Goal: Contribute content: Contribute content

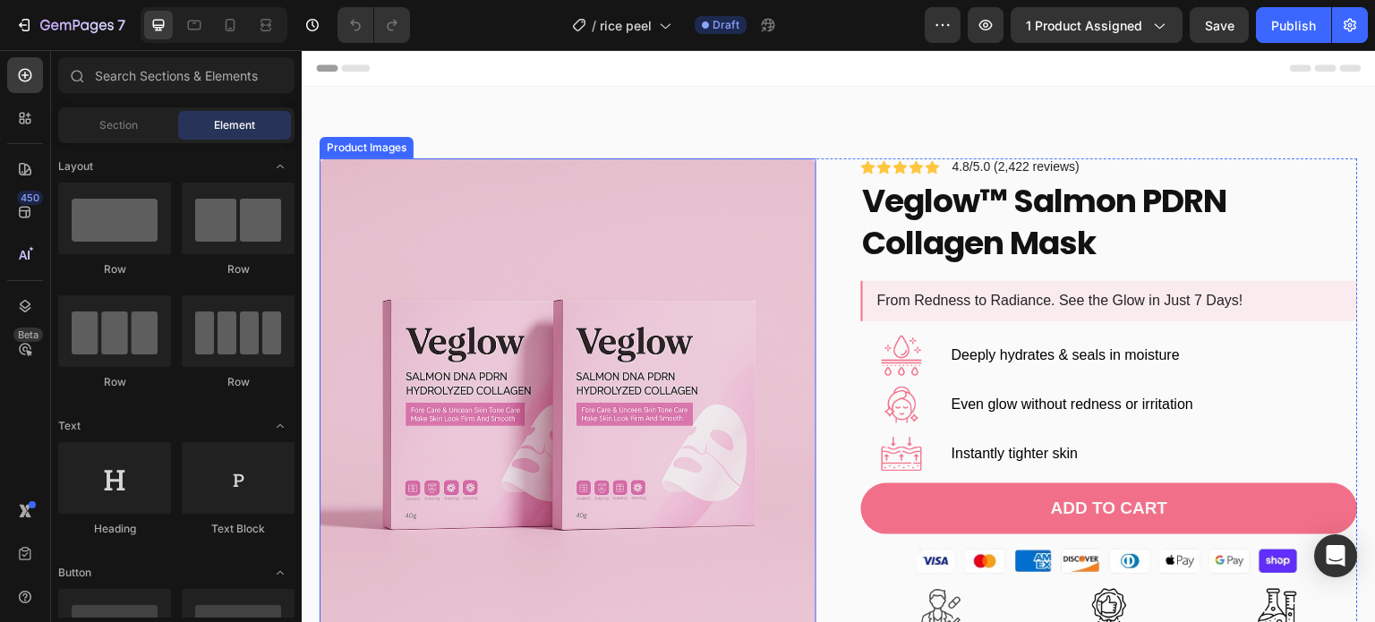
click at [826, 300] on div "Product Images Icon Icon Icon Icon Icon Icon List 4.8/5.0 (2,422 reviews) Text …" at bounding box center [839, 521] width 1038 height 727
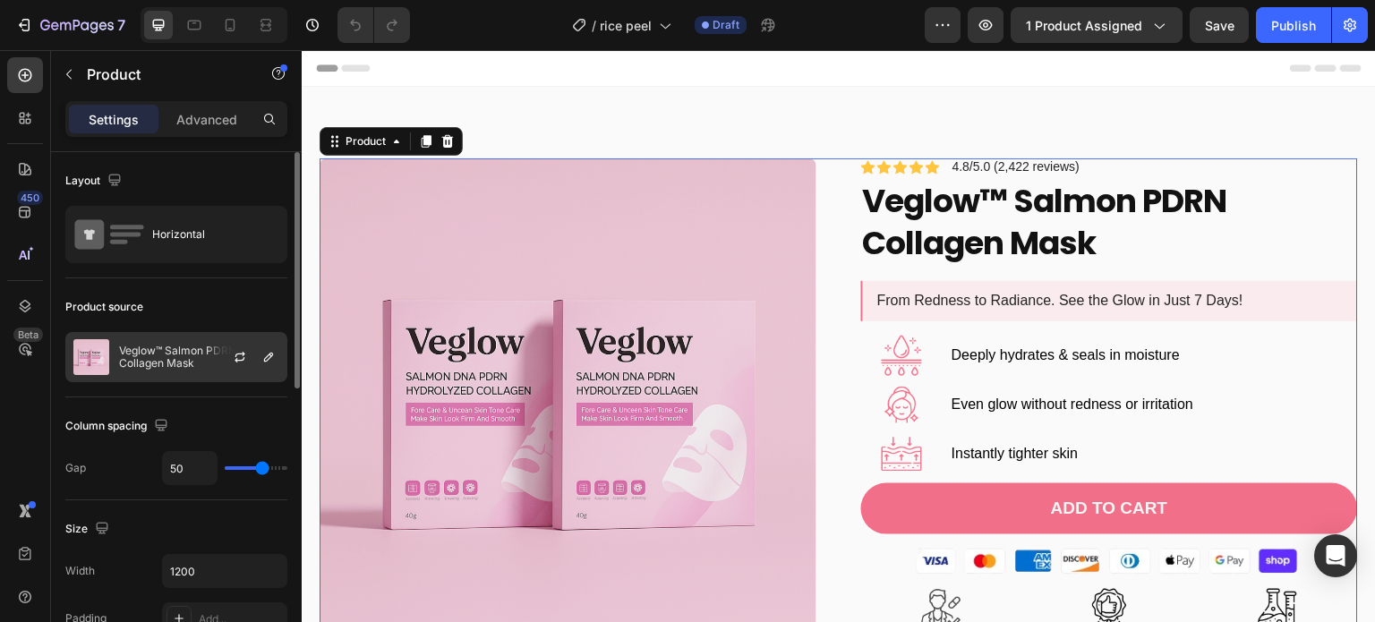
click at [218, 356] on div at bounding box center [247, 357] width 79 height 48
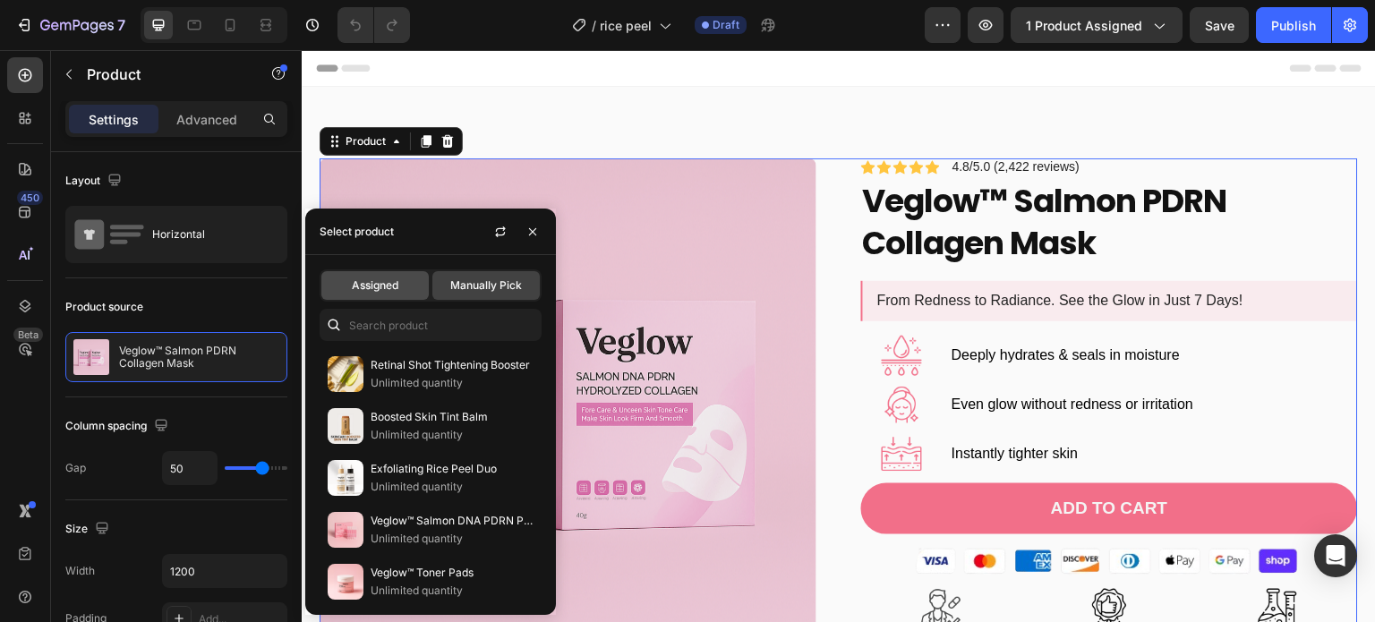
click at [415, 285] on div "Assigned" at bounding box center [374, 285] width 107 height 29
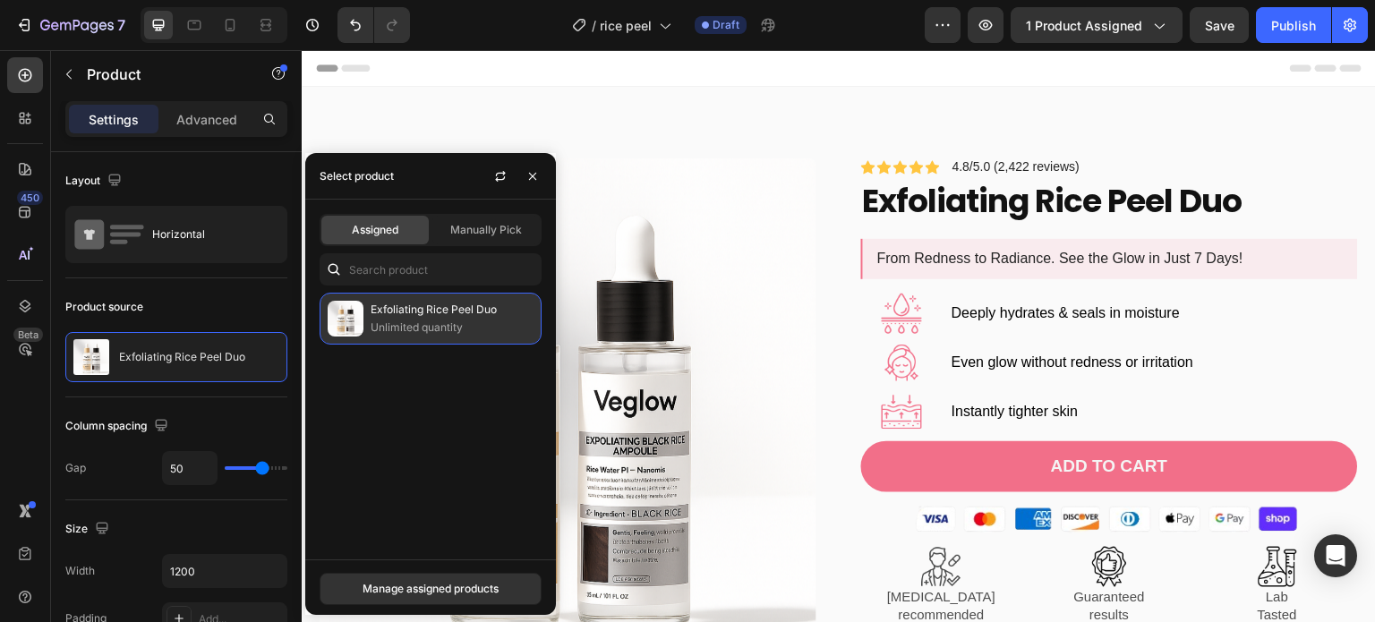
click at [408, 329] on p "Unlimited quantity" at bounding box center [452, 328] width 163 height 18
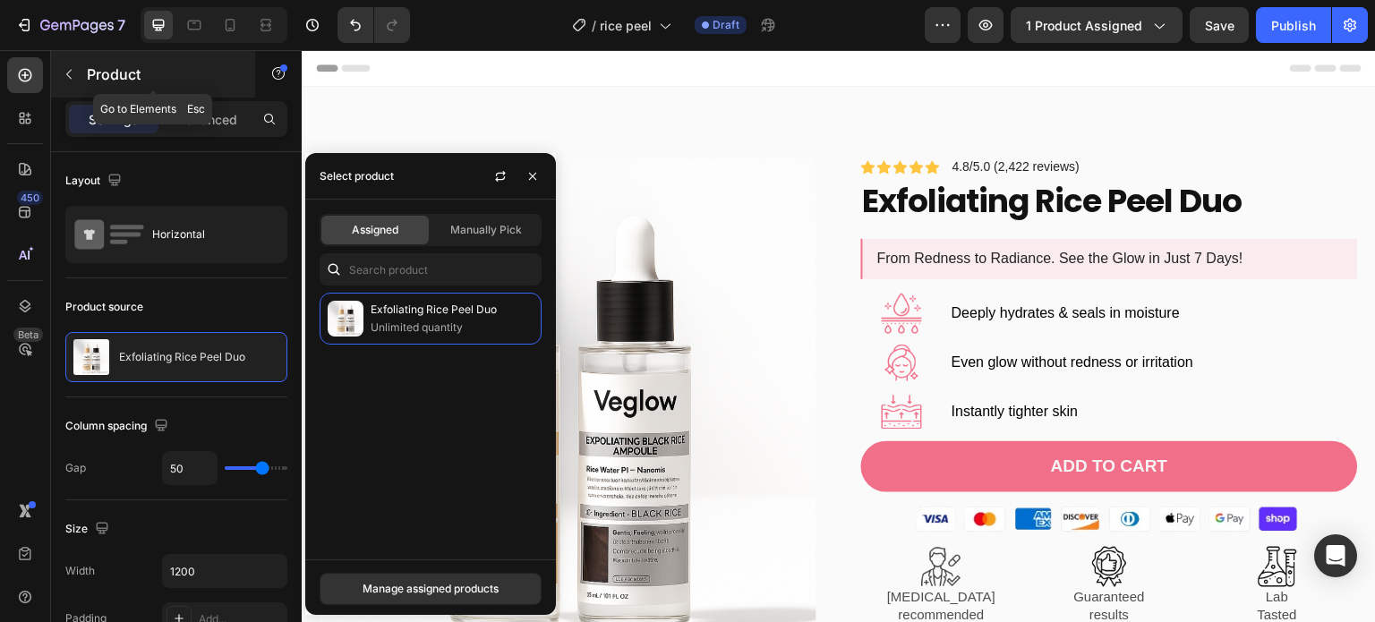
click at [72, 71] on icon "button" at bounding box center [69, 74] width 14 height 14
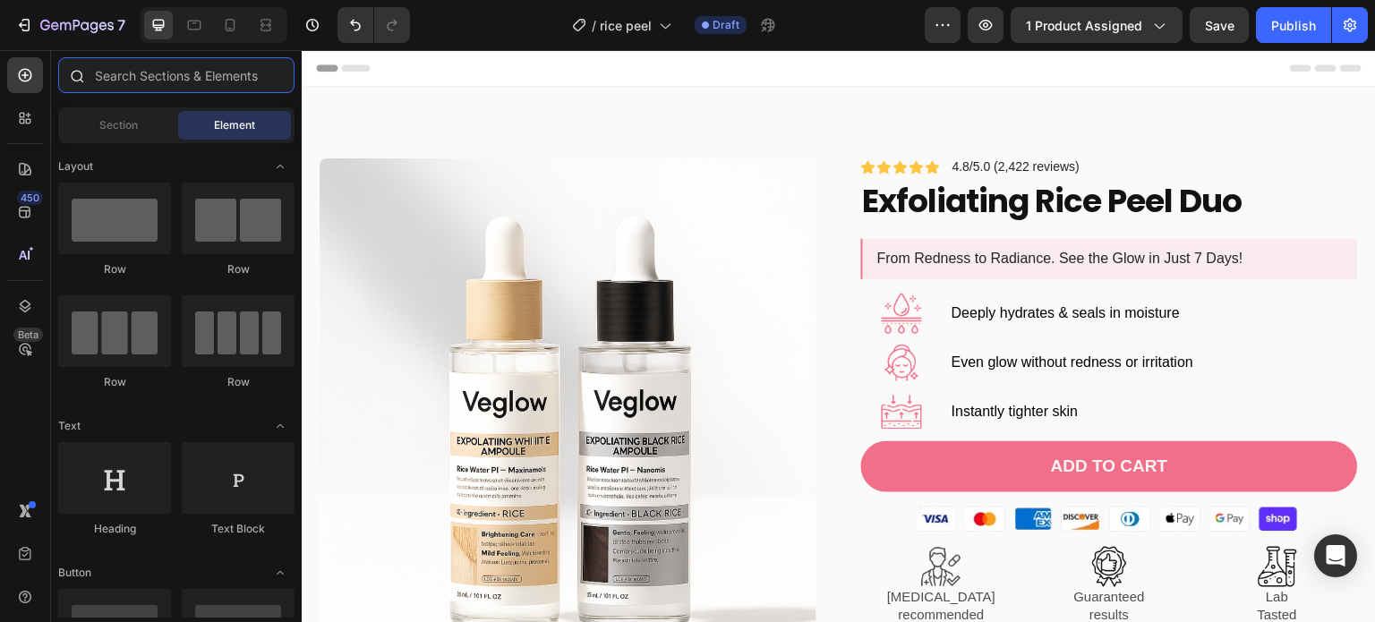
click at [122, 78] on input "text" at bounding box center [176, 75] width 236 height 36
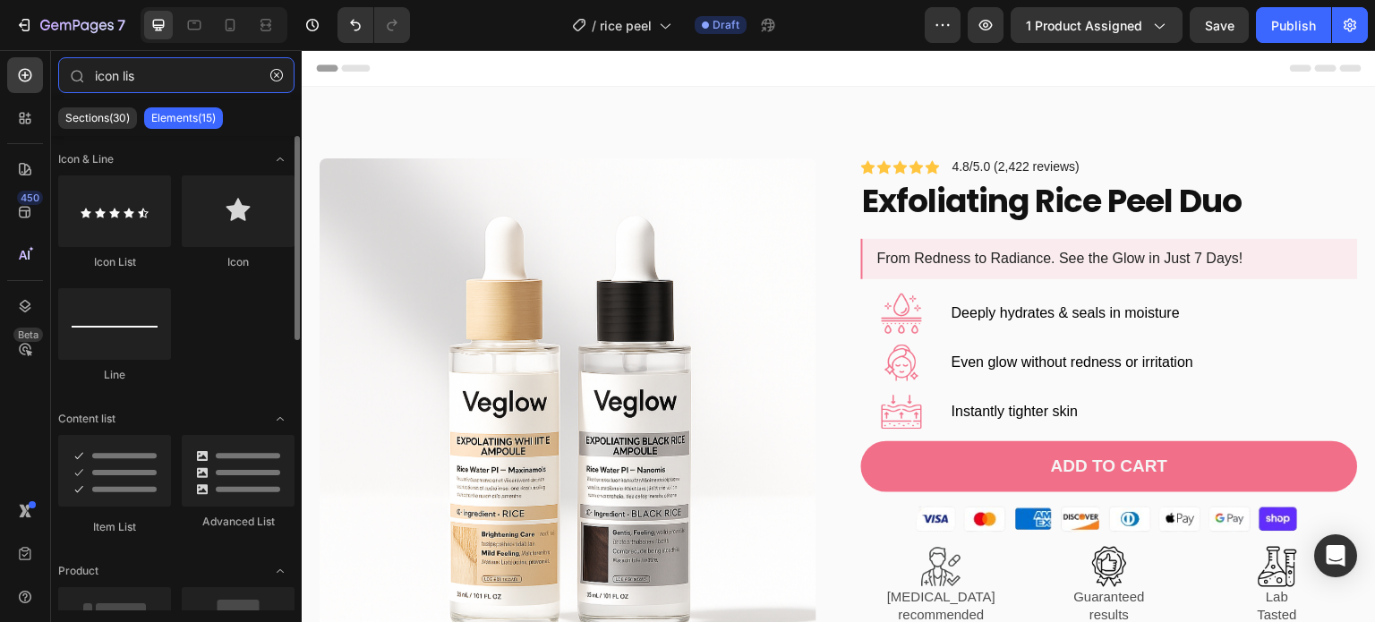
type input "icon lis"
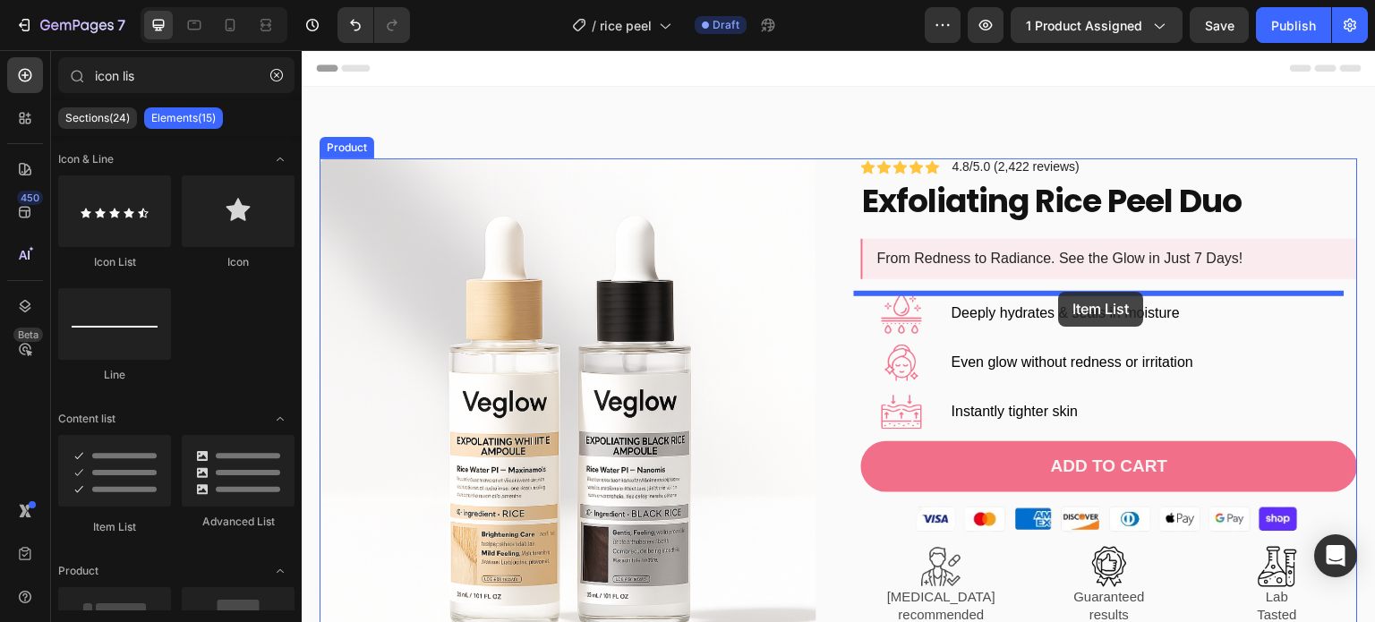
drag, startPoint x: 418, startPoint y: 564, endPoint x: 1059, endPoint y: 292, distance: 696.3
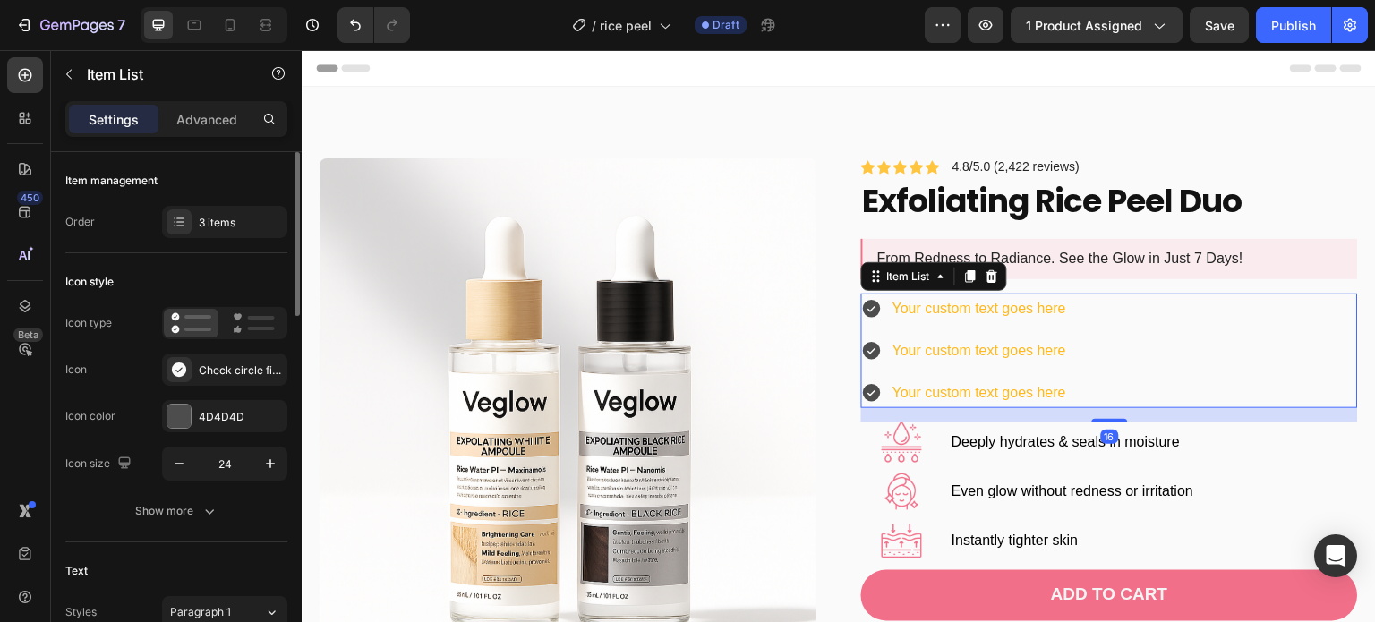
click at [238, 350] on div "Icon type Icon Check circle filled Icon color 4D4D4D Icon size 24" at bounding box center [176, 394] width 222 height 174
click at [227, 386] on div "Icon type Icon Check circle filled Icon color 4D4D4D Icon size 24" at bounding box center [176, 394] width 222 height 174
click at [229, 380] on div "Check circle filled" at bounding box center [224, 370] width 125 height 32
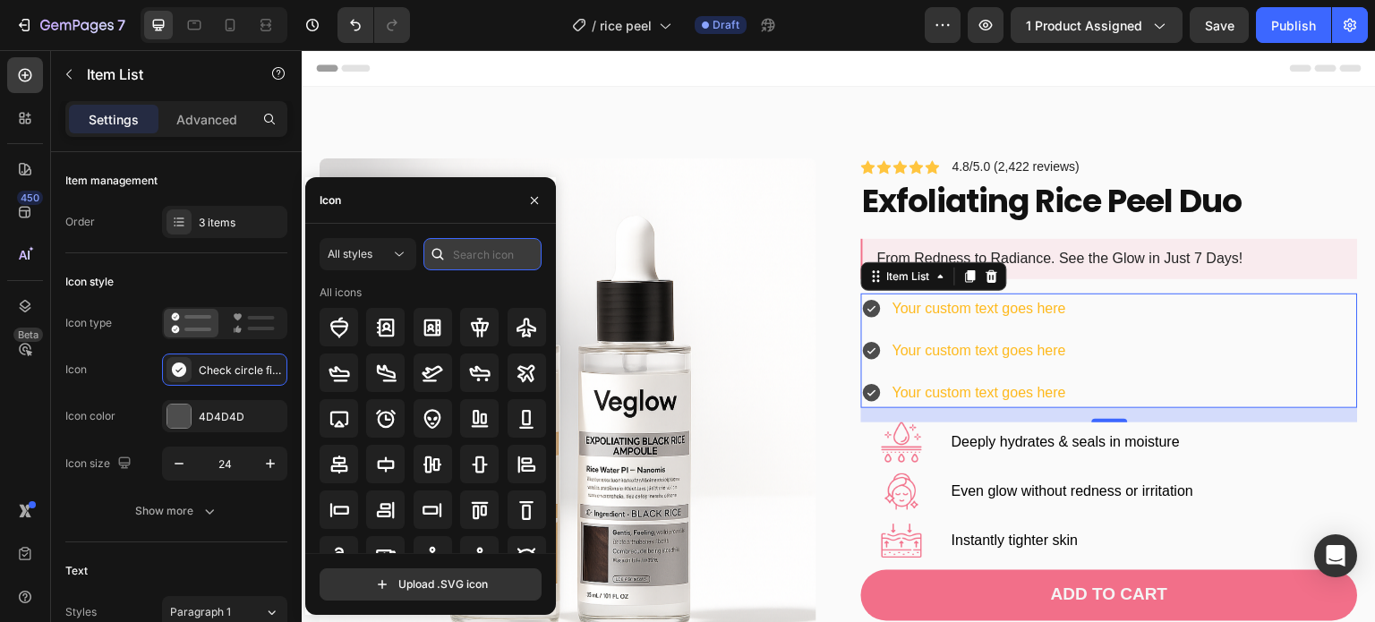
click at [471, 261] on input "text" at bounding box center [482, 254] width 118 height 32
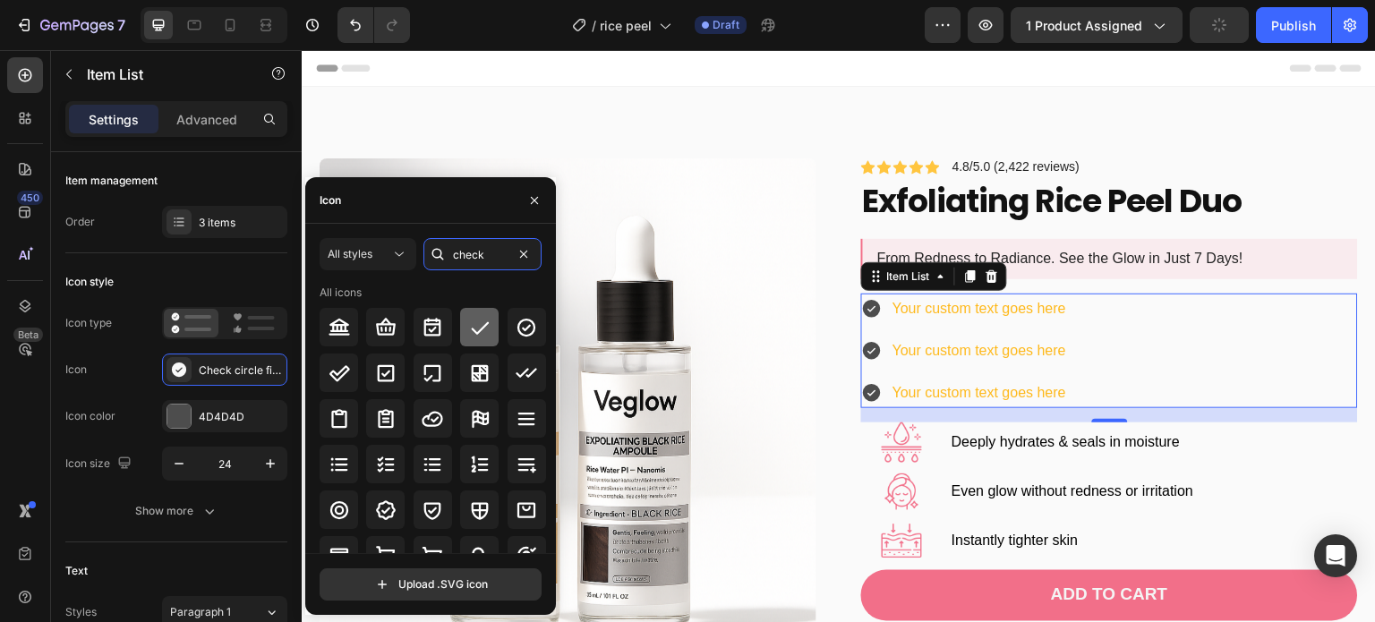
type input "check"
click at [482, 329] on icon at bounding box center [479, 327] width 21 height 21
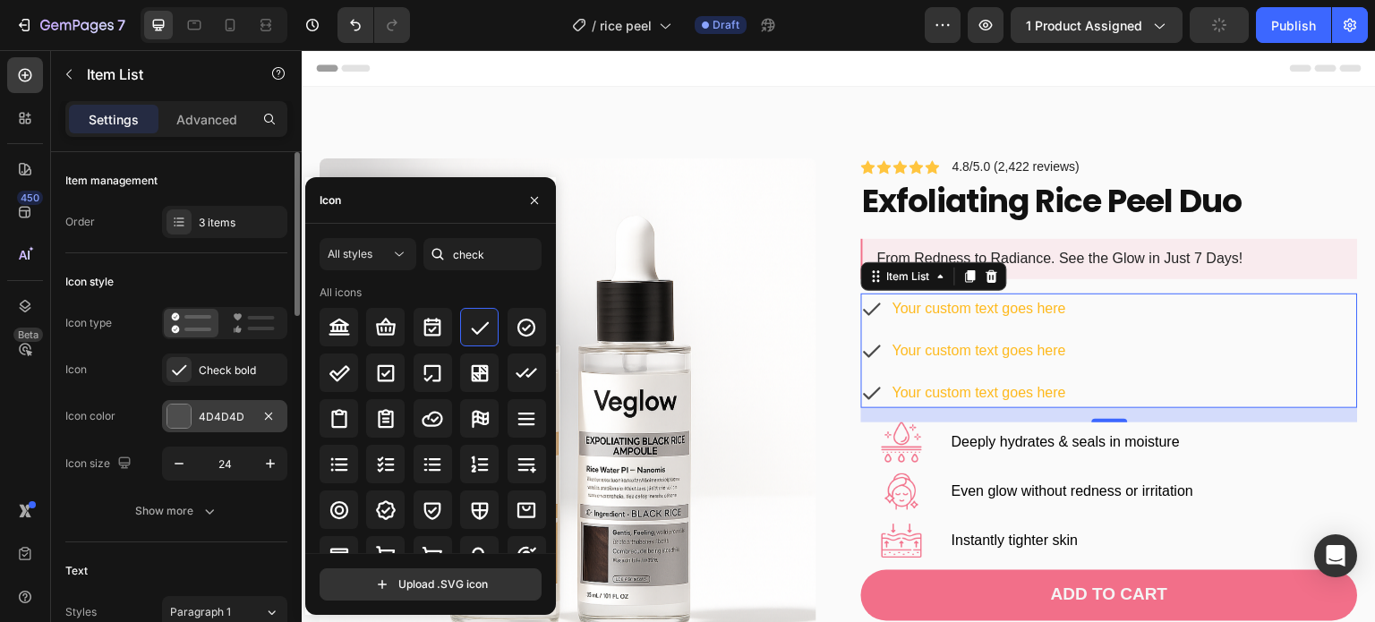
click at [183, 423] on div at bounding box center [178, 416] width 23 height 23
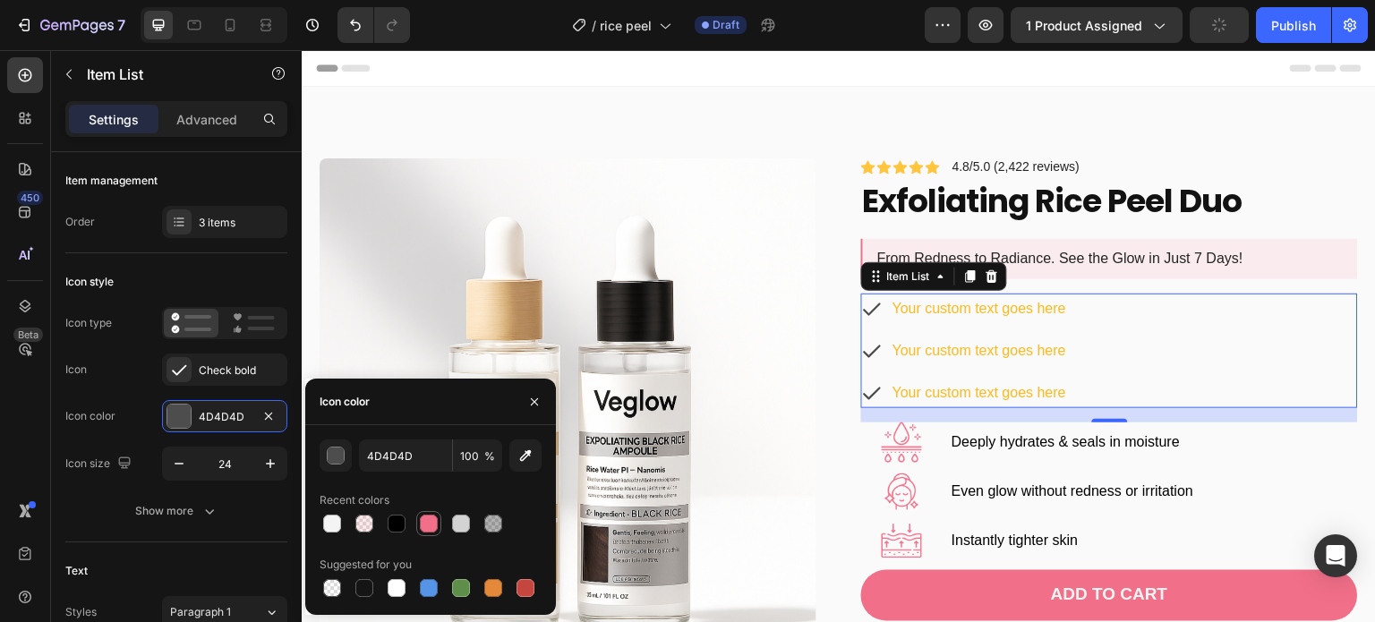
click at [425, 519] on div at bounding box center [429, 524] width 18 height 18
type input "F26F89"
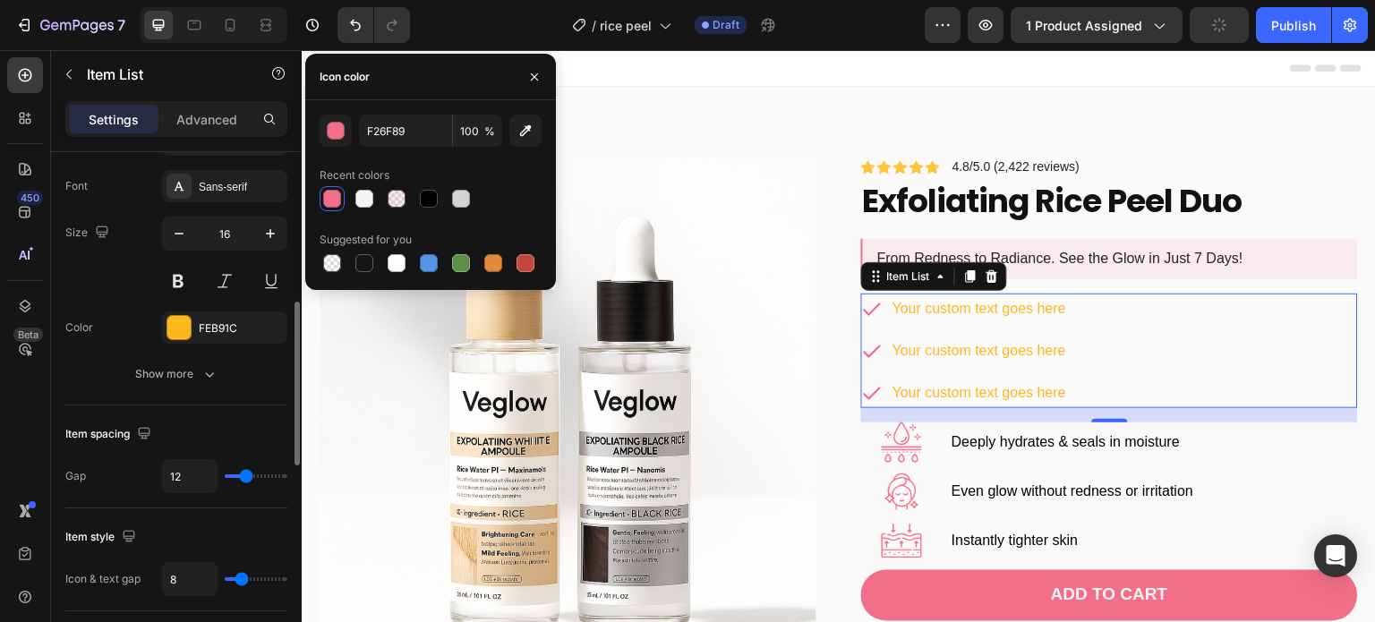
scroll to position [473, 0]
click at [185, 318] on div at bounding box center [178, 327] width 23 height 23
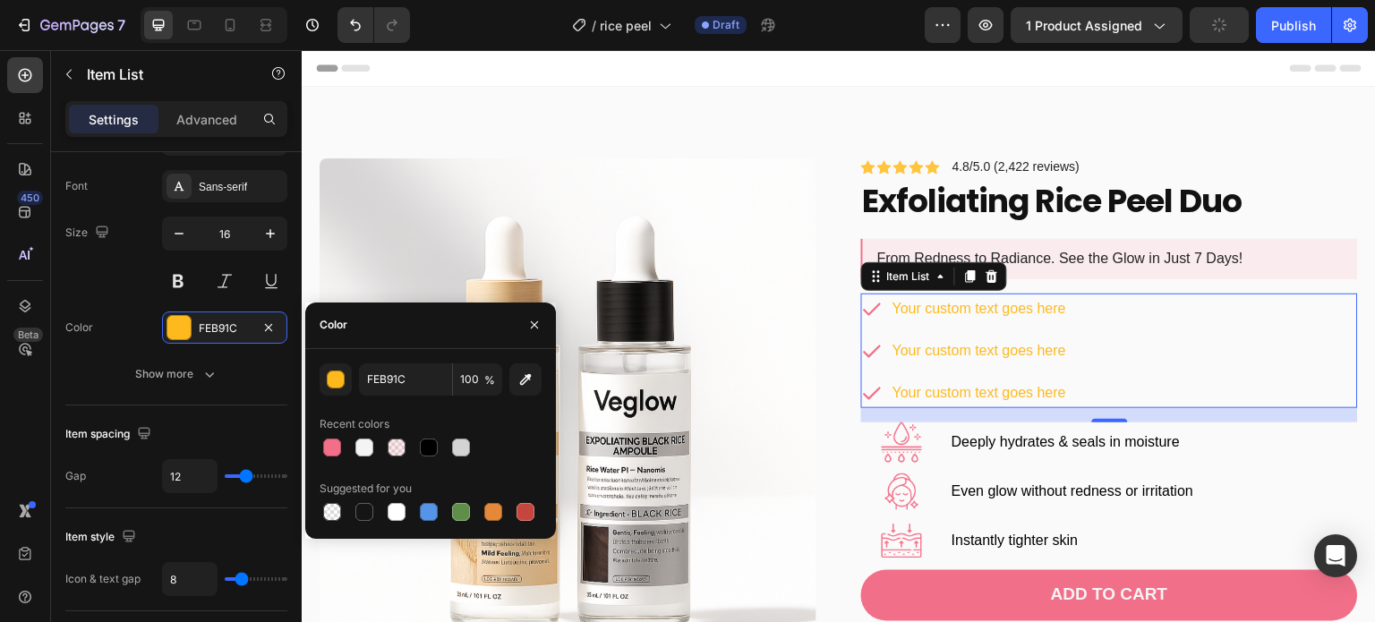
click at [429, 460] on div "FEB91C 100 % Recent colors Suggested for you" at bounding box center [431, 443] width 222 height 161
click at [430, 448] on div at bounding box center [429, 448] width 18 height 18
type input "000000"
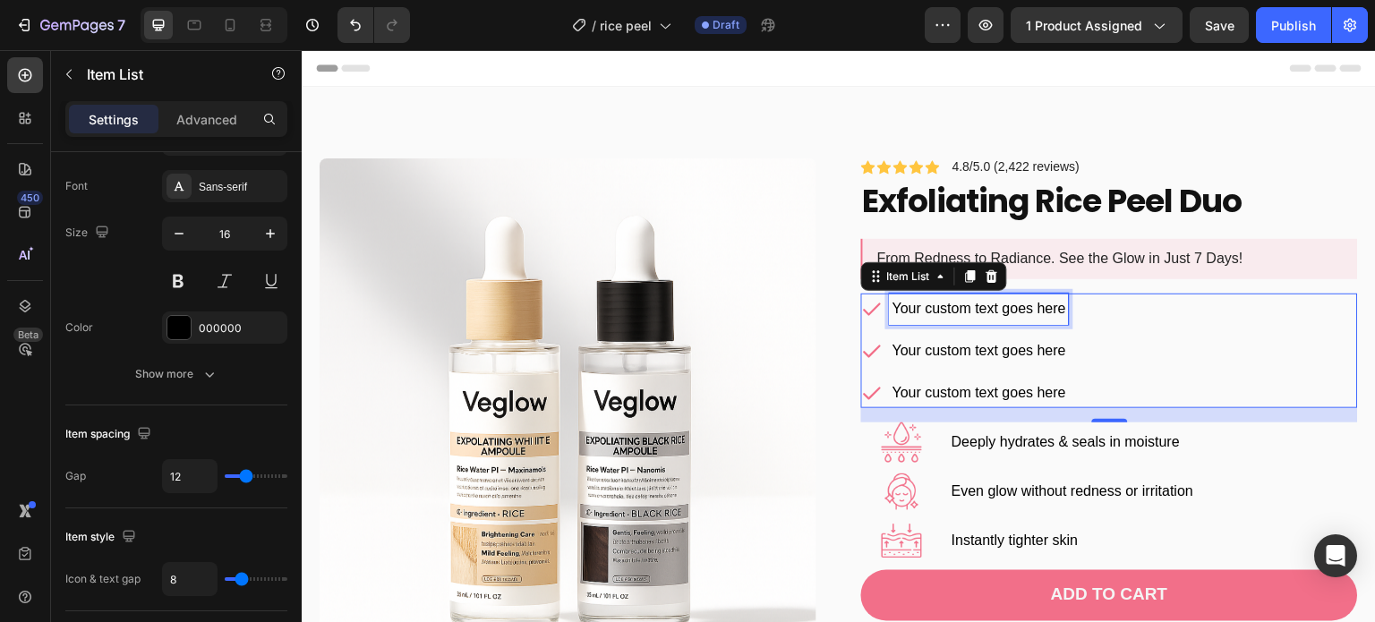
click at [987, 302] on div "Your custom text goes here" at bounding box center [979, 309] width 179 height 31
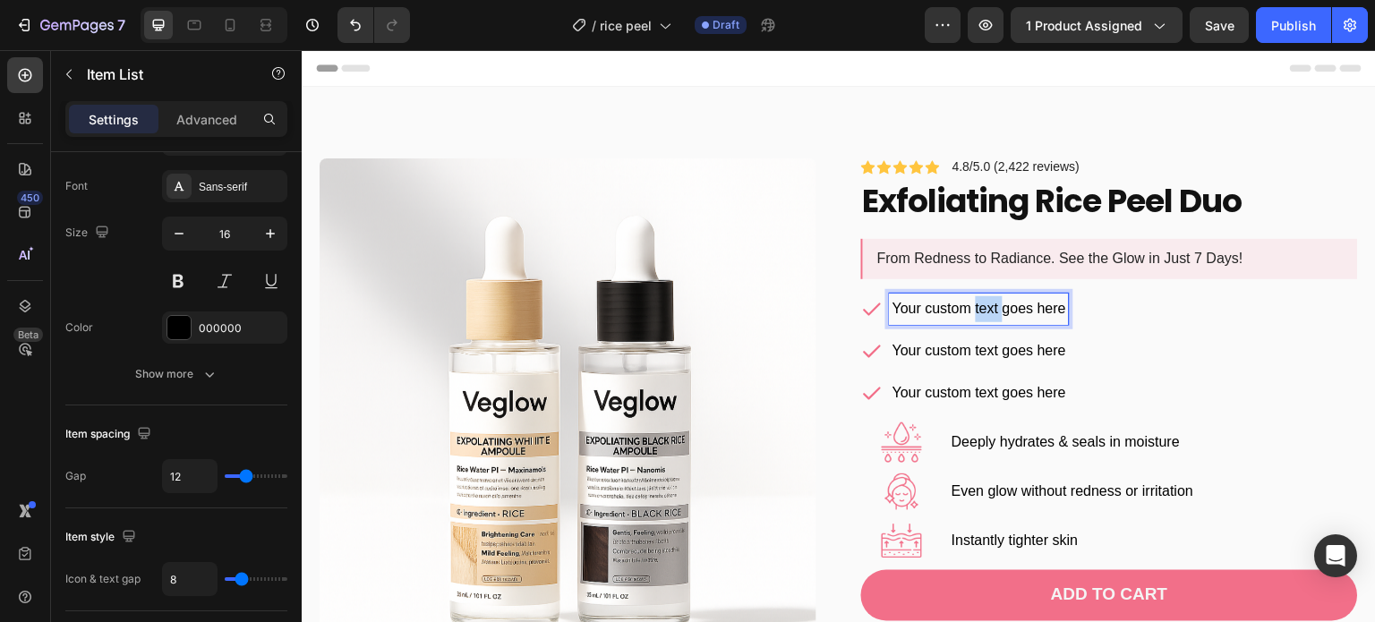
click at [987, 302] on p "Your custom text goes here" at bounding box center [979, 309] width 174 height 26
click at [892, 308] on p "Instantly removes dead skin buildup" at bounding box center [1005, 309] width 227 height 26
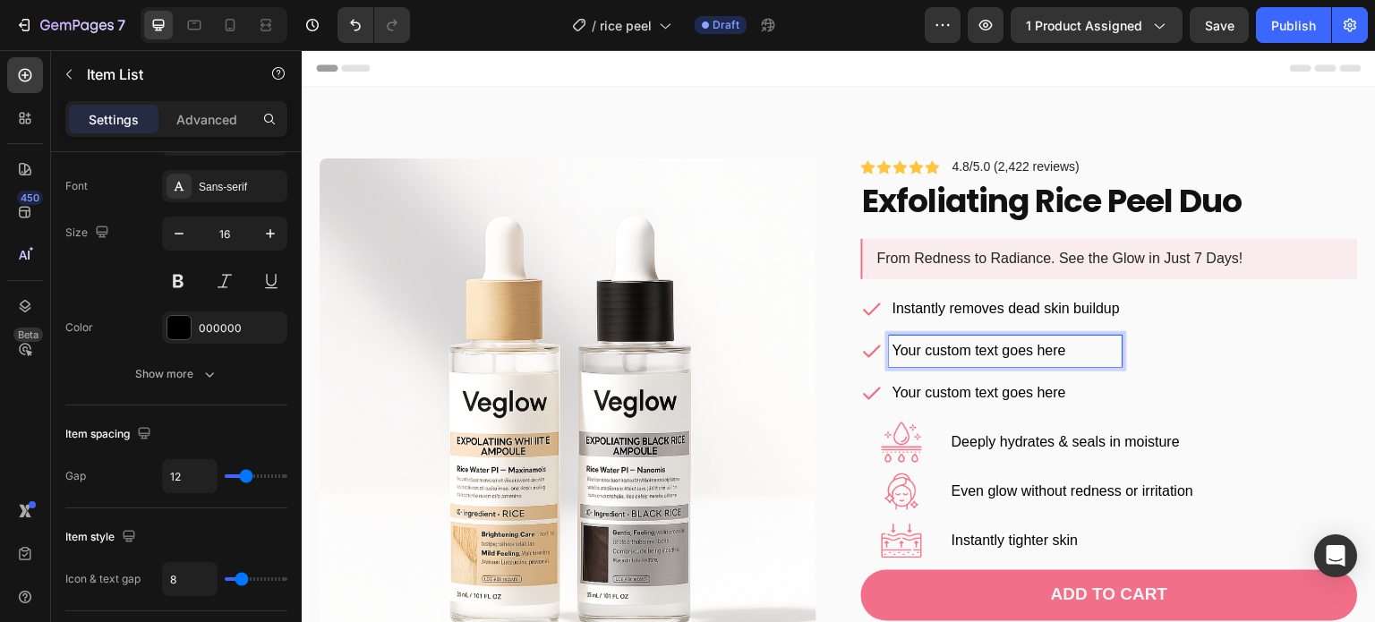
click at [962, 353] on p "Your custom text goes here" at bounding box center [1005, 351] width 227 height 26
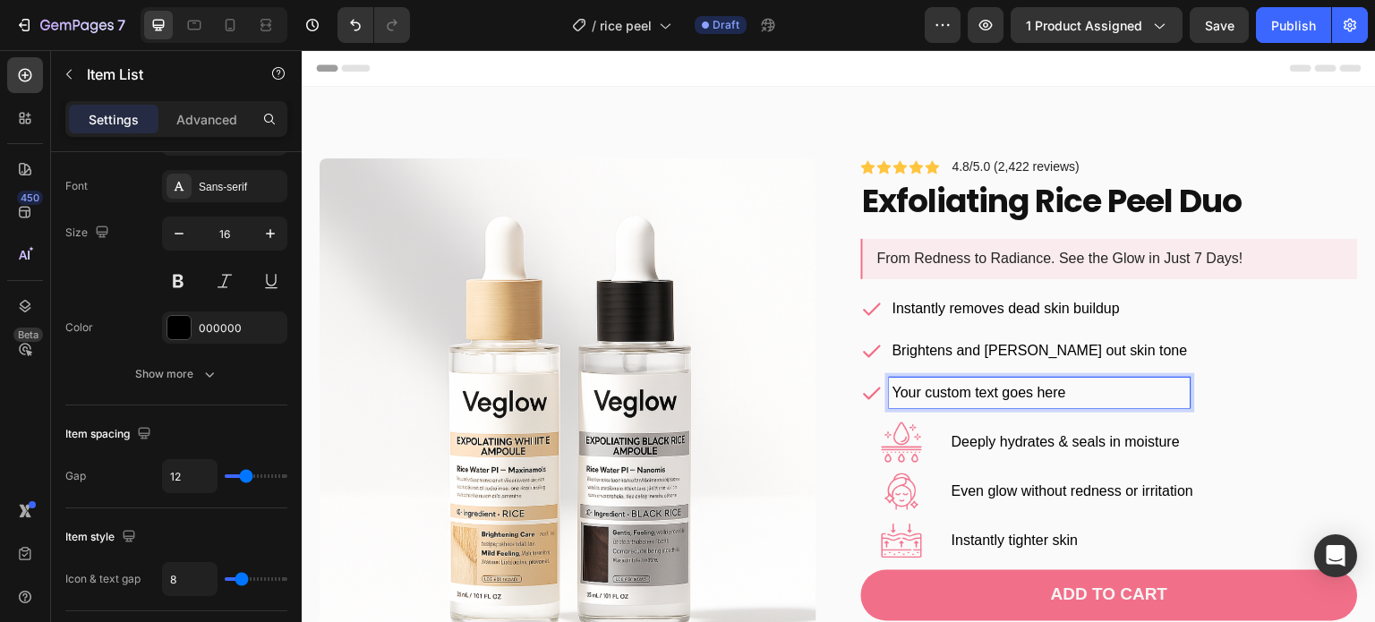
click at [976, 382] on p "Your custom text goes here" at bounding box center [1039, 393] width 295 height 26
click at [1157, 365] on div "Instantly removes dead skin buildup Brightens and [PERSON_NAME] out skin tone U…" at bounding box center [1109, 351] width 497 height 115
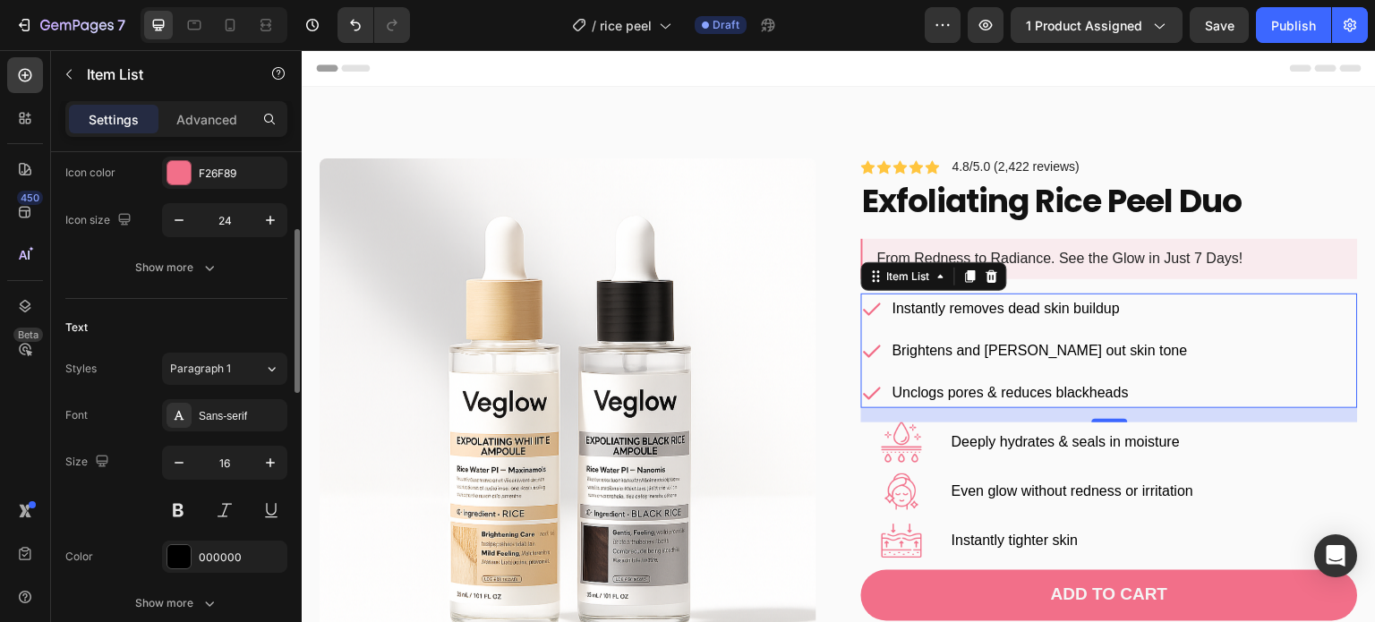
scroll to position [0, 0]
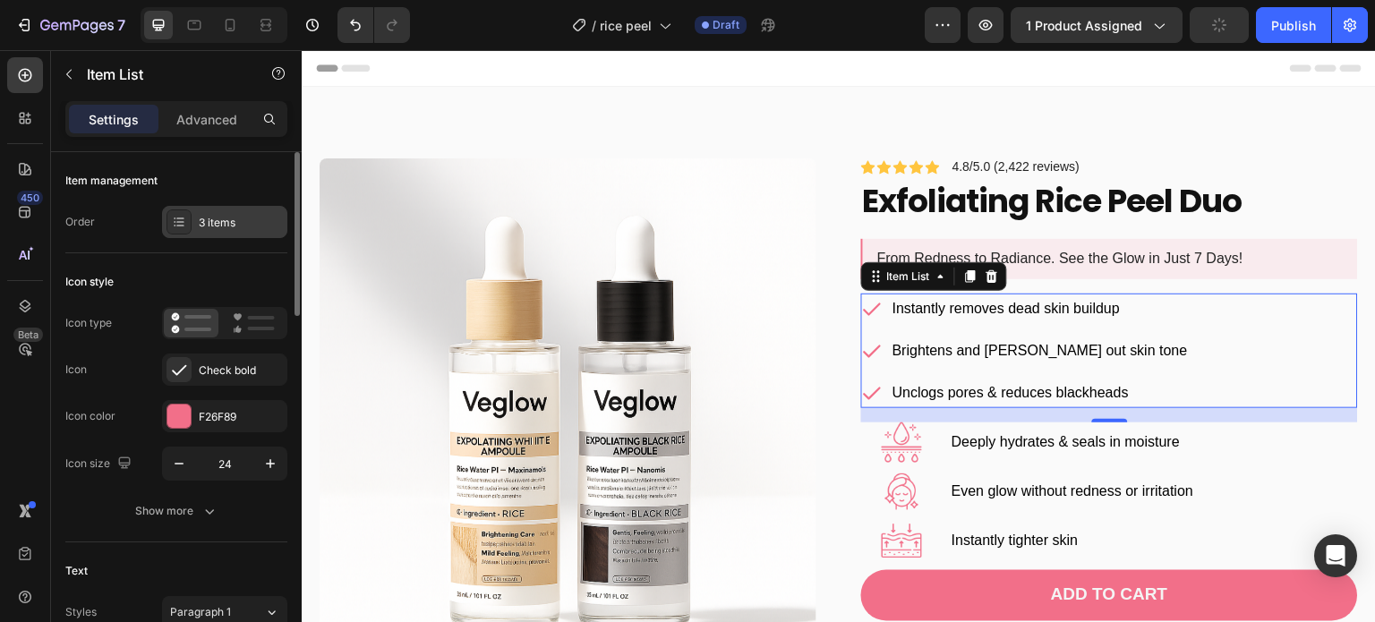
click at [228, 228] on div "3 items" at bounding box center [241, 223] width 84 height 16
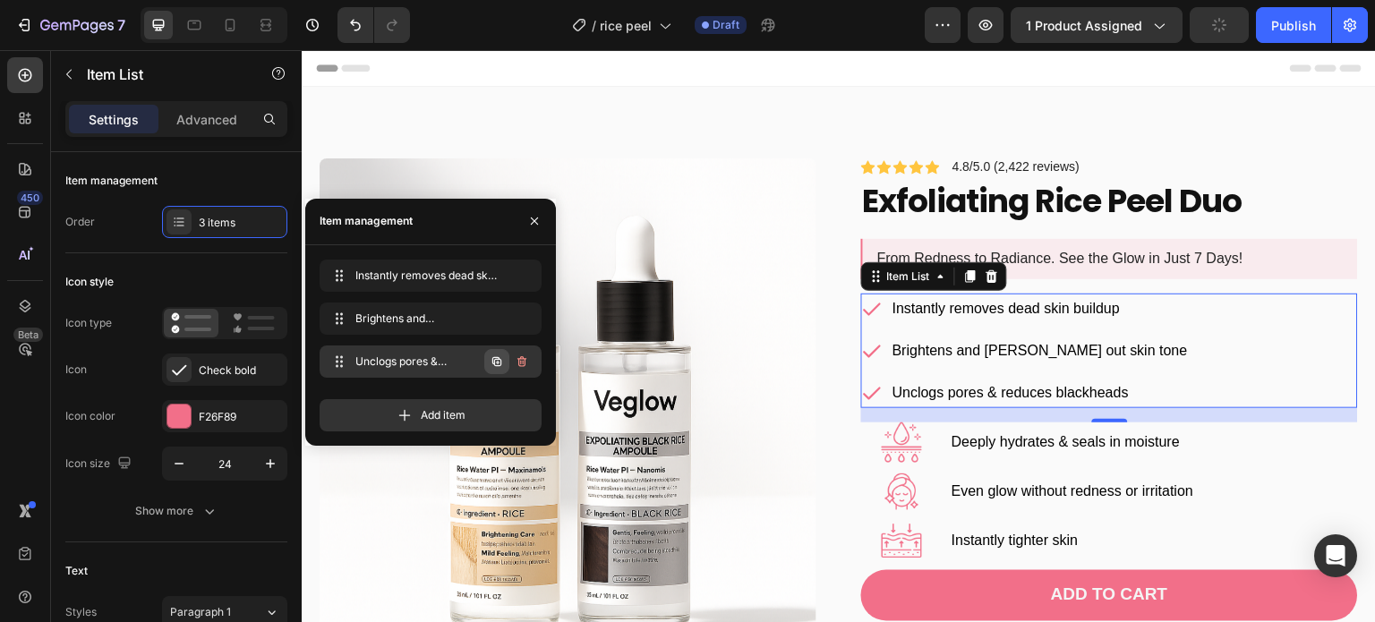
click at [498, 364] on icon "button" at bounding box center [497, 361] width 14 height 14
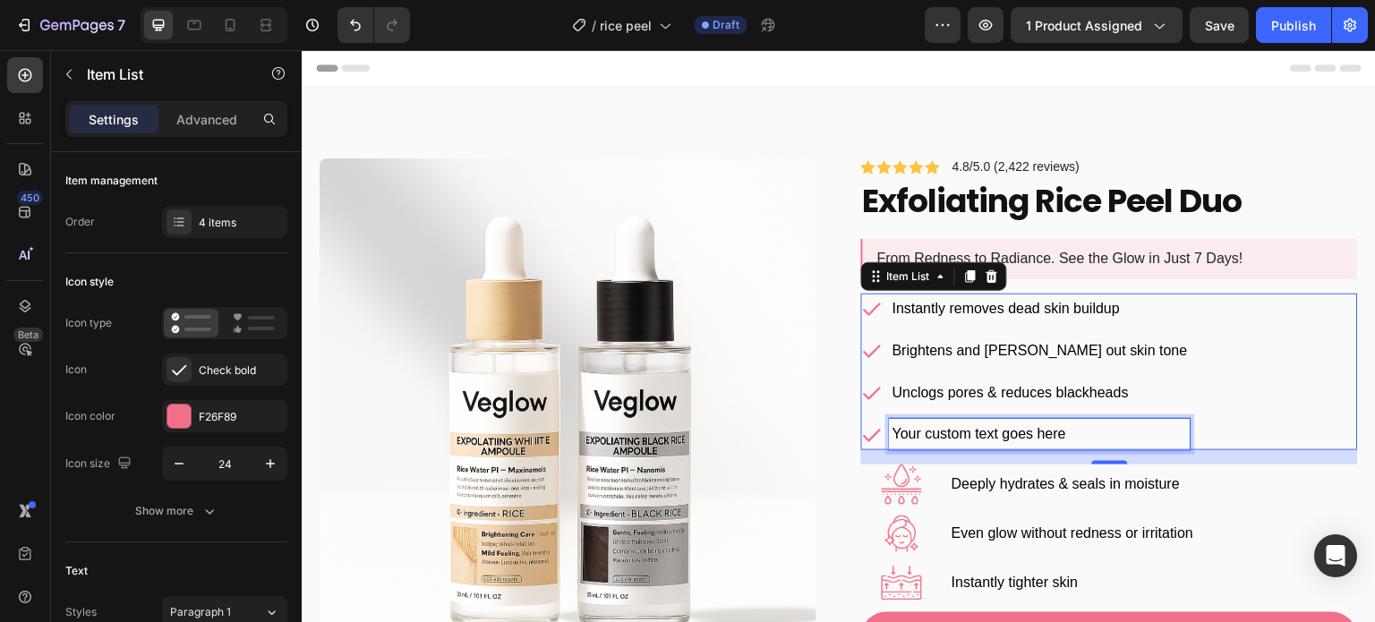
click at [966, 433] on div "Your custom text goes here" at bounding box center [1040, 434] width 301 height 31
click at [966, 433] on p "Your custom text goes here" at bounding box center [1039, 435] width 295 height 26
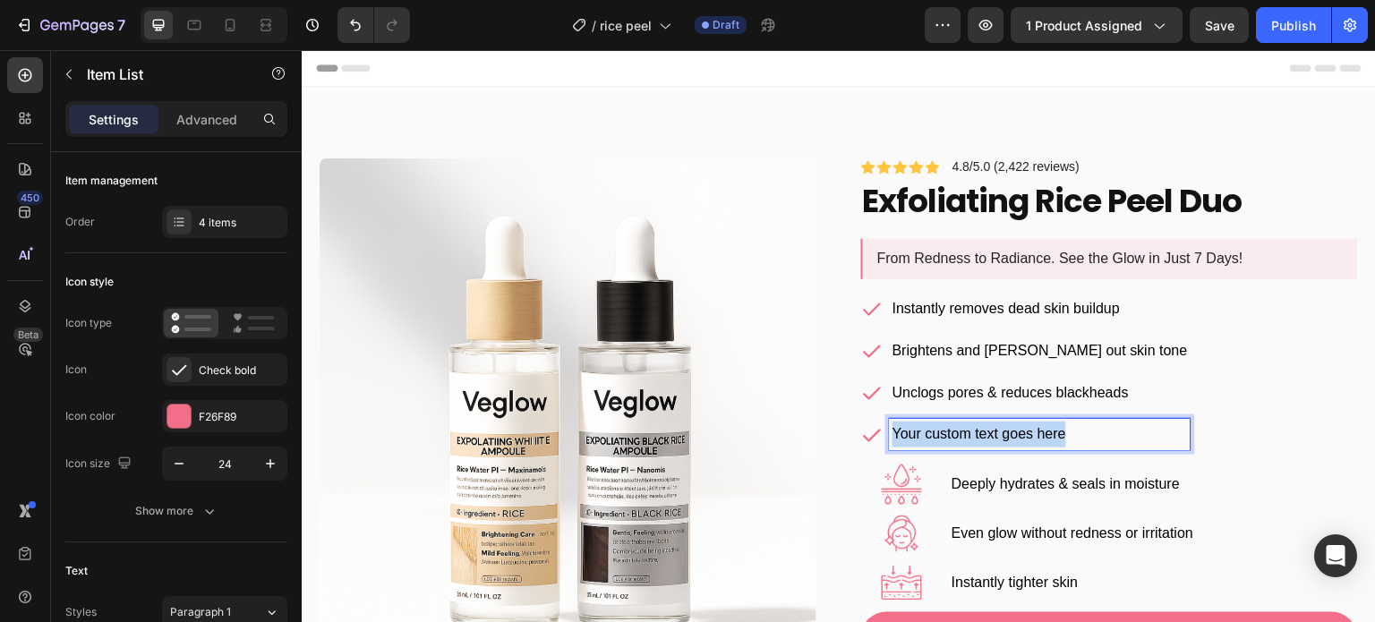
click at [966, 433] on p "Your custom text goes here" at bounding box center [1039, 435] width 295 height 26
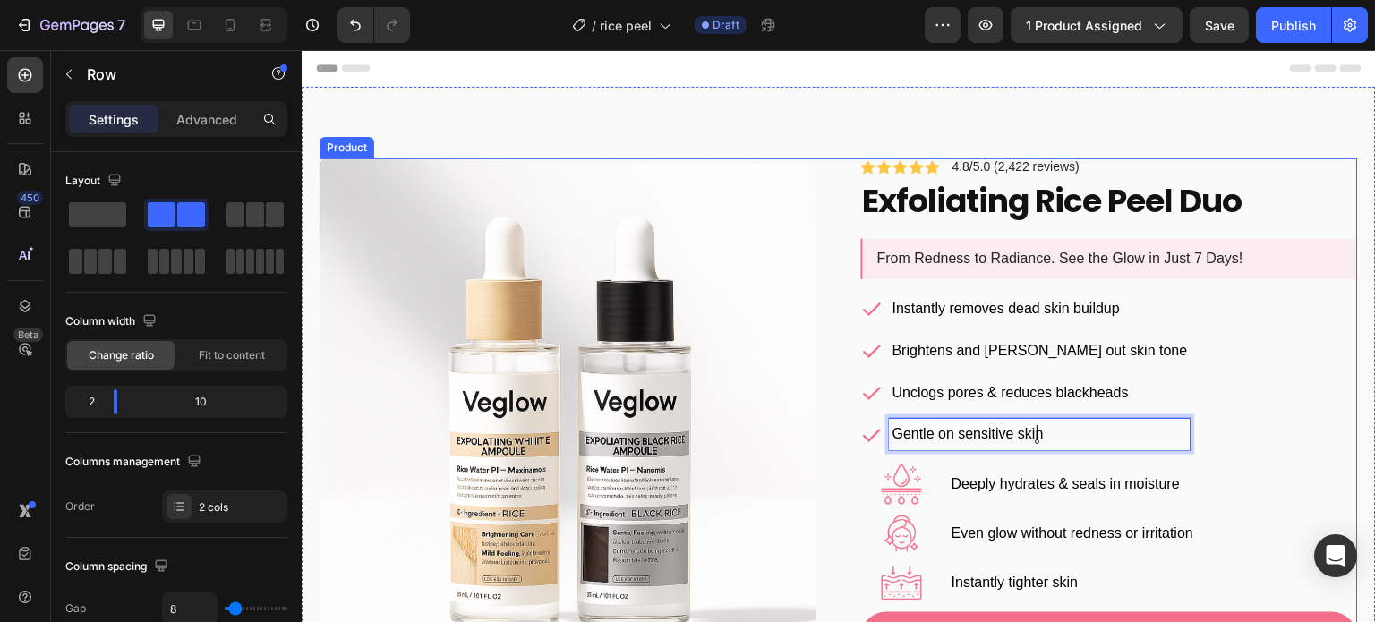
click at [961, 501] on div "Deeply hydrates & seals in moisture Text Block" at bounding box center [1154, 485] width 408 height 40
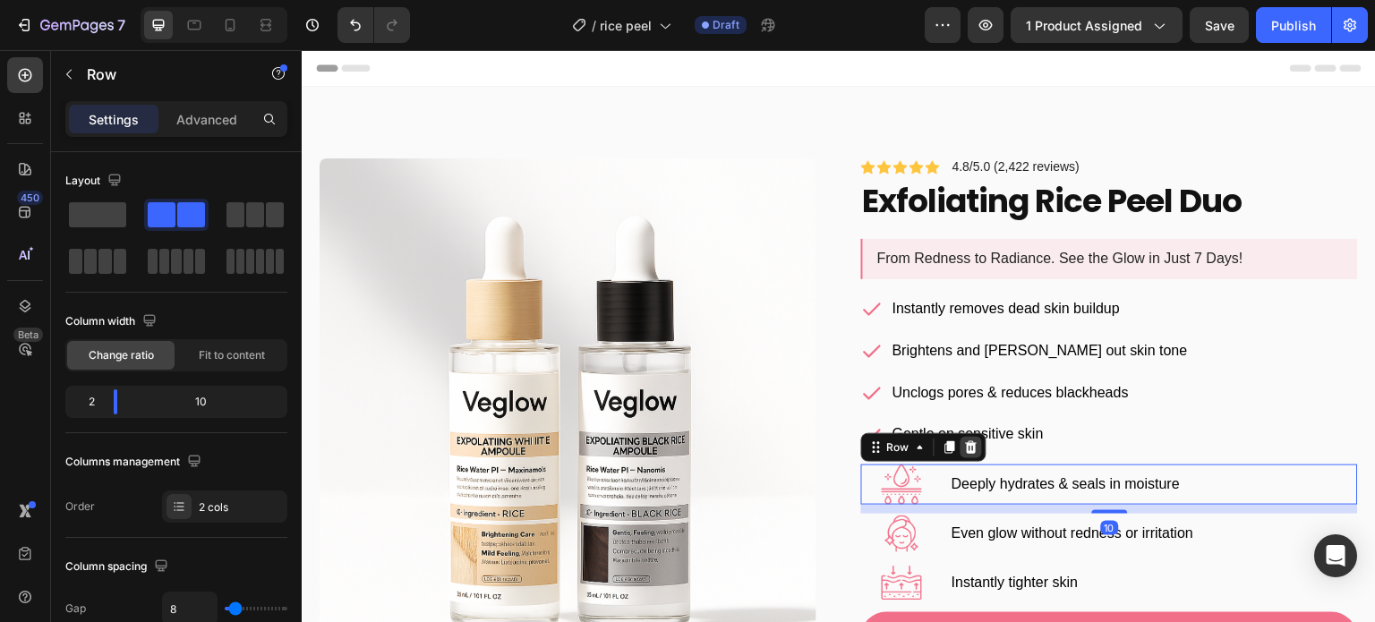
click at [969, 444] on icon at bounding box center [971, 447] width 14 height 14
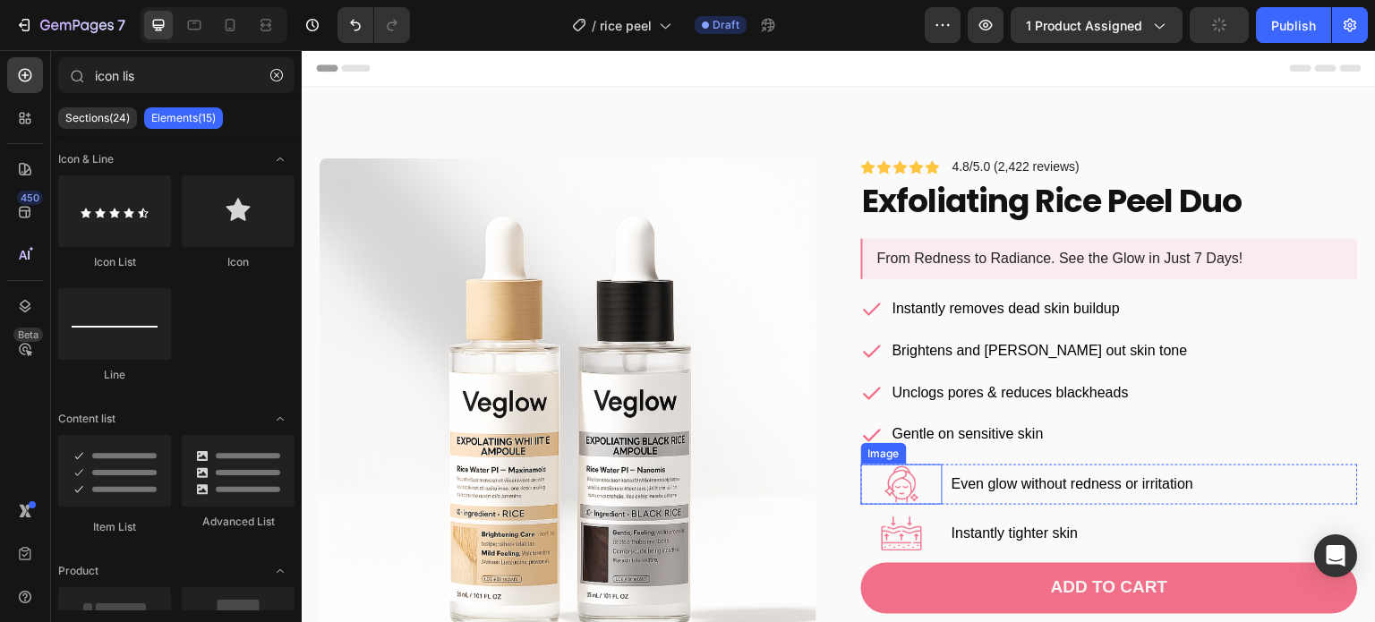
click at [930, 480] on div at bounding box center [901, 485] width 81 height 40
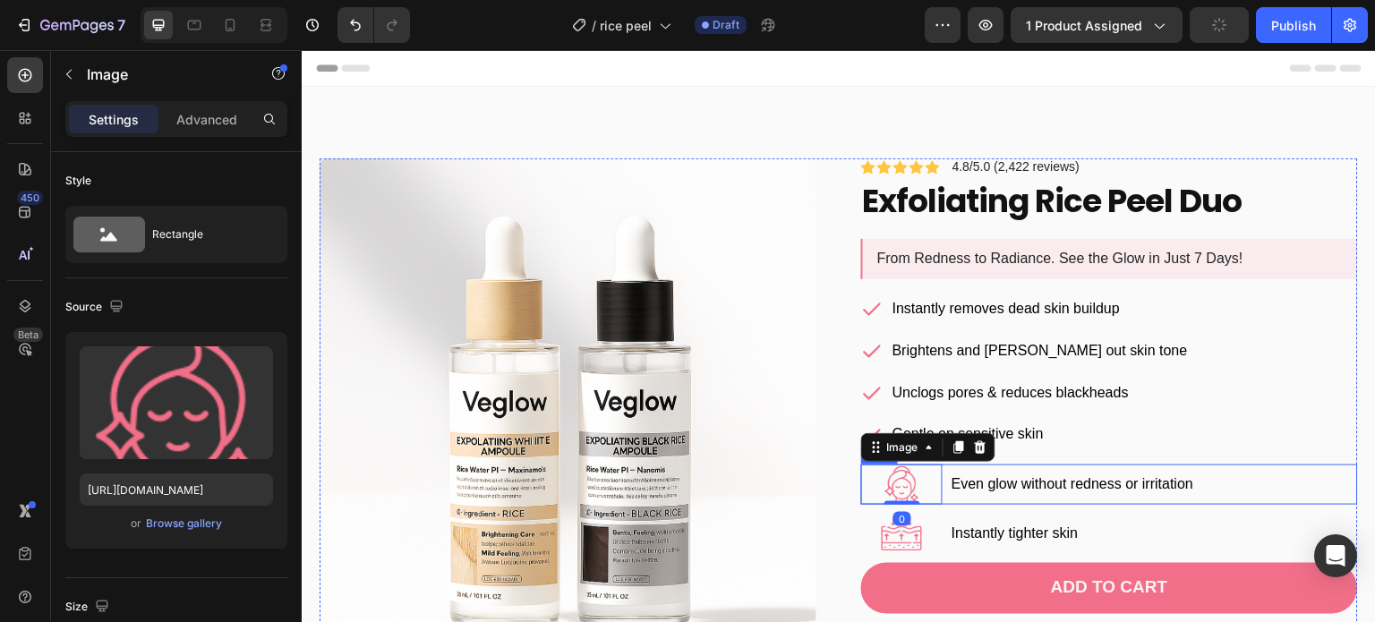
click at [939, 467] on div "Image 0 Even glow without redness or irritation Text Block Row" at bounding box center [1109, 485] width 497 height 40
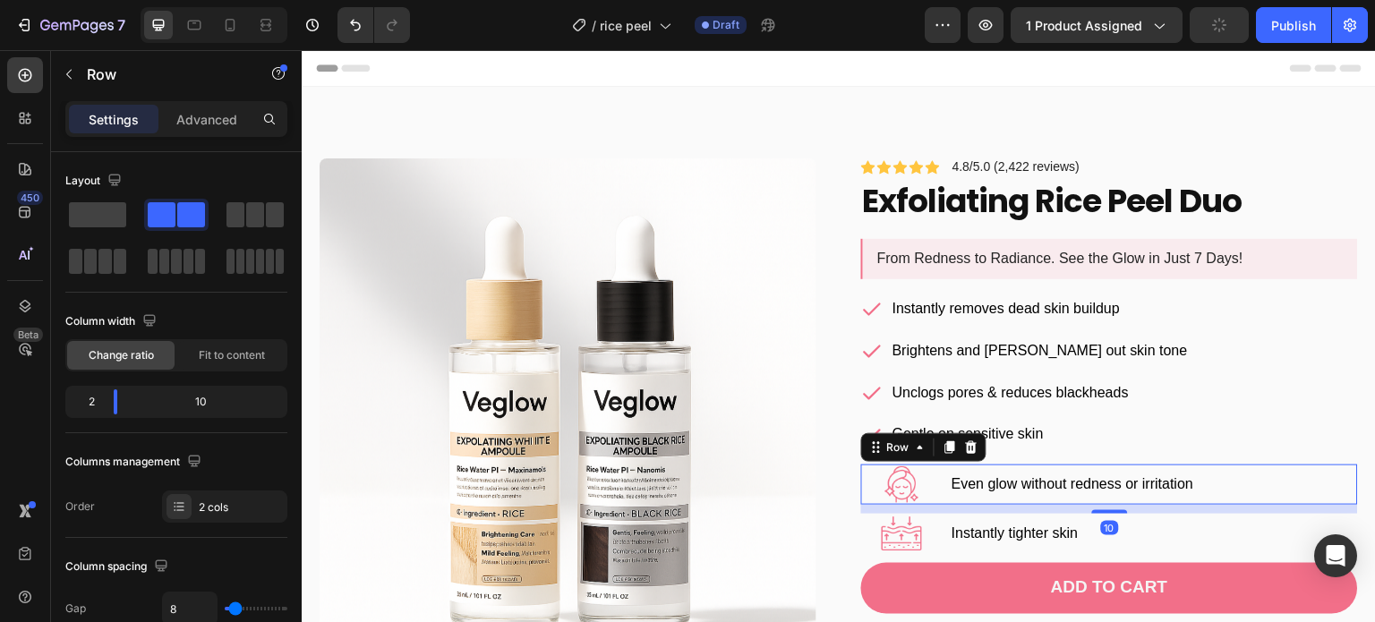
click at [966, 444] on icon at bounding box center [972, 447] width 12 height 13
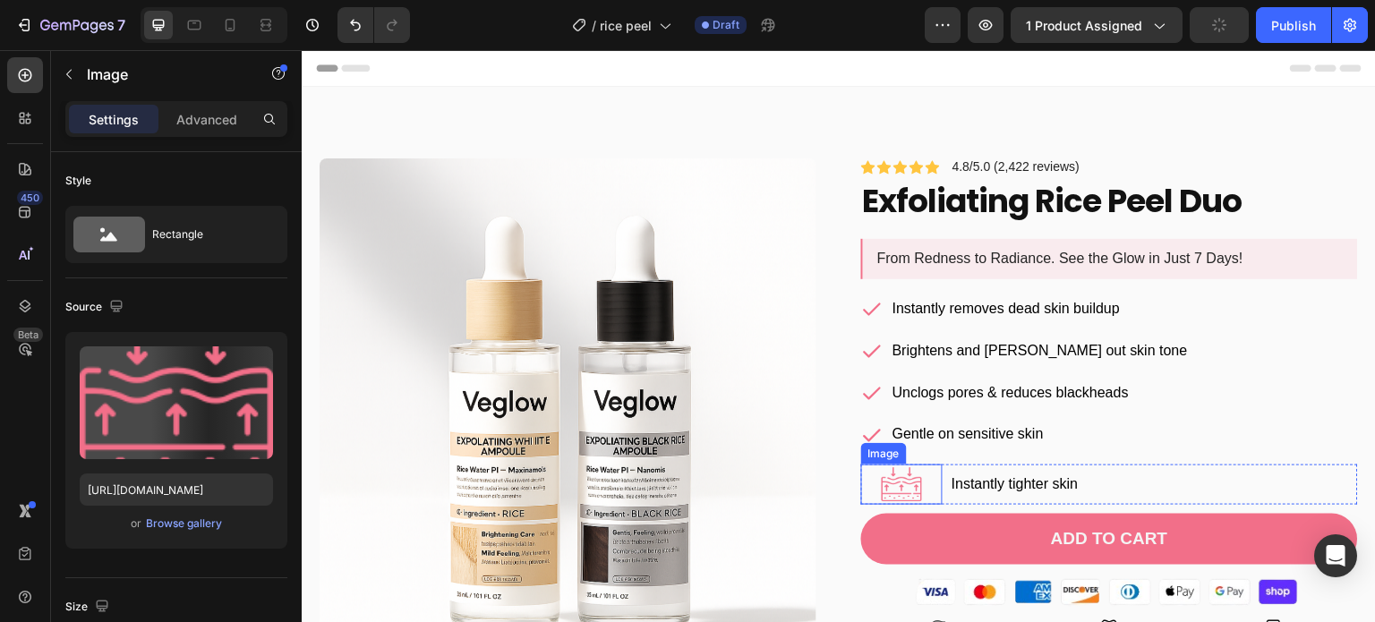
click at [929, 476] on div at bounding box center [901, 485] width 81 height 40
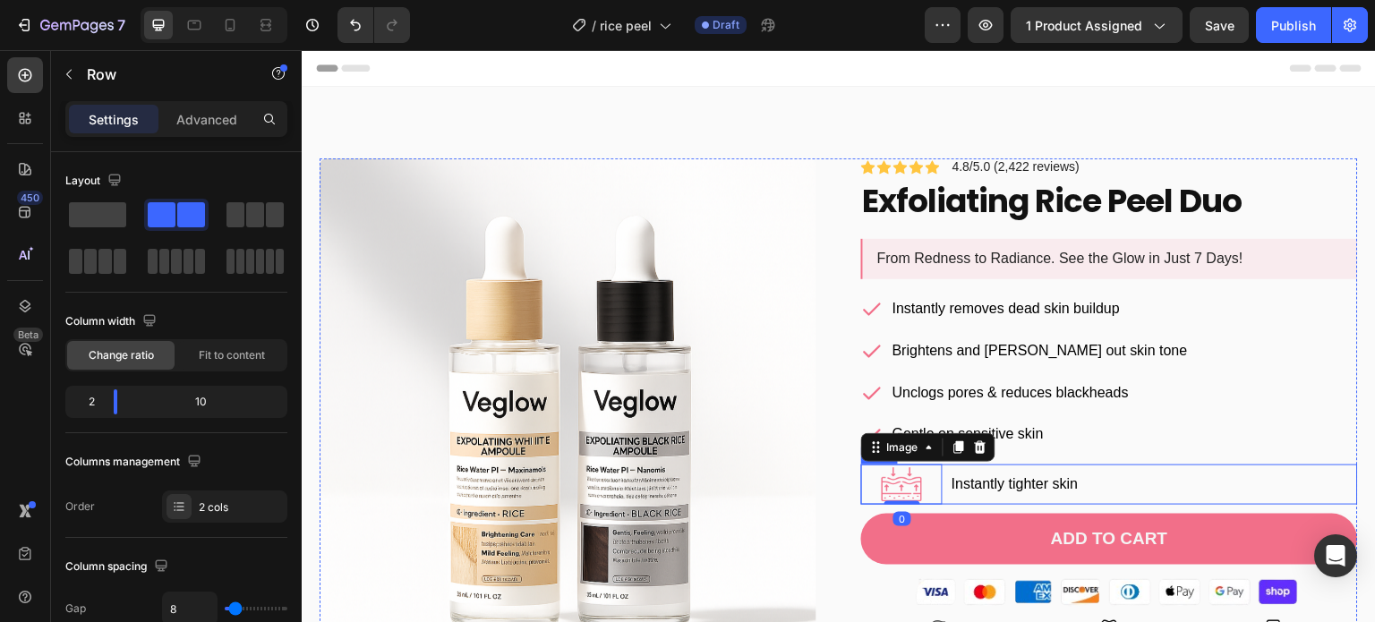
click at [936, 469] on div "Image 0 Instantly tighter skin Text Block Row" at bounding box center [1109, 485] width 497 height 40
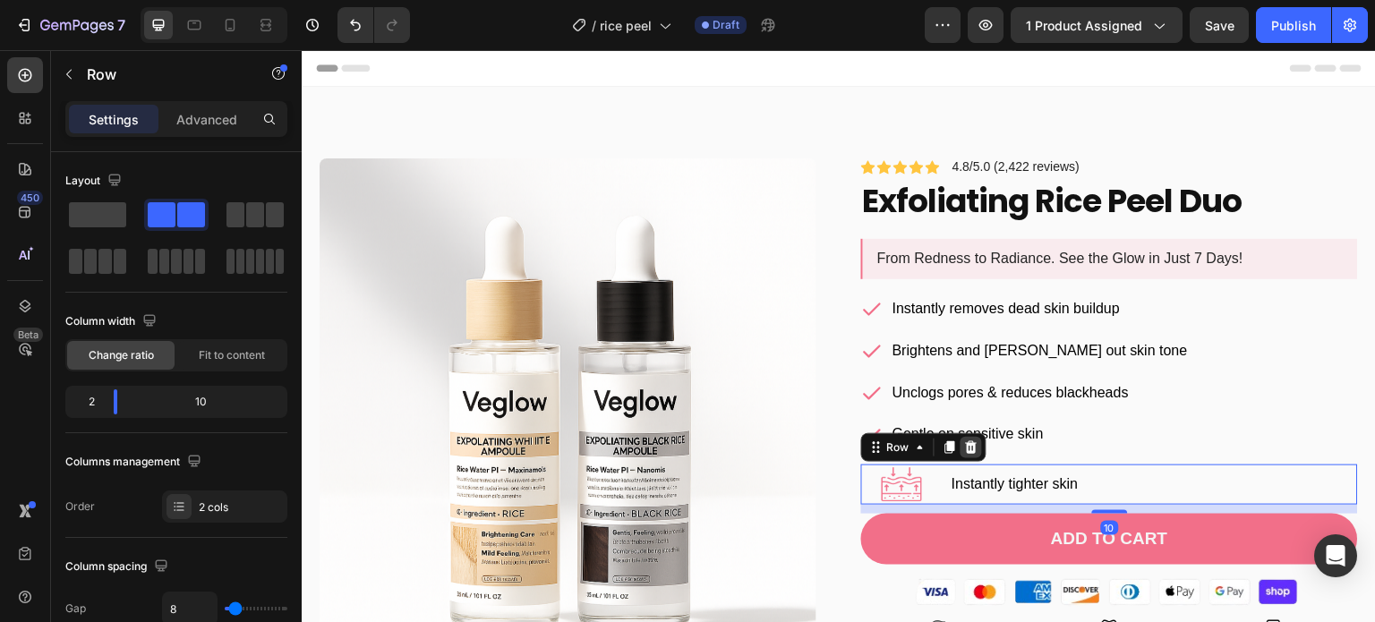
click at [966, 448] on icon at bounding box center [972, 447] width 12 height 13
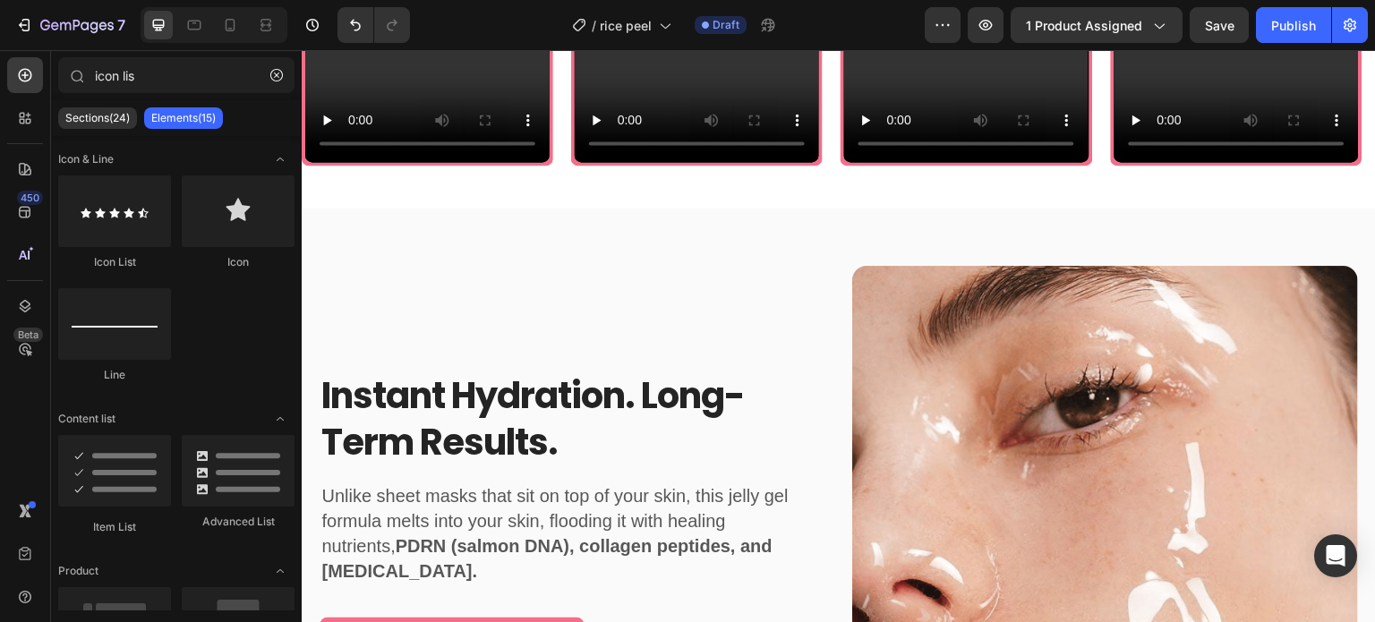
scroll to position [1668, 0]
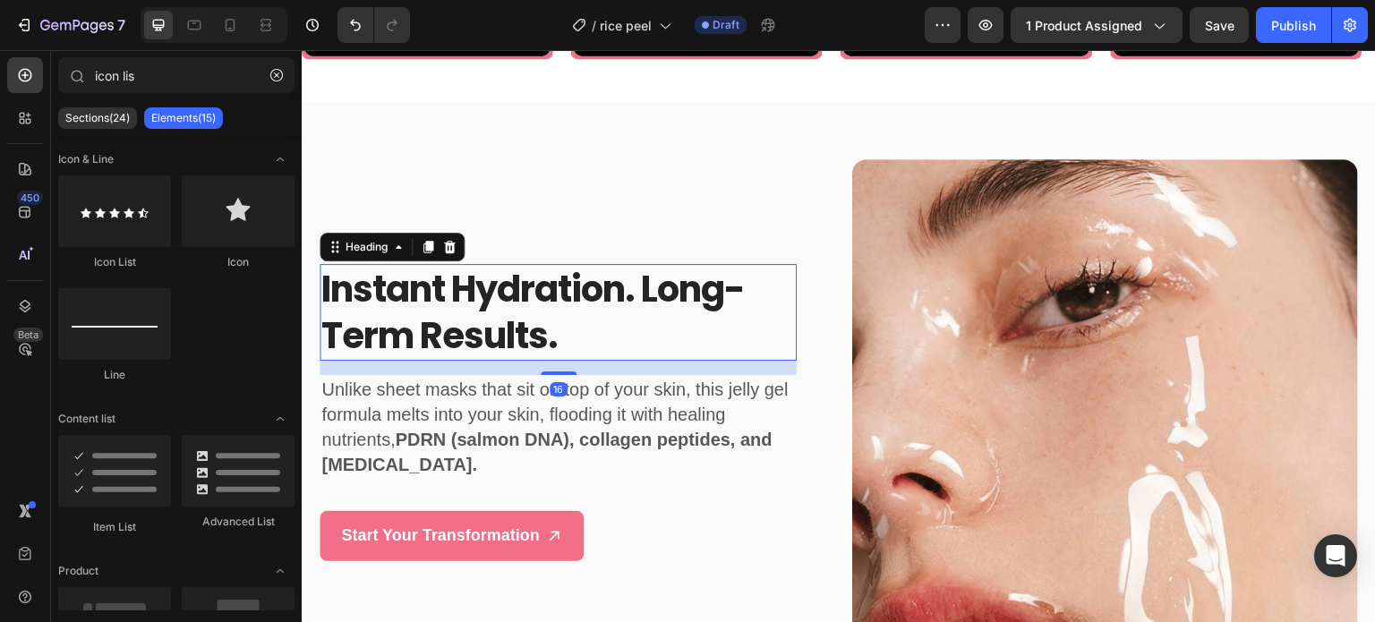
click at [501, 286] on h2 "instant hydration. long-term results." at bounding box center [558, 312] width 477 height 97
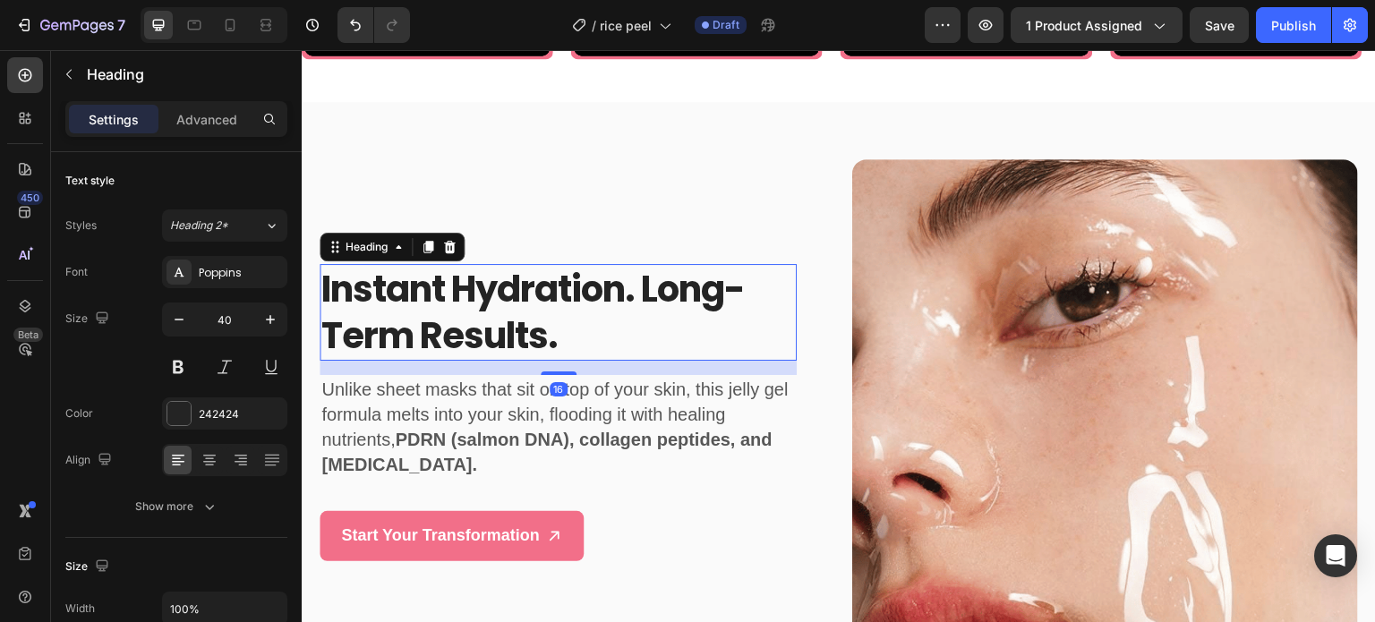
click at [501, 286] on p "instant hydration. long-term results." at bounding box center [558, 312] width 474 height 93
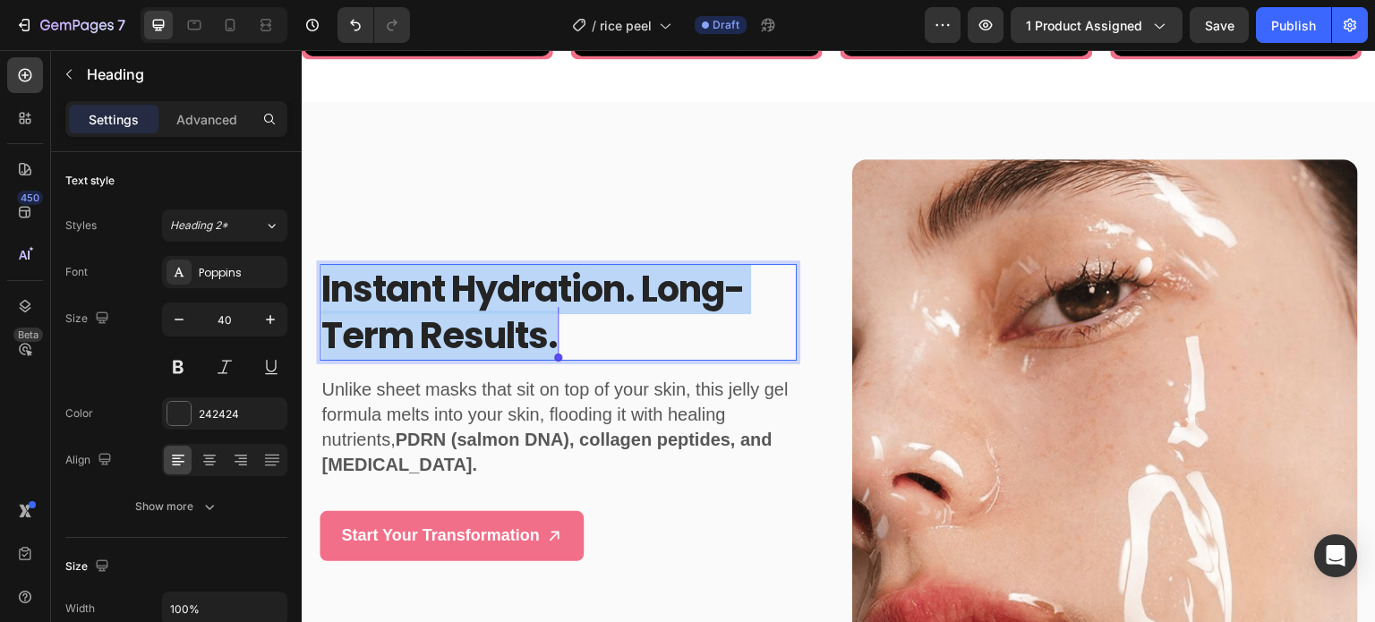
click at [501, 286] on p "instant hydration. long-term results." at bounding box center [558, 312] width 474 height 93
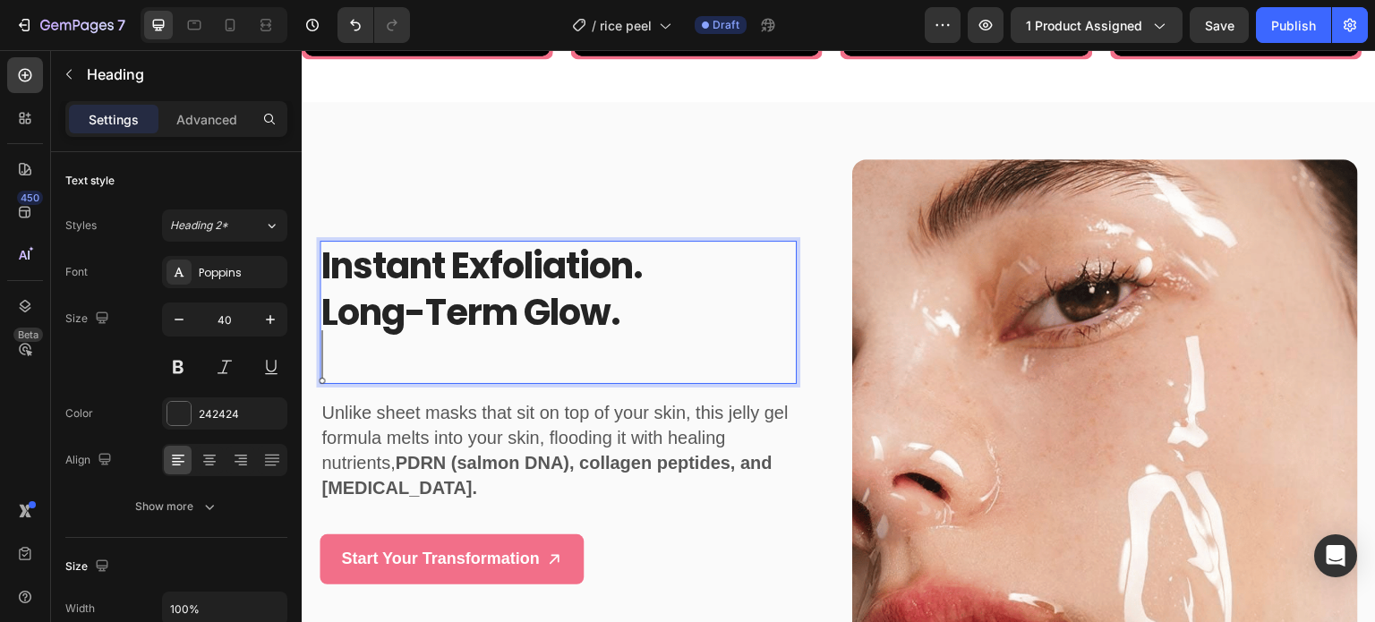
scroll to position [0, 0]
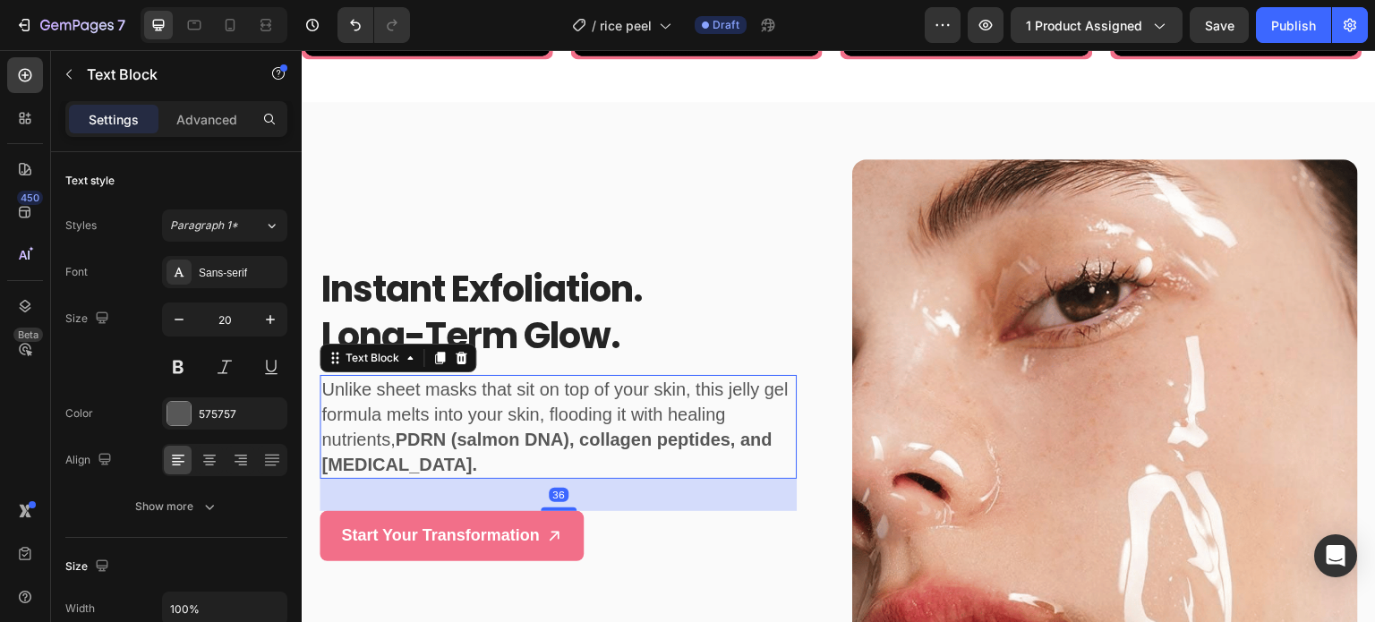
click at [494, 385] on p "Unlike sheet masks that sit on top of your skin, this jelly gel formula melts i…" at bounding box center [558, 427] width 474 height 100
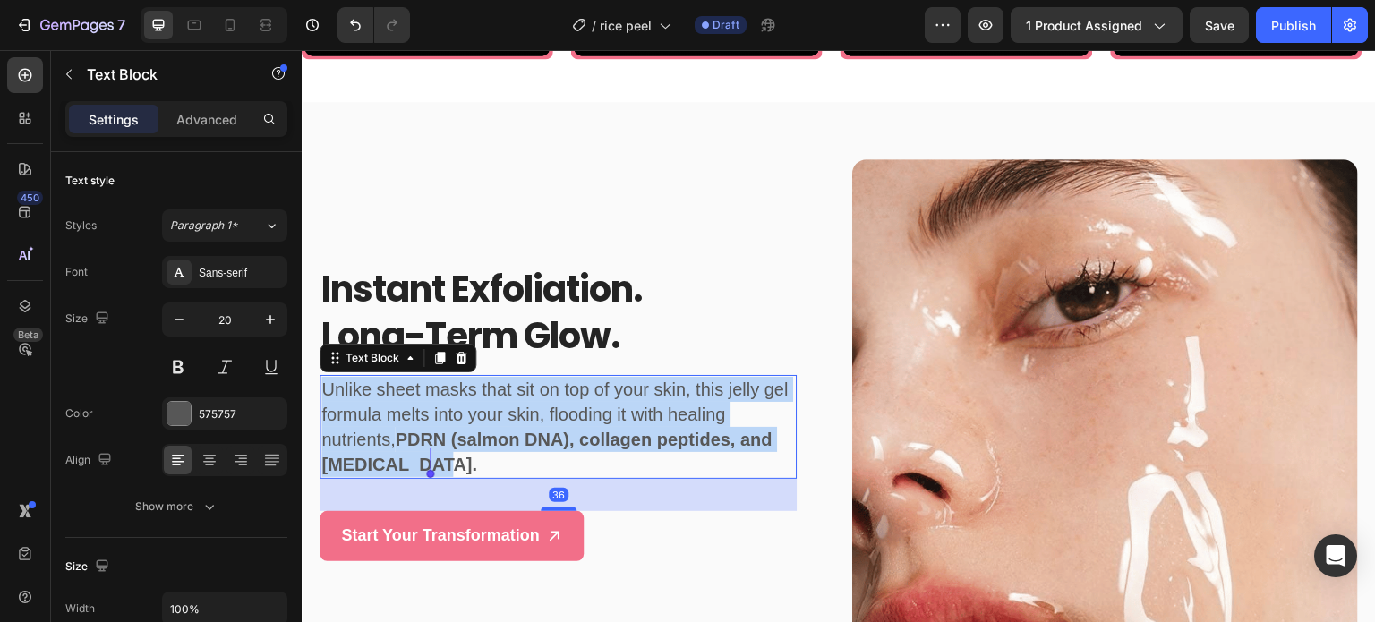
click at [494, 385] on p "Unlike sheet masks that sit on top of your skin, this jelly gel formula melts i…" at bounding box center [558, 427] width 474 height 100
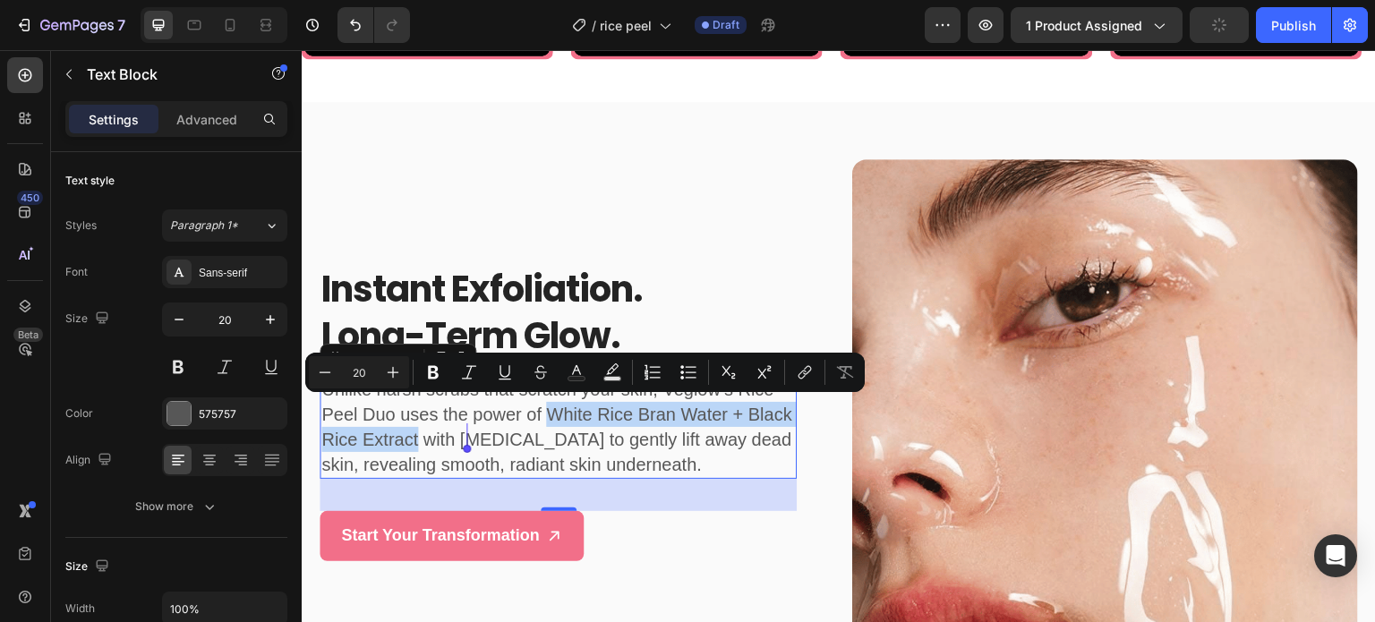
drag, startPoint x: 548, startPoint y: 405, endPoint x: 464, endPoint y: 437, distance: 90.1
click at [464, 437] on p "Unlike harsh scrubs that scratch your skin, Veglow’s Rice Peel Duo uses the pow…" at bounding box center [558, 427] width 474 height 100
click at [427, 372] on icon "Editor contextual toolbar" at bounding box center [433, 372] width 18 height 18
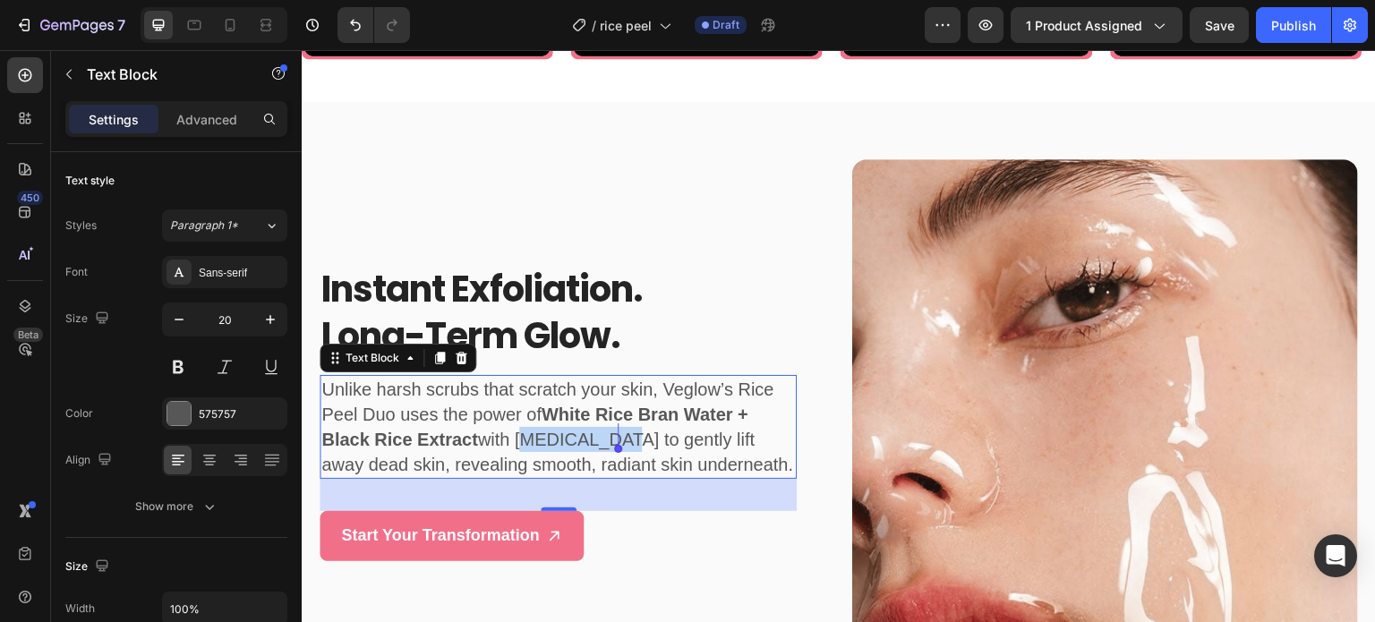
drag, startPoint x: 518, startPoint y: 434, endPoint x: 615, endPoint y: 445, distance: 97.3
click at [615, 445] on p "Unlike harsh scrubs that scratch your skin, Veglow’s Rice Peel Duo uses the pow…" at bounding box center [558, 427] width 474 height 100
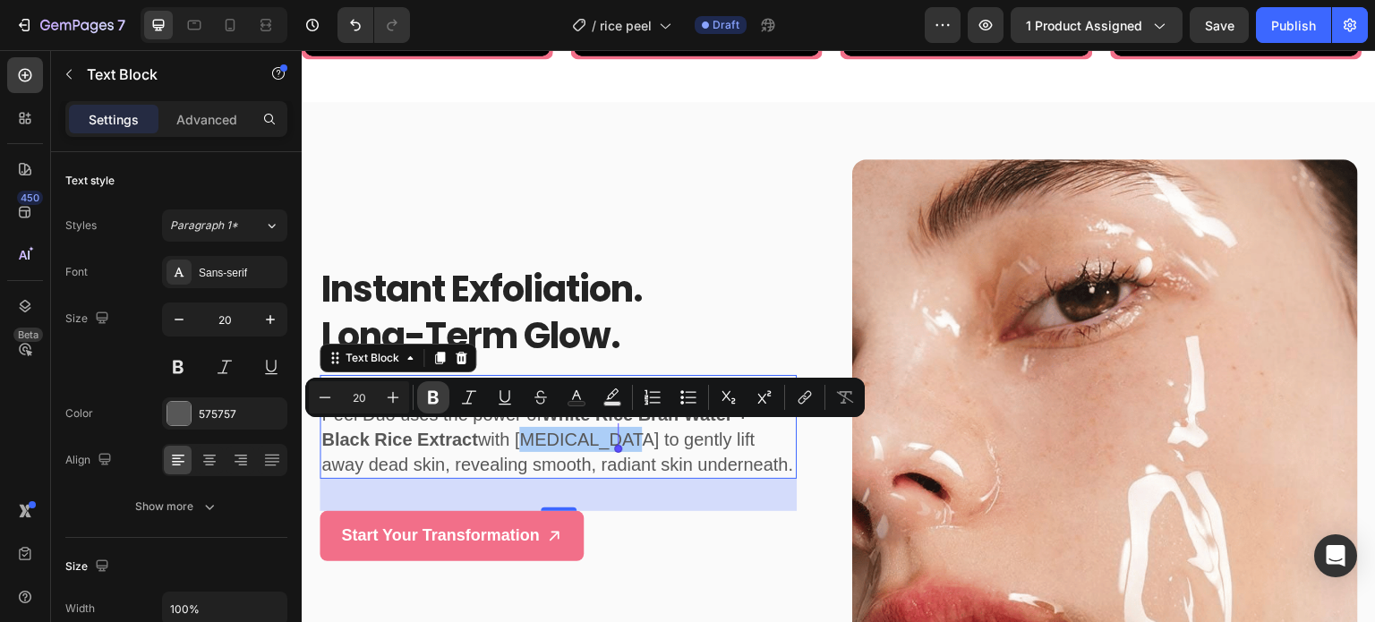
click at [431, 392] on icon "Editor contextual toolbar" at bounding box center [433, 397] width 11 height 13
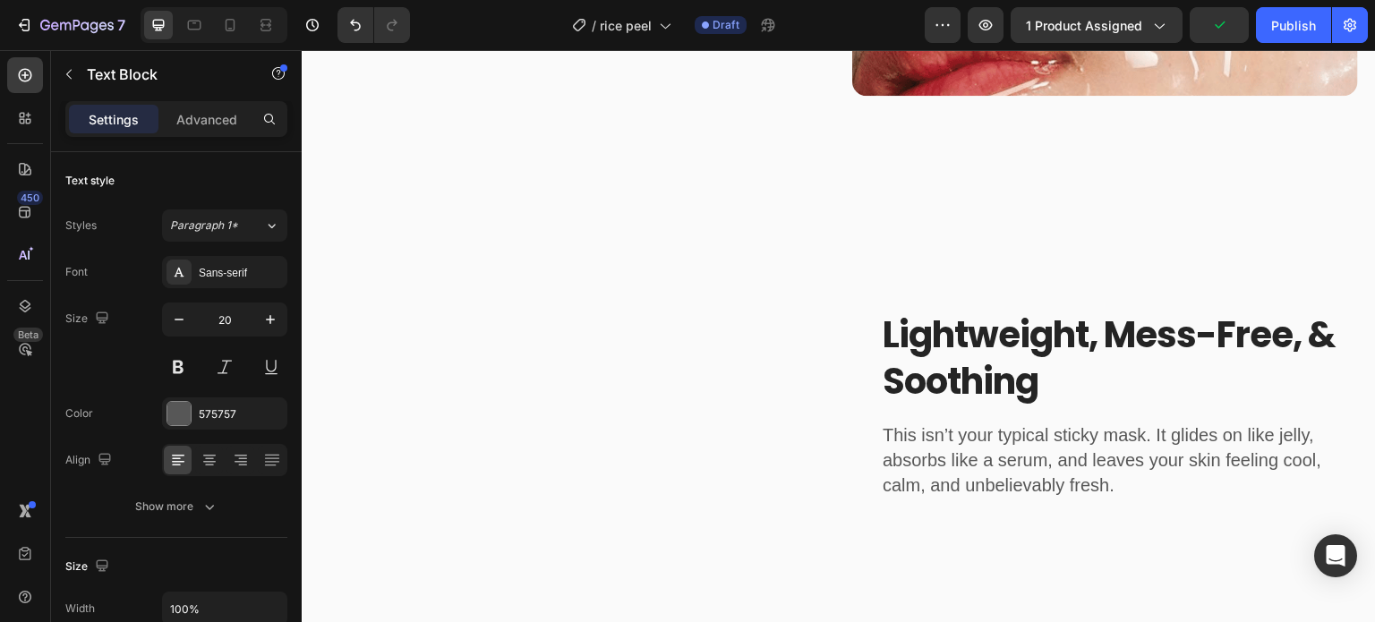
scroll to position [2273, 0]
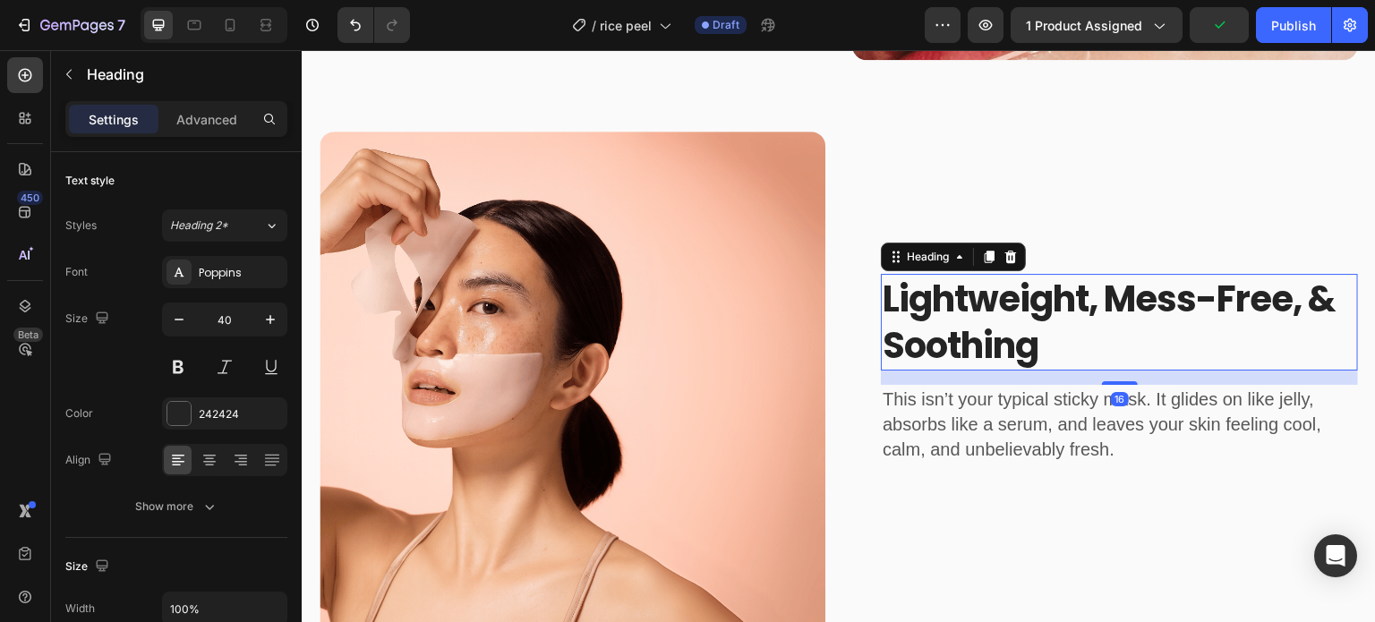
click at [1047, 340] on h2 "lightweight, mess-free, & soothing" at bounding box center [1119, 322] width 477 height 97
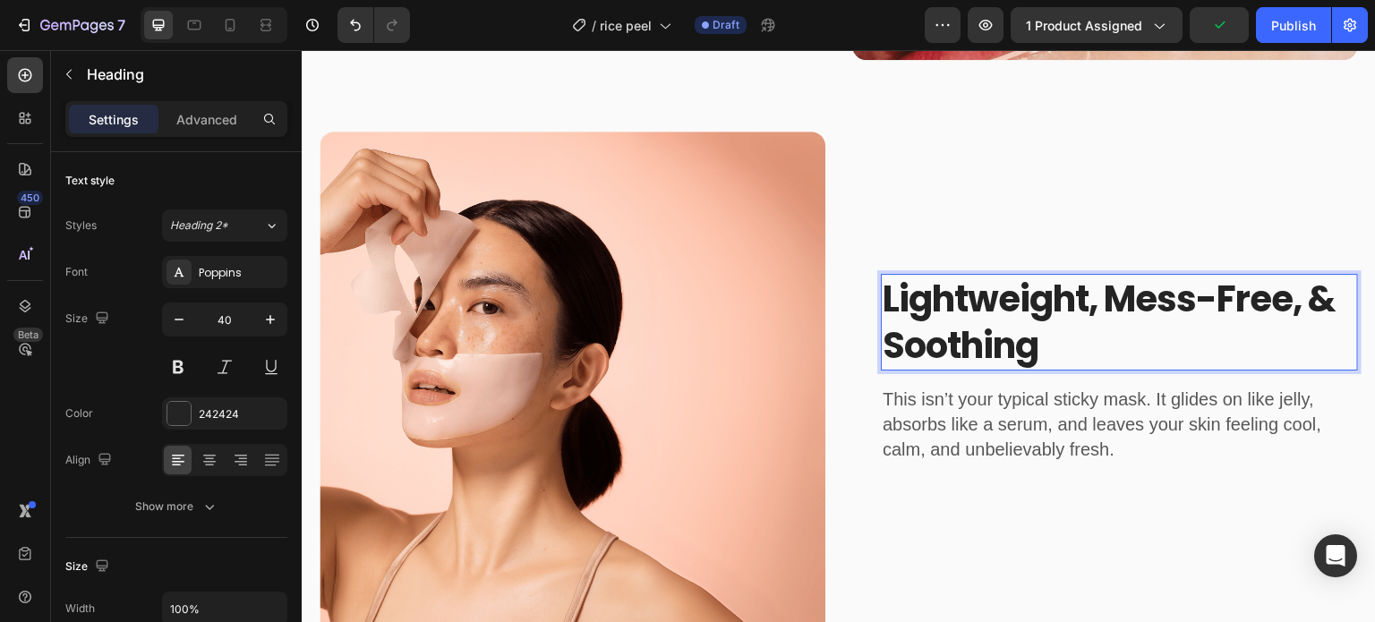
click at [1047, 340] on h2 "lightweight, mess-free, & soothing" at bounding box center [1119, 322] width 477 height 97
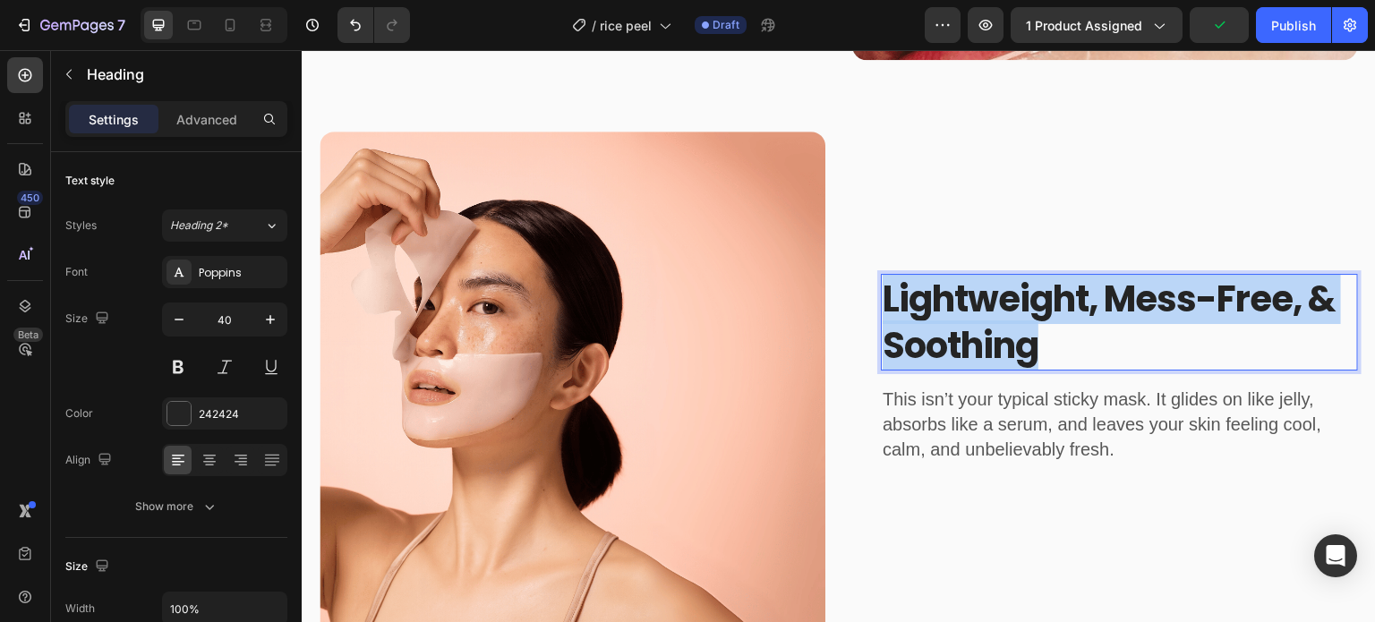
click at [1047, 340] on p "lightweight, mess-free, & soothing" at bounding box center [1120, 322] width 474 height 93
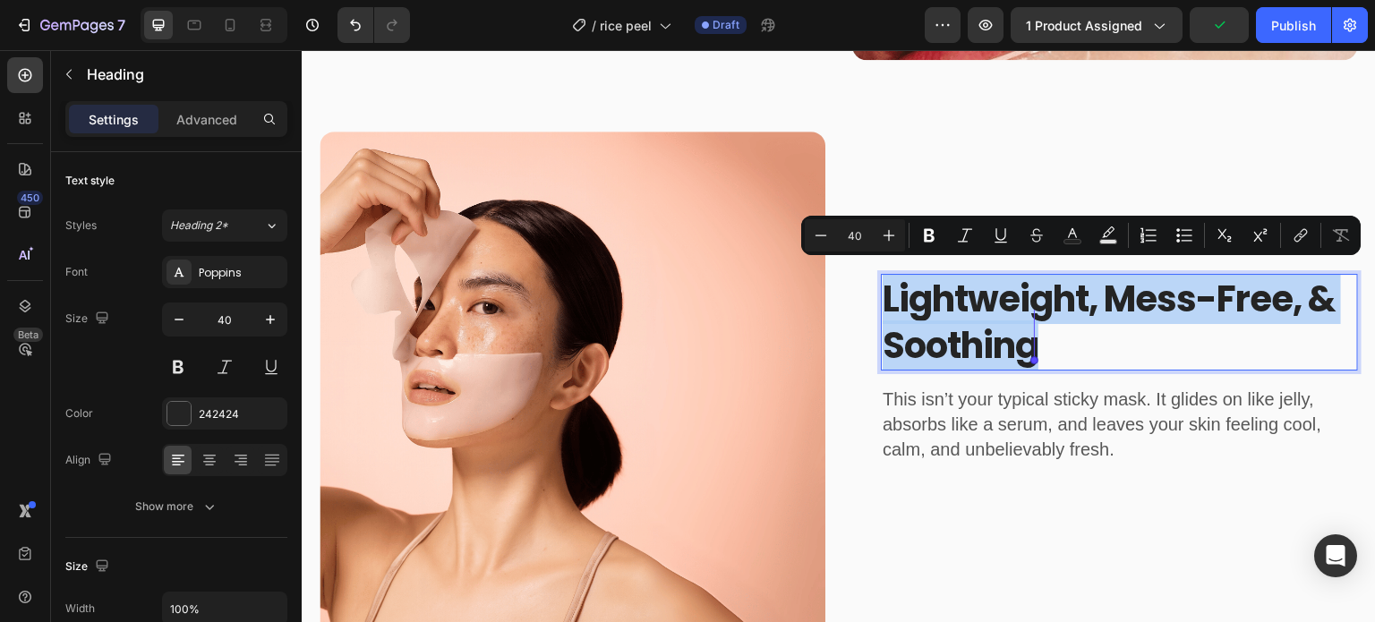
click at [1047, 340] on p "lightweight, mess-free, & soothing" at bounding box center [1120, 322] width 474 height 93
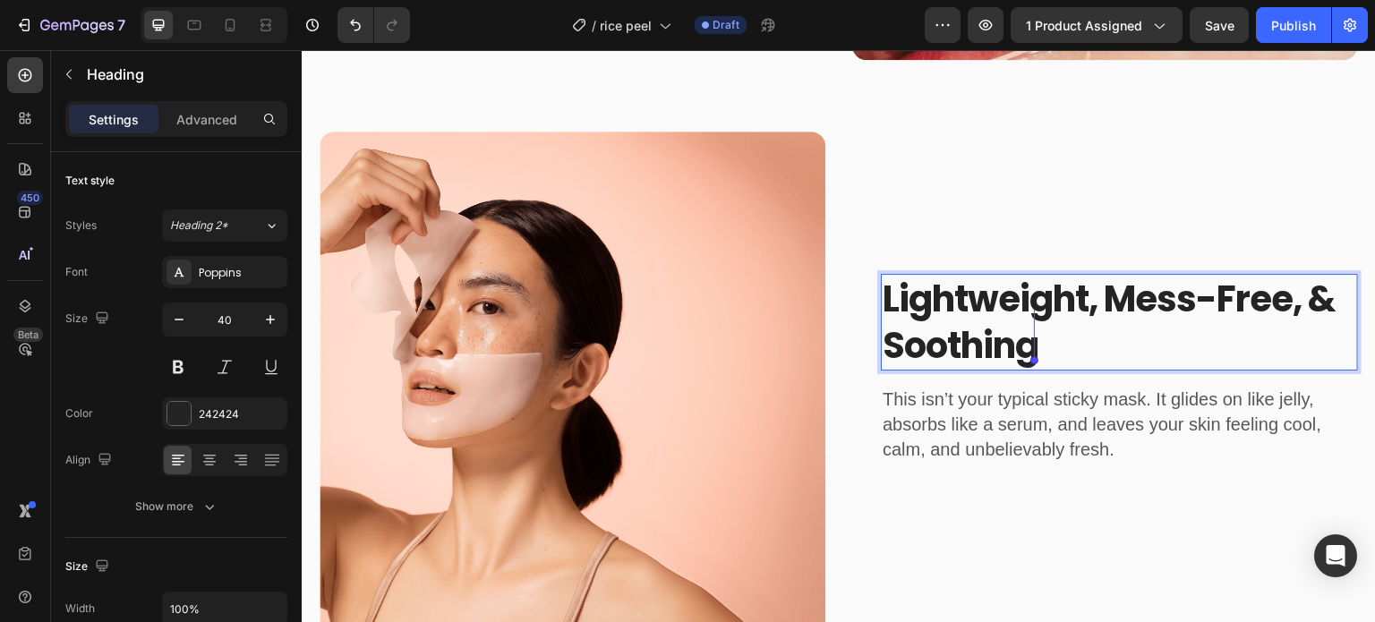
scroll to position [0, 0]
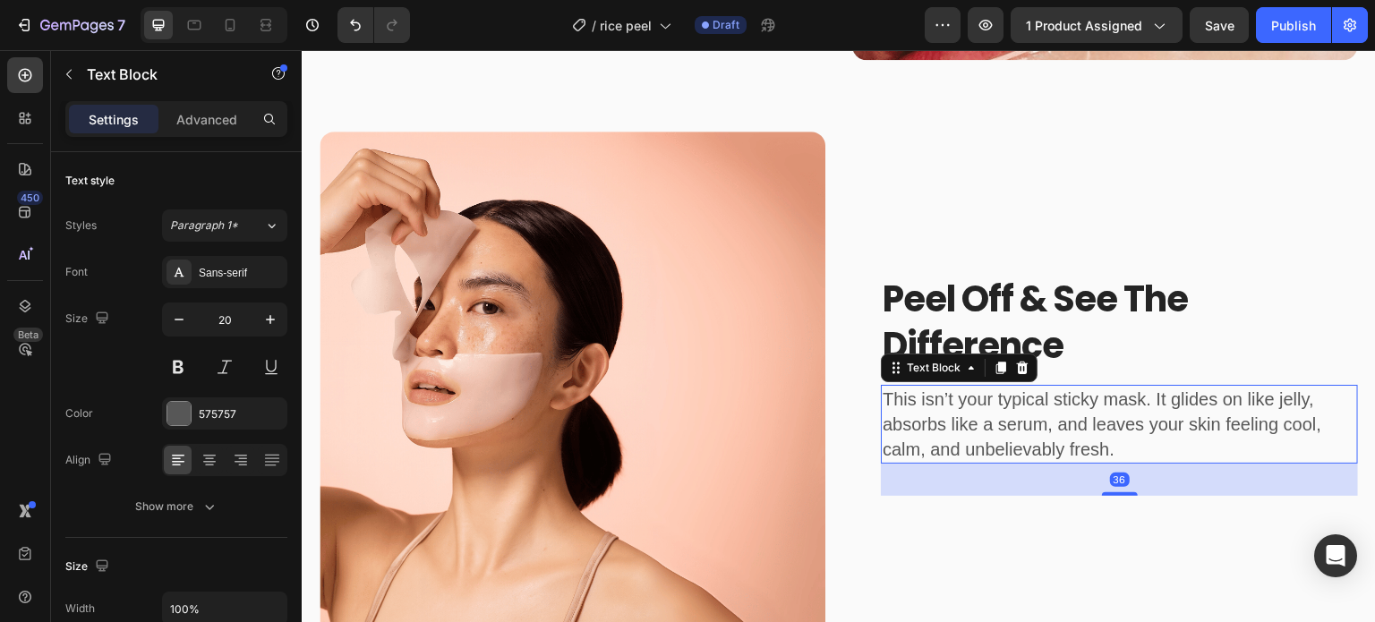
click at [1020, 440] on p "This isn’t your typical sticky mask. It glides on like jelly, absorbs like a se…" at bounding box center [1120, 424] width 474 height 75
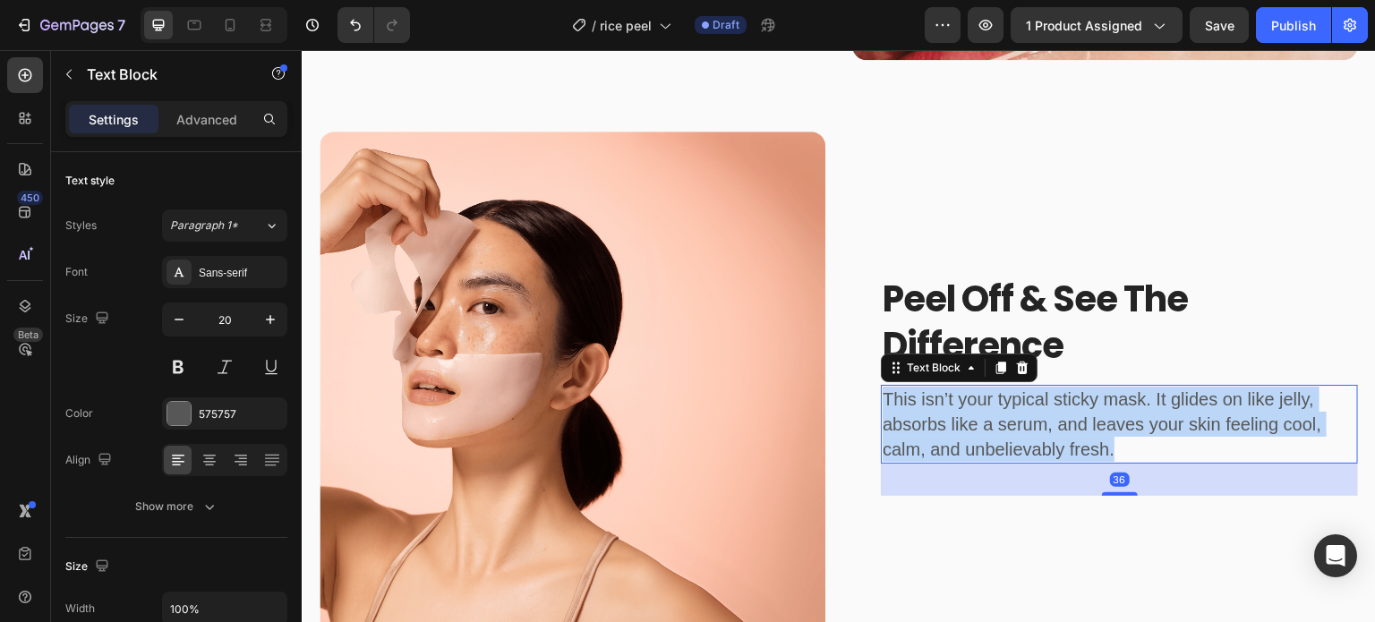
click at [1020, 440] on p "This isn’t your typical sticky mask. It glides on like jelly, absorbs like a se…" at bounding box center [1120, 424] width 474 height 75
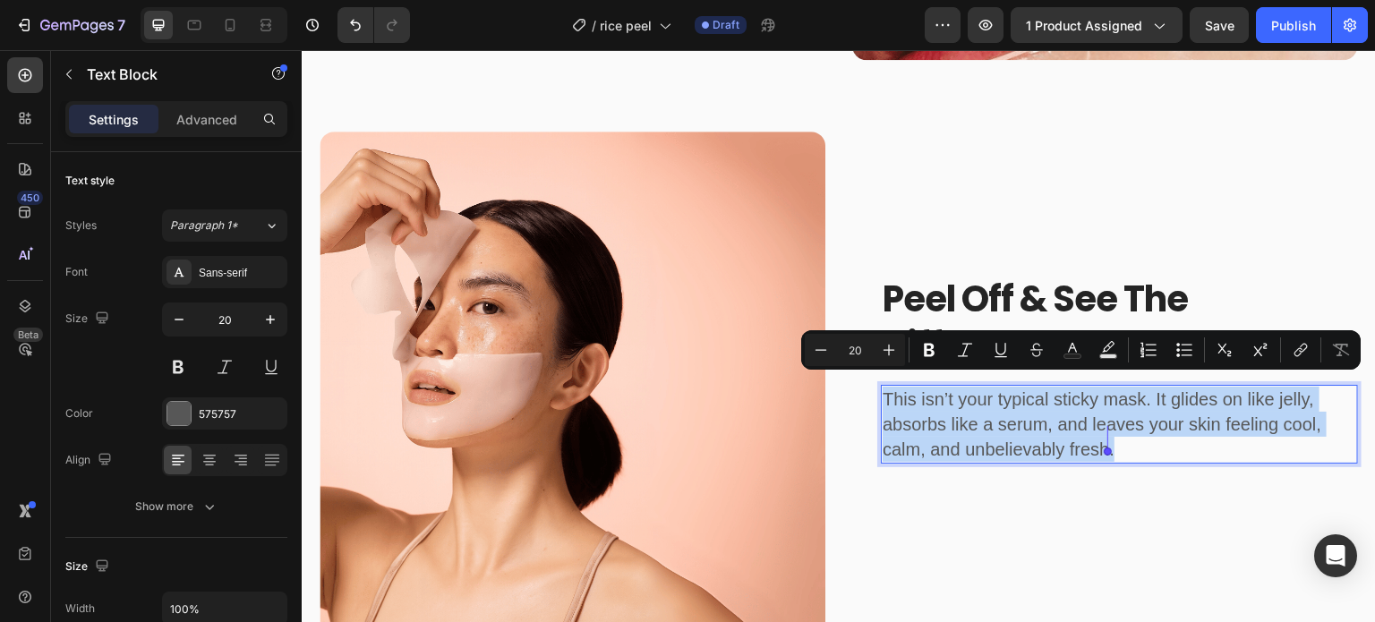
click at [1020, 440] on p "This isn’t your typical sticky mask. It glides on like jelly, absorbs like a se…" at bounding box center [1120, 424] width 474 height 75
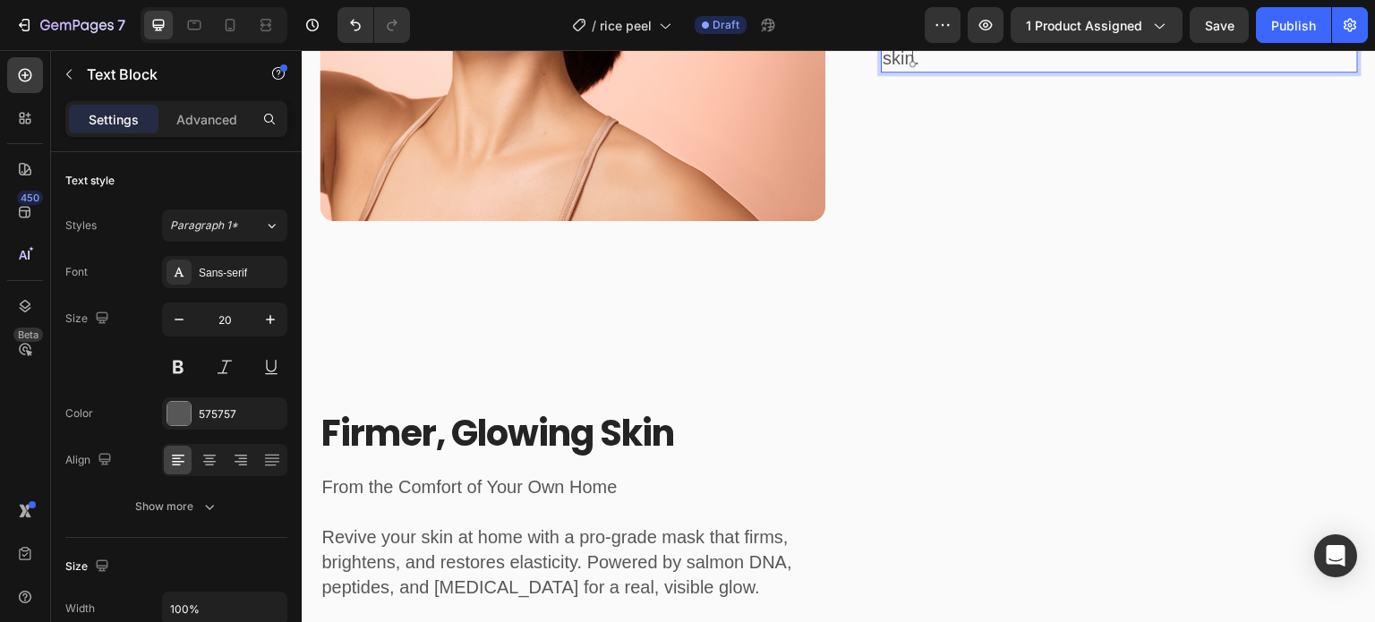
scroll to position [2696, 0]
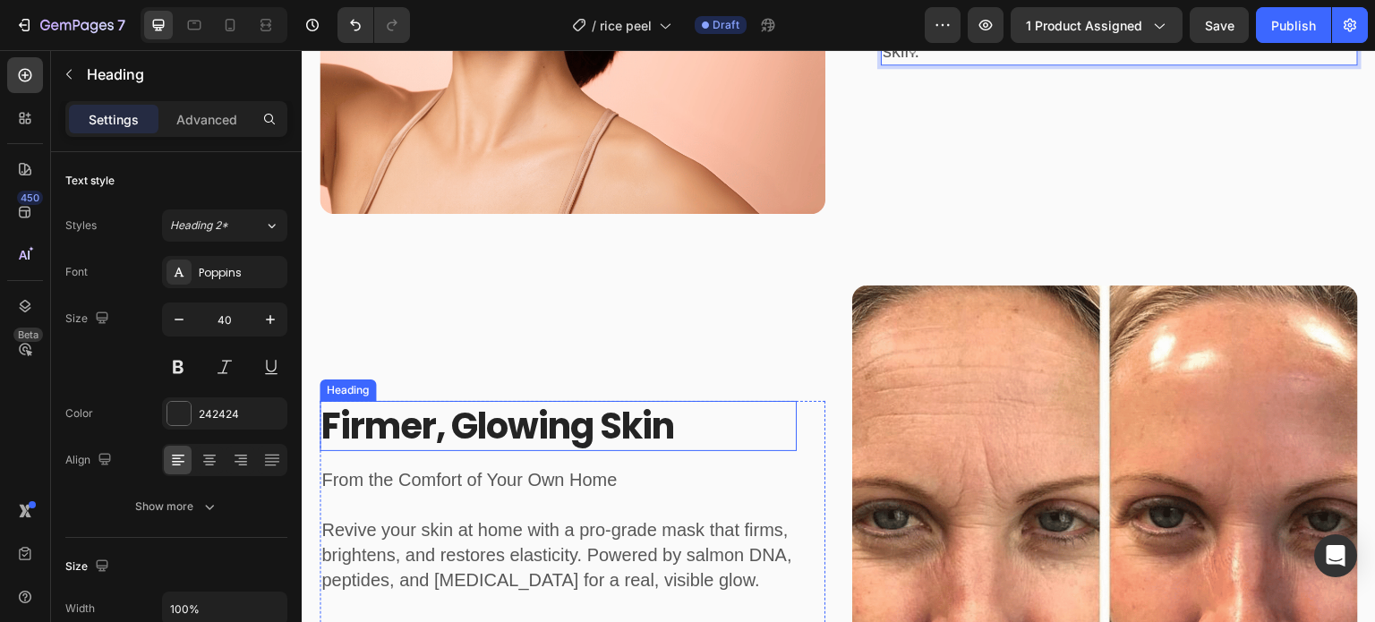
click at [533, 405] on h2 "firmer, glowing skin" at bounding box center [558, 426] width 477 height 50
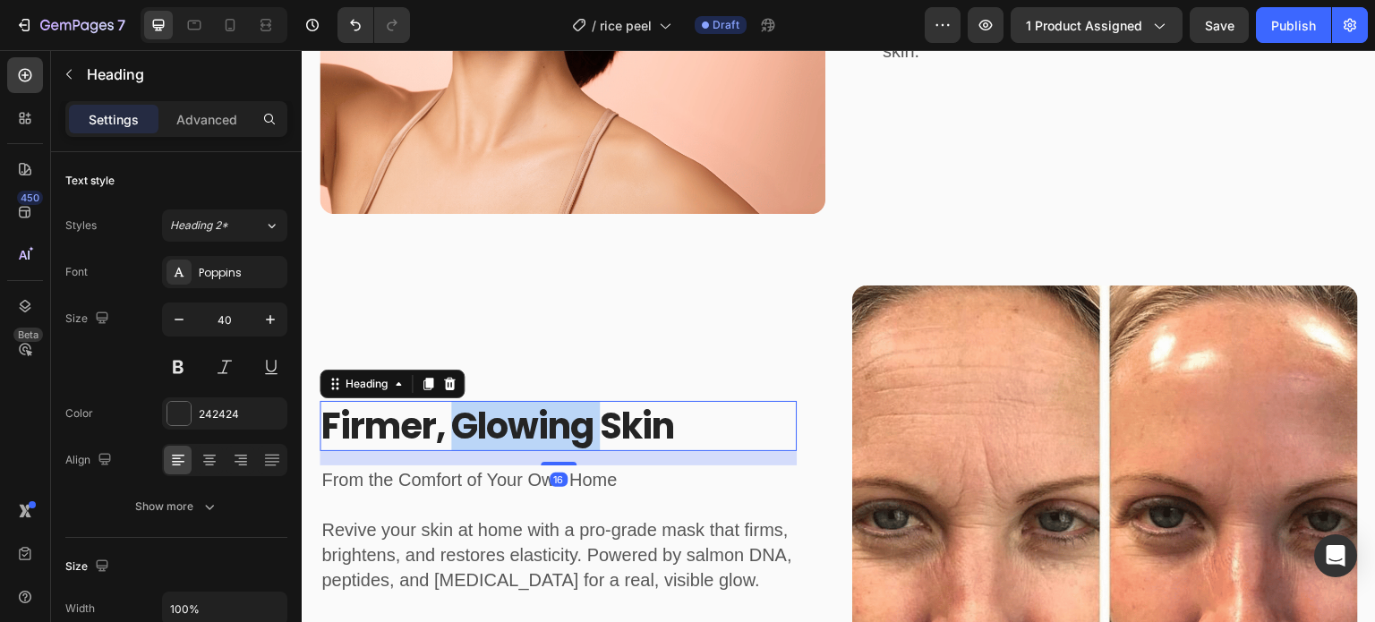
click at [533, 405] on h2 "firmer, glowing skin" at bounding box center [558, 426] width 477 height 50
click at [533, 405] on p "firmer, glowing skin" at bounding box center [558, 426] width 474 height 47
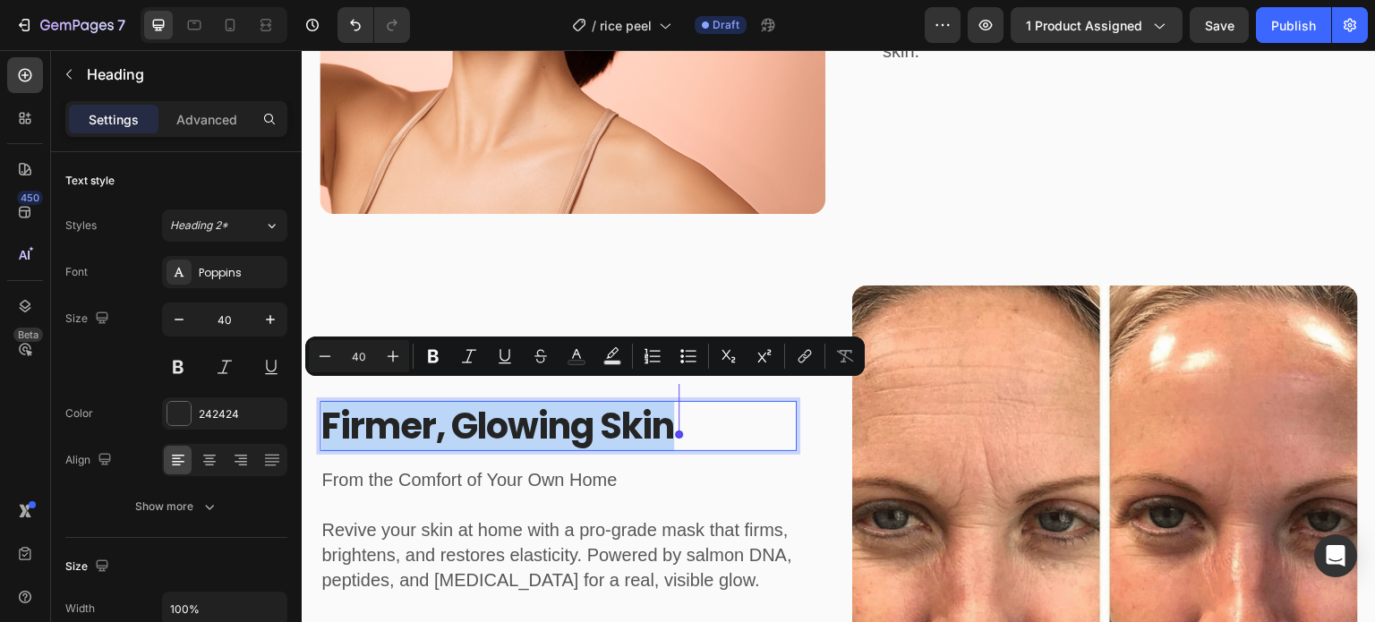
click at [533, 405] on p "firmer, glowing skin" at bounding box center [558, 426] width 474 height 47
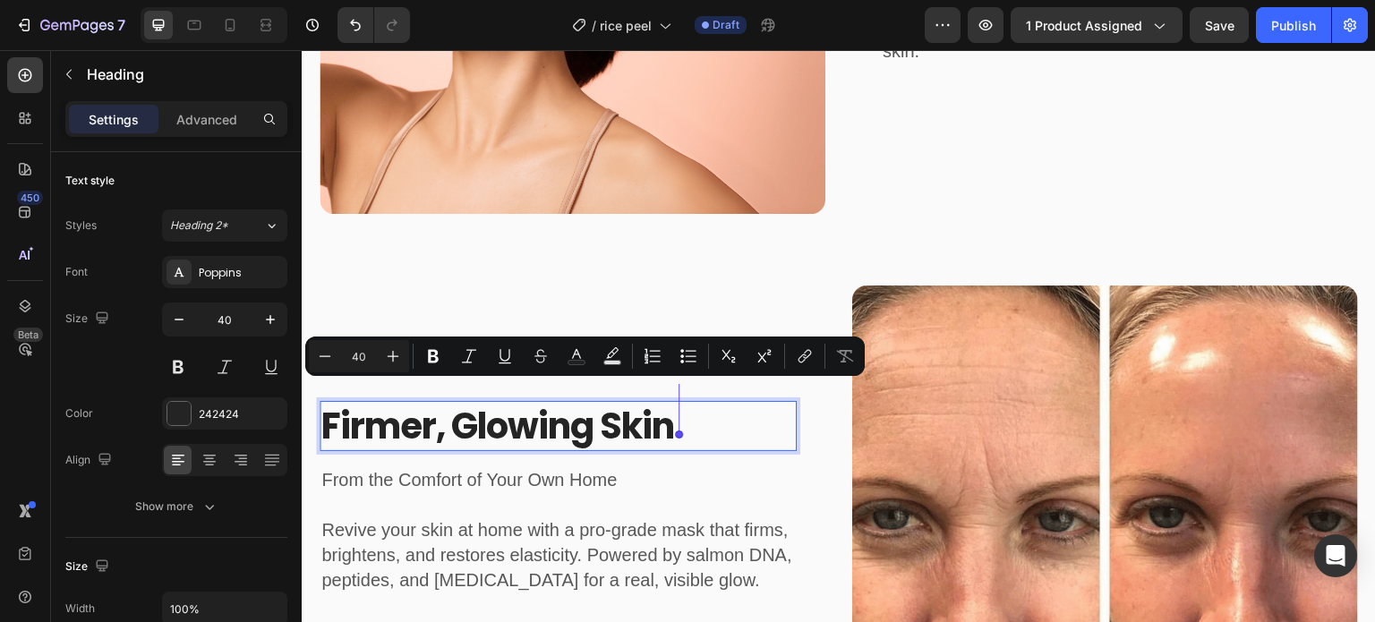
scroll to position [2673, 0]
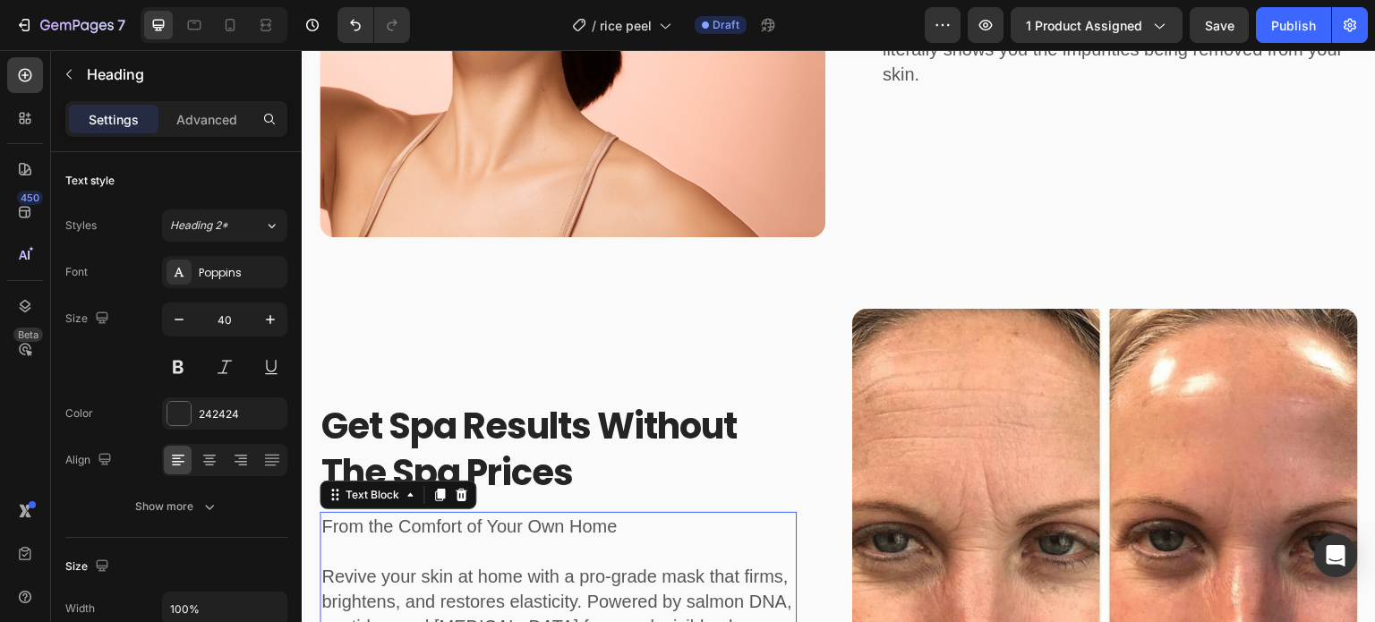
click at [496, 539] on p "Revive your skin at home with a pro-grade mask that firms, brightens, and resto…" at bounding box center [558, 589] width 474 height 100
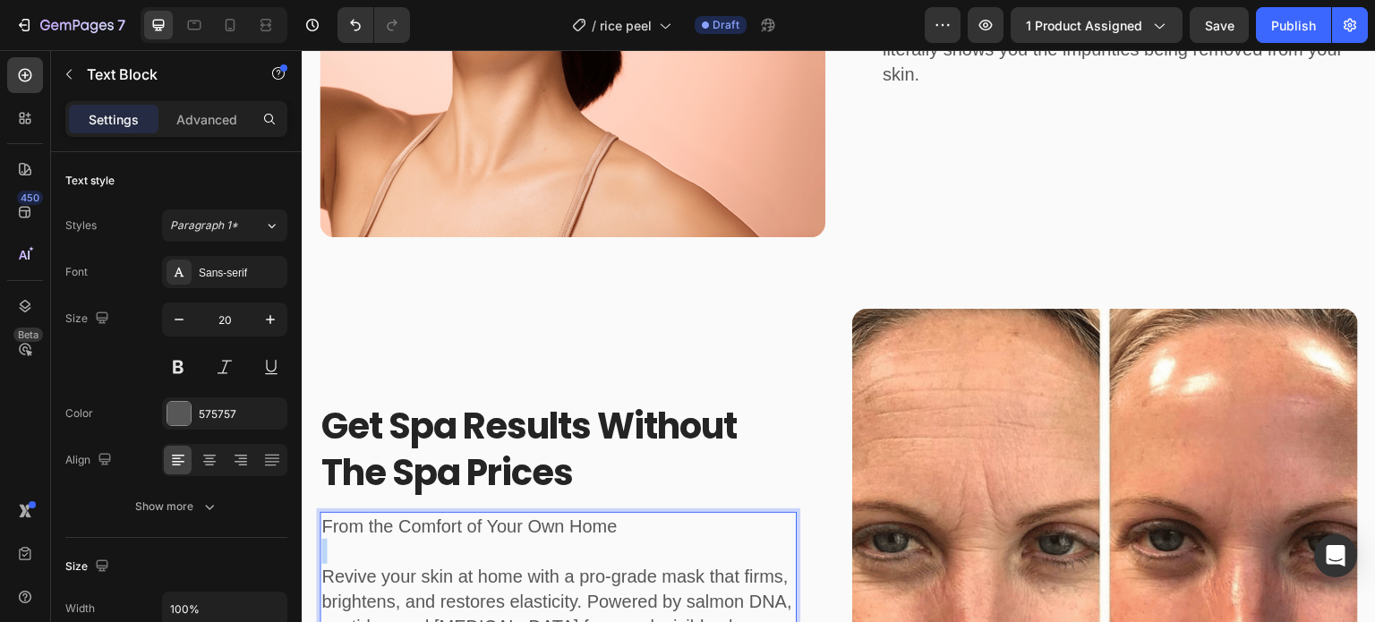
click at [496, 539] on p "Revive your skin at home with a pro-grade mask that firms, brightens, and resto…" at bounding box center [558, 589] width 474 height 100
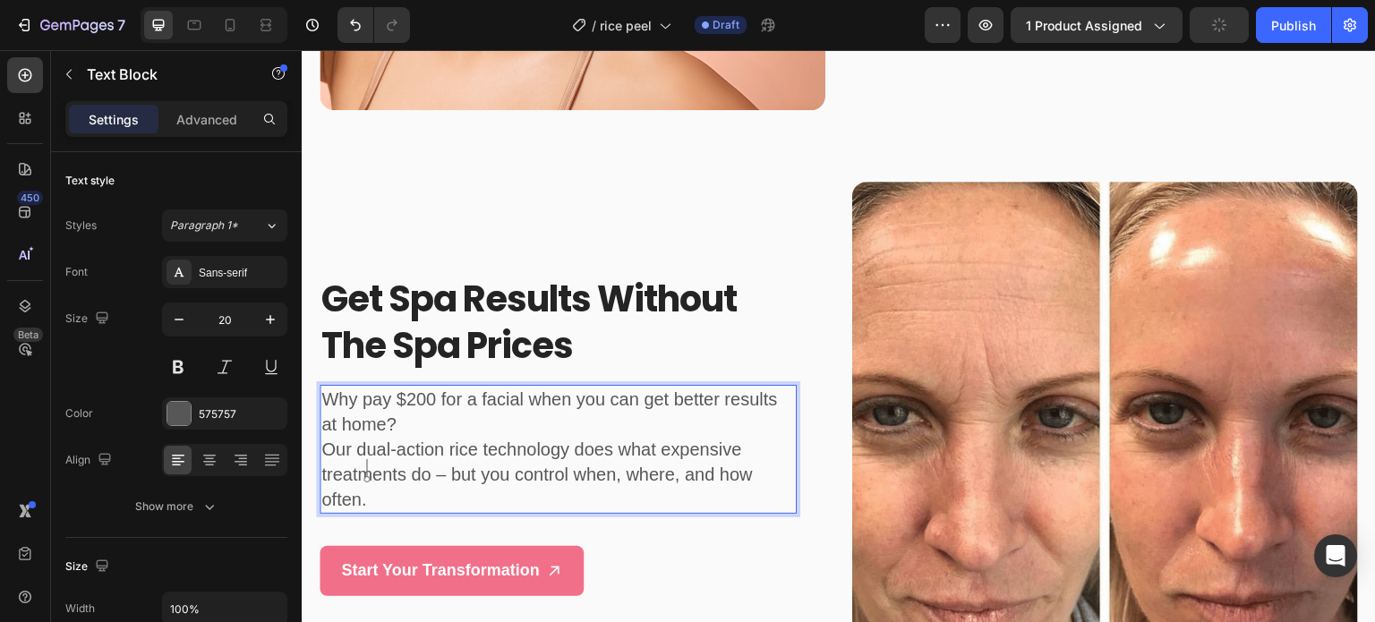
scroll to position [2813, 0]
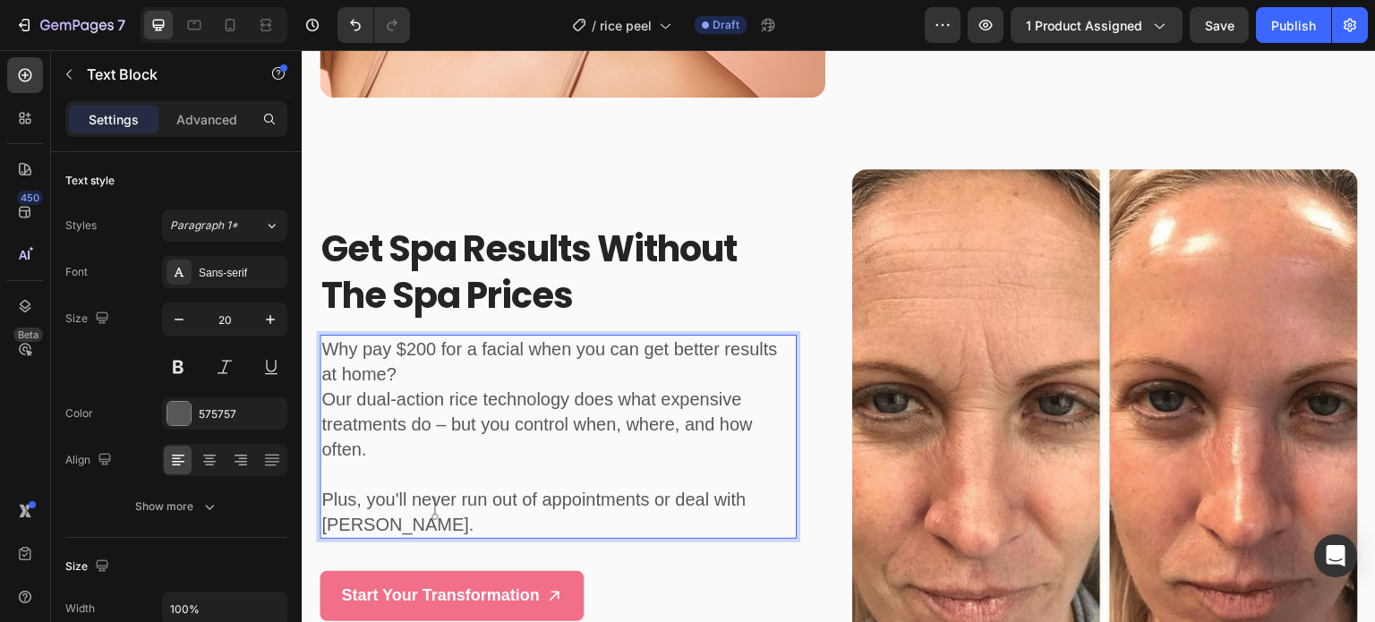
click at [478, 341] on p "Why pay $200 for a facial when you can get better results at home? Our dual-act…" at bounding box center [558, 399] width 474 height 125
click at [470, 346] on lpop-circle at bounding box center [476, 346] width 17 height 17
click at [436, 348] on p "Why pay $200 for a facial when you can get better results at home? Our dual-act…" at bounding box center [558, 399] width 474 height 125
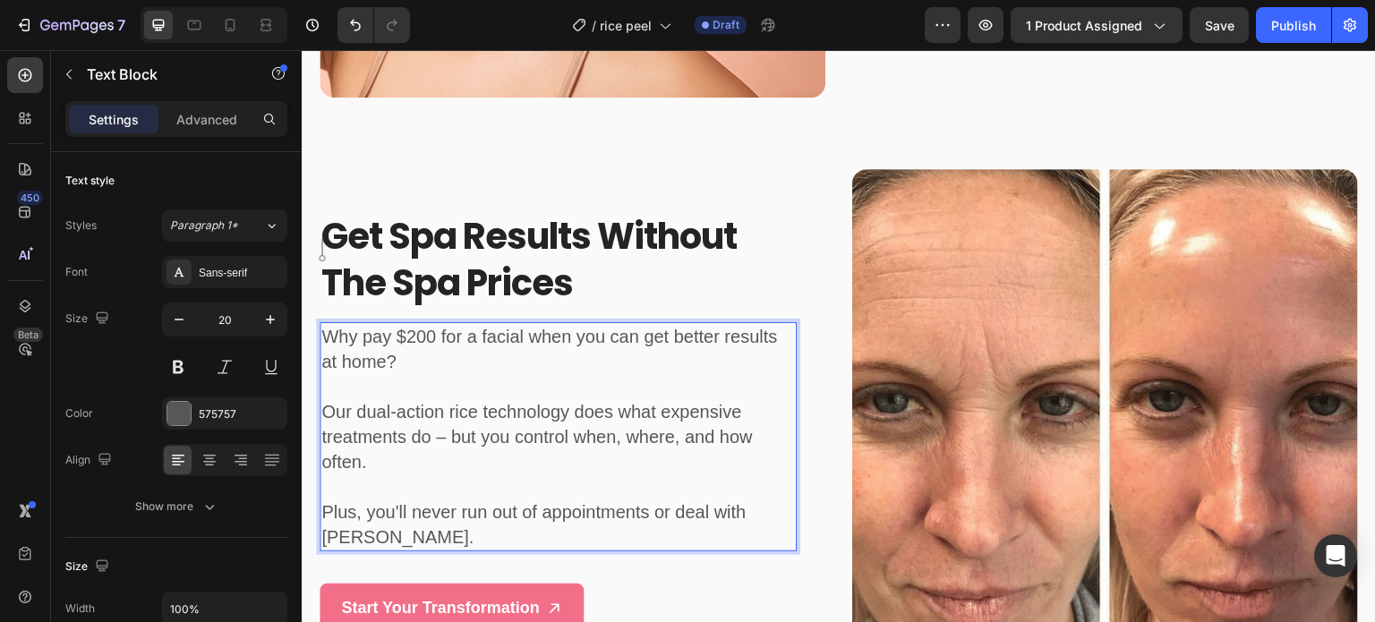
scroll to position [2976, 0]
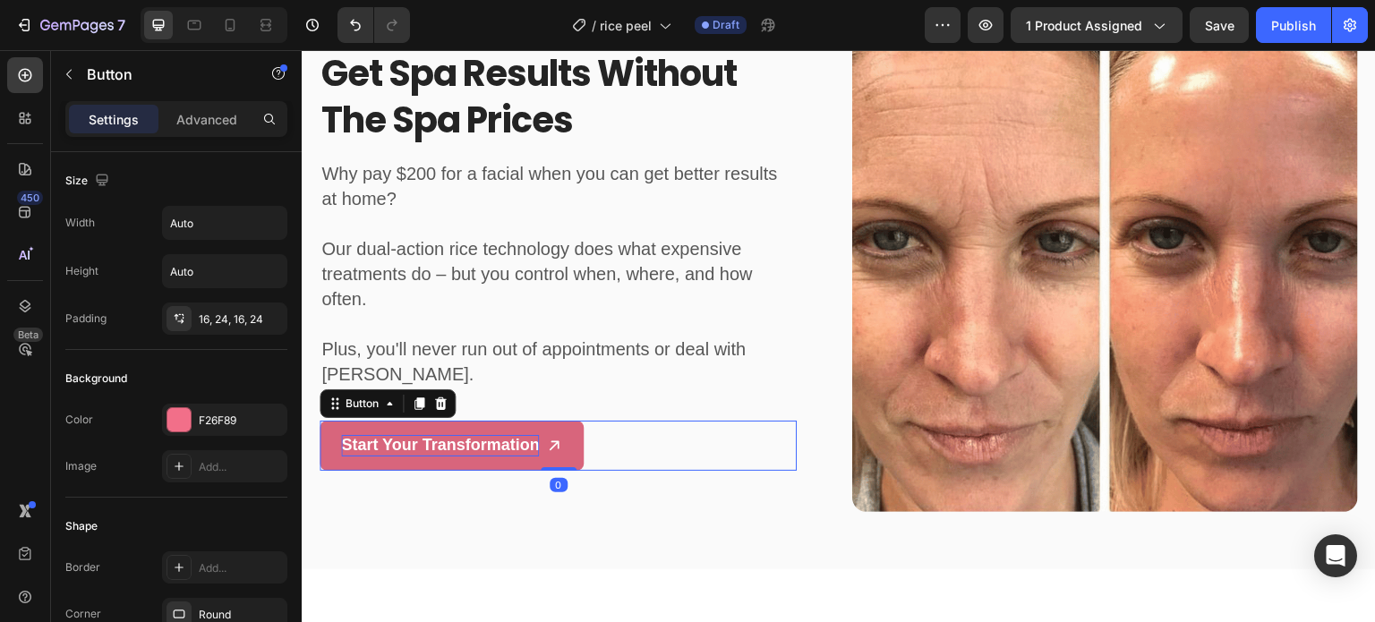
click at [491, 435] on p "Start Your Transformation" at bounding box center [440, 445] width 198 height 21
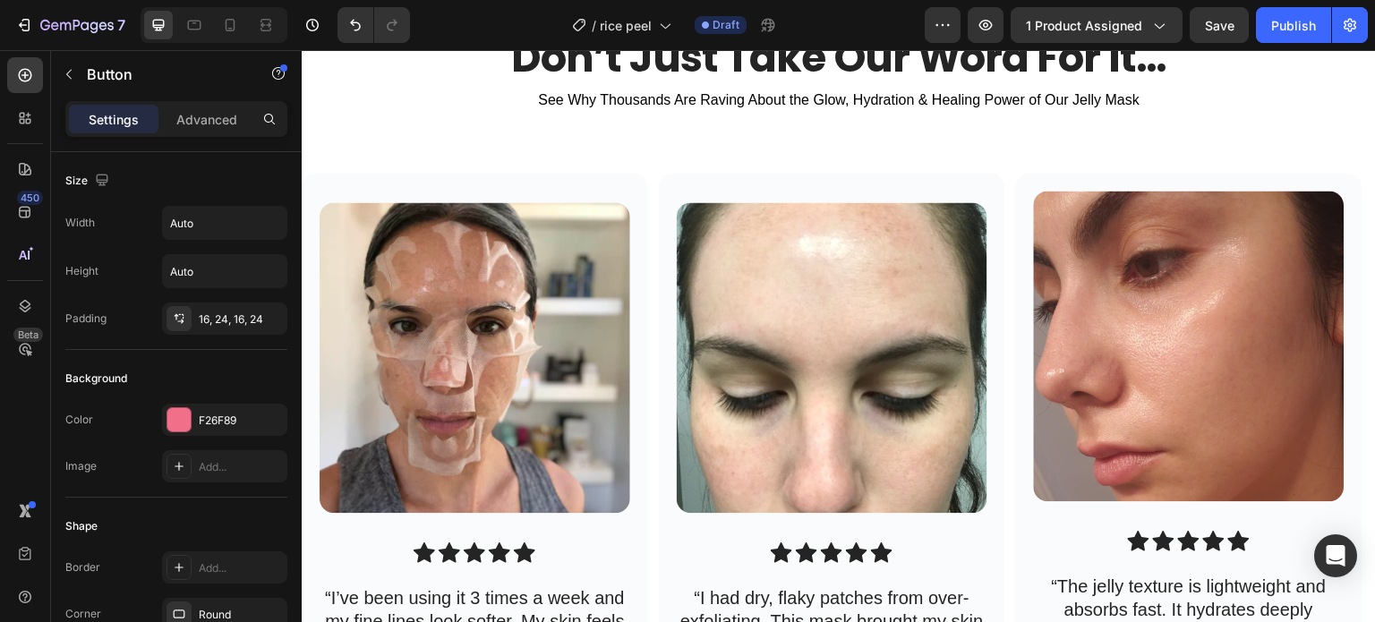
scroll to position [3343, 0]
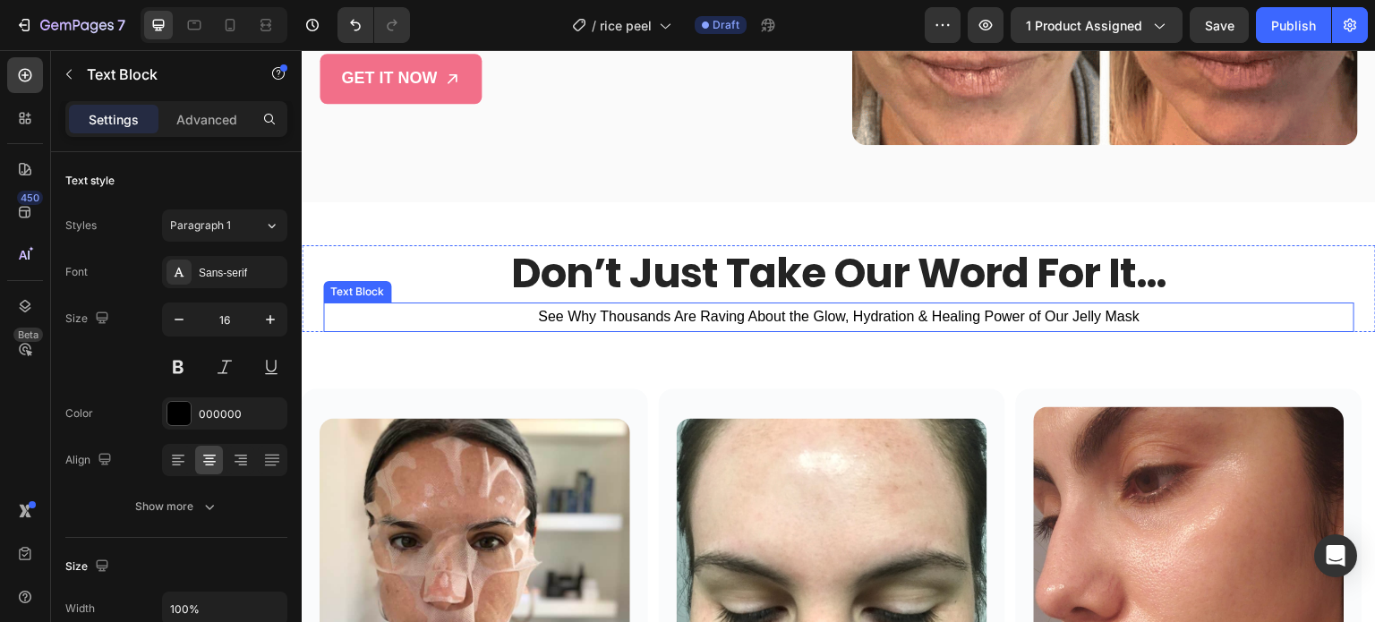
click at [855, 304] on p "See Why Thousands Are Raving About the Glow, Hydration & Healing Power of Our J…" at bounding box center [839, 317] width 1028 height 26
click at [460, 279] on icon at bounding box center [465, 285] width 12 height 13
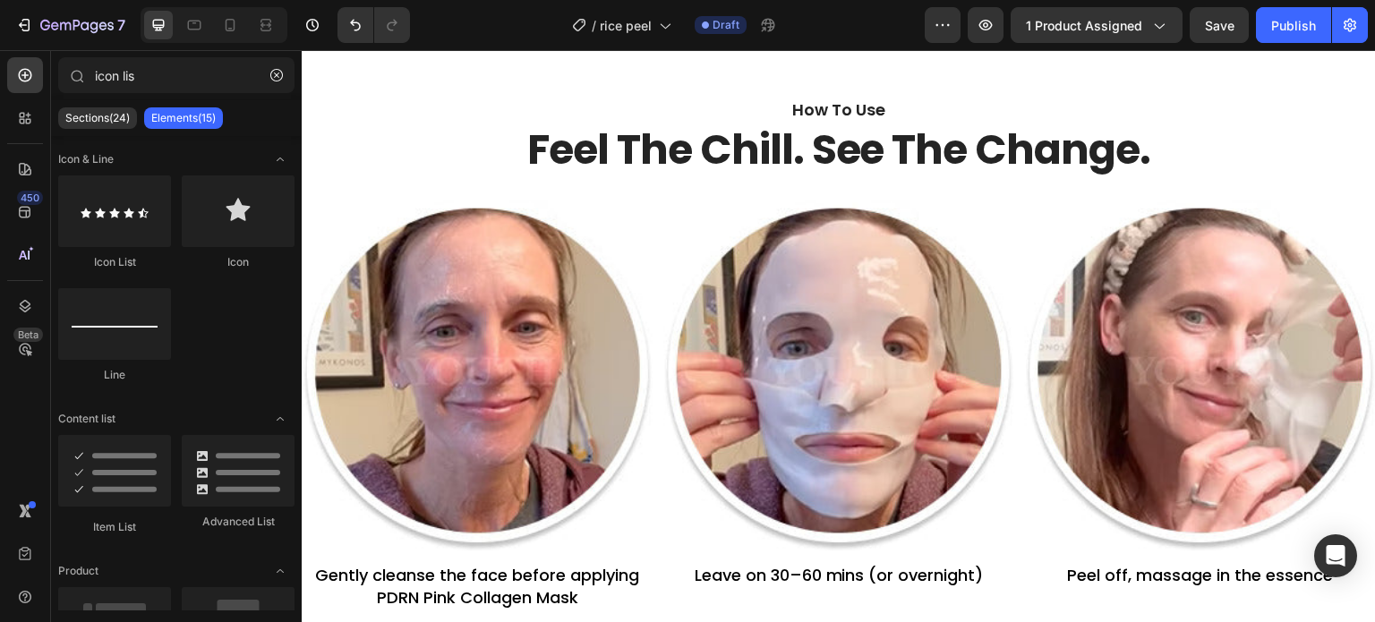
scroll to position [4220, 0]
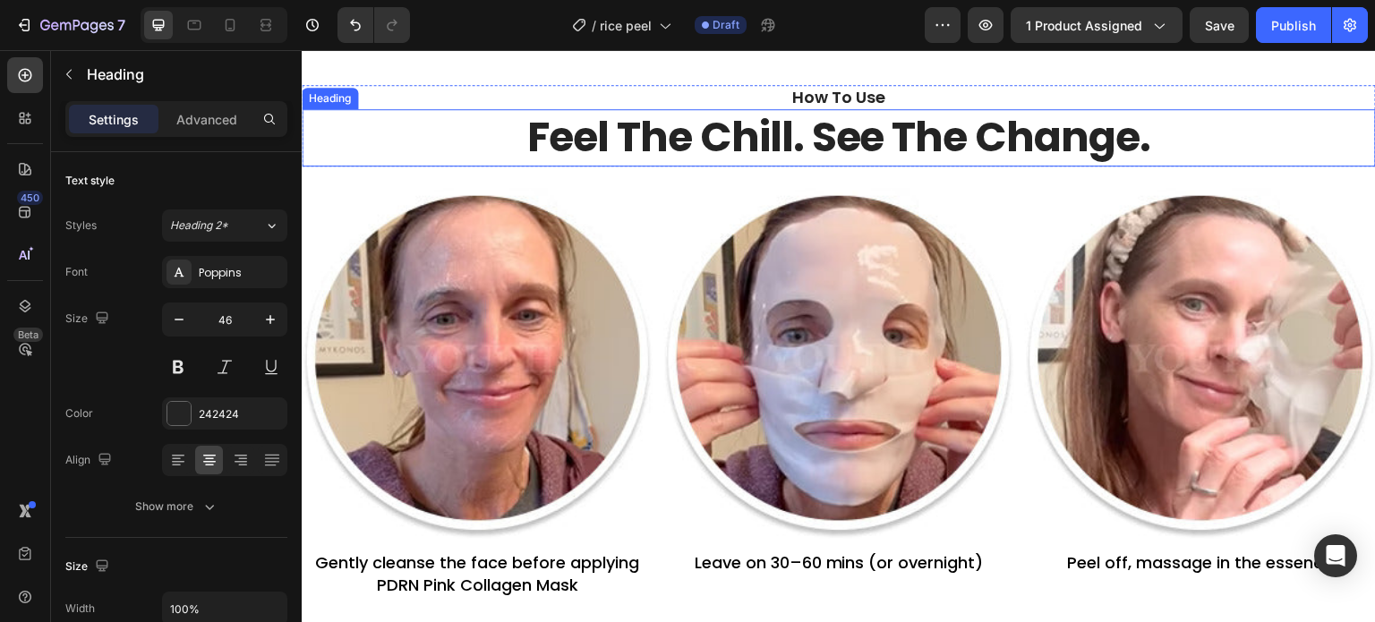
click at [875, 132] on h2 "feel the chill. see the change." at bounding box center [839, 137] width 1074 height 57
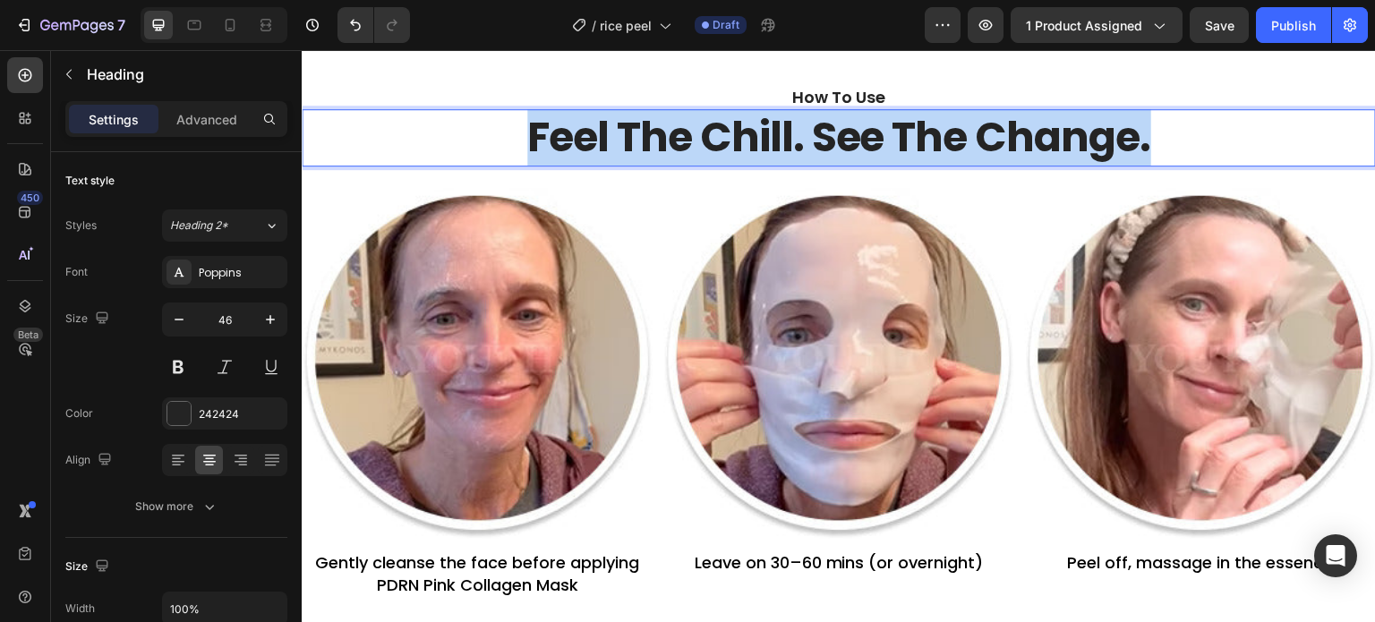
click at [875, 132] on p "feel the chill. see the change." at bounding box center [838, 138] width 1071 height 54
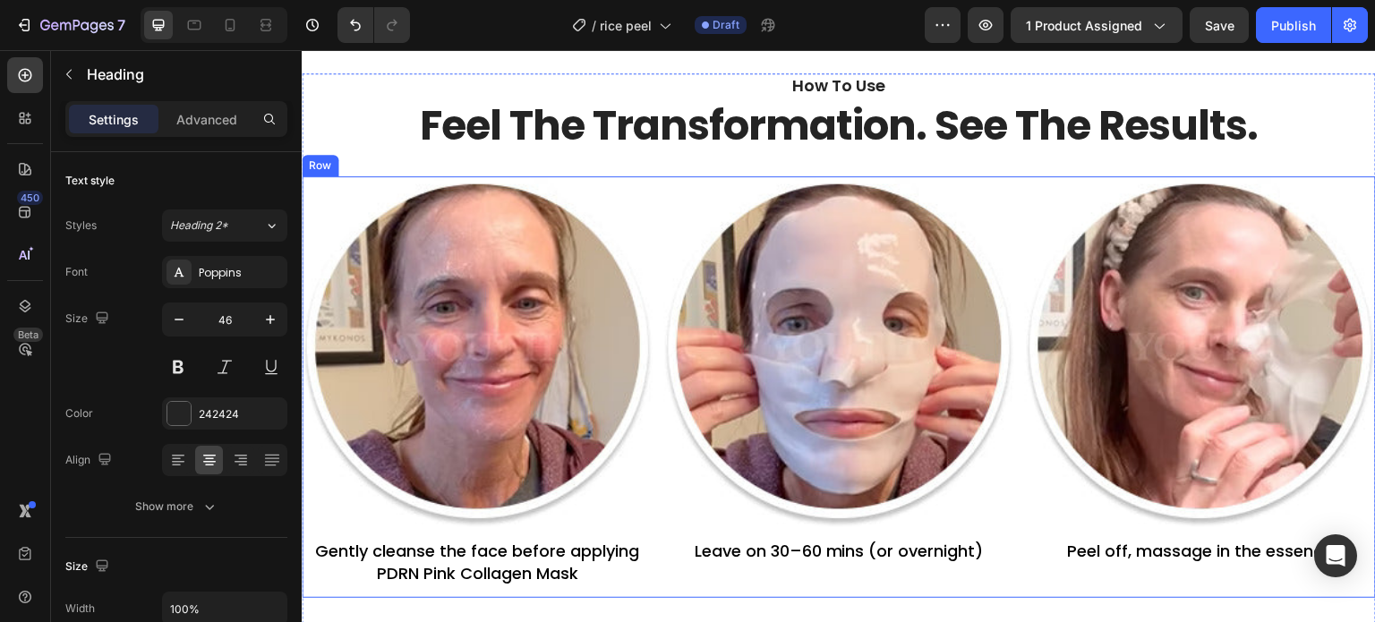
scroll to position [4285, 0]
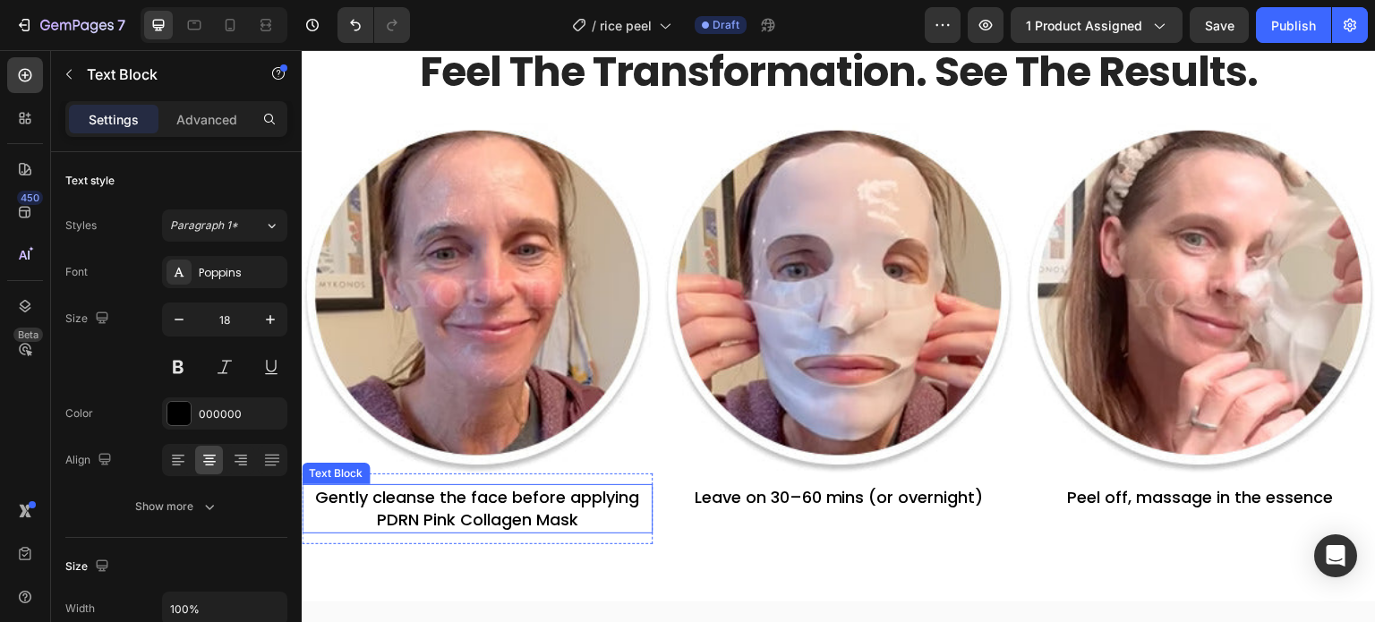
click at [491, 510] on p "Gently cleanse the face before applying PDRN Pink Collagen Mask" at bounding box center [476, 508] width 347 height 45
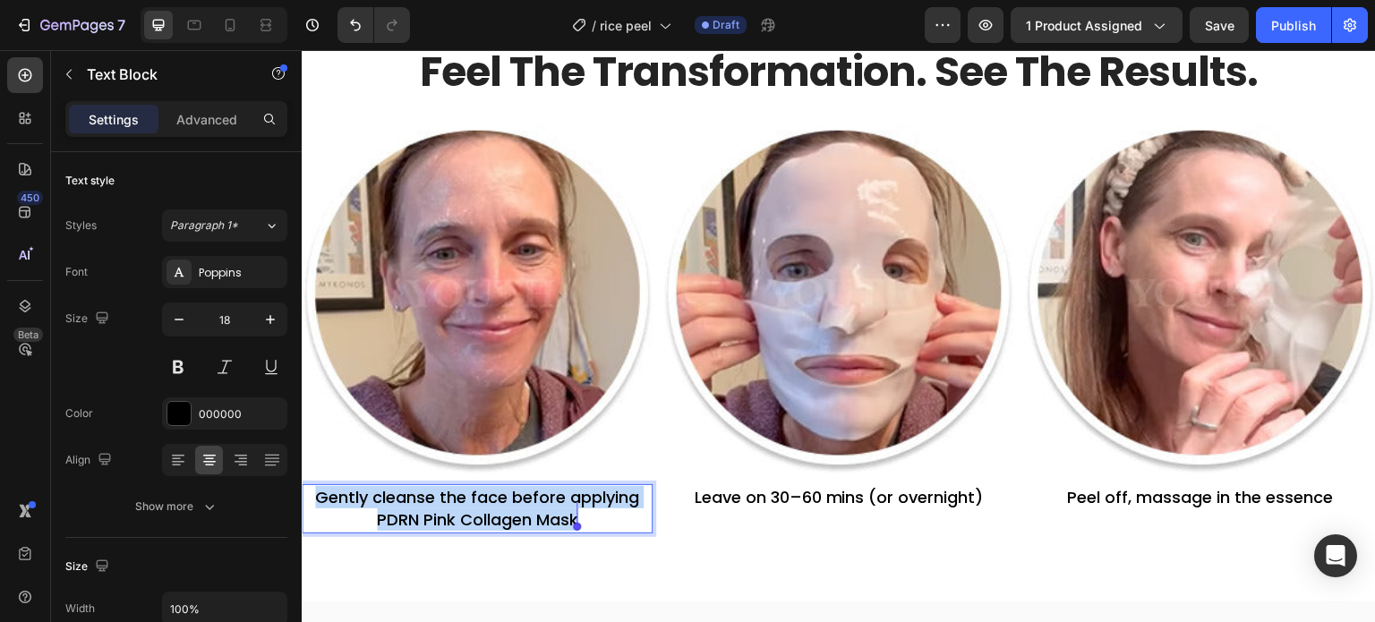
click at [491, 510] on p "Gently cleanse the face before applying PDRN Pink Collagen Mask" at bounding box center [476, 508] width 347 height 45
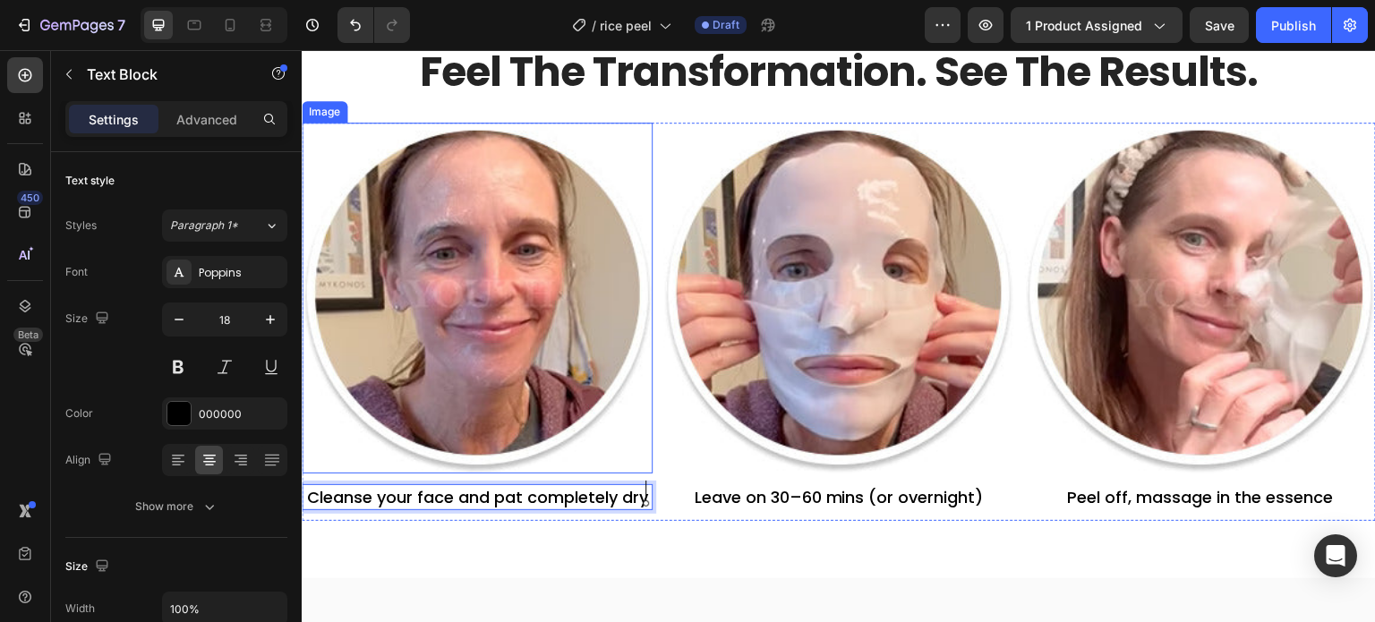
click at [490, 277] on img at bounding box center [477, 298] width 351 height 351
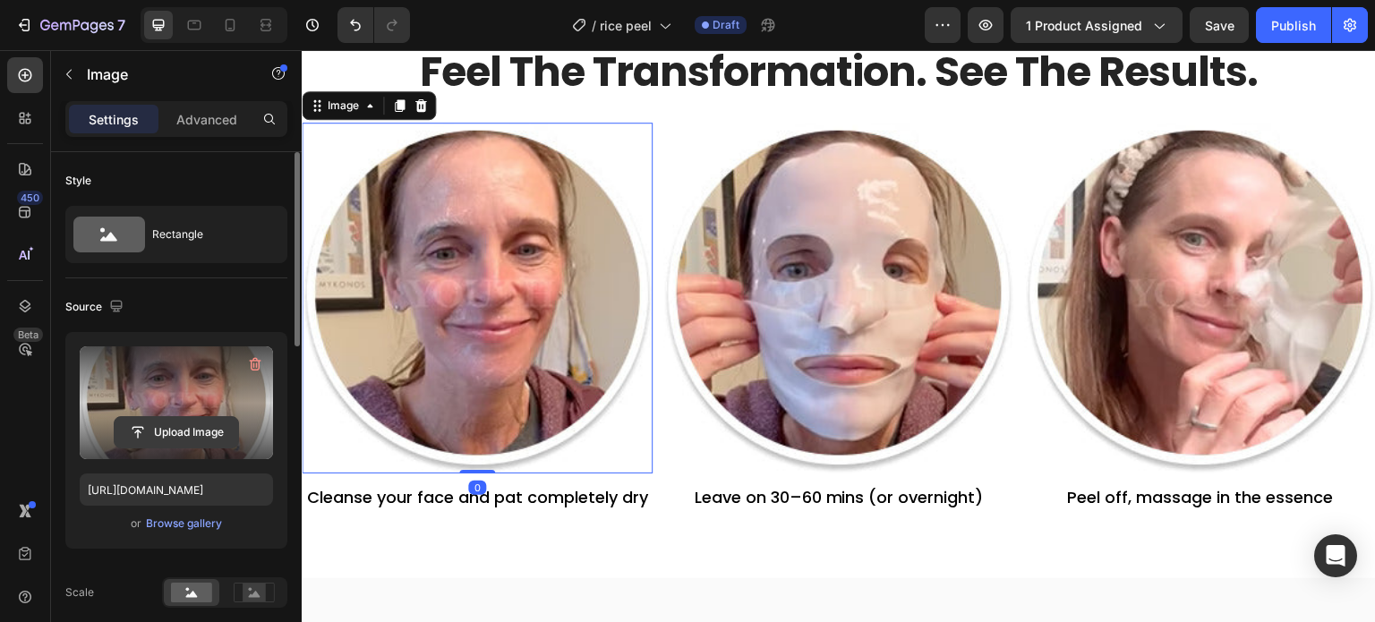
click at [168, 432] on input "file" at bounding box center [177, 432] width 124 height 30
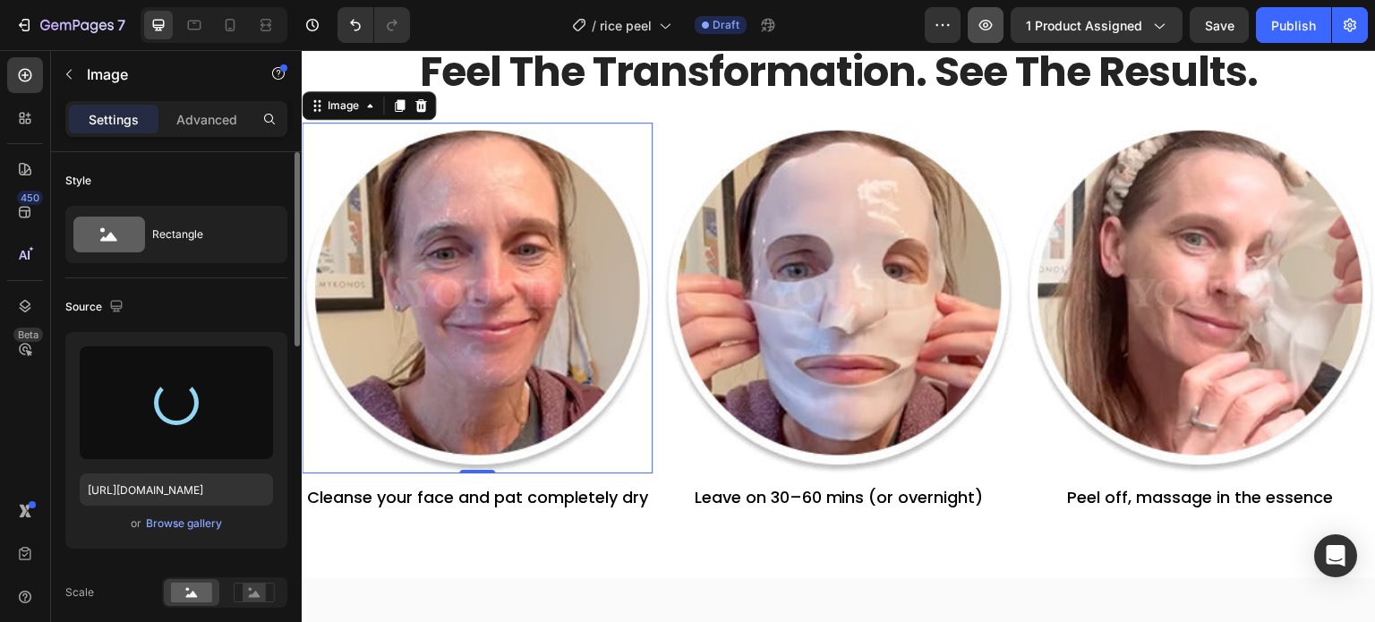
type input "[URL][DOMAIN_NAME]"
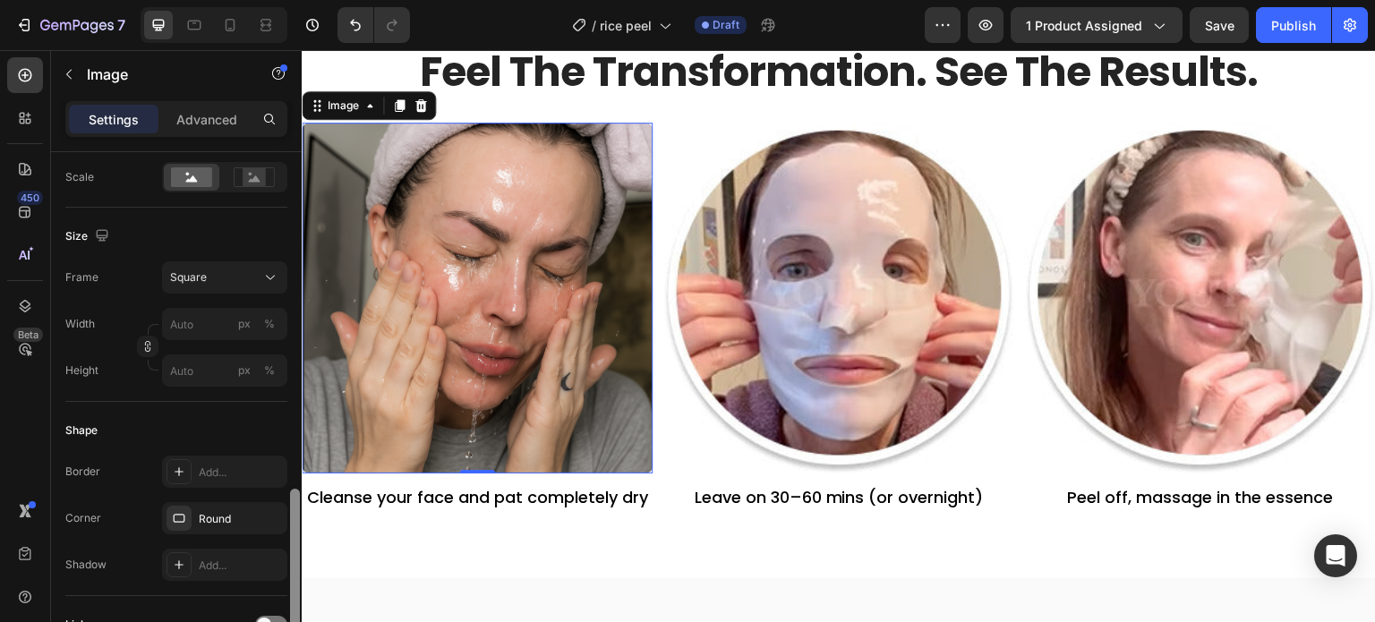
scroll to position [610, 0]
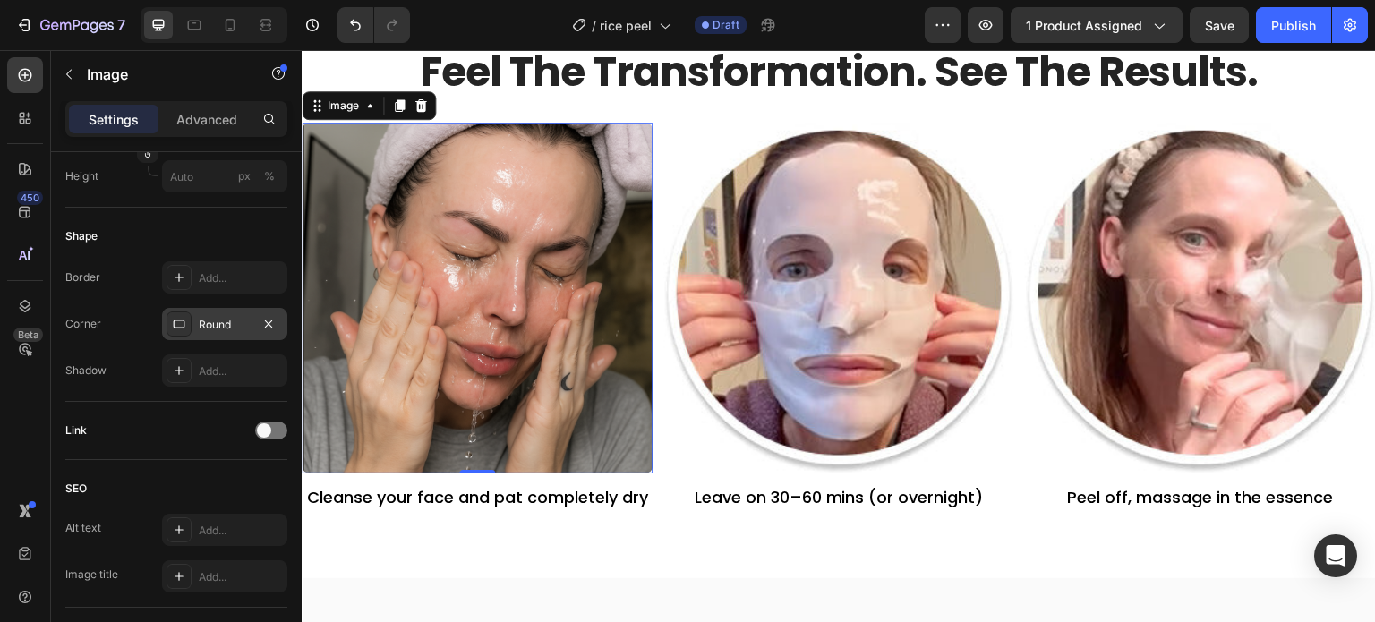
click at [220, 312] on div "Round" at bounding box center [224, 324] width 125 height 32
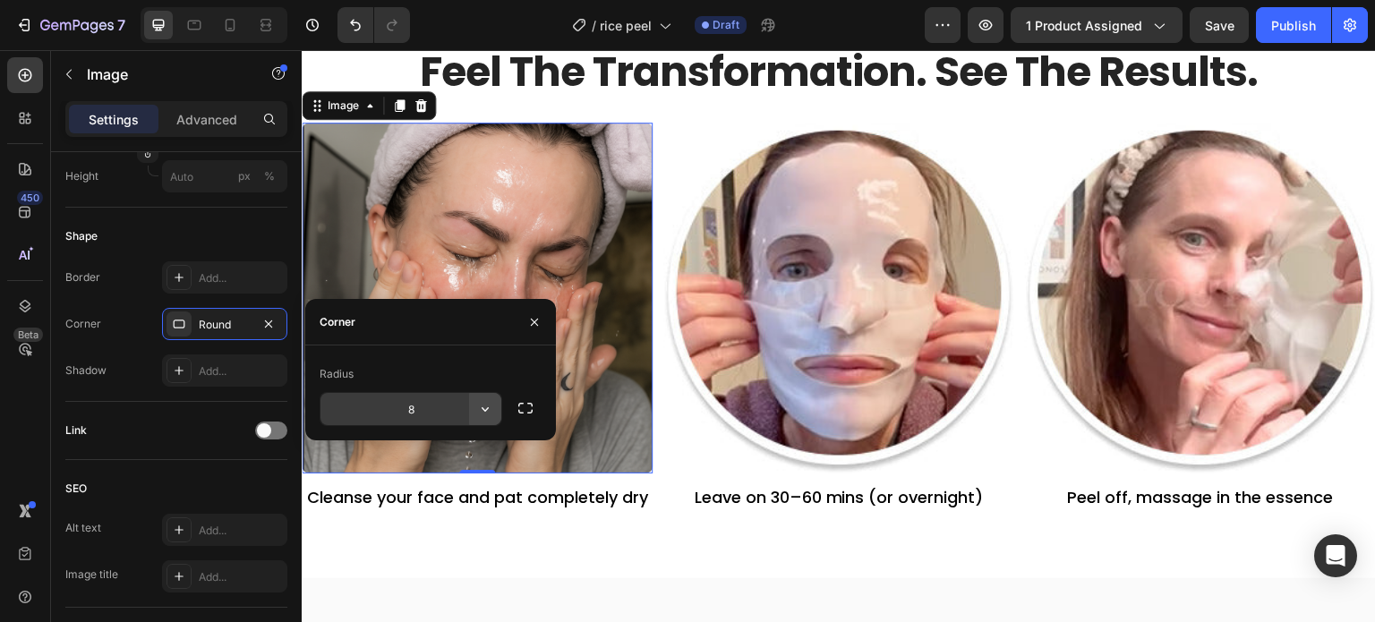
click at [478, 414] on icon "button" at bounding box center [485, 409] width 18 height 18
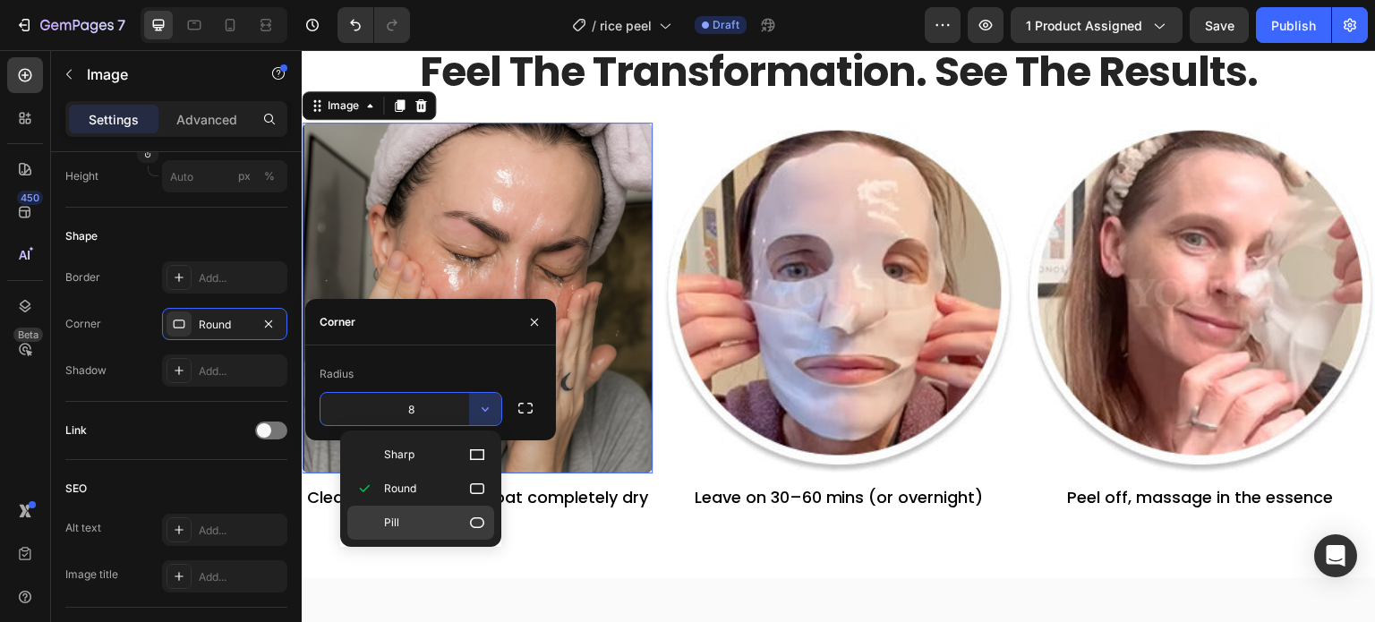
click at [428, 534] on div "Pill" at bounding box center [420, 523] width 147 height 34
type input "9999"
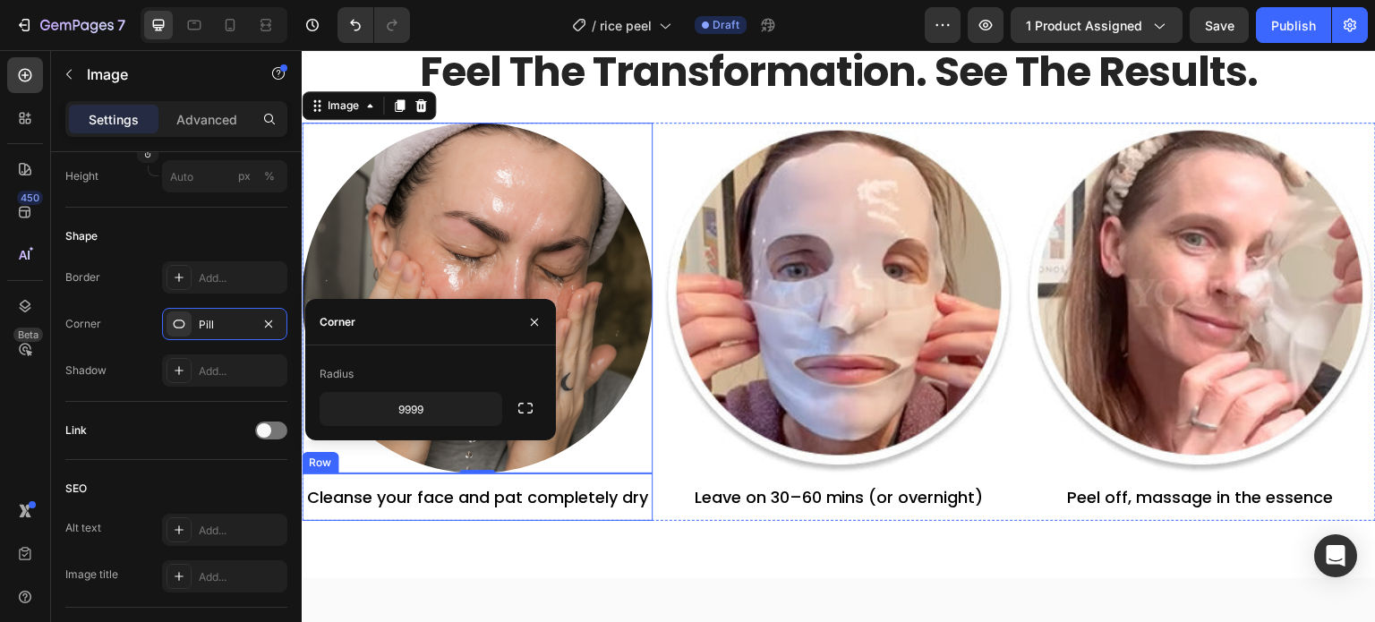
click at [570, 528] on div "How To Use Heading feel the transformation. see the results. Heading Row Image …" at bounding box center [839, 299] width 1074 height 559
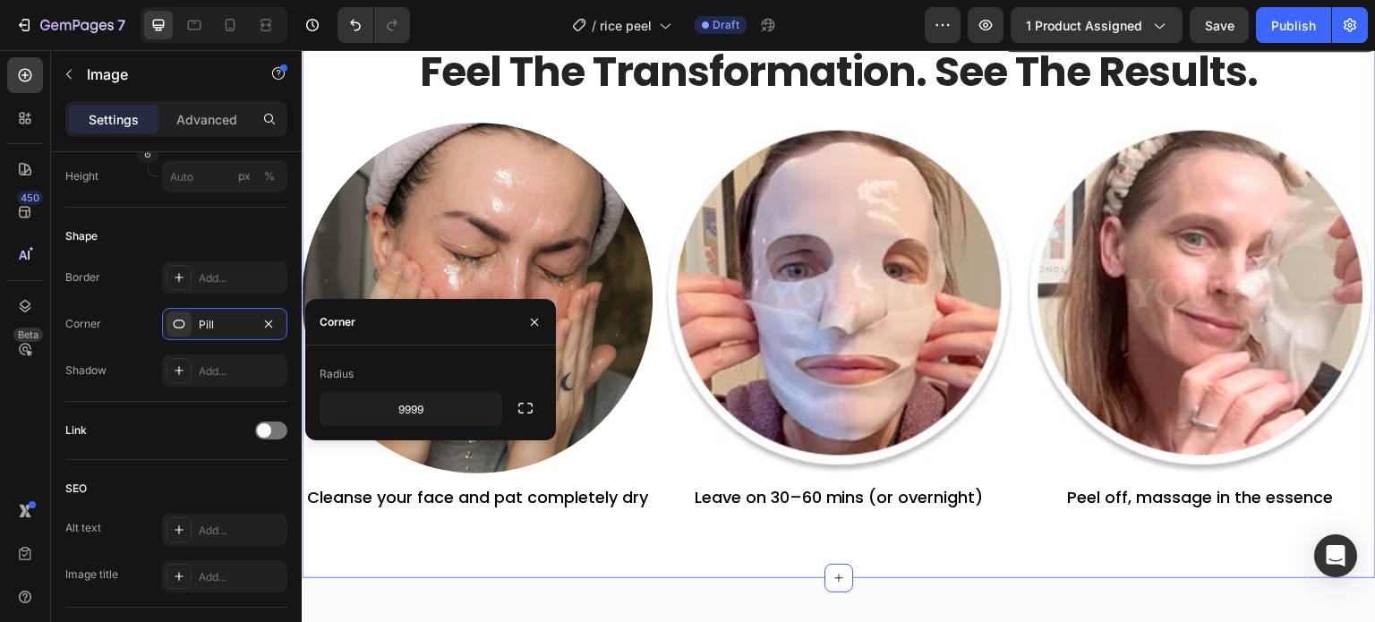
scroll to position [0, 0]
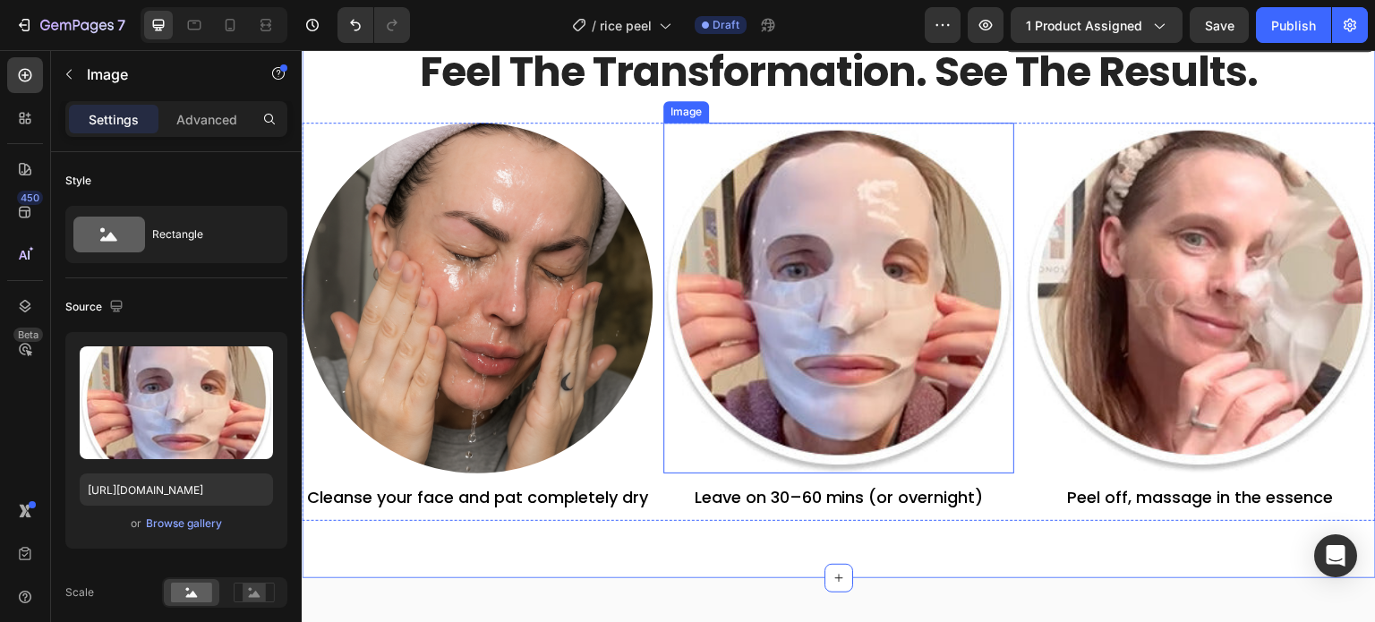
click at [810, 344] on img at bounding box center [838, 298] width 351 height 351
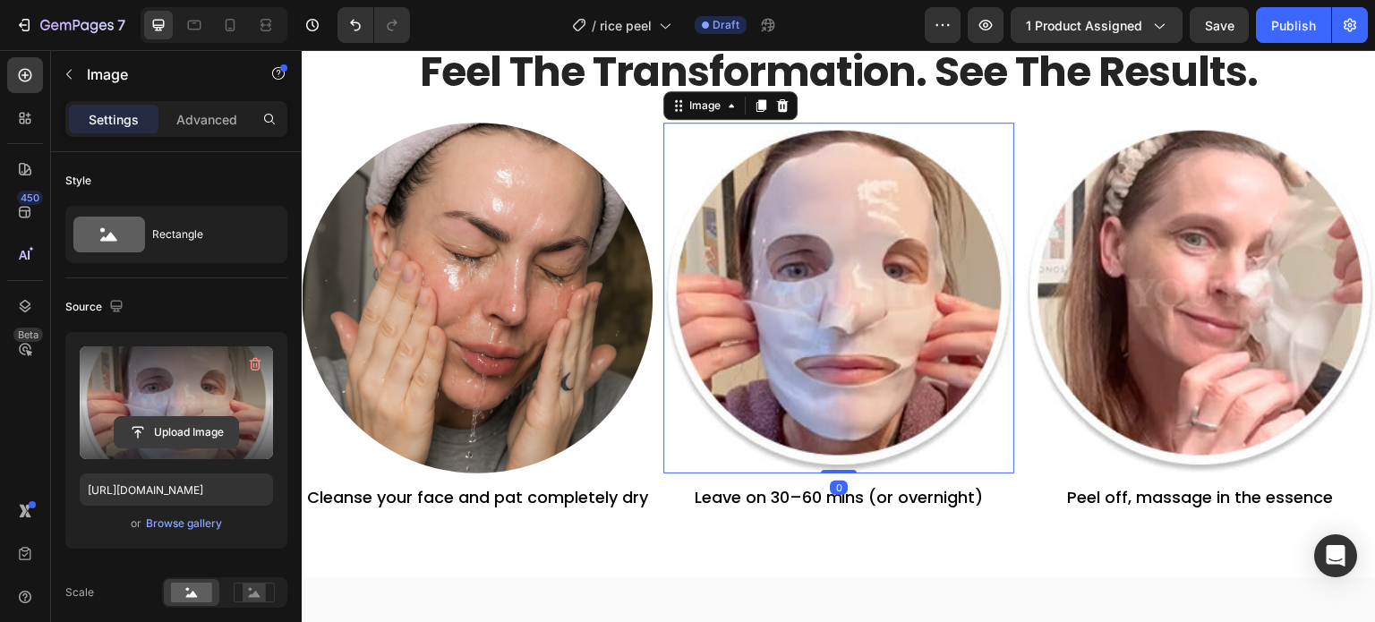
click at [184, 418] on input "file" at bounding box center [177, 432] width 124 height 30
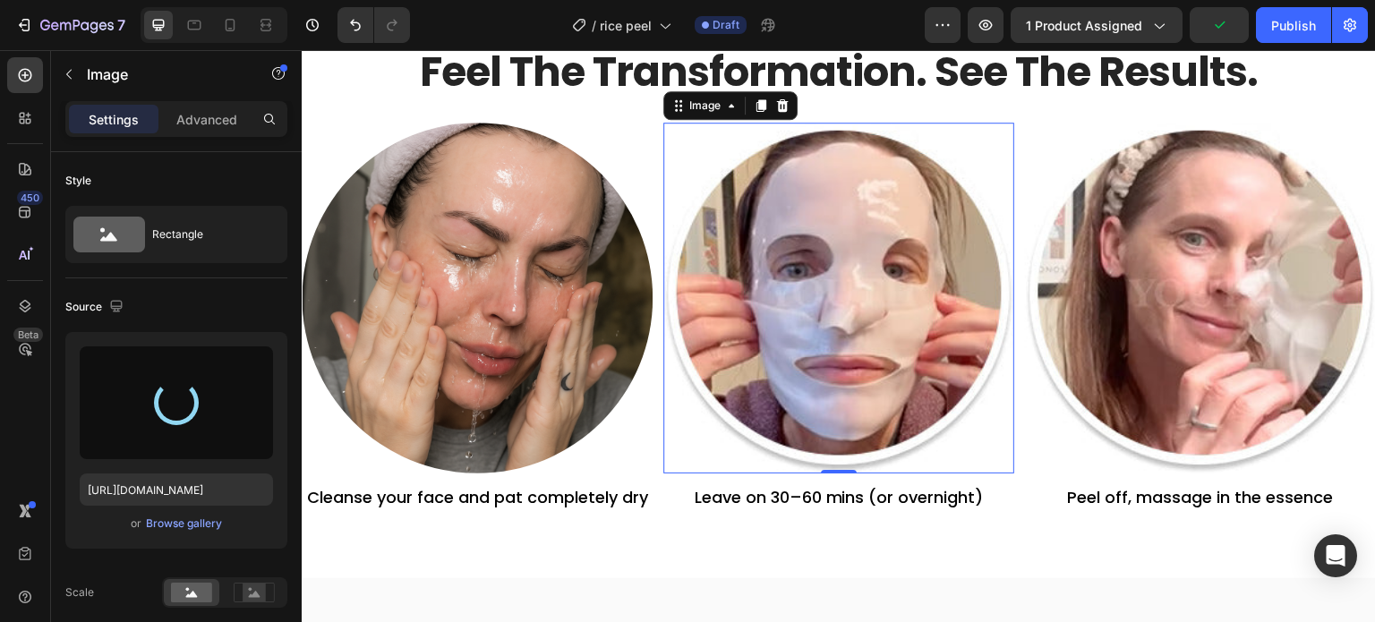
type input "[URL][DOMAIN_NAME]"
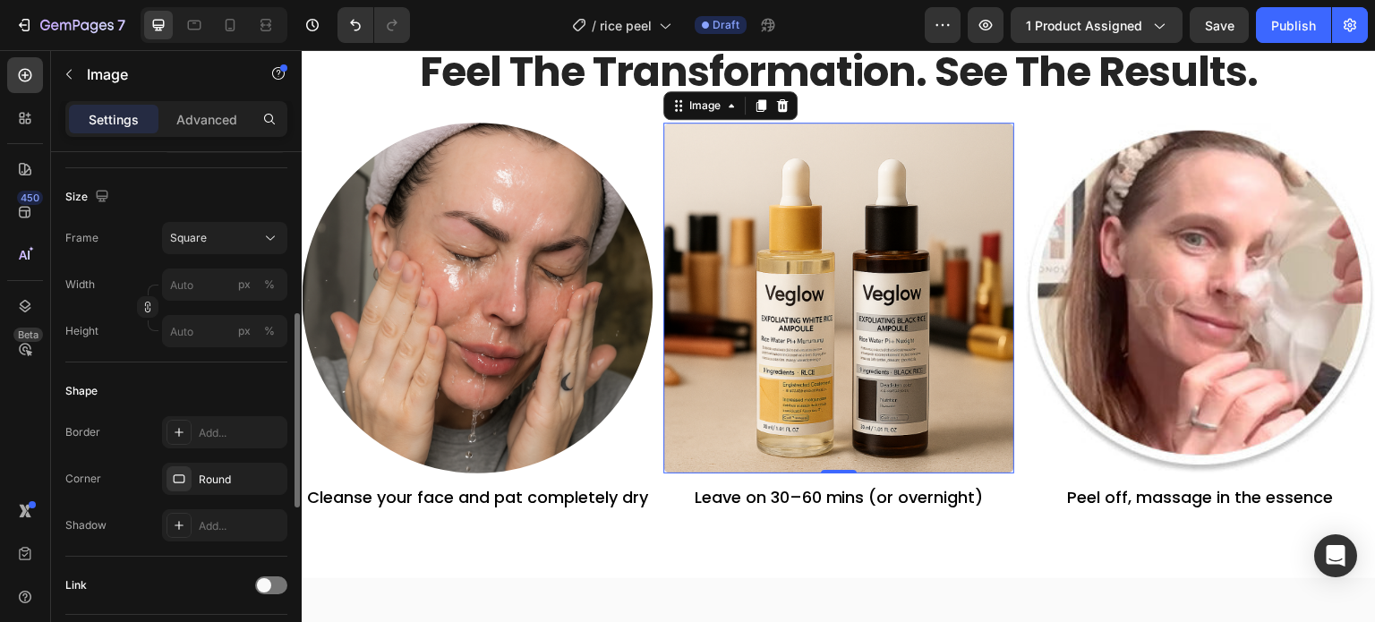
scroll to position [458, 0]
click at [267, 469] on icon "button" at bounding box center [268, 475] width 14 height 14
click at [225, 475] on div "Add..." at bounding box center [241, 476] width 84 height 16
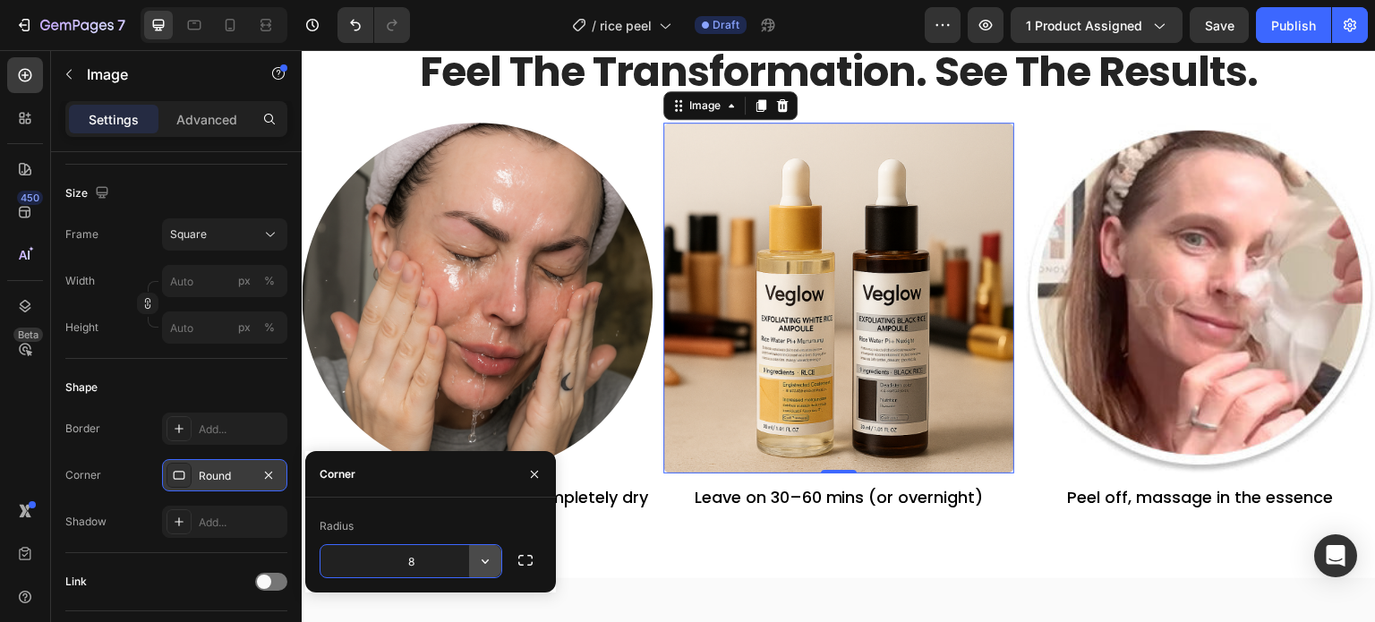
click at [488, 550] on button "button" at bounding box center [485, 561] width 32 height 32
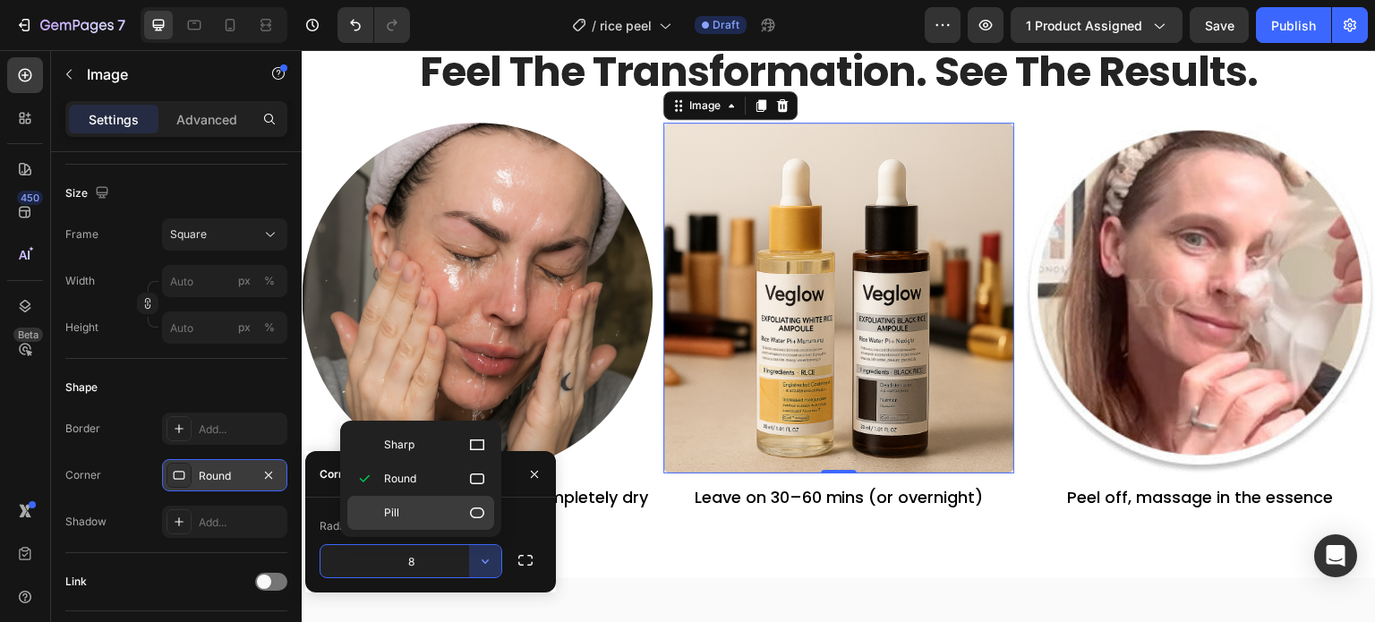
click at [457, 513] on p "Pill" at bounding box center [435, 513] width 102 height 18
type input "9999"
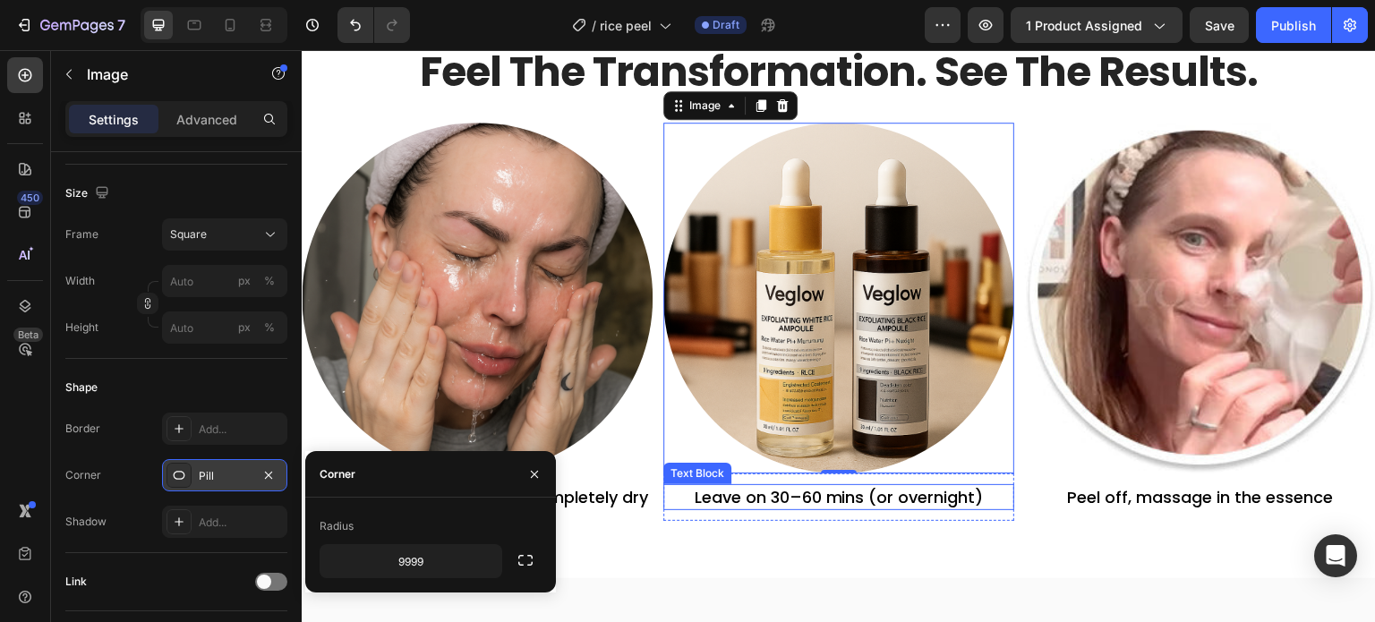
click at [793, 487] on p "Leave on 30–60 mins (or overnight)" at bounding box center [838, 497] width 347 height 22
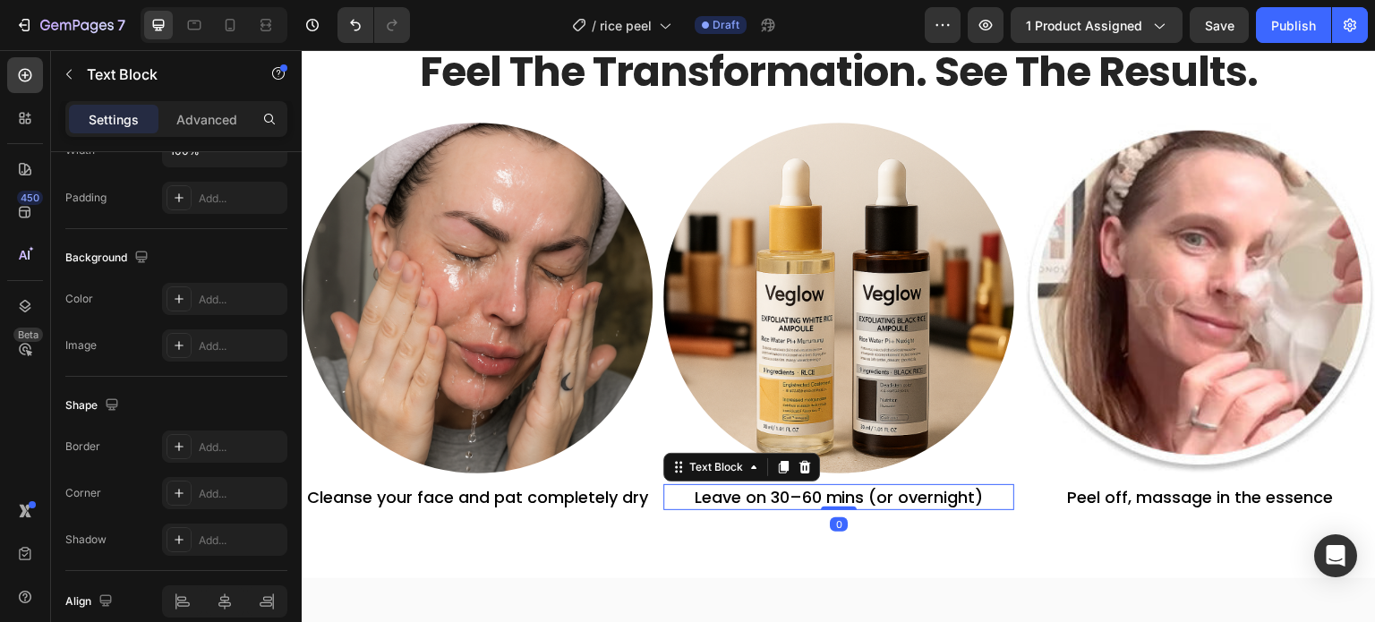
scroll to position [0, 0]
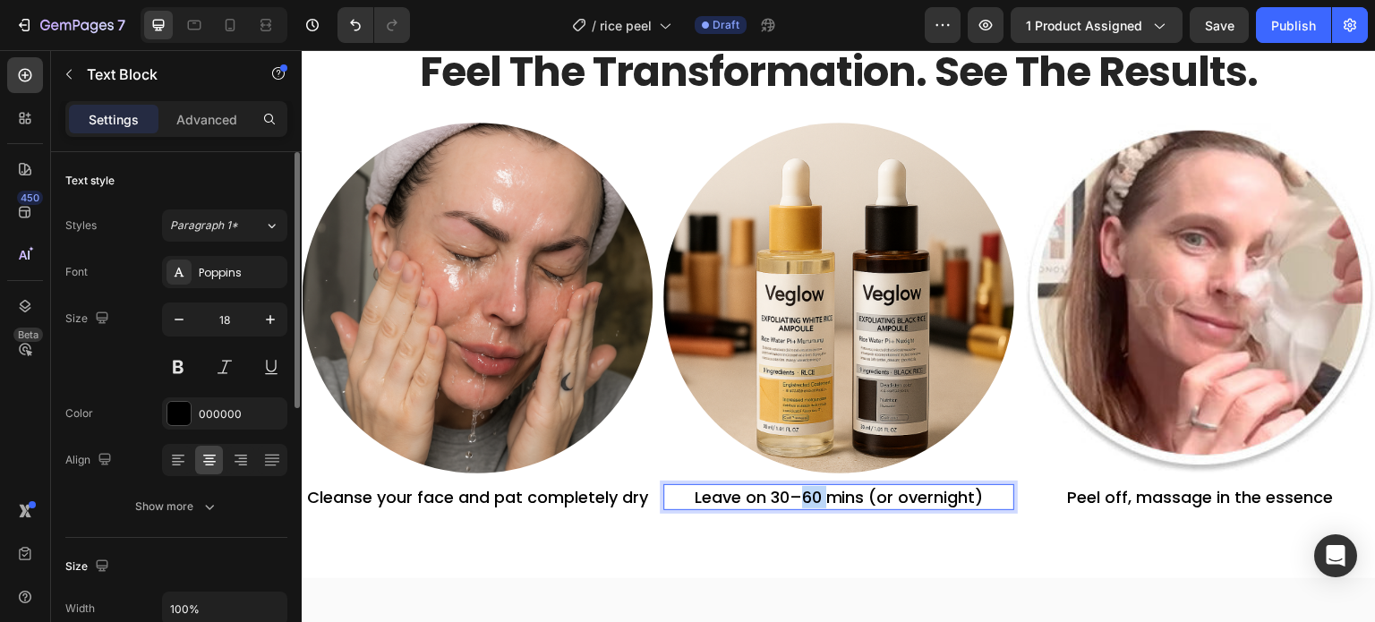
click at [793, 487] on p "Leave on 30–60 mins (or overnight)" at bounding box center [838, 497] width 347 height 22
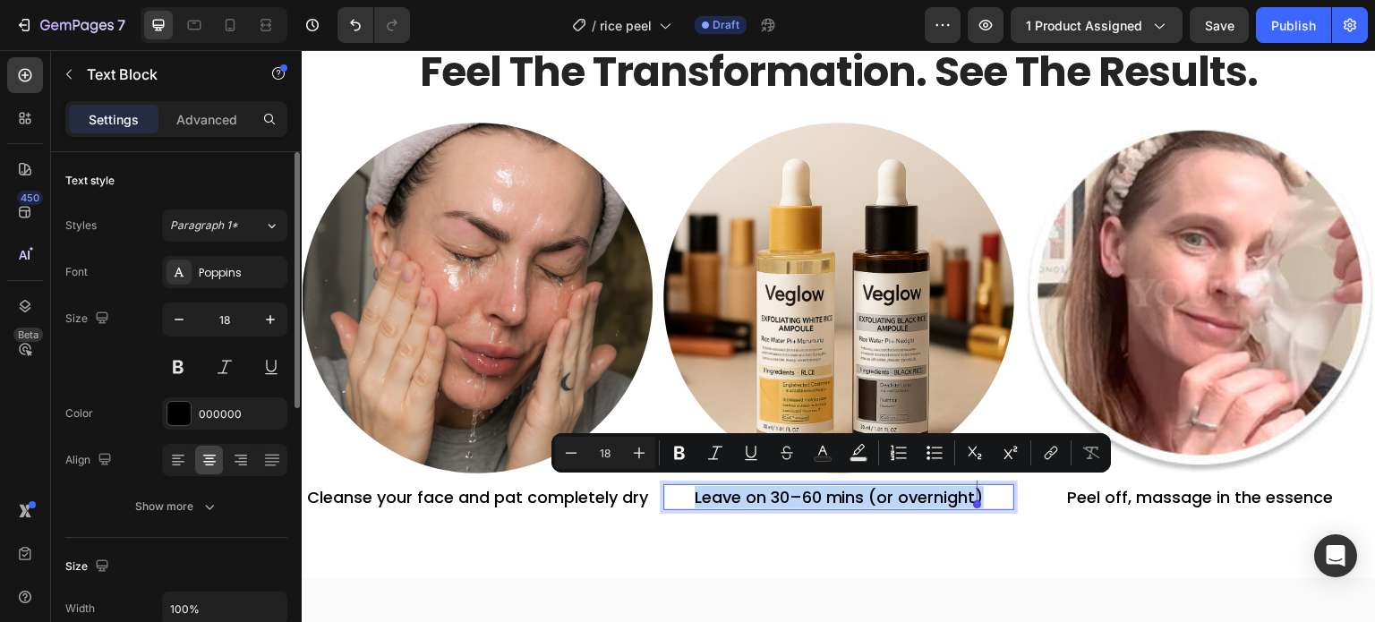
click at [793, 487] on p "Leave on 30–60 mins (or overnight)" at bounding box center [838, 497] width 347 height 22
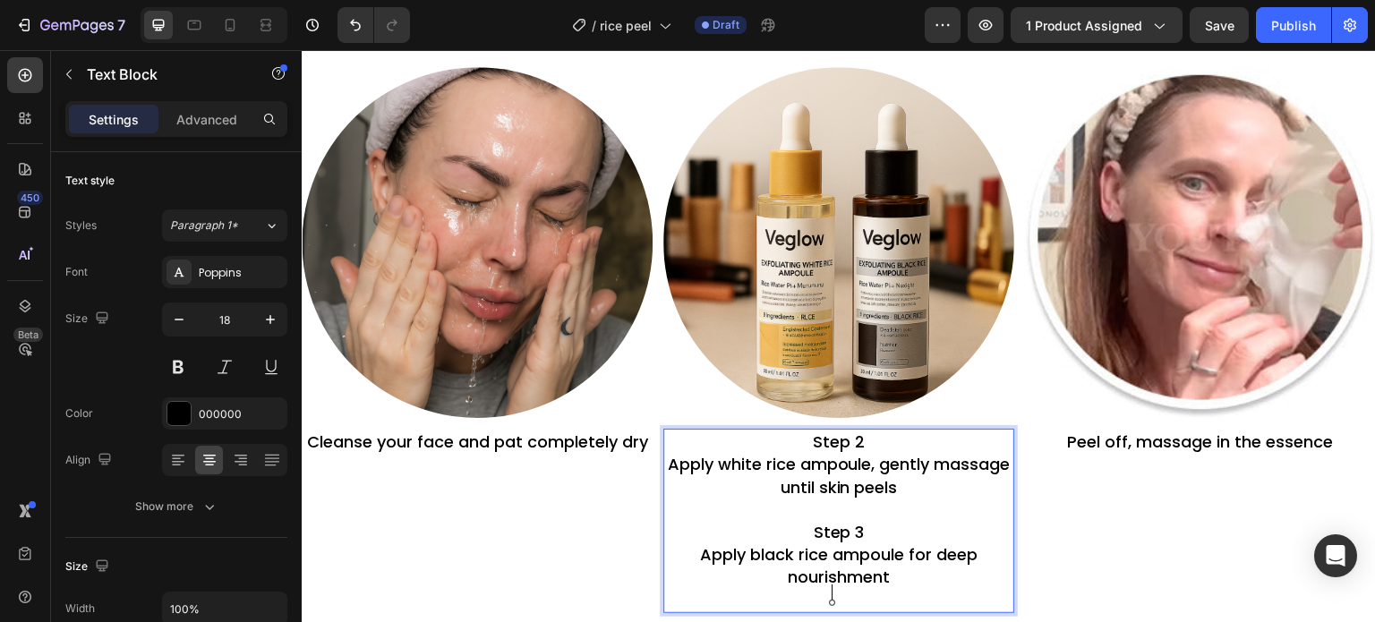
scroll to position [4342, 0]
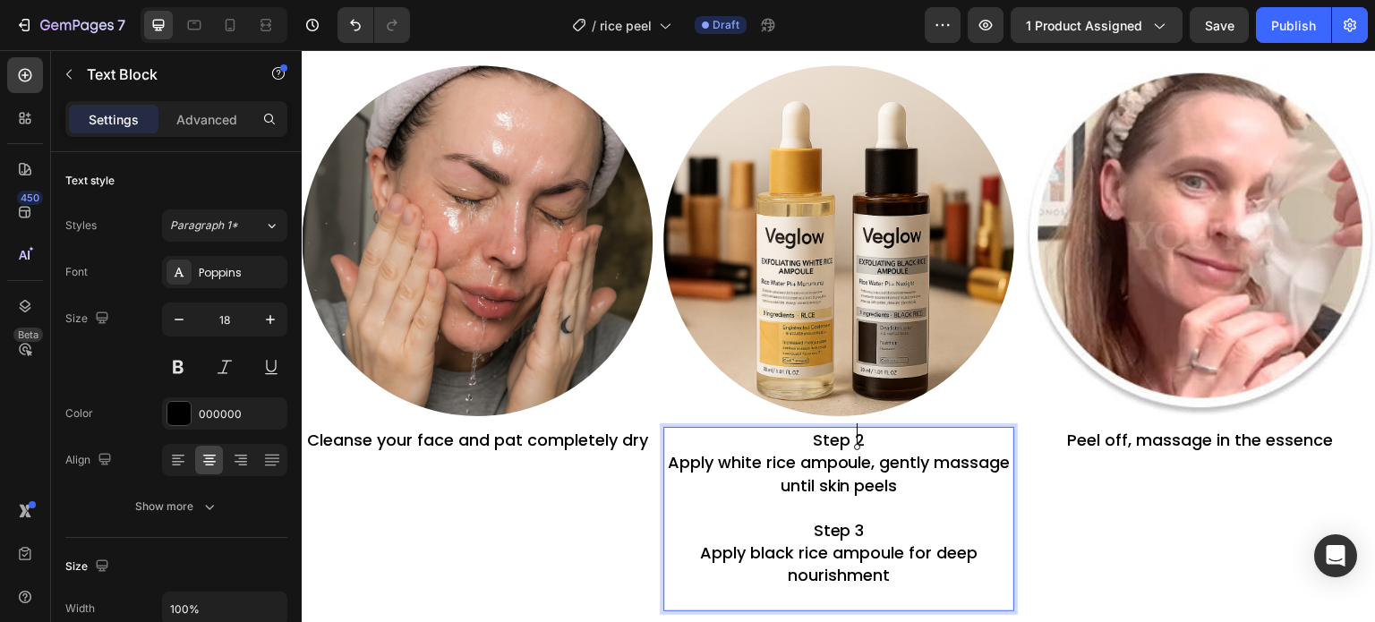
click at [863, 438] on p "Step 2" at bounding box center [838, 440] width 347 height 22
click at [706, 460] on p "Apply white rice ampoule, gently massage until skin peels" at bounding box center [838, 473] width 347 height 45
click at [705, 460] on p "Apply white rice ampoule, gently massage until skin peels" at bounding box center [838, 473] width 347 height 45
click at [703, 460] on p "Apply white rice ampoule, gently massage until skin peels" at bounding box center [838, 473] width 347 height 45
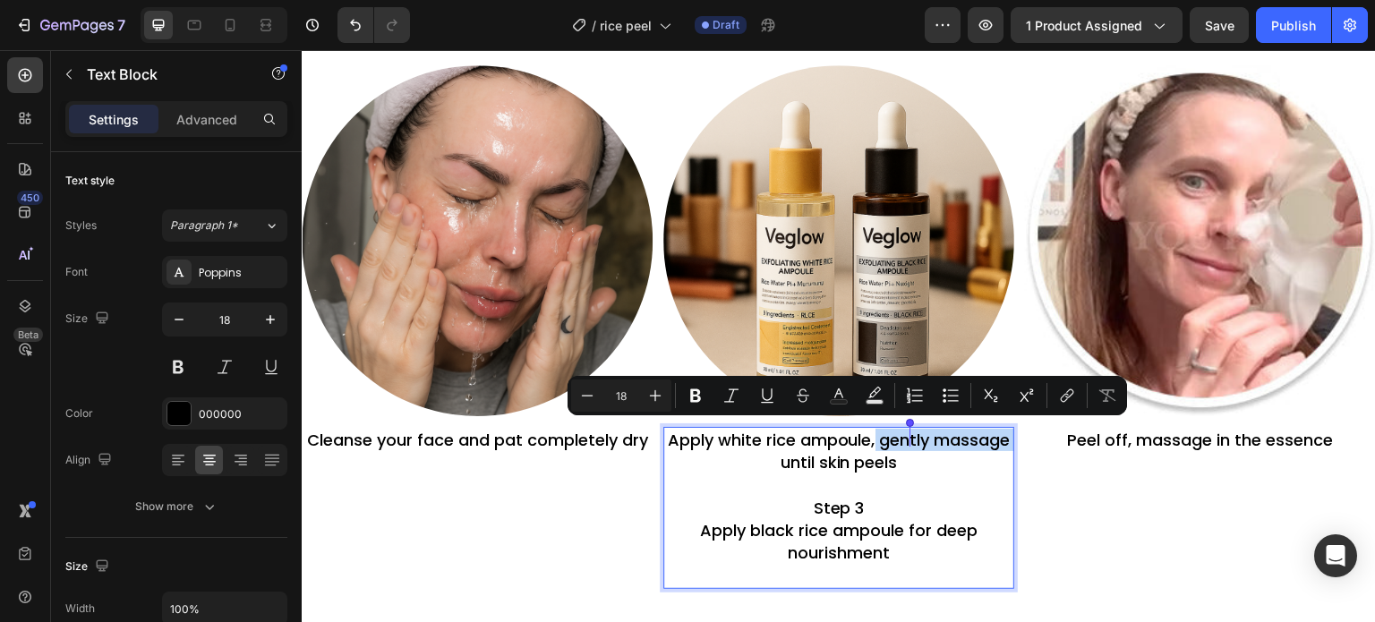
drag, startPoint x: 811, startPoint y: 459, endPoint x: 910, endPoint y: 440, distance: 101.1
click at [910, 440] on p "Apply white rice ampoule, gently massage until skin peels" at bounding box center [838, 451] width 347 height 45
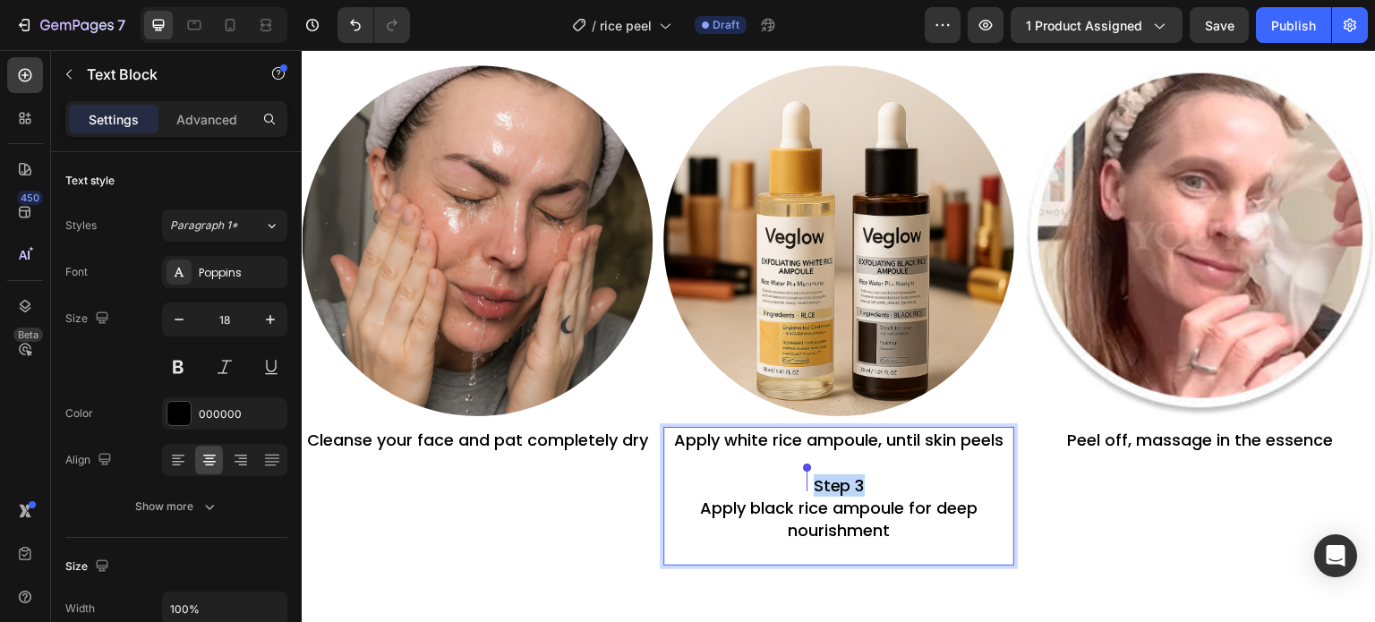
drag, startPoint x: 879, startPoint y: 482, endPoint x: 806, endPoint y: 483, distance: 73.4
click at [806, 483] on p "Step 3" at bounding box center [838, 485] width 347 height 22
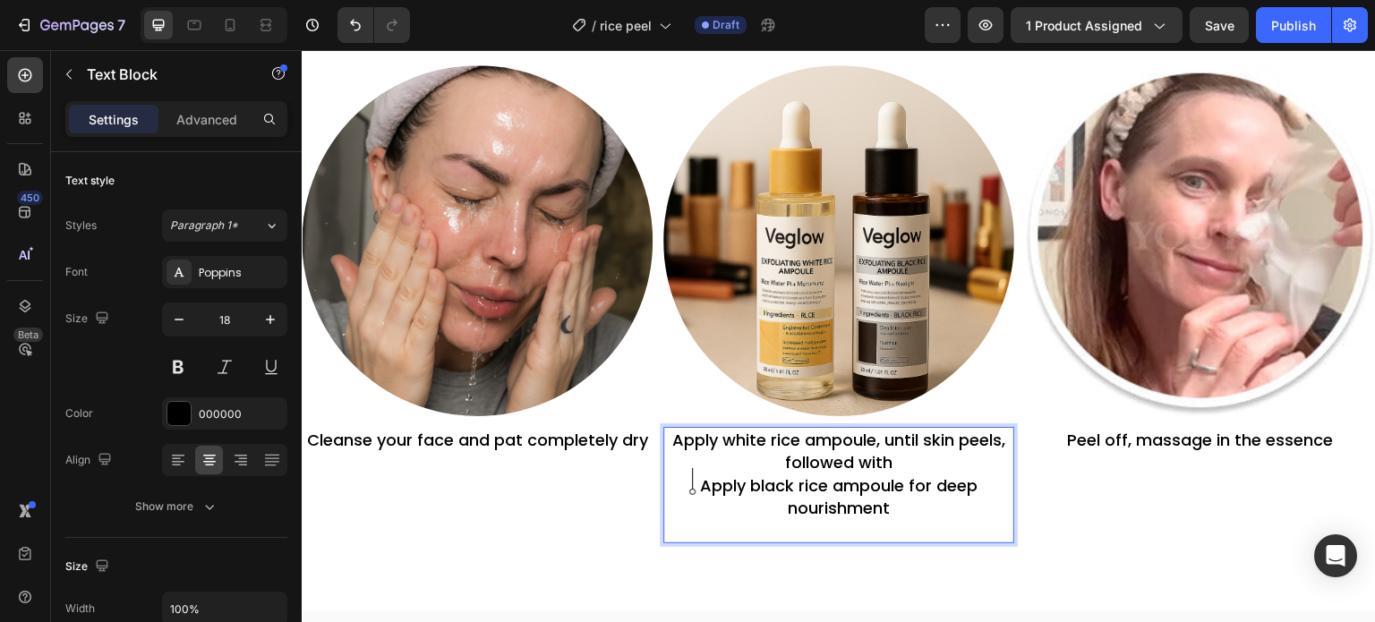
click at [693, 484] on p "Apply black rice ampoule for deep nourishment" at bounding box center [838, 496] width 347 height 45
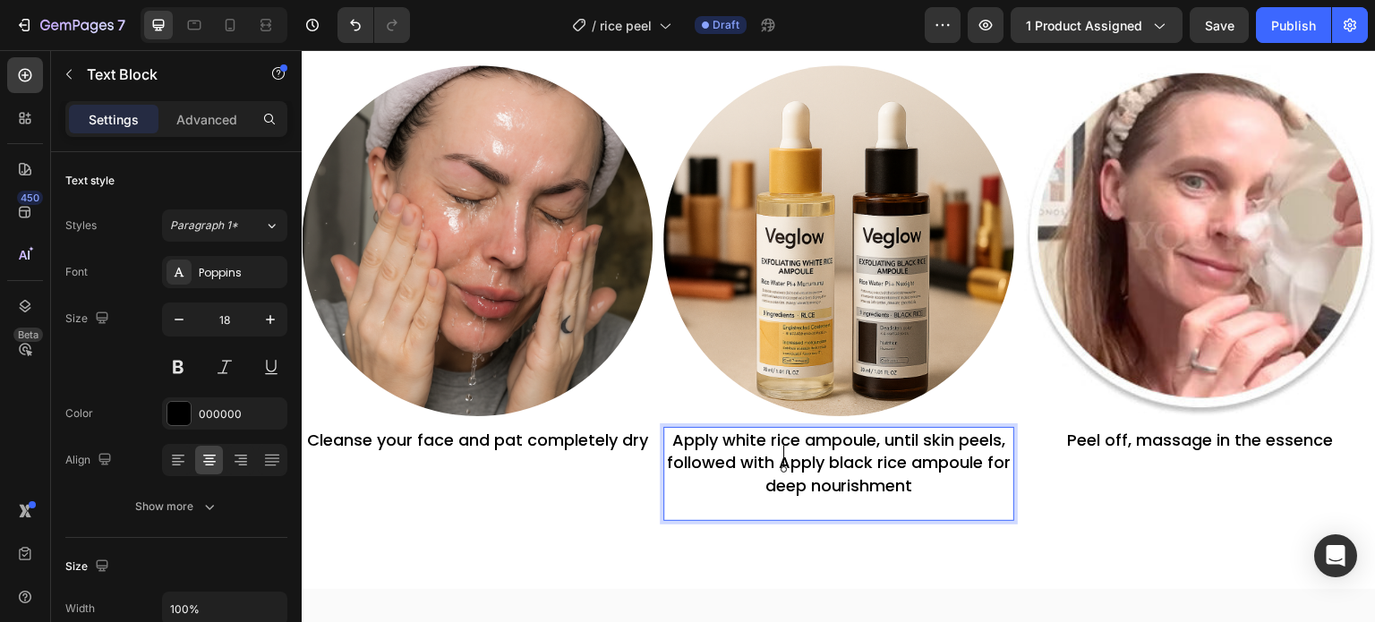
click at [834, 454] on p "Apply white rice ampoule, until skin peels, followed with Apply black rice ampo…" at bounding box center [838, 463] width 347 height 68
click at [767, 435] on p "Apply white rice ampoule, until skin peels, followed with Black Rice Ampoule fo…" at bounding box center [838, 463] width 347 height 68
click at [722, 438] on p "Apply white Rice ampoule, until skin peels, followed with Black Rice Ampoule fo…" at bounding box center [838, 463] width 347 height 68
click at [837, 437] on p "Apply White Rice ampoule, until skin peels, followed with Black Rice Ampoule fo…" at bounding box center [838, 463] width 347 height 68
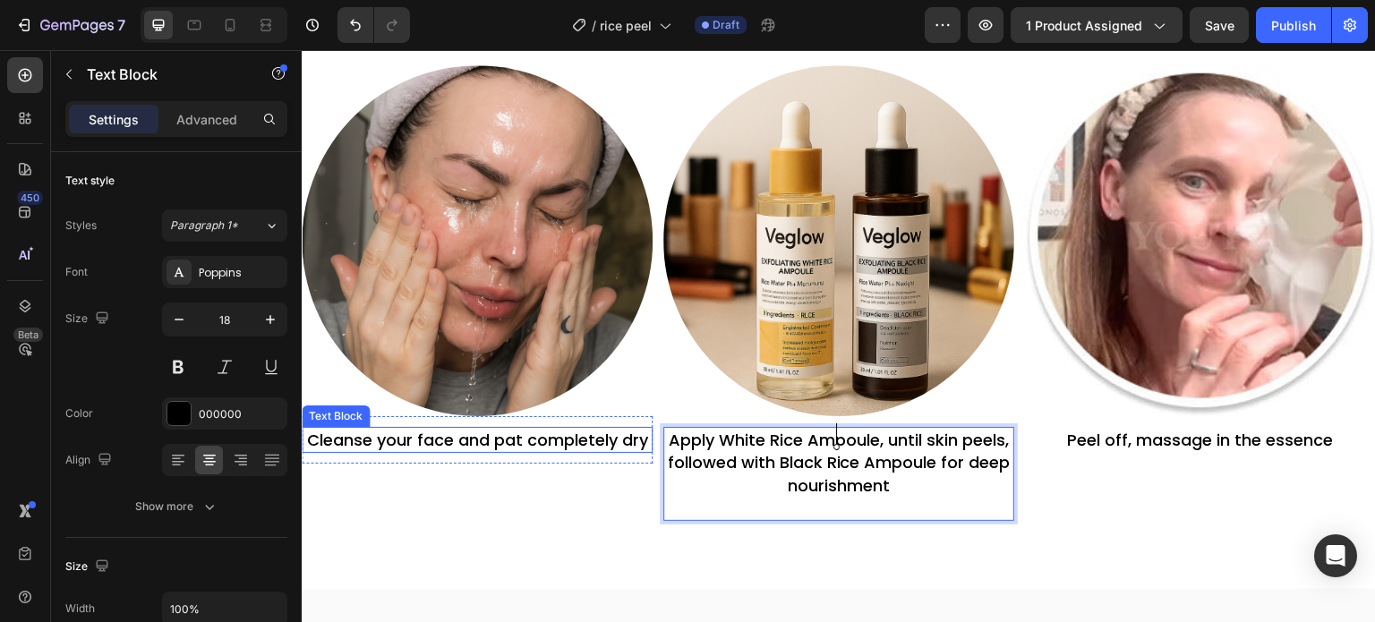
click at [480, 429] on p "Cleanse your face and pat completely dry" at bounding box center [476, 440] width 347 height 22
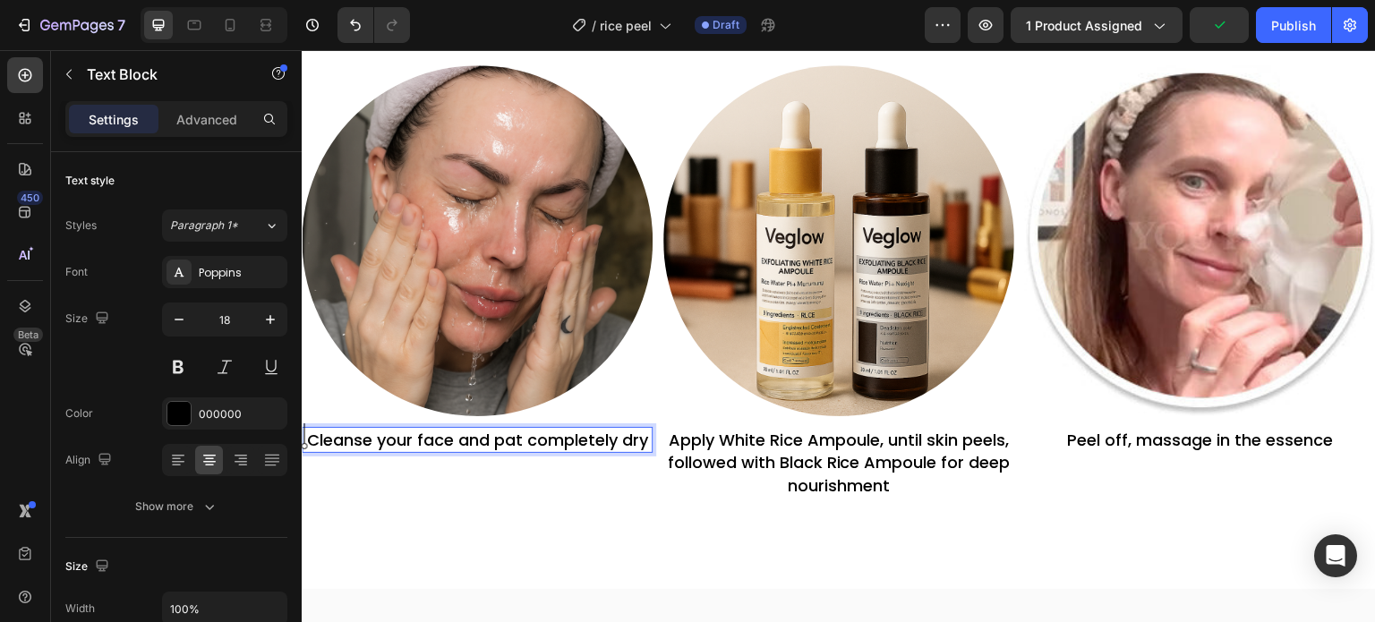
click at [645, 429] on p "Cleanse your face and pat completely dry" at bounding box center [476, 440] width 347 height 22
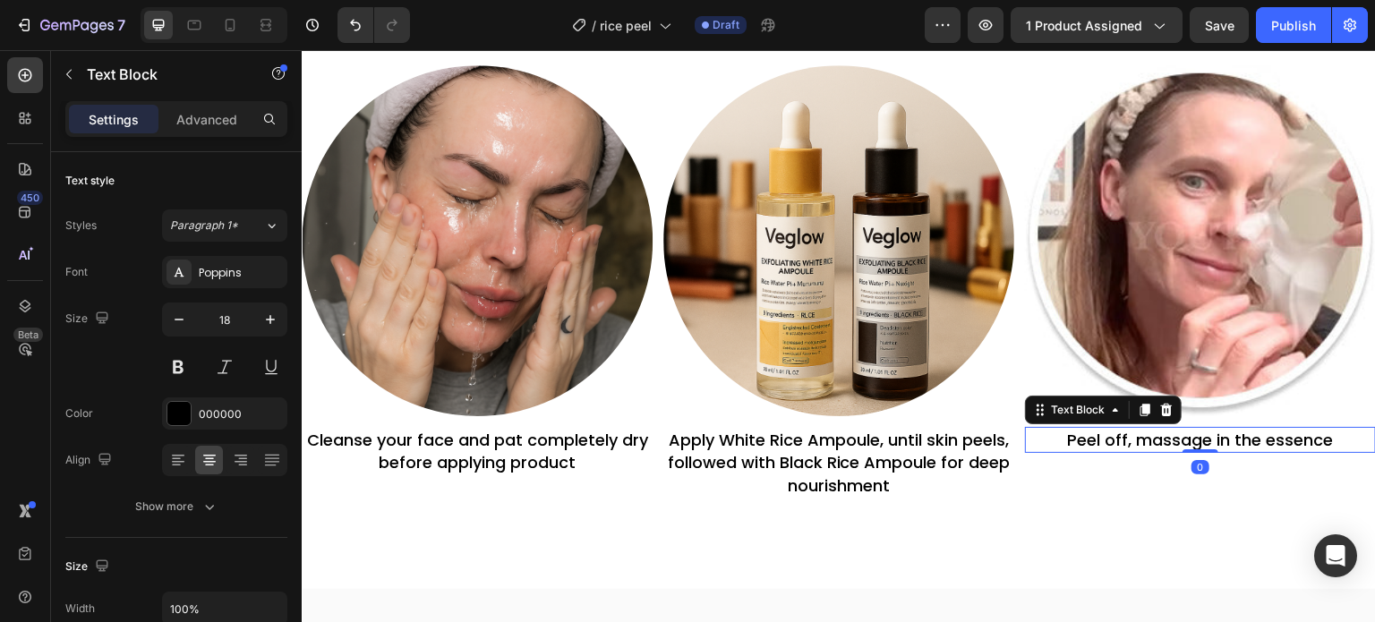
click at [1192, 443] on p "Peel off, massage in the essence" at bounding box center [1200, 440] width 347 height 22
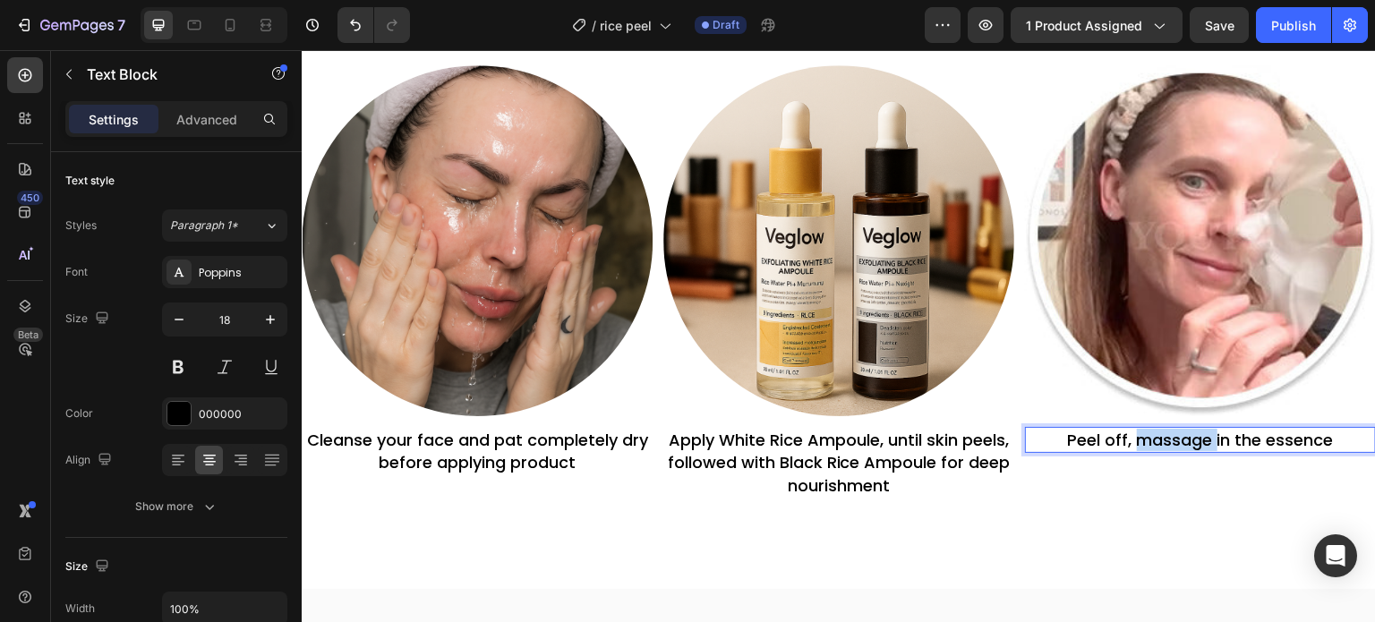
click at [1192, 443] on p "Peel off, massage in the essence" at bounding box center [1200, 440] width 347 height 22
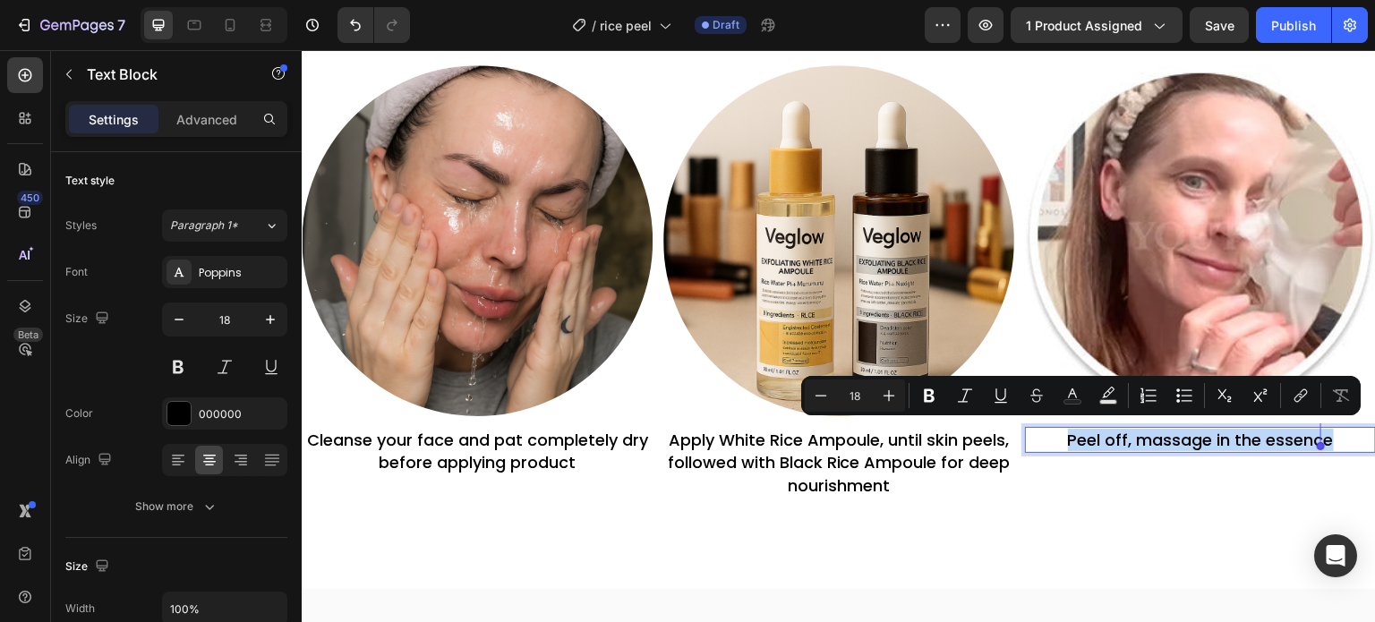
click at [1192, 443] on p "Peel off, massage in the essence" at bounding box center [1200, 440] width 347 height 22
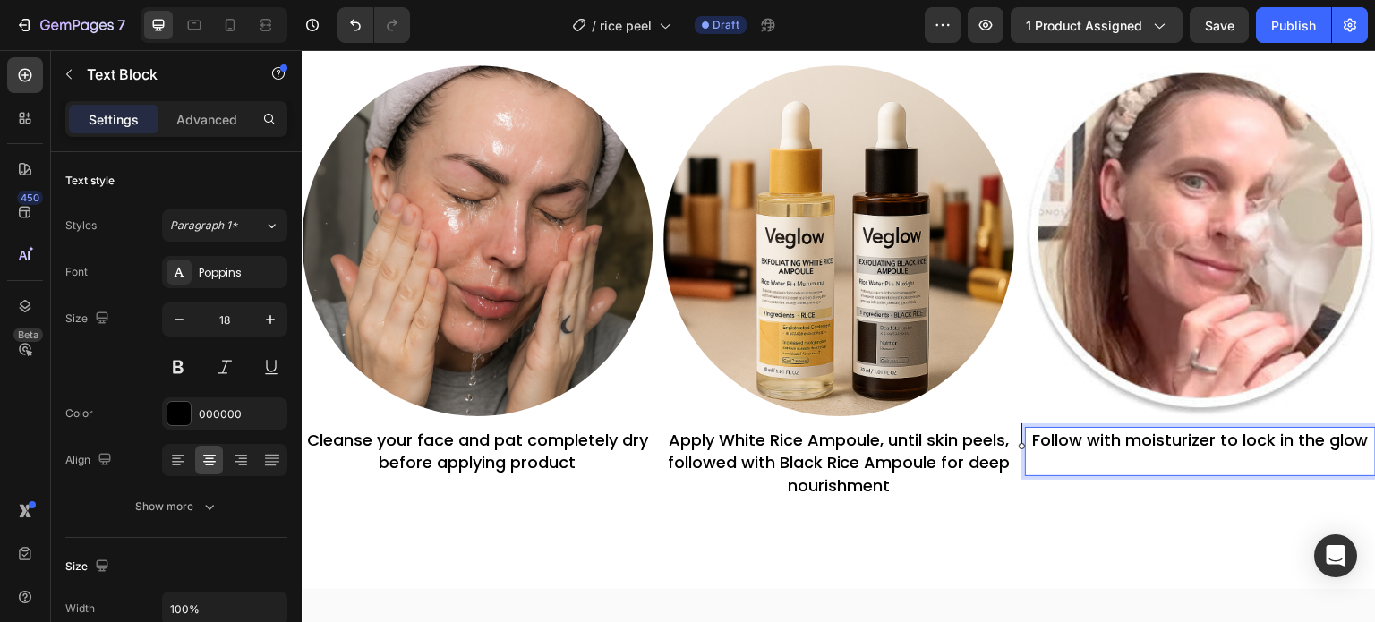
click at [1027, 432] on p "Follow with moisturizer to lock in the glow" at bounding box center [1200, 451] width 347 height 45
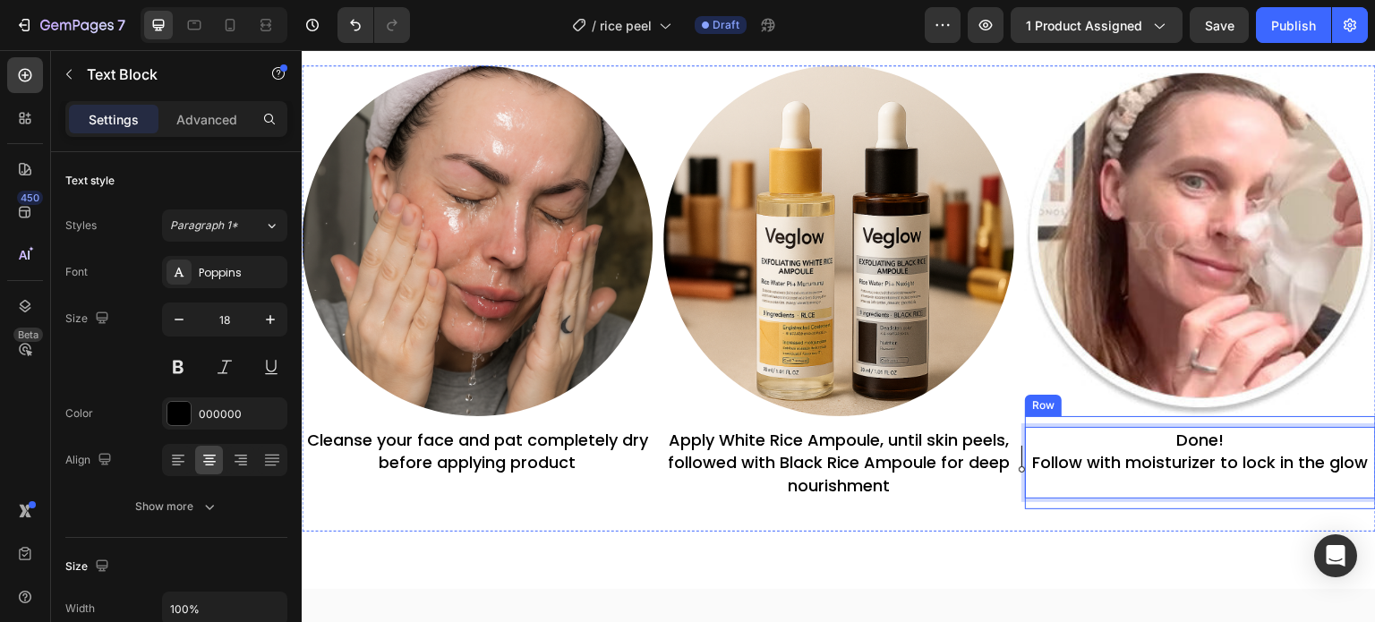
click at [1063, 501] on div "Done! Follow with moisturizer to lock in the glow Text Block 0 Row" at bounding box center [1200, 462] width 351 height 93
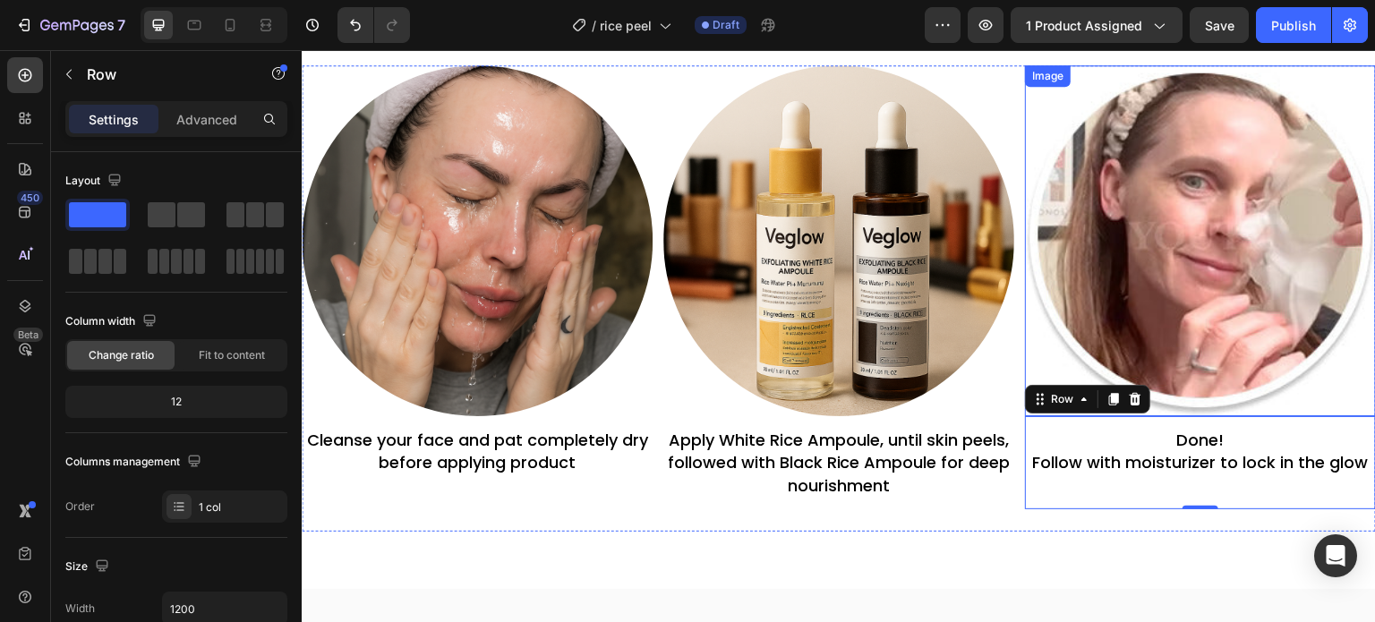
click at [1113, 194] on img at bounding box center [1200, 240] width 351 height 351
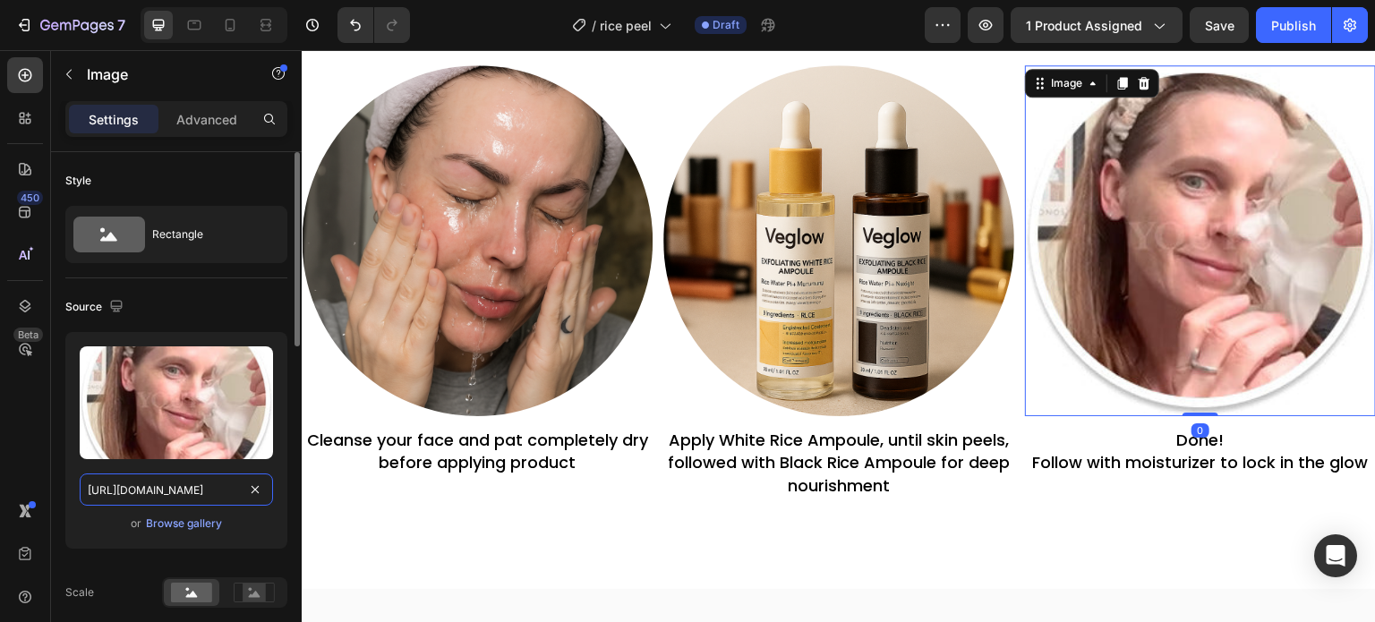
click at [222, 493] on input "[URL][DOMAIN_NAME]" at bounding box center [176, 490] width 193 height 32
paste input "data:image/jpeg;base64,/9j/4AAQSkZJRgABAQAAAQABAAD/2wCEAAkGBxMTEhUSExMVFRUXFRUV…"
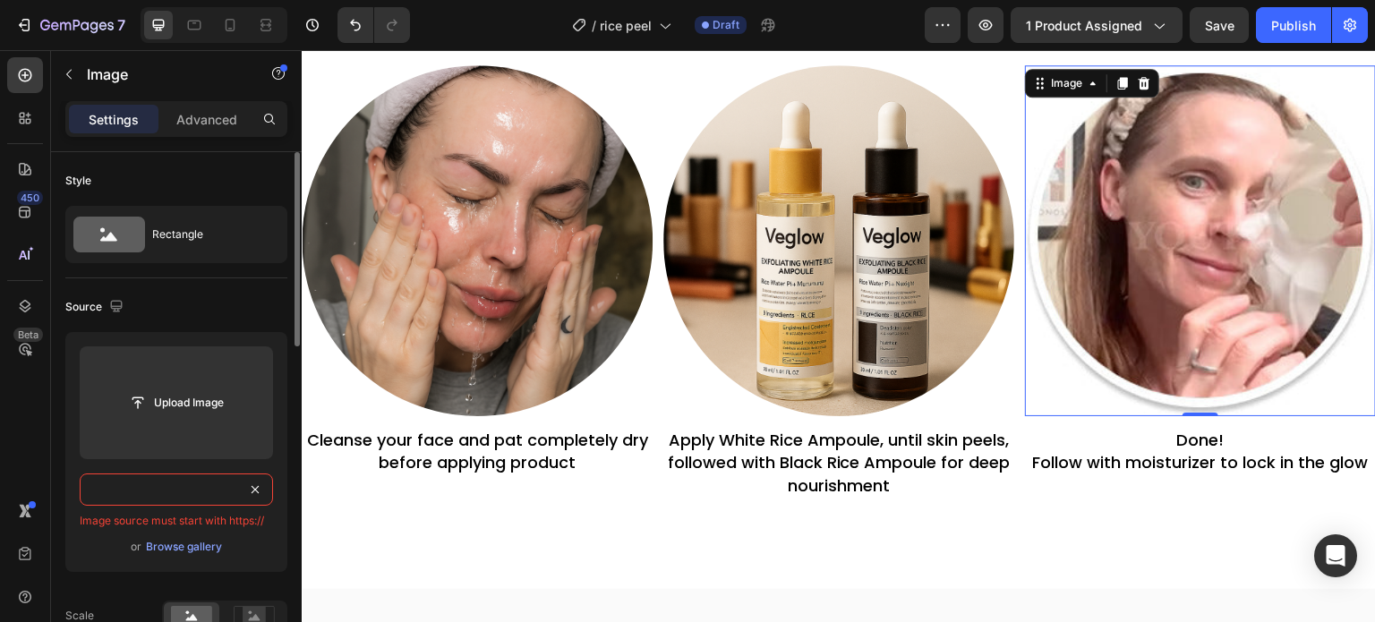
click at [222, 493] on input "text" at bounding box center [176, 490] width 193 height 32
paste input "text"
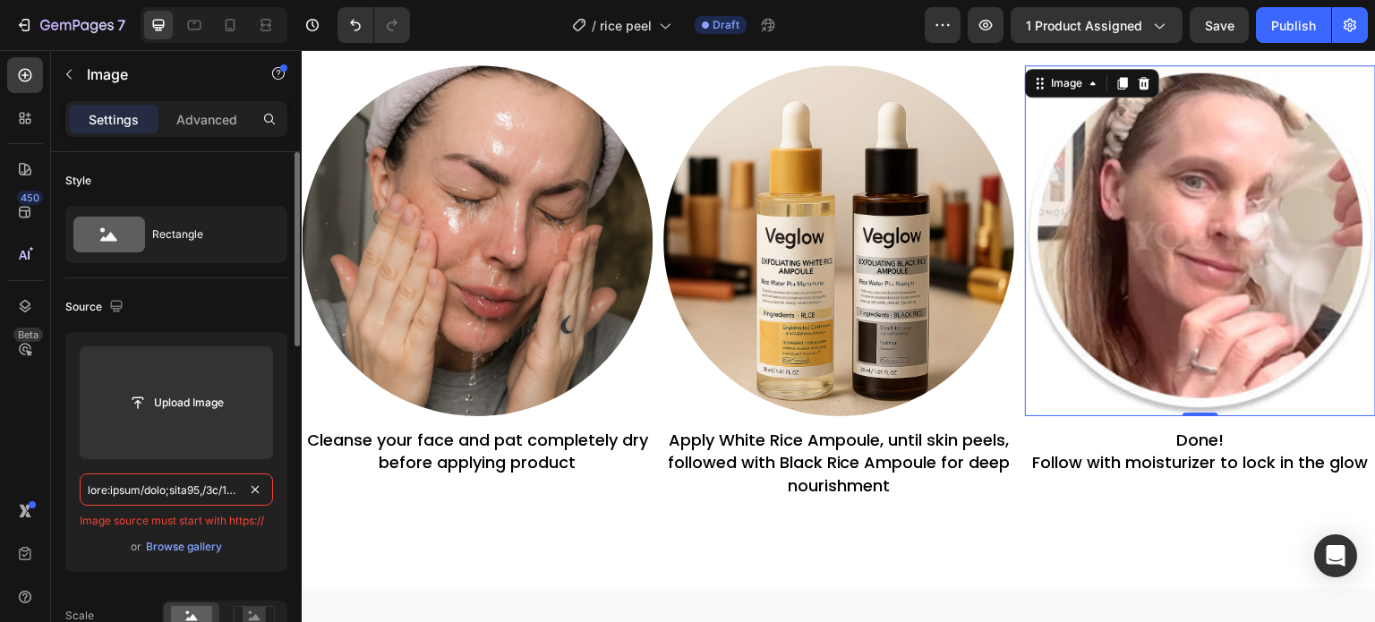
paste input "[URL][DOMAIN_NAME]"
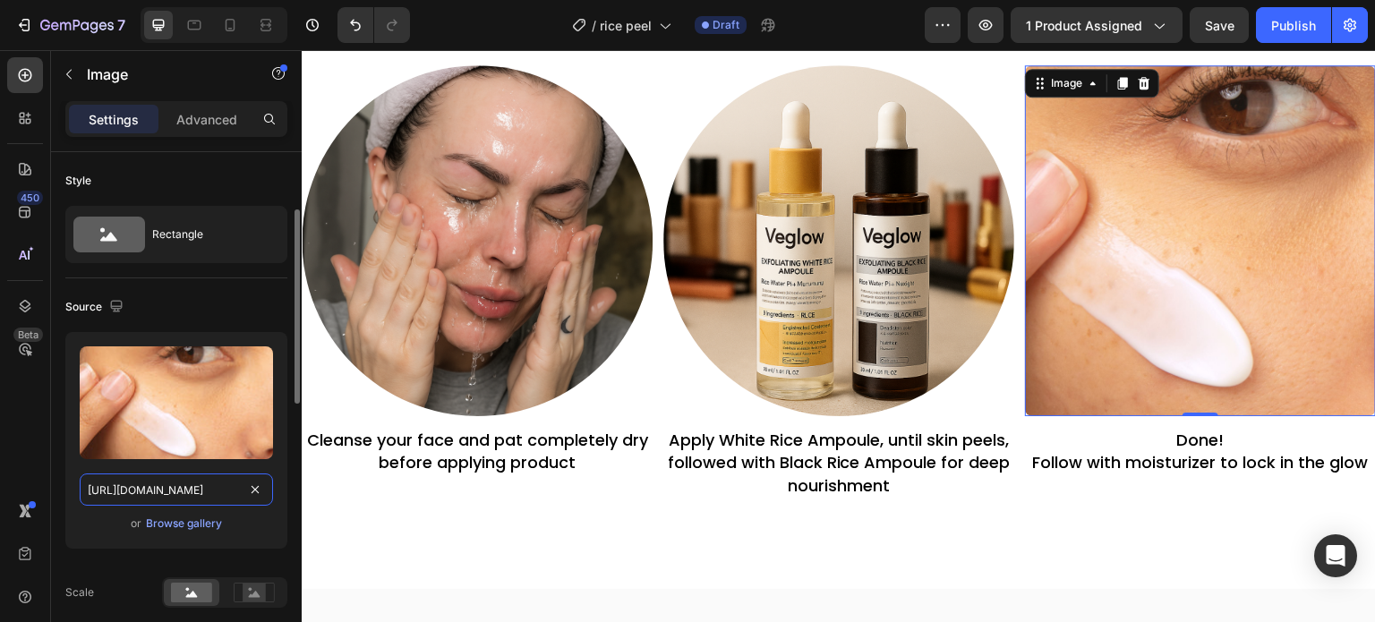
scroll to position [434, 0]
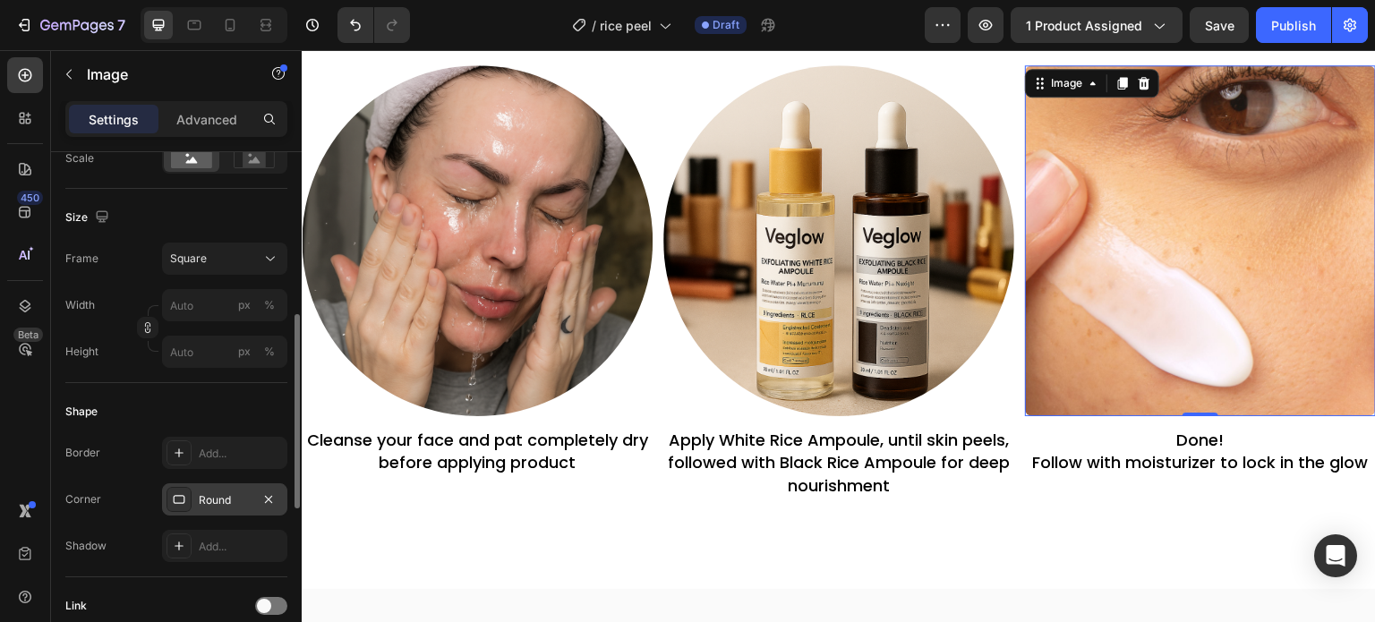
type input "[URL][DOMAIN_NAME]"
click at [215, 507] on div "Round" at bounding box center [224, 499] width 125 height 32
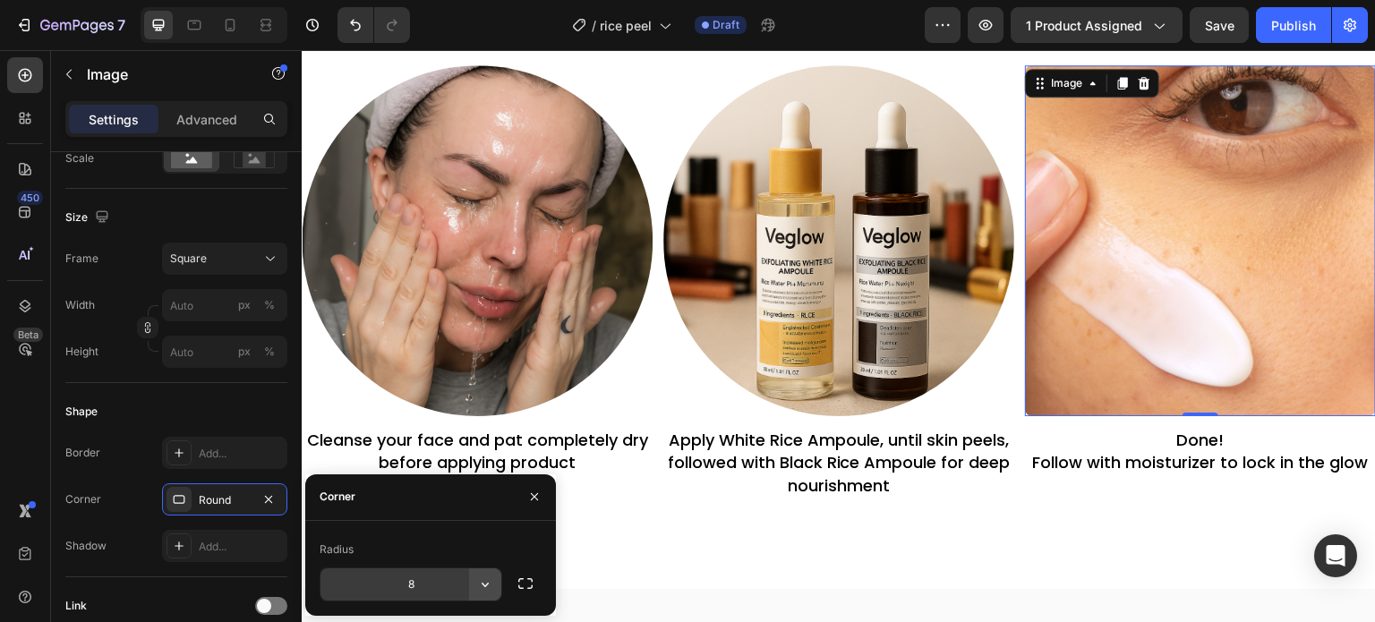
click at [473, 592] on button "button" at bounding box center [485, 584] width 32 height 32
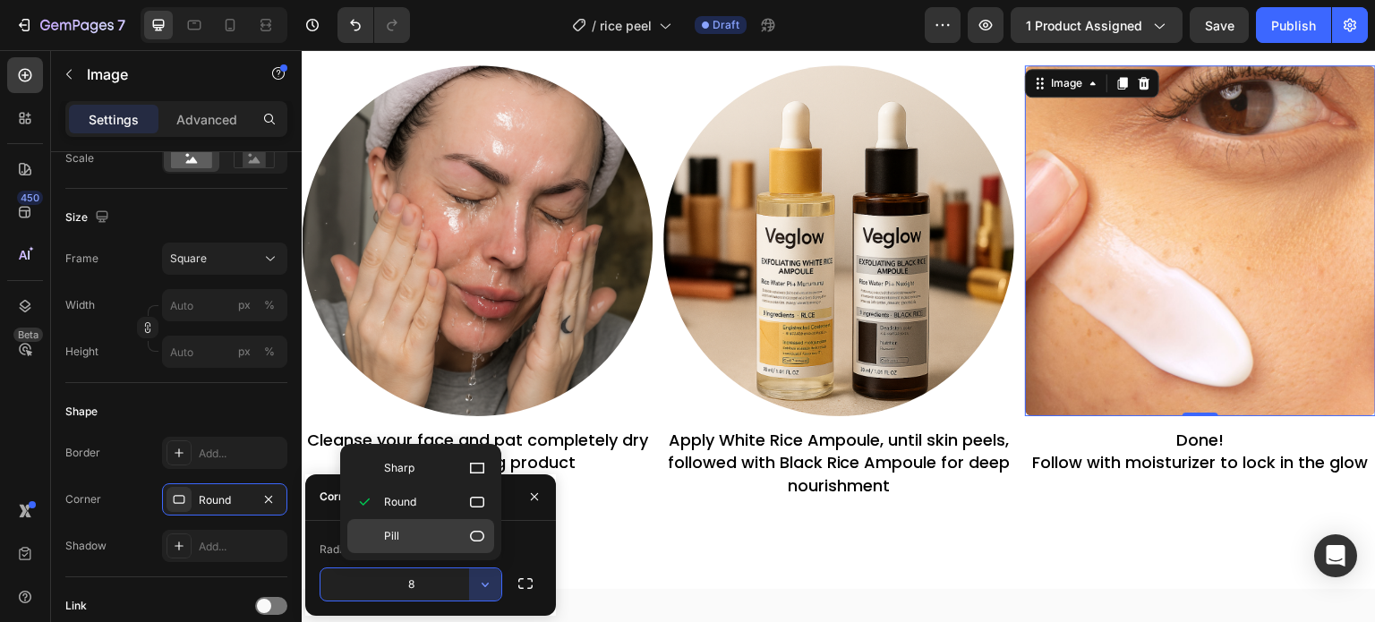
click at [423, 546] on div "Pill" at bounding box center [420, 536] width 147 height 34
type input "9999"
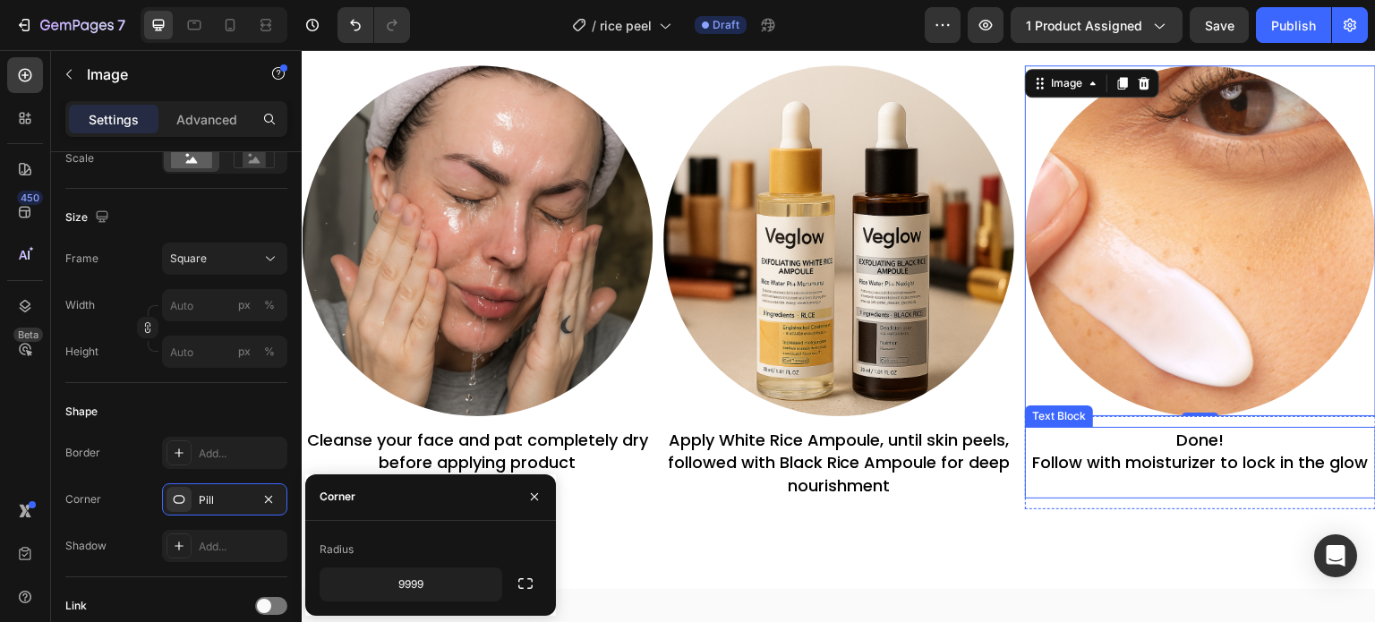
click at [1191, 458] on p "Follow with moisturizer to lock in the glow" at bounding box center [1200, 473] width 347 height 45
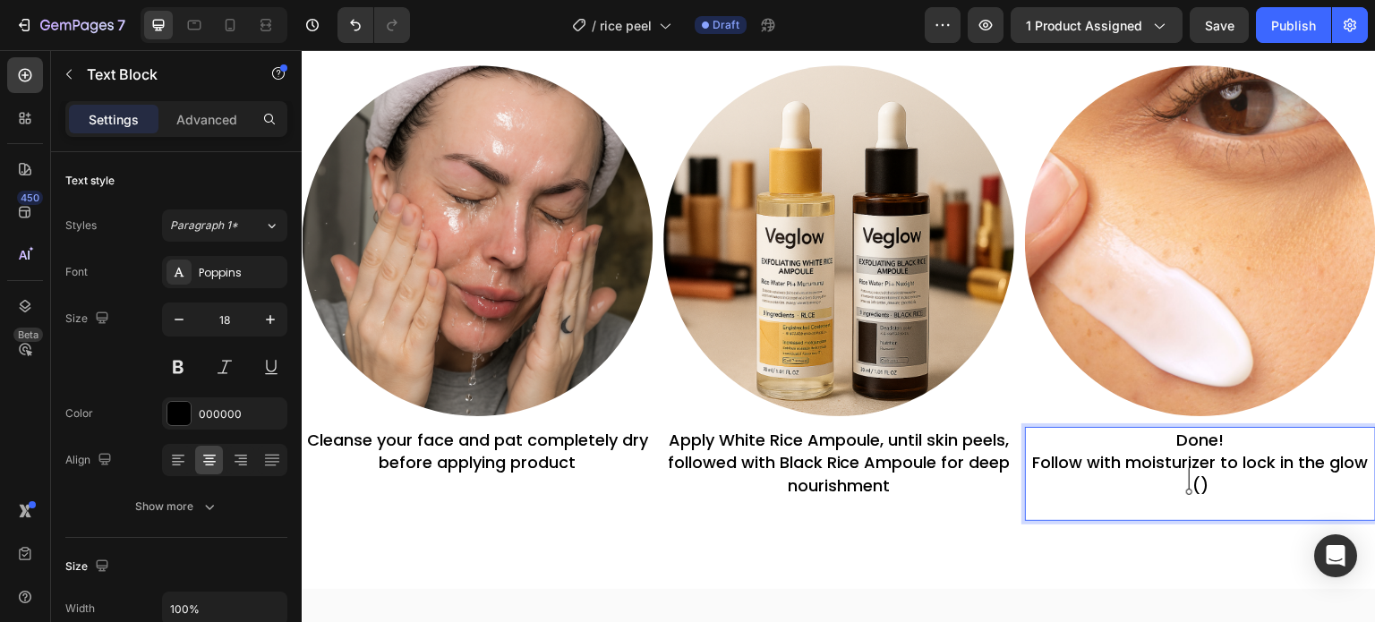
click at [1185, 434] on p "Done!" at bounding box center [1200, 440] width 347 height 22
click at [1027, 458] on p "Follow with moisturizer to lock in the glow ()" at bounding box center [1200, 485] width 347 height 68
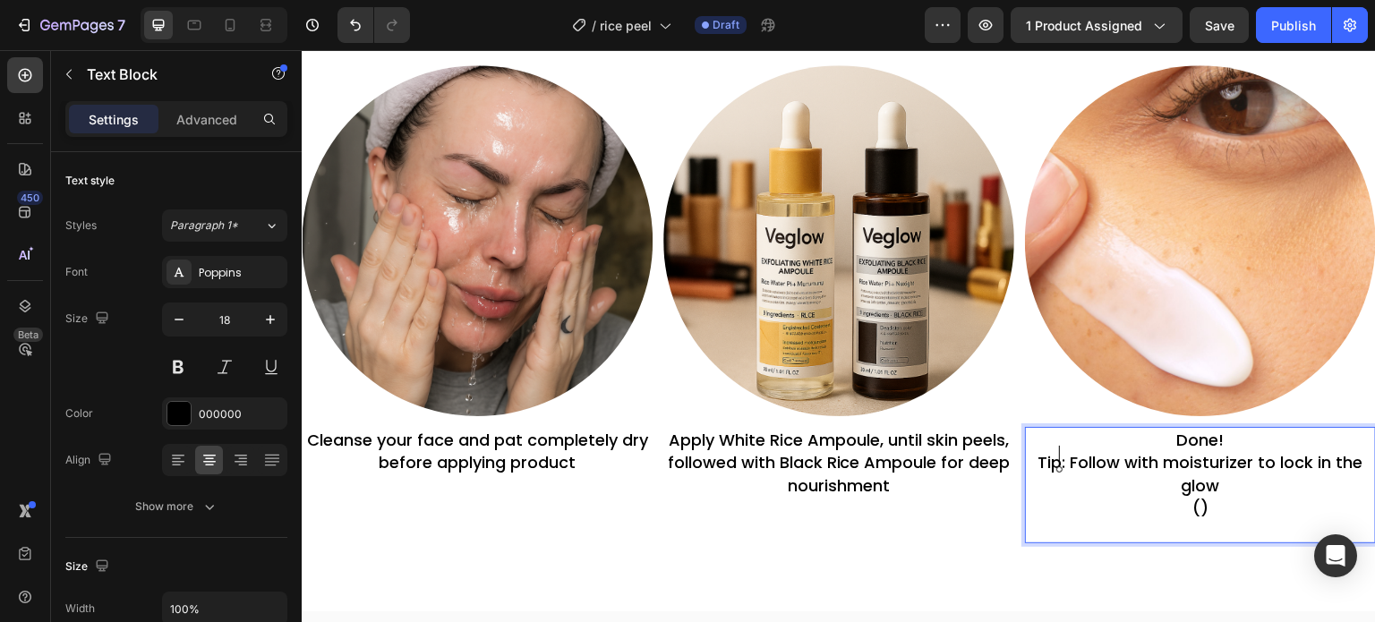
click at [1194, 503] on p "Tip: Follow with moisturizer to lock in the glow ()" at bounding box center [1200, 496] width 347 height 90
click at [1189, 503] on p "Tip: Follow with moisturizer to lock in the glow ()" at bounding box center [1200, 496] width 347 height 90
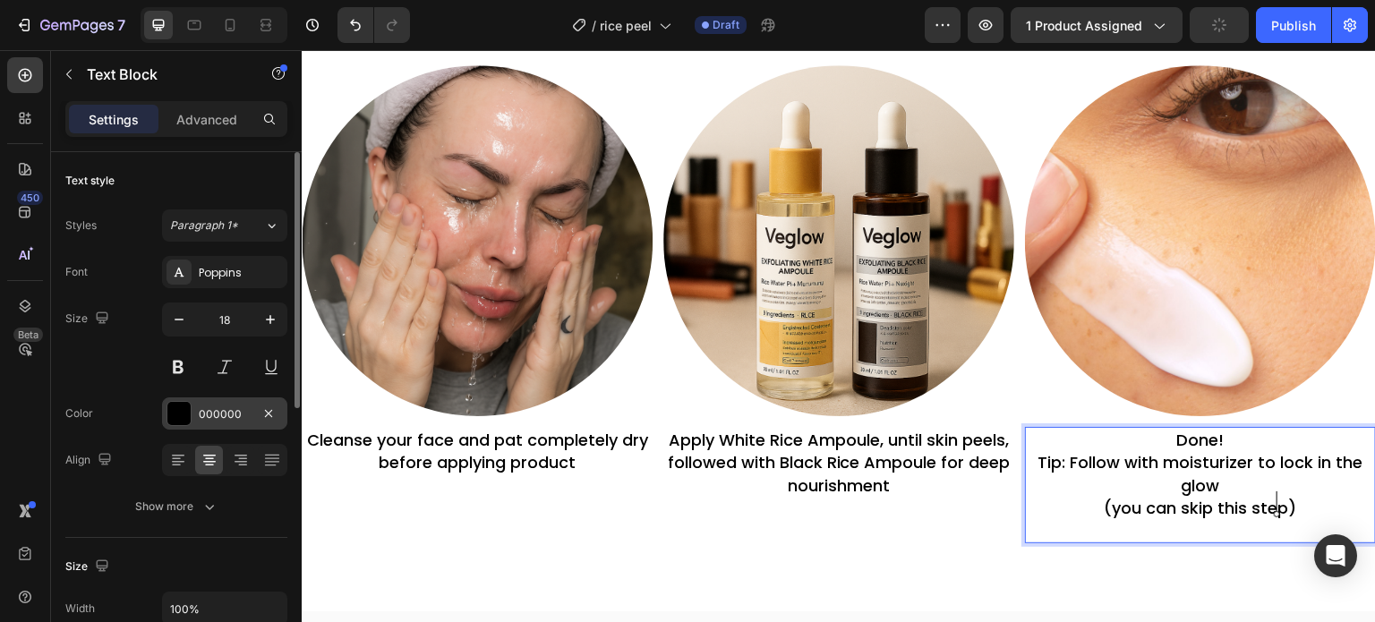
click at [200, 411] on div "000000" at bounding box center [225, 414] width 52 height 16
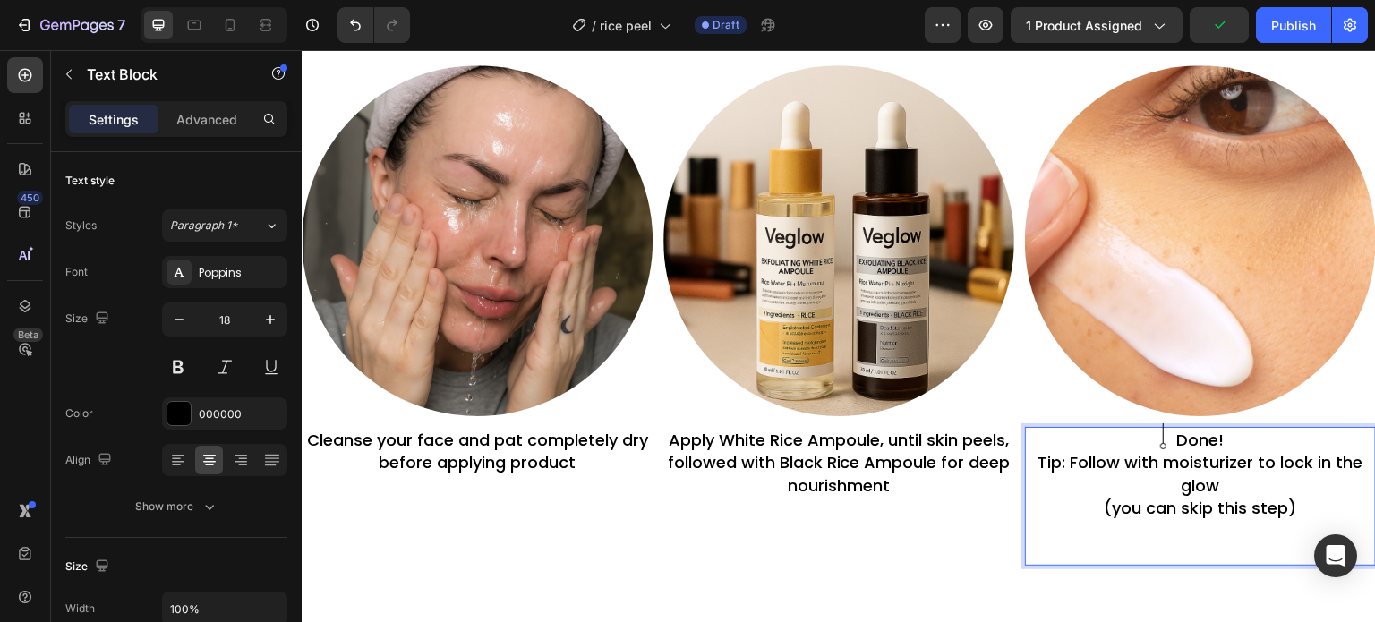
click at [1097, 505] on p "Tip: Follow with moisturizer to lock in the glow (you can skip this step)" at bounding box center [1200, 507] width 347 height 113
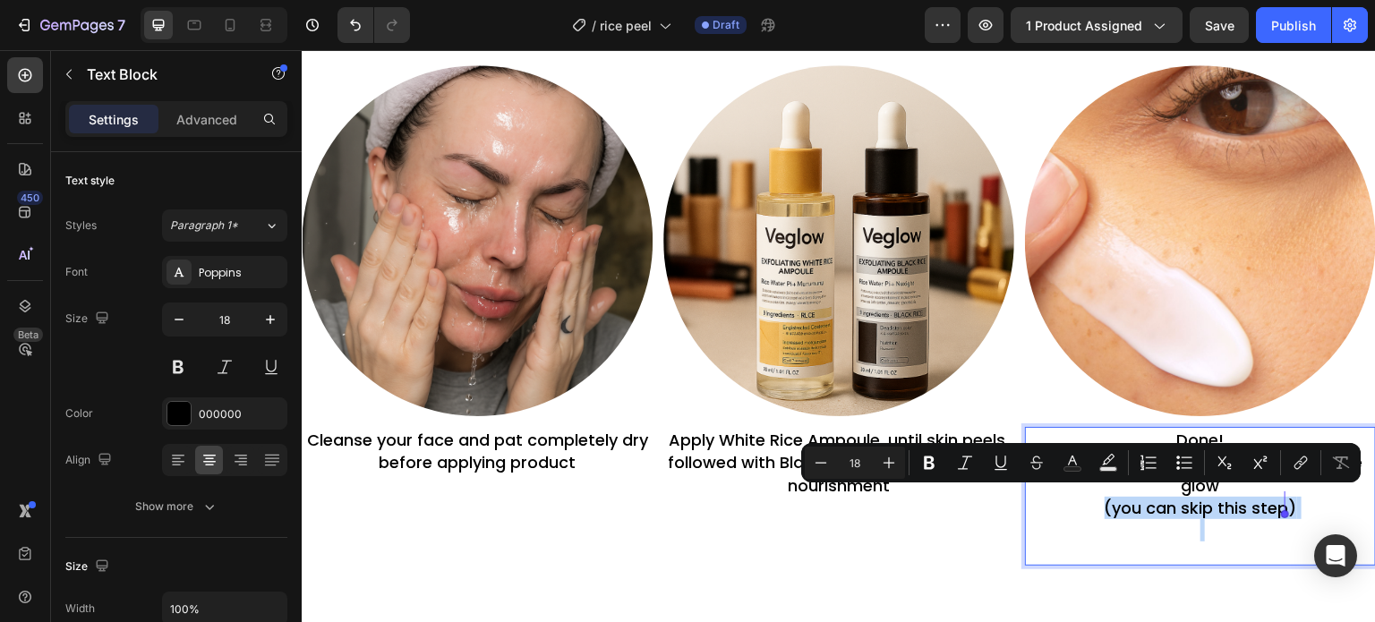
drag, startPoint x: 1097, startPoint y: 505, endPoint x: 1271, endPoint y: 517, distance: 174.9
click at [1271, 517] on p "Tip: Follow with moisturizer to lock in the glow (you can skip this step)" at bounding box center [1200, 507] width 347 height 113
click at [967, 461] on icon "Editor contextual toolbar" at bounding box center [965, 463] width 18 height 18
click at [1102, 528] on p "Tip: Follow with moisturizer to lock in the glow (you can skip this step)" at bounding box center [1200, 507] width 347 height 113
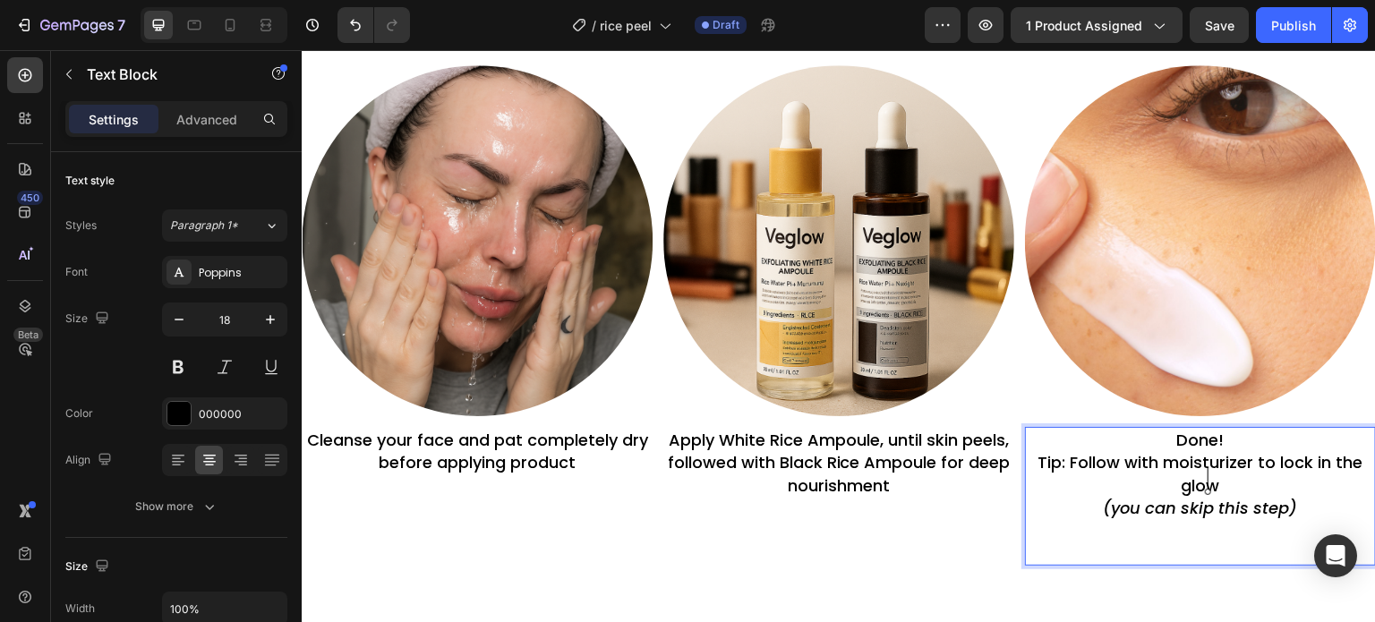
click at [1214, 482] on p "Tip: Follow with moisturizer to lock in the glow (you can skip this step) ⁠⁠⁠⁠⁠…" at bounding box center [1200, 507] width 347 height 113
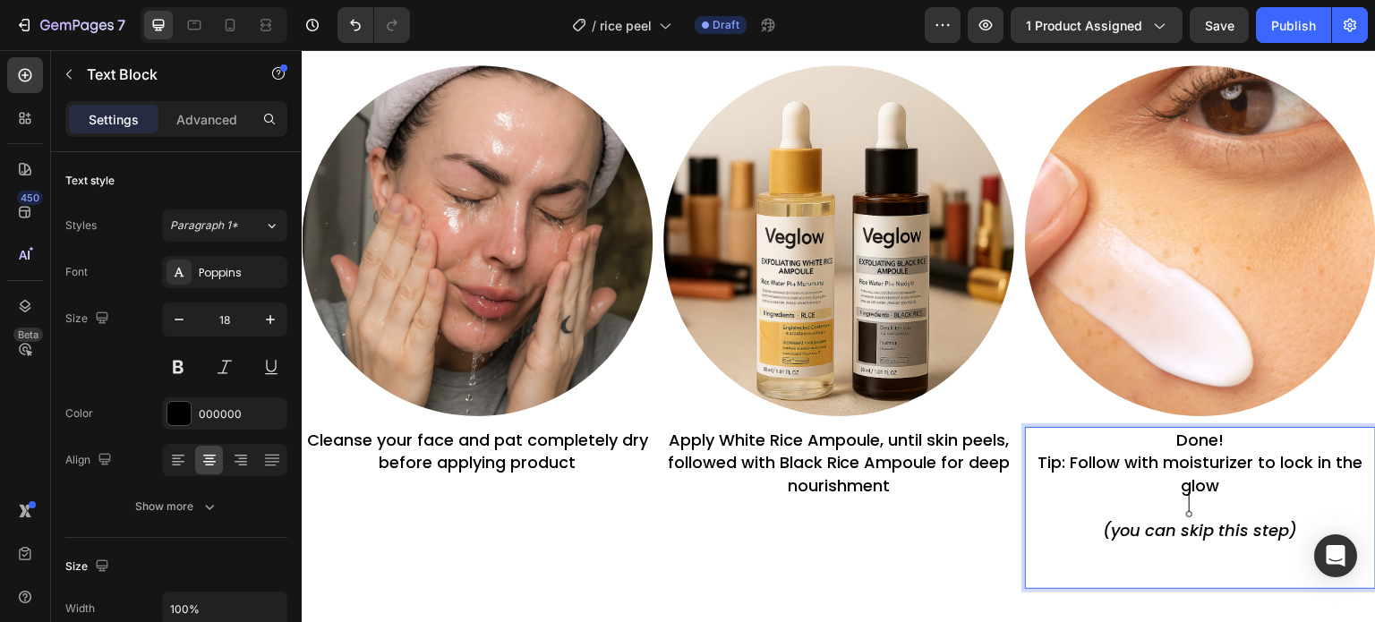
click at [1123, 577] on p "⁠⁠⁠⁠⁠⁠⁠ (you can skip this step)" at bounding box center [1200, 542] width 347 height 90
click at [1098, 507] on p "(you can skip this step)" at bounding box center [1200, 519] width 347 height 45
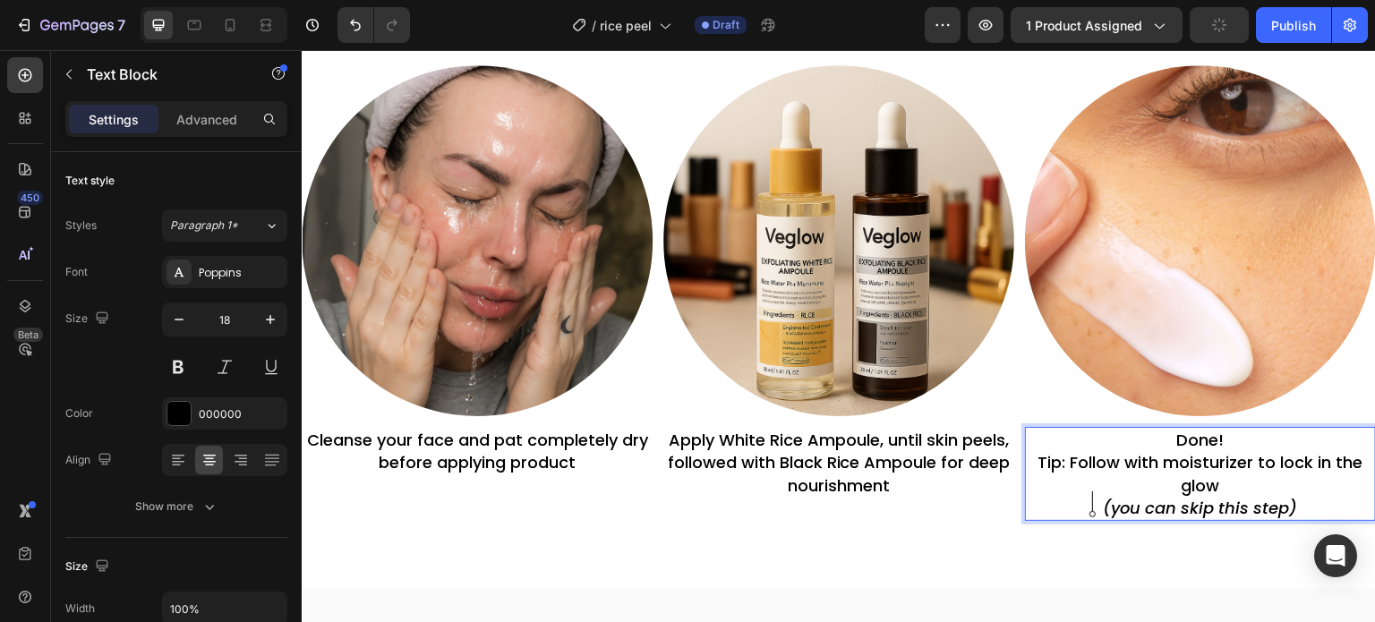
click at [1027, 499] on p "(you can skip this step)" at bounding box center [1200, 508] width 347 height 22
click at [960, 534] on div "How To Use Heading feel the transformation. see the results. Heading Row Image …" at bounding box center [839, 275] width 1074 height 627
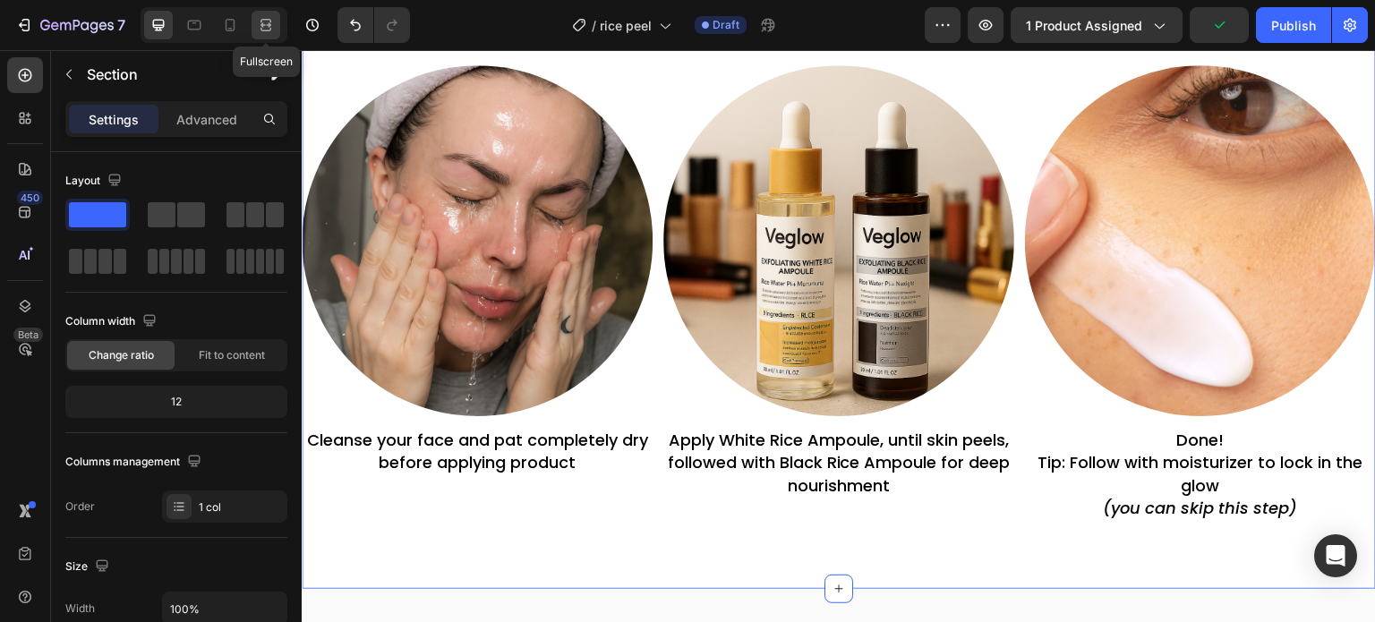
click at [272, 16] on icon at bounding box center [266, 25] width 18 height 18
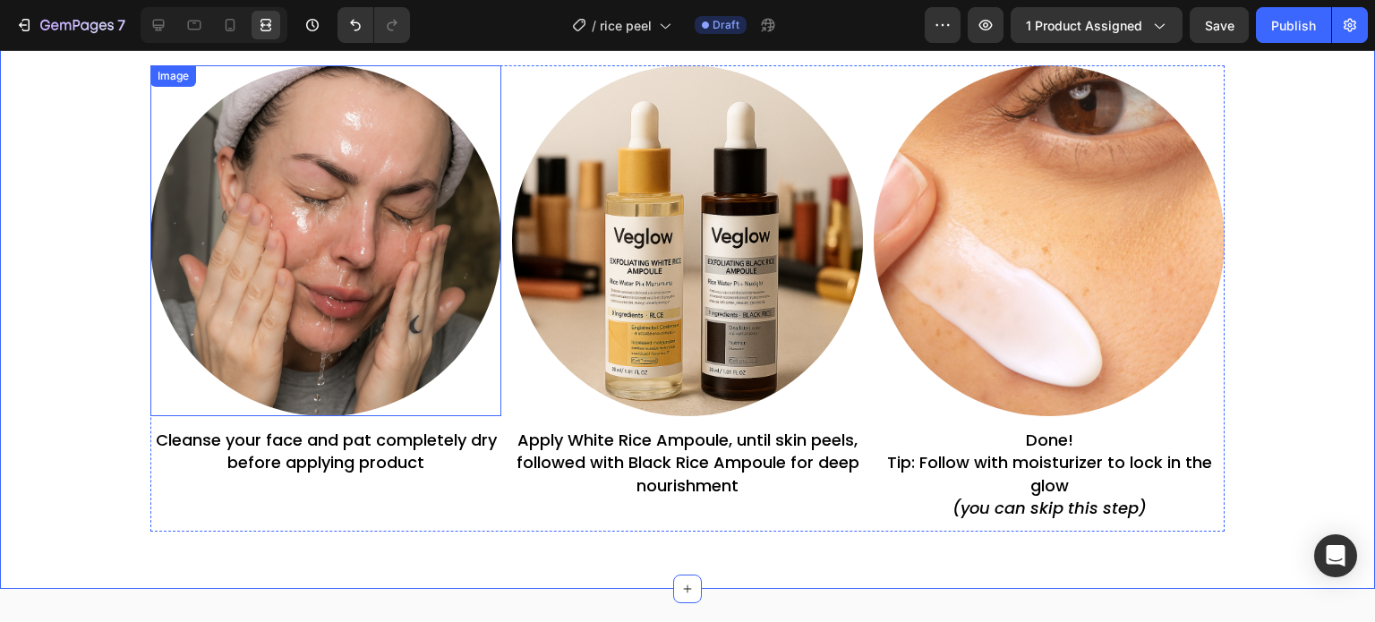
scroll to position [4167, 0]
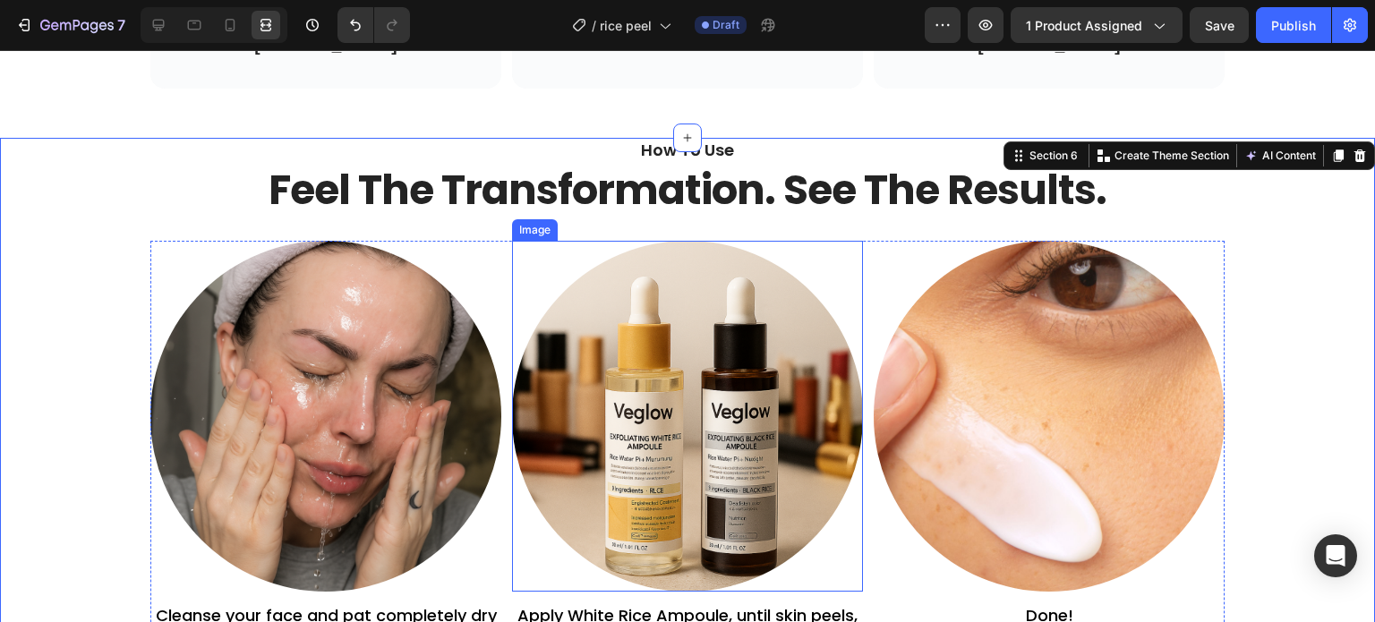
click at [503, 247] on div "Image Cleanse your face and pat completely dry before applying product Text Blo…" at bounding box center [687, 474] width 1074 height 466
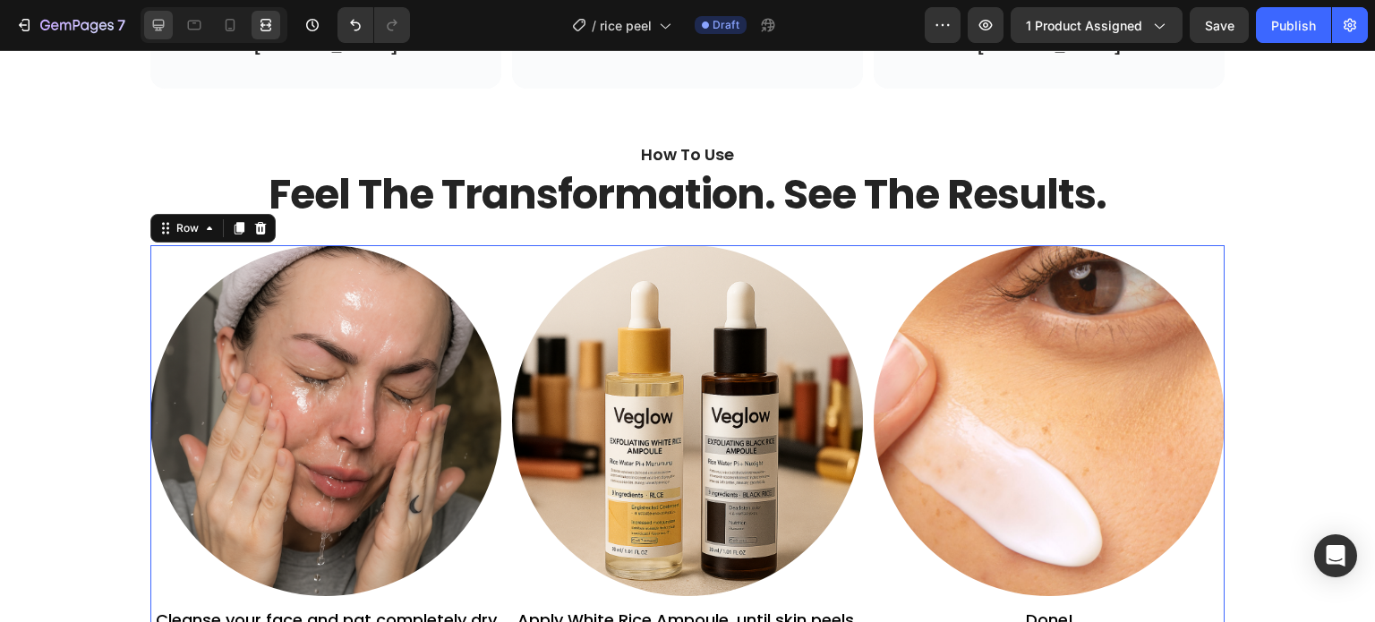
click at [152, 31] on icon at bounding box center [158, 25] width 18 height 18
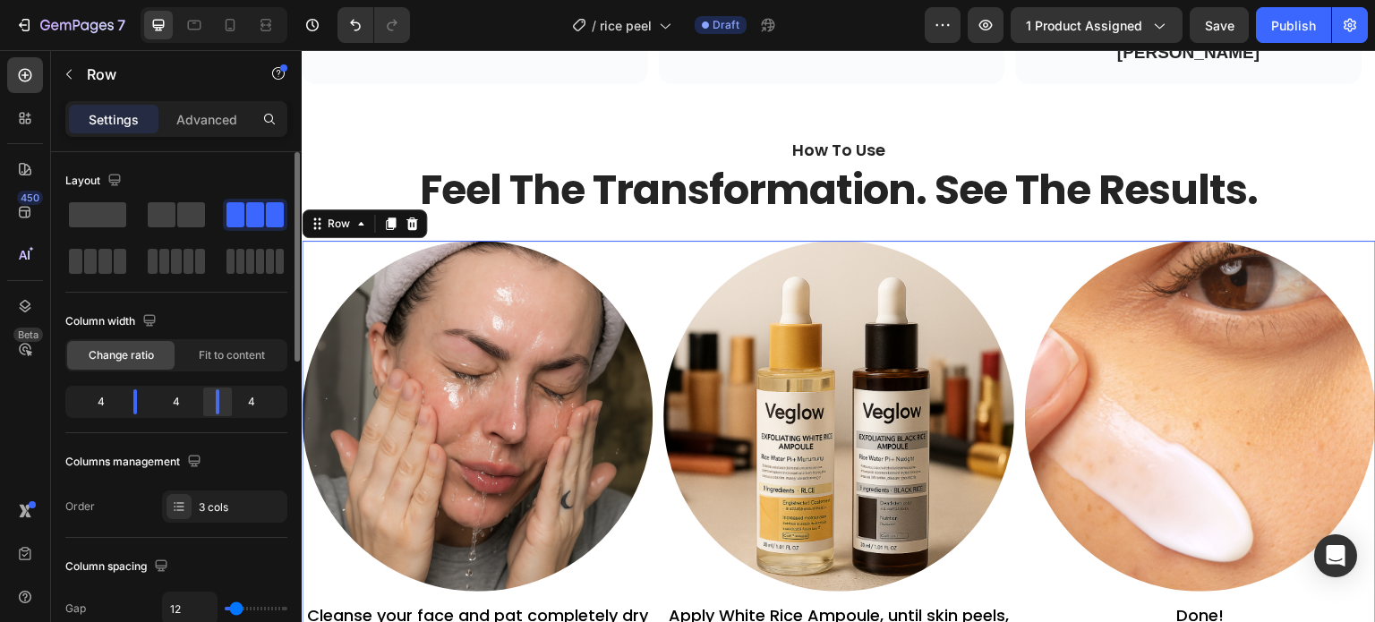
scroll to position [11, 0]
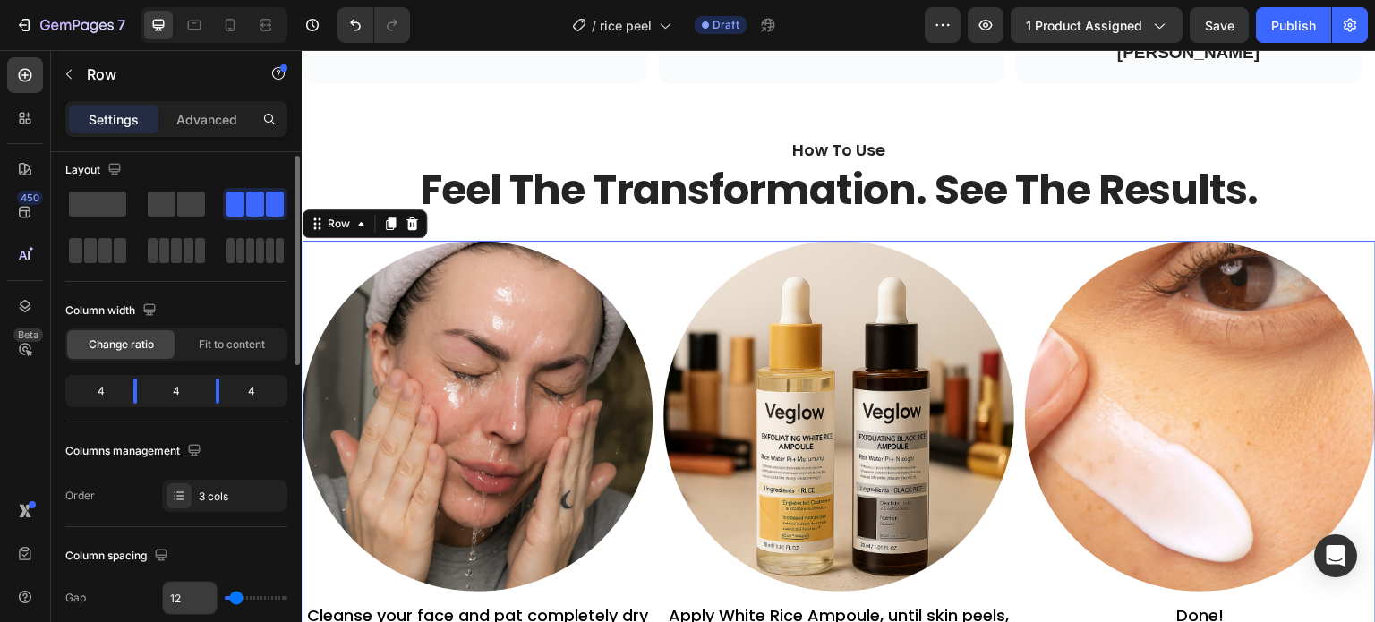
click at [193, 585] on input "12" at bounding box center [190, 598] width 54 height 32
type input "3"
type input "30"
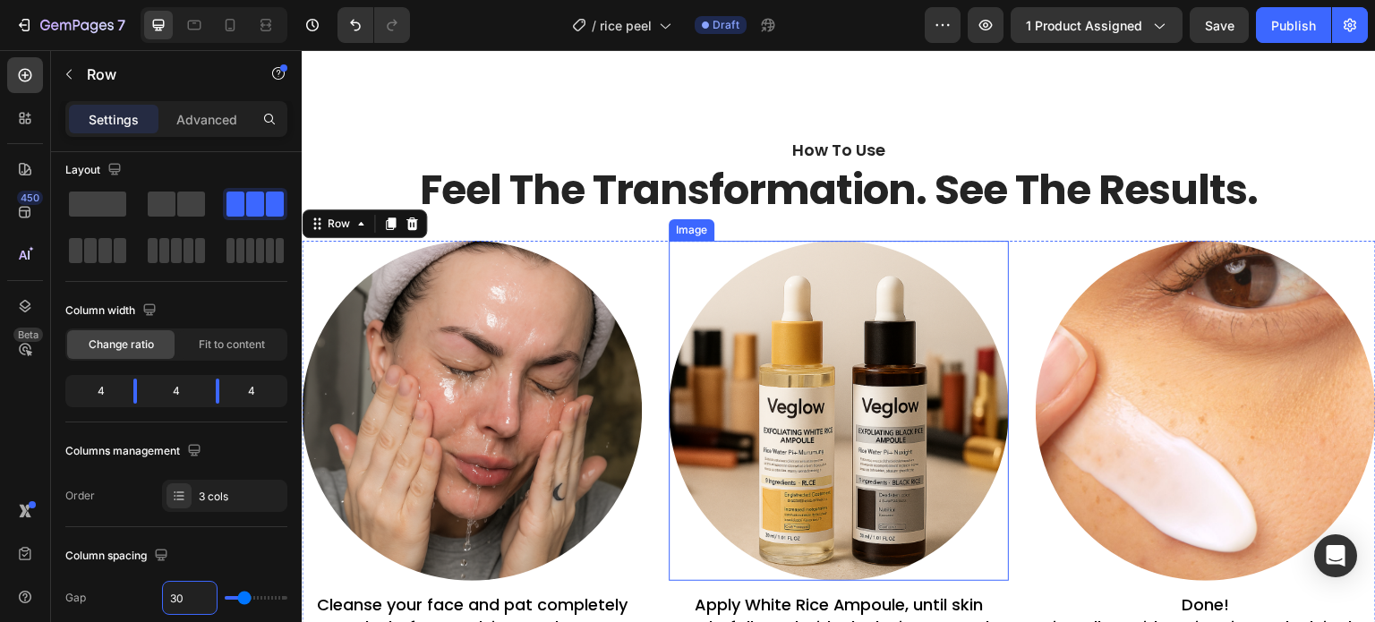
scroll to position [4296, 0]
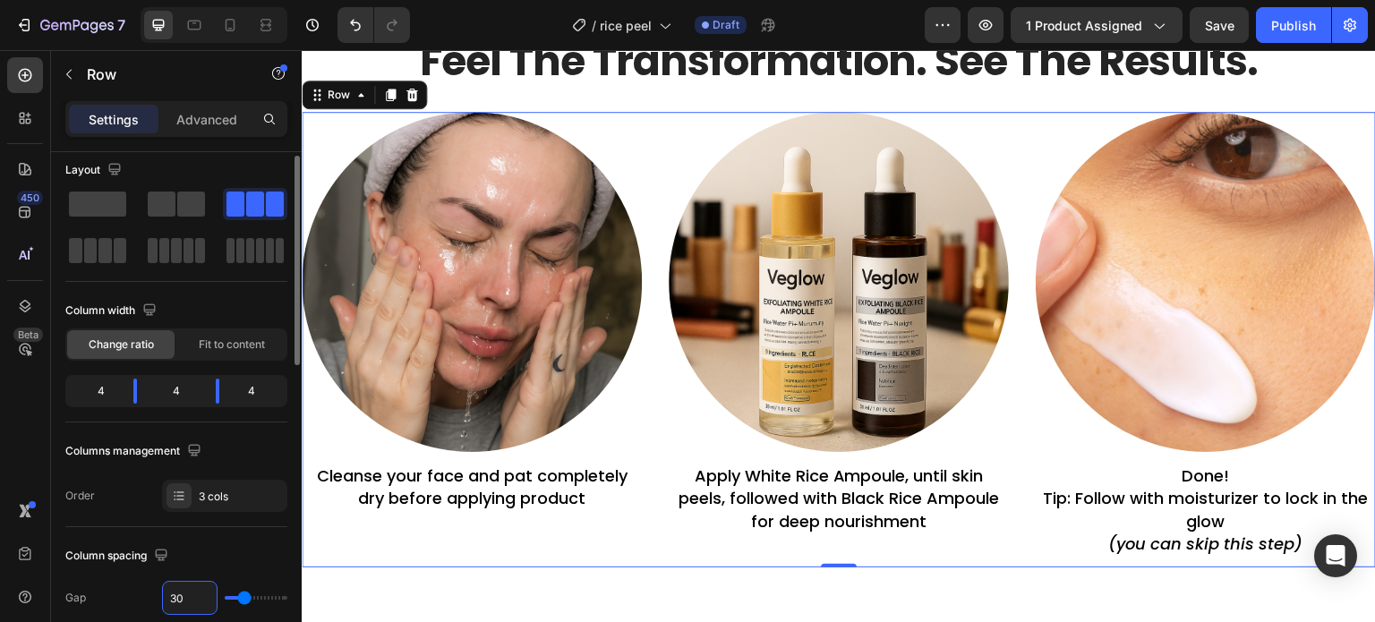
click at [186, 586] on input "30" at bounding box center [190, 598] width 54 height 32
type input "5"
type input "50"
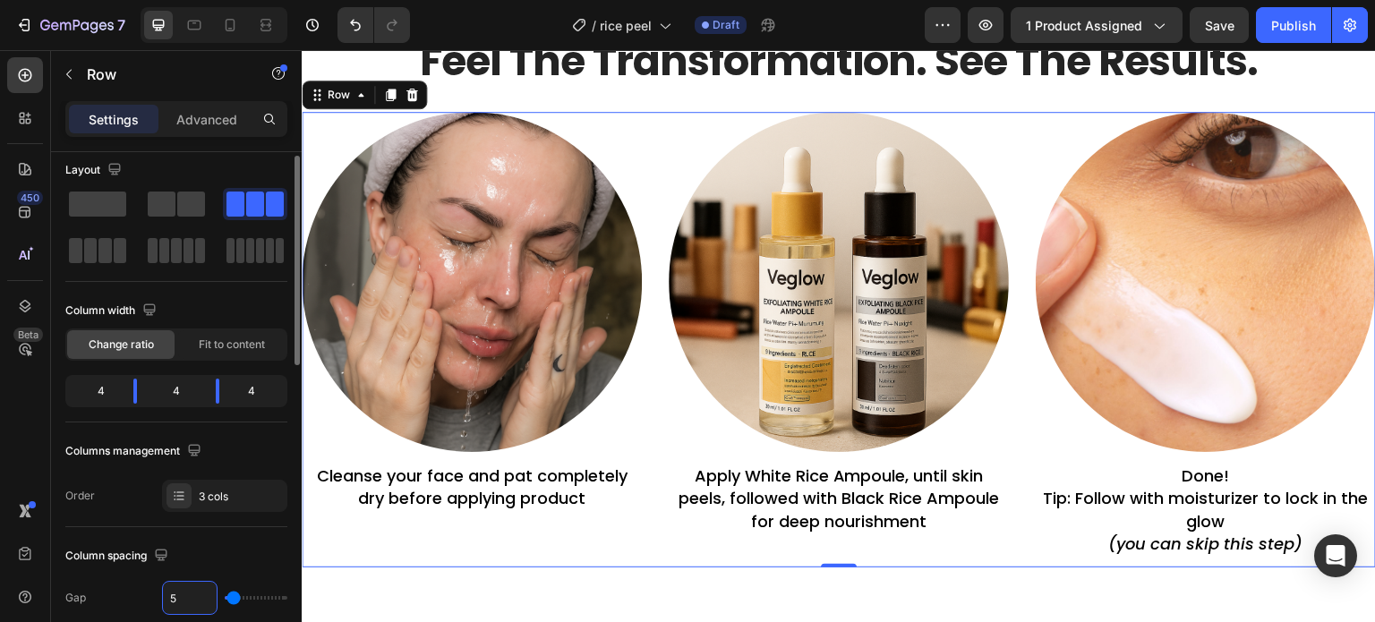
type input "50"
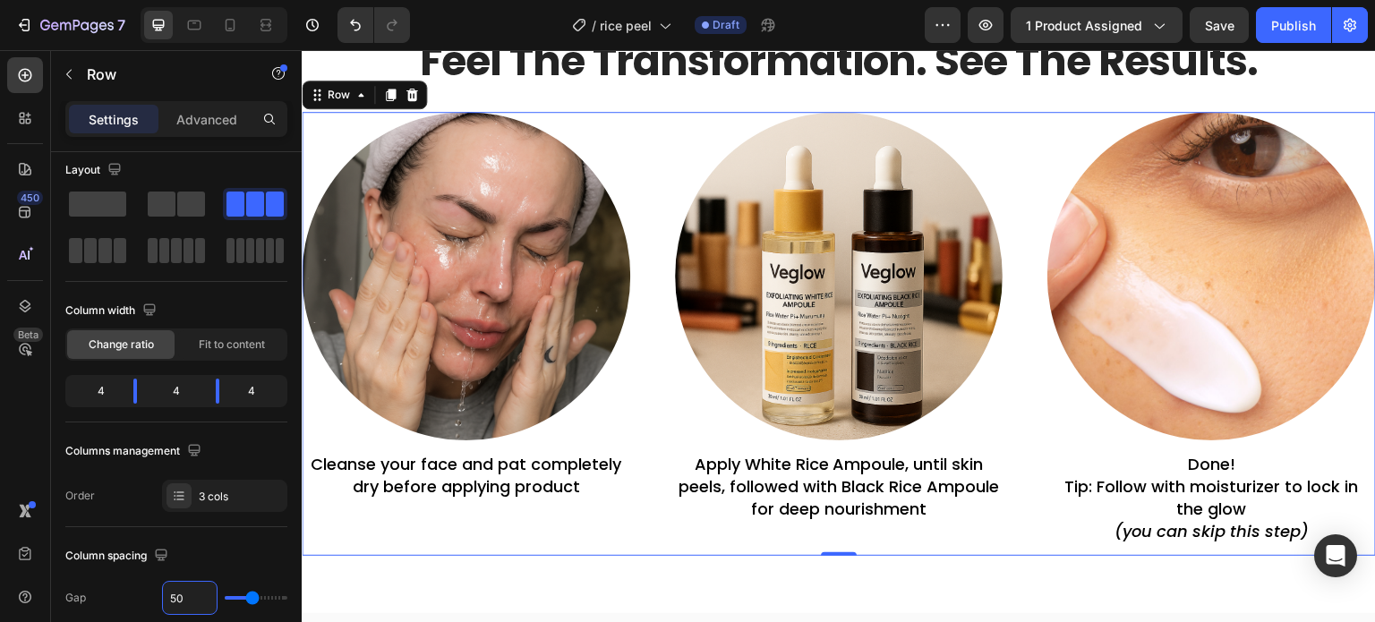
click at [576, 502] on div "Cleanse your face and pat completely dry before applying product Text Block Row" at bounding box center [466, 475] width 329 height 70
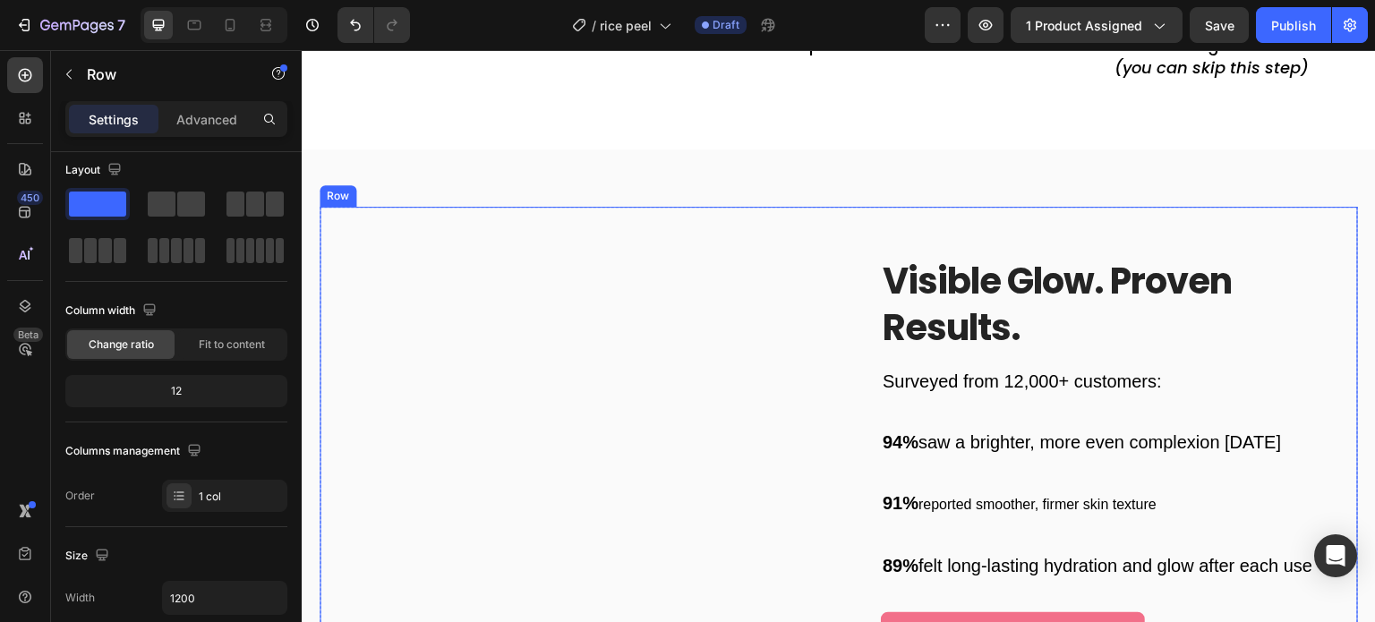
scroll to position [4761, 0]
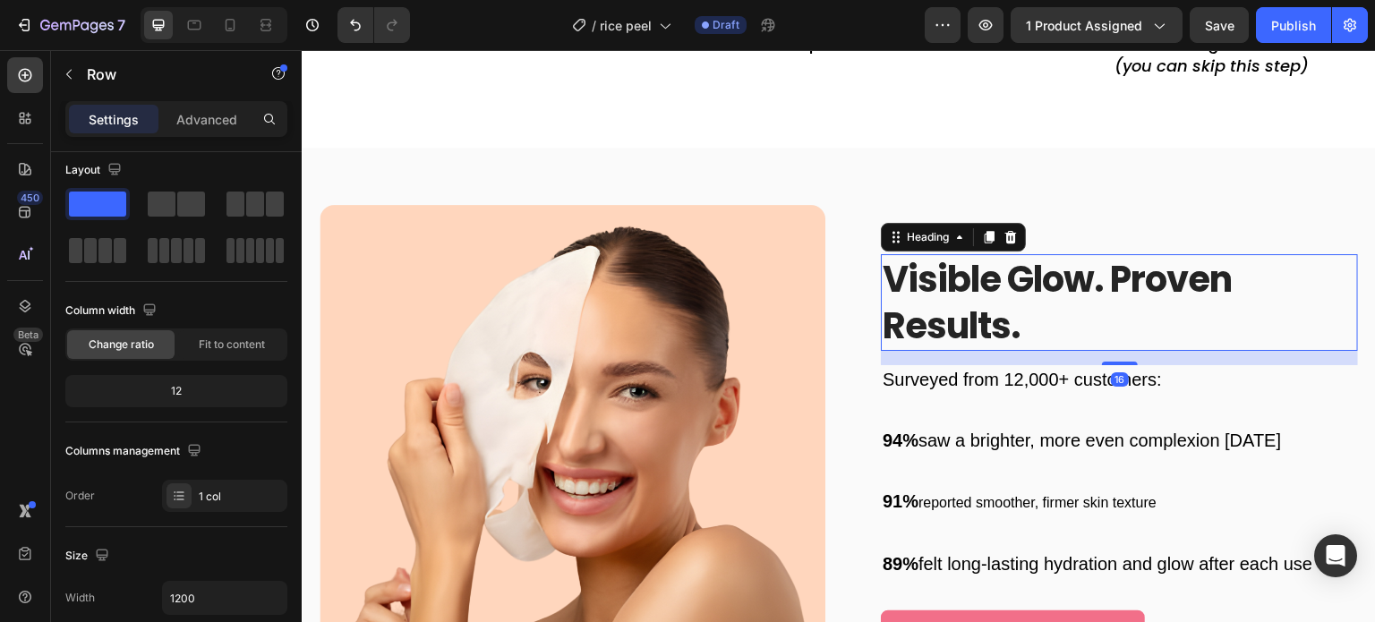
click at [955, 287] on h2 "visible glow. proven results." at bounding box center [1119, 302] width 477 height 97
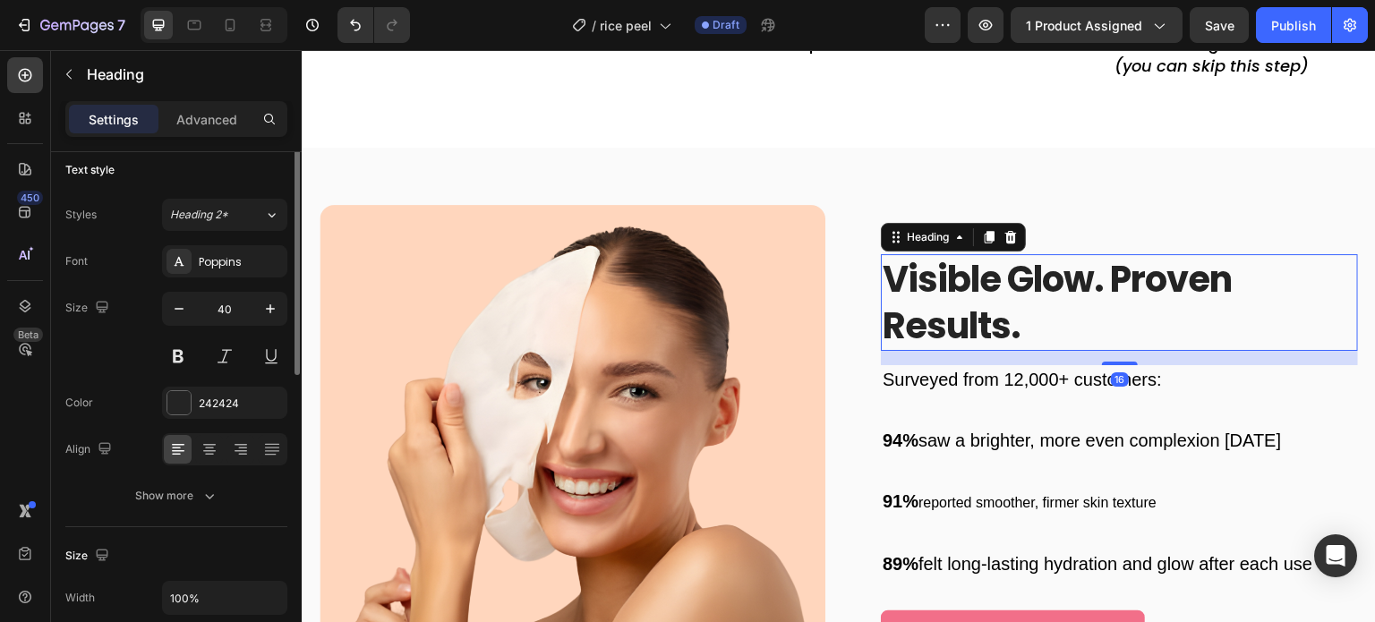
click at [955, 287] on h2 "visible glow. proven results." at bounding box center [1119, 302] width 477 height 97
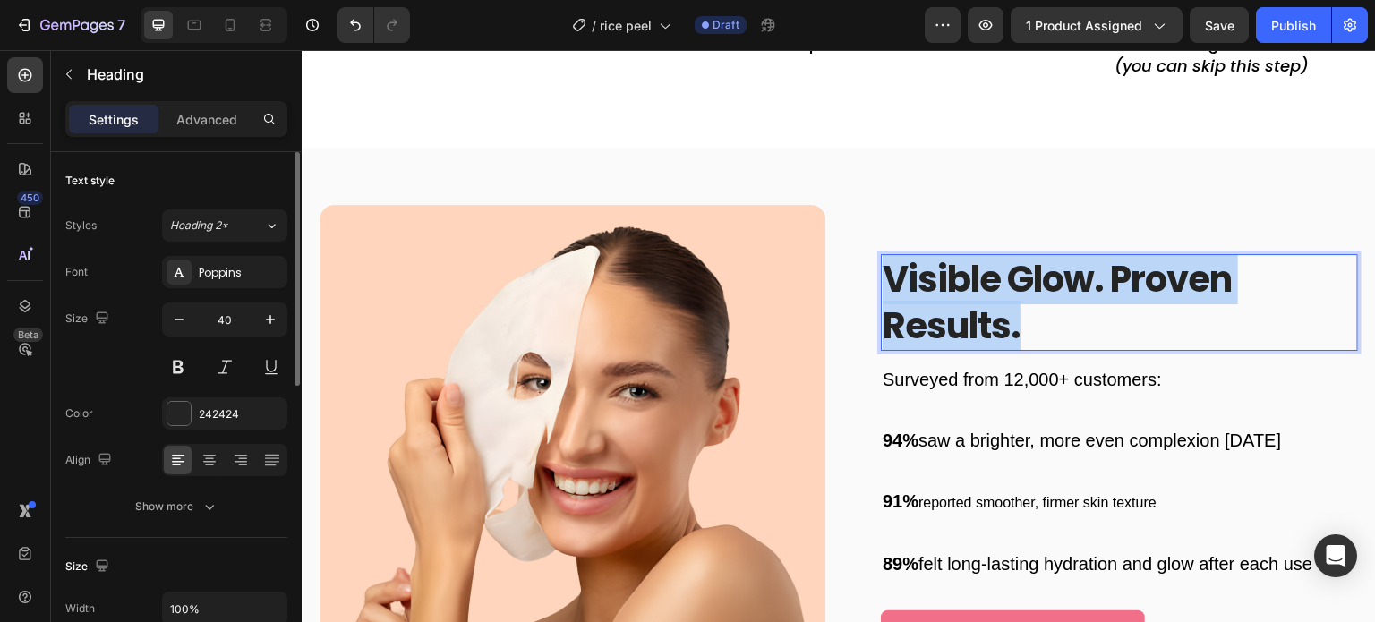
click at [955, 287] on p "visible glow. proven results." at bounding box center [1120, 302] width 474 height 93
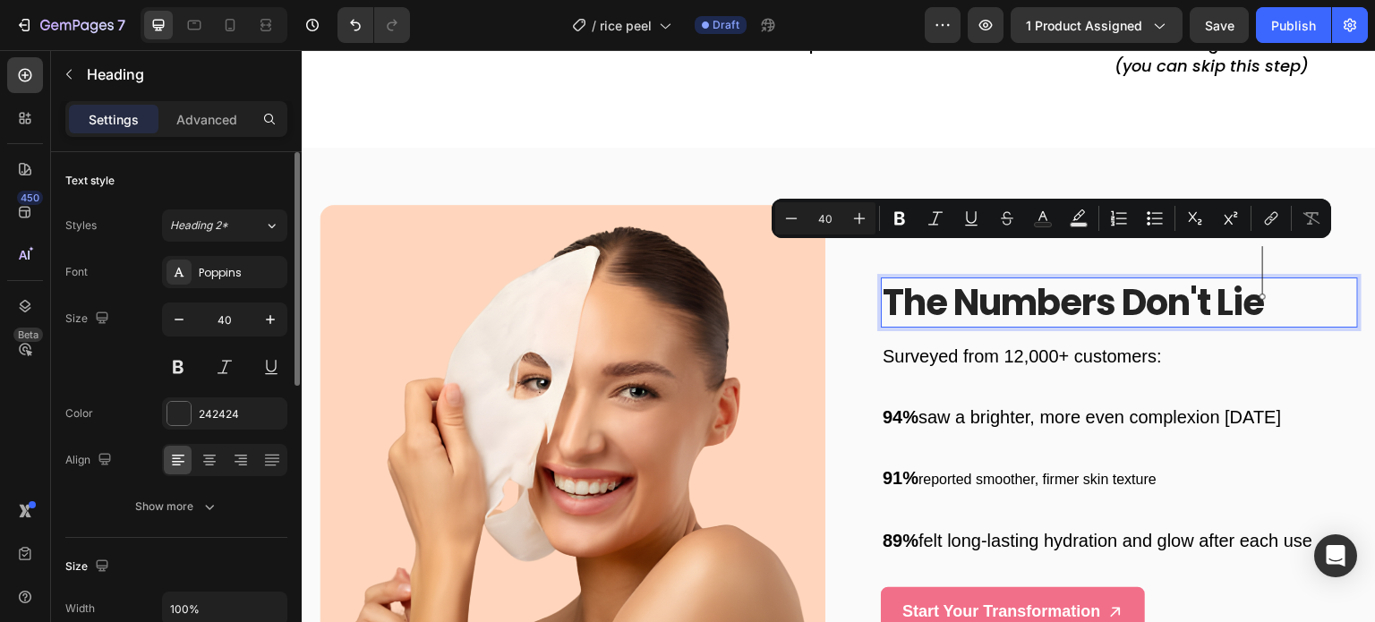
scroll to position [4785, 0]
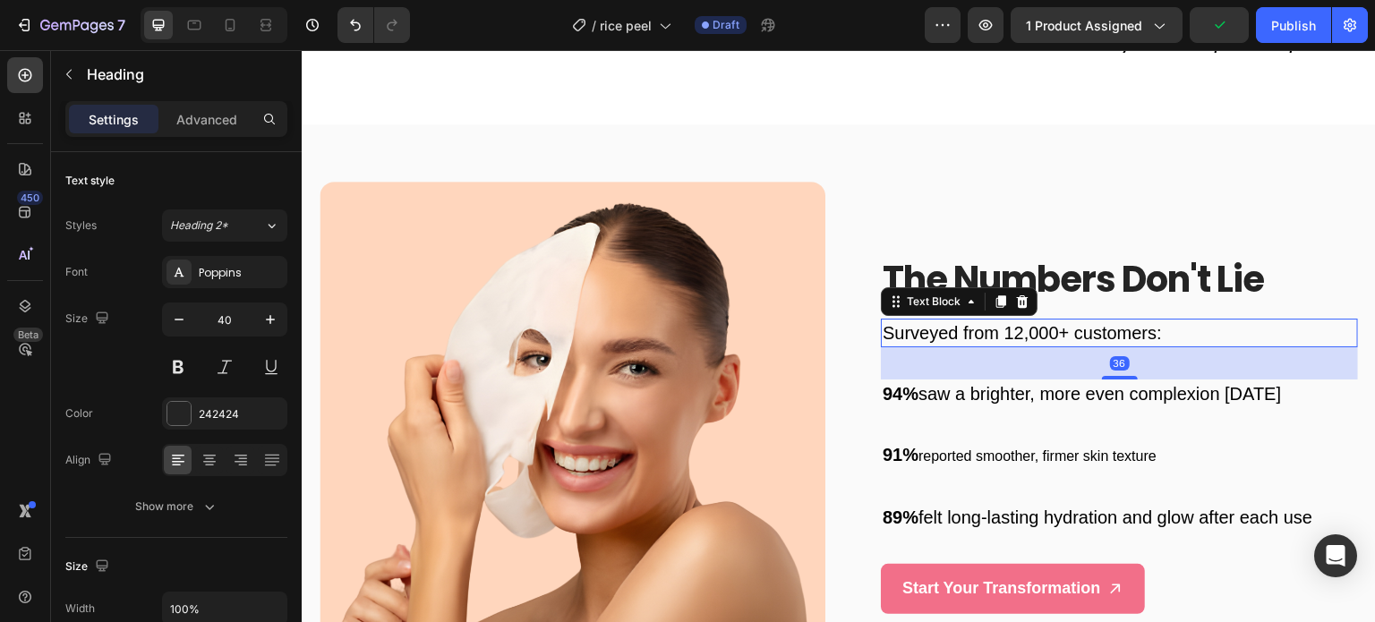
click at [952, 319] on div "Surveyed from 12,000+ customers:" at bounding box center [1119, 333] width 477 height 29
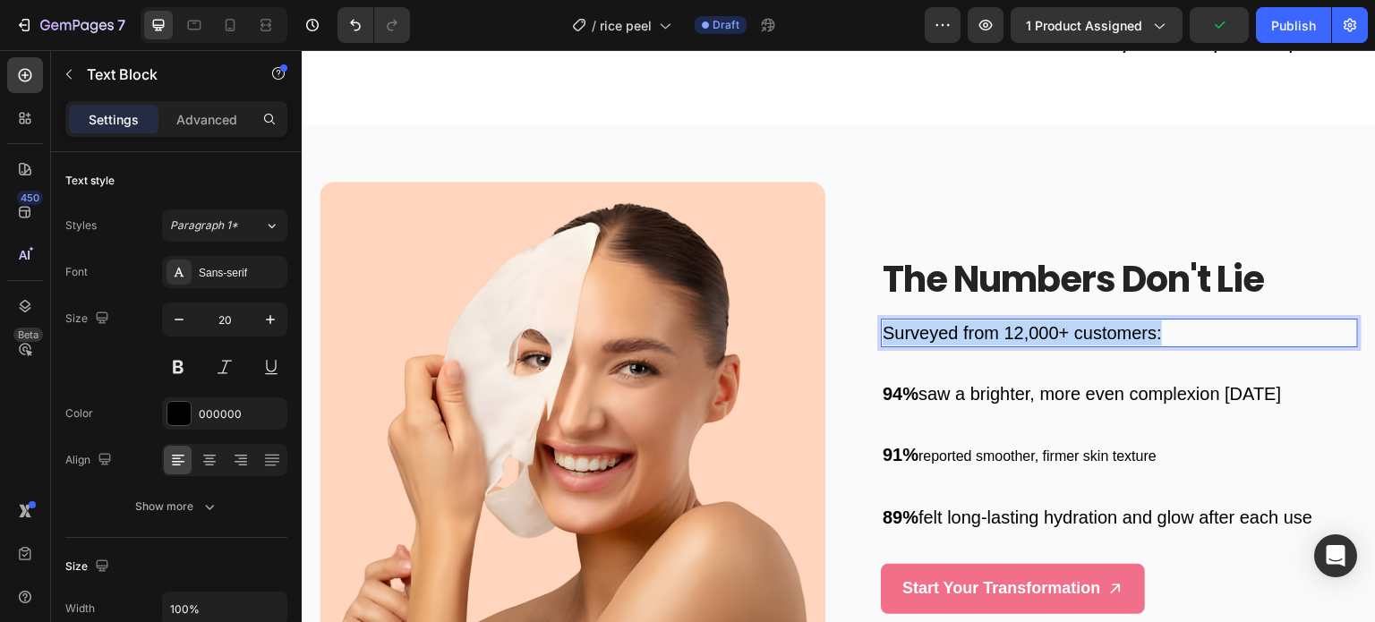
click at [952, 319] on div "Surveyed from 12,000+ customers:" at bounding box center [1119, 333] width 477 height 29
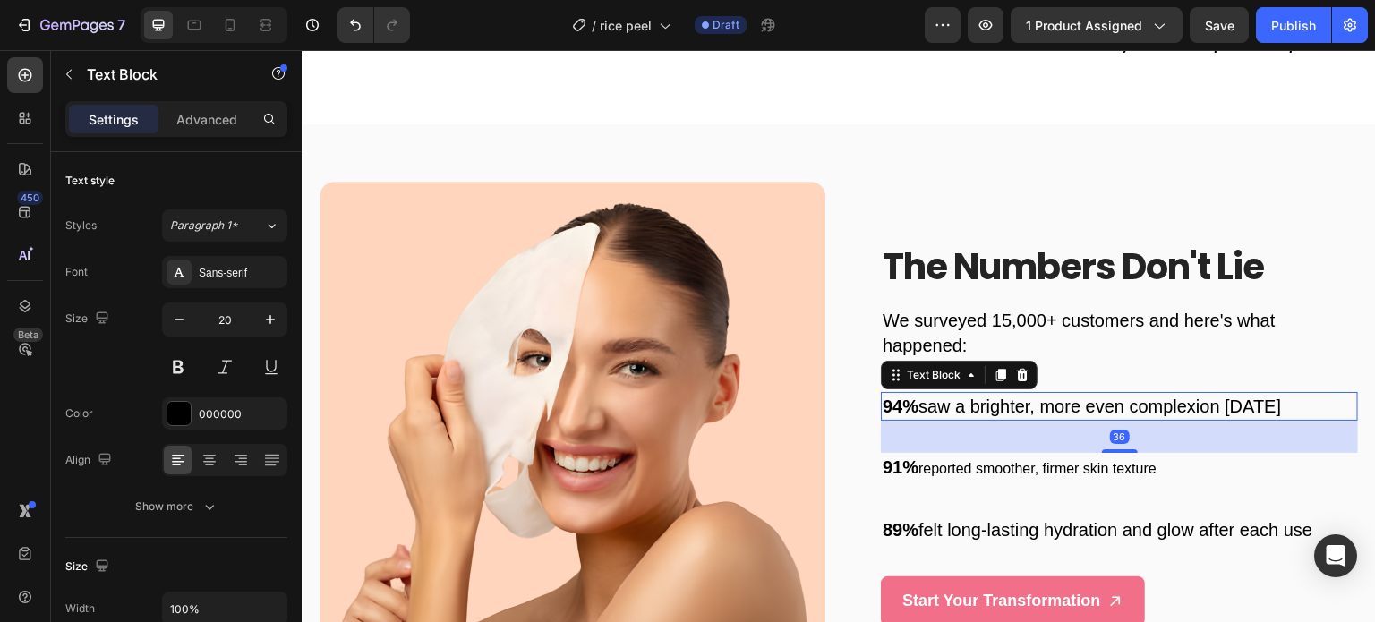
click at [960, 410] on p "94% saw a brighter, more even complexion [DATE]" at bounding box center [1120, 406] width 474 height 25
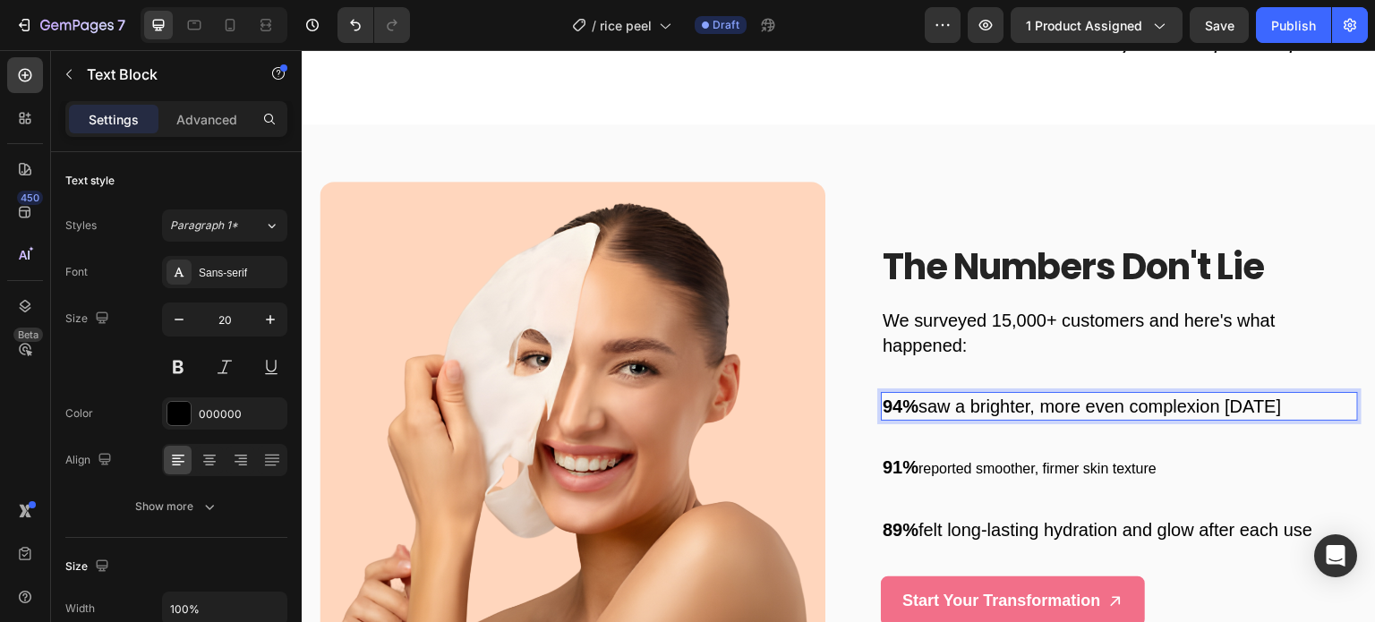
click at [960, 410] on p "94% saw a brighter, more even complexion [DATE]" at bounding box center [1120, 406] width 474 height 25
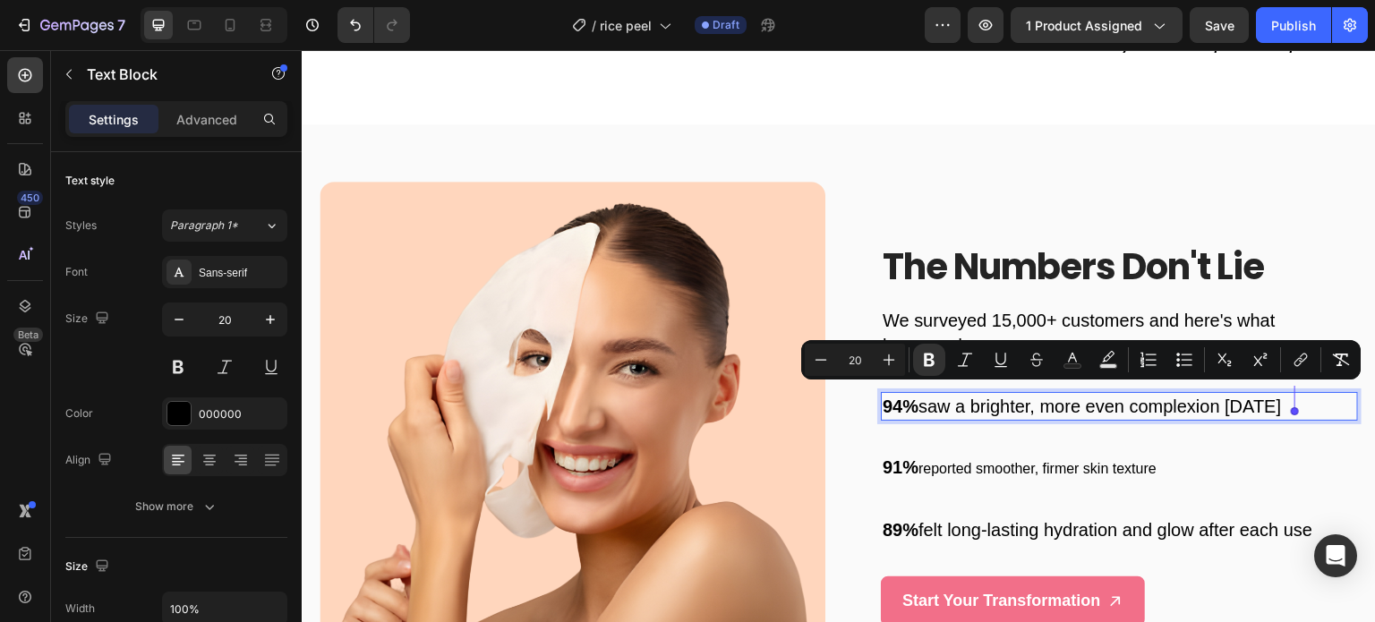
click at [960, 410] on p "94% saw a brighter, more even complexion [DATE]" at bounding box center [1120, 406] width 474 height 25
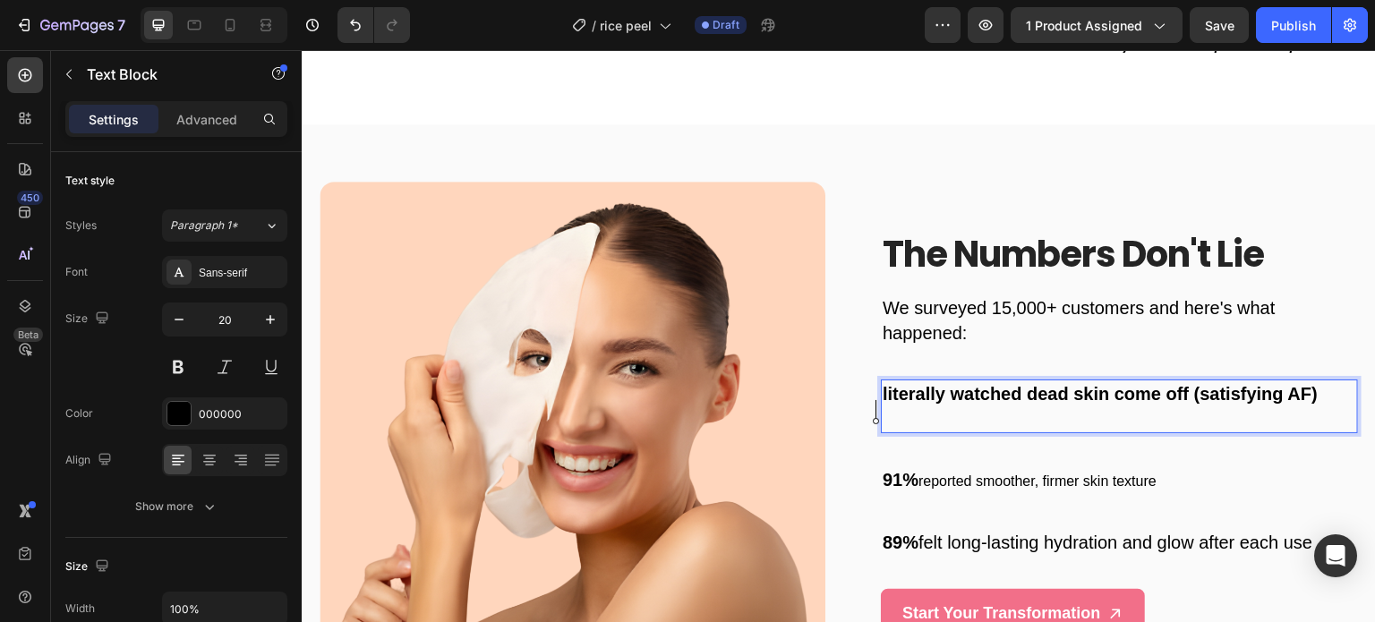
click at [960, 410] on p "literally watched dead skin come off (satisfying AF)" at bounding box center [1120, 406] width 474 height 50
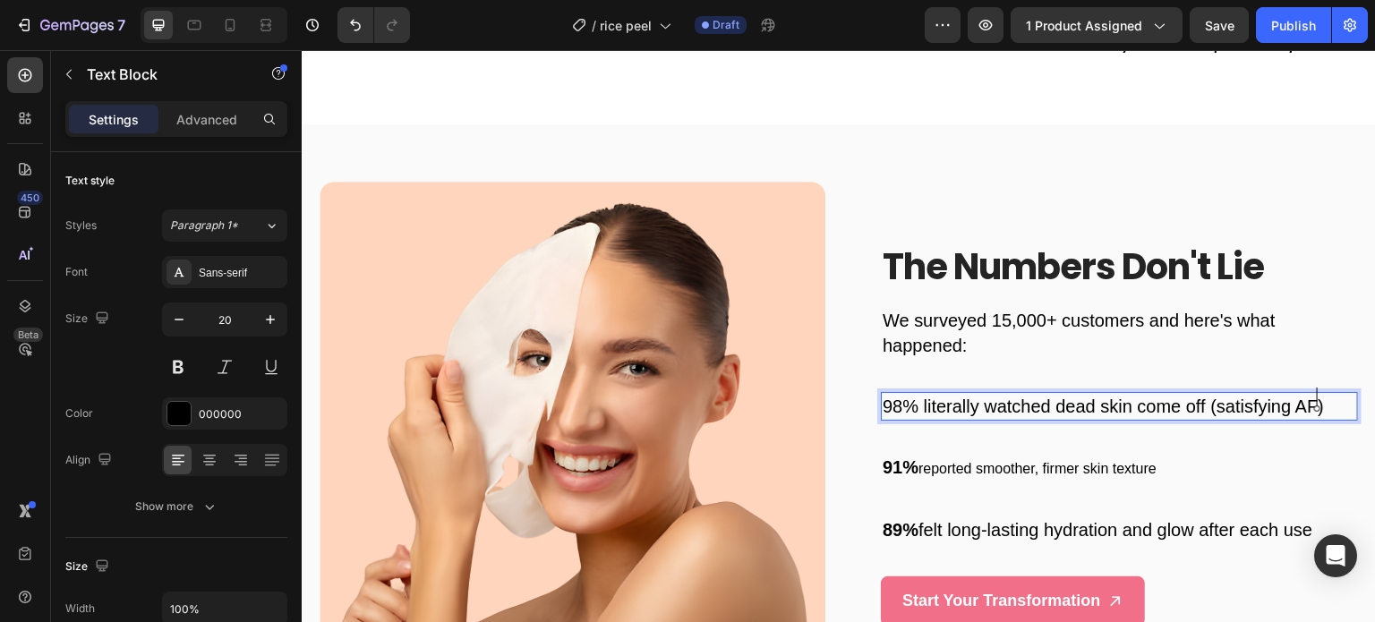
click at [1212, 399] on p "98% literally watched dead skin come off (satisfying AF)" at bounding box center [1120, 406] width 474 height 25
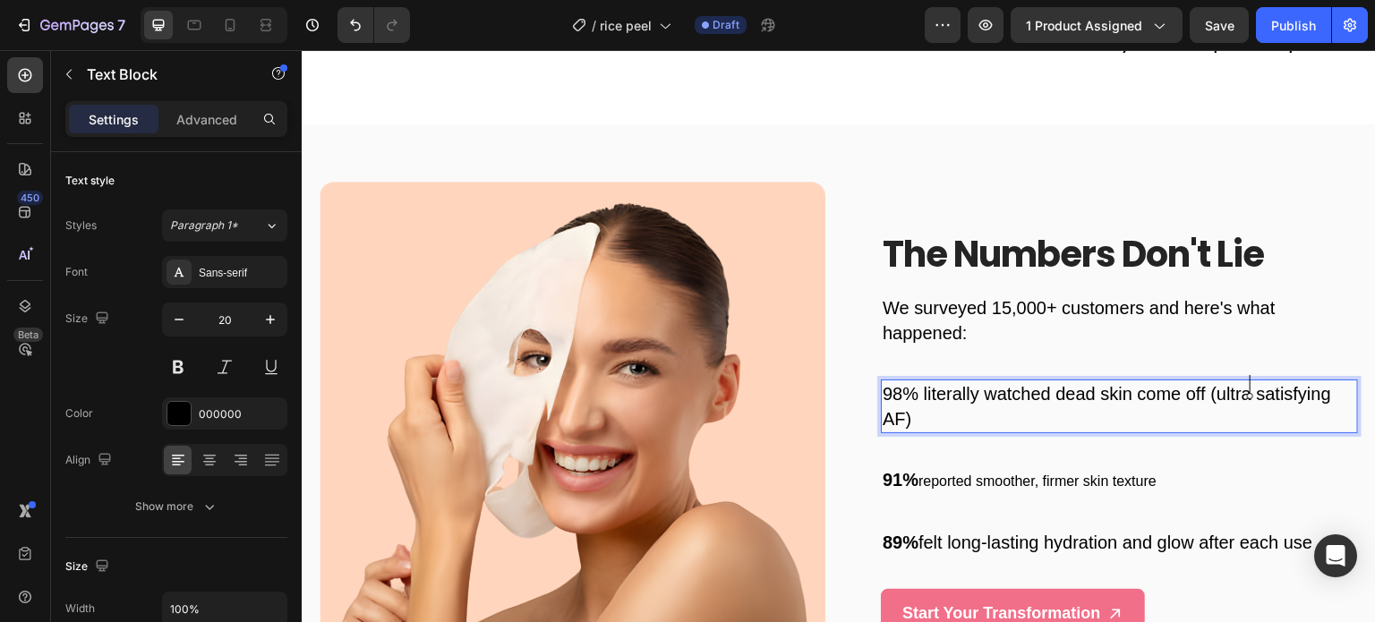
click at [895, 412] on p "98% literally watched dead skin come off (ultra satisfying AF)" at bounding box center [1120, 406] width 474 height 50
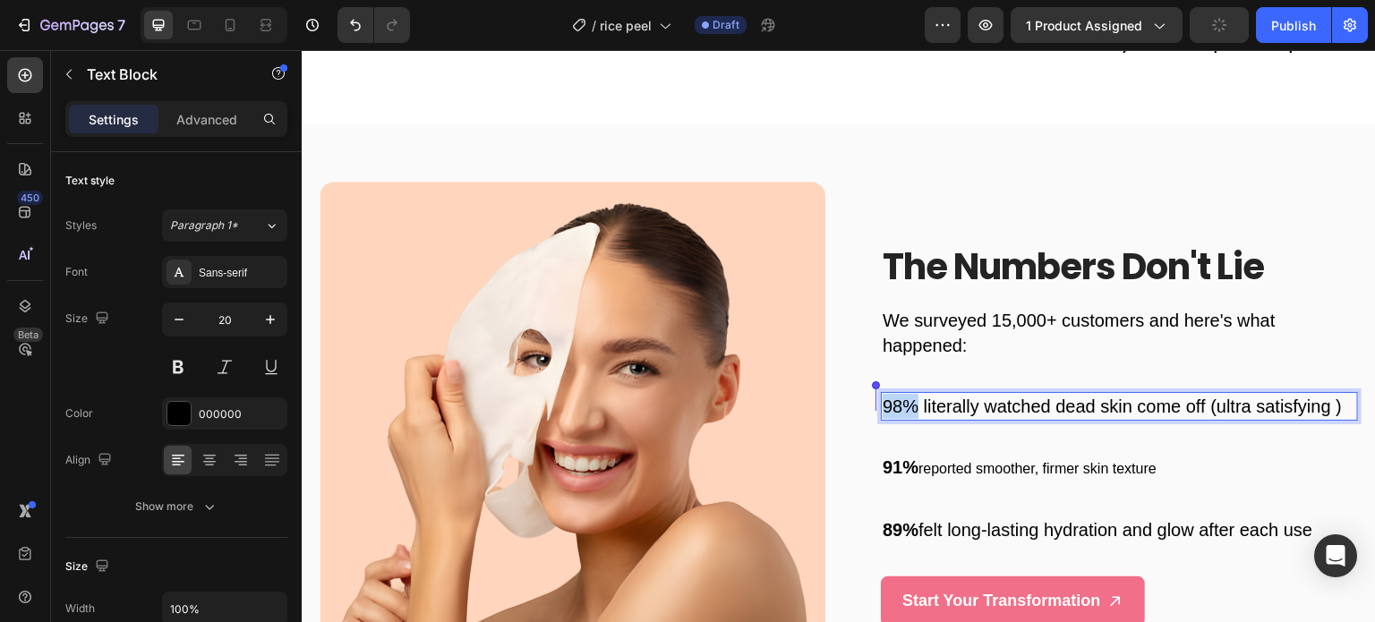
drag, startPoint x: 909, startPoint y: 405, endPoint x: 872, endPoint y: 397, distance: 37.4
click at [872, 397] on div "The Numbers Don't Lie Heading We surveyed 15,000+ customers and here's what hap…" at bounding box center [1105, 434] width 506 height 384
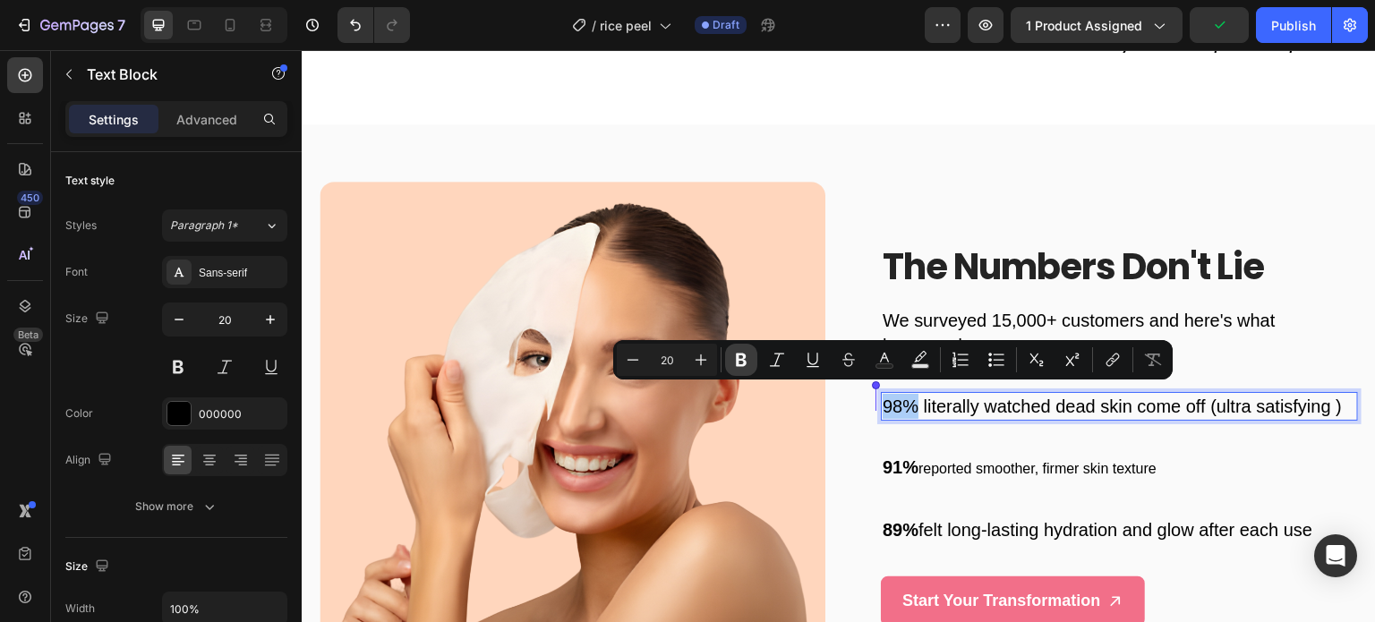
click at [748, 354] on icon "Editor contextual toolbar" at bounding box center [741, 360] width 18 height 18
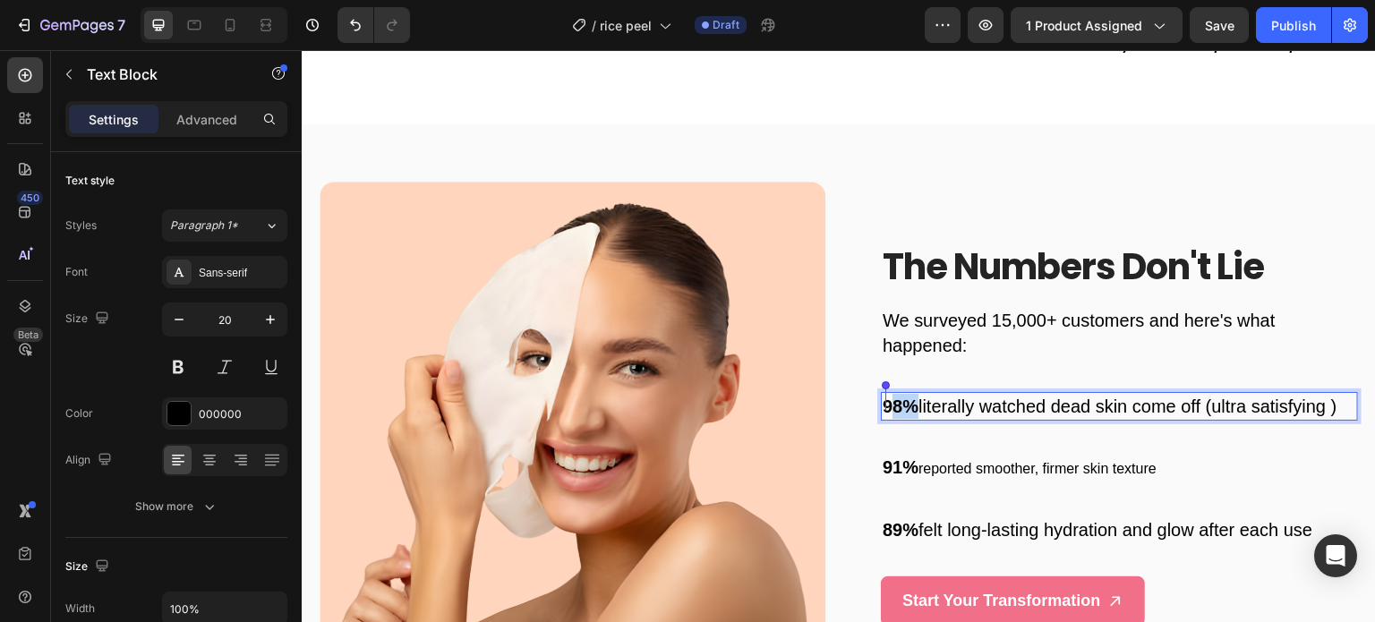
drag, startPoint x: 913, startPoint y: 401, endPoint x: 883, endPoint y: 401, distance: 30.4
click at [883, 401] on p "98% literally watched dead skin come off (ultra satisfying )" at bounding box center [1120, 406] width 474 height 25
drag, startPoint x: 878, startPoint y: 401, endPoint x: 908, endPoint y: 402, distance: 29.6
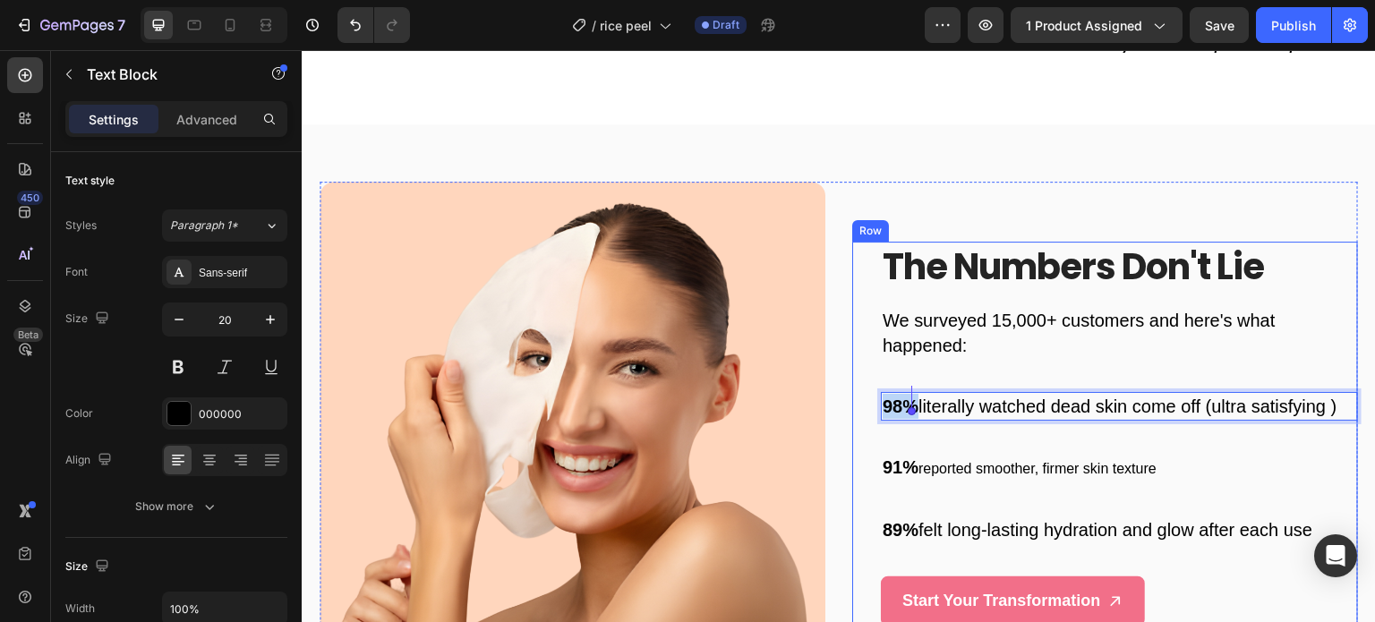
click at [852, 401] on div "The Numbers Don't Lie Heading We surveyed 15,000+ customers and here's what hap…" at bounding box center [1105, 434] width 506 height 384
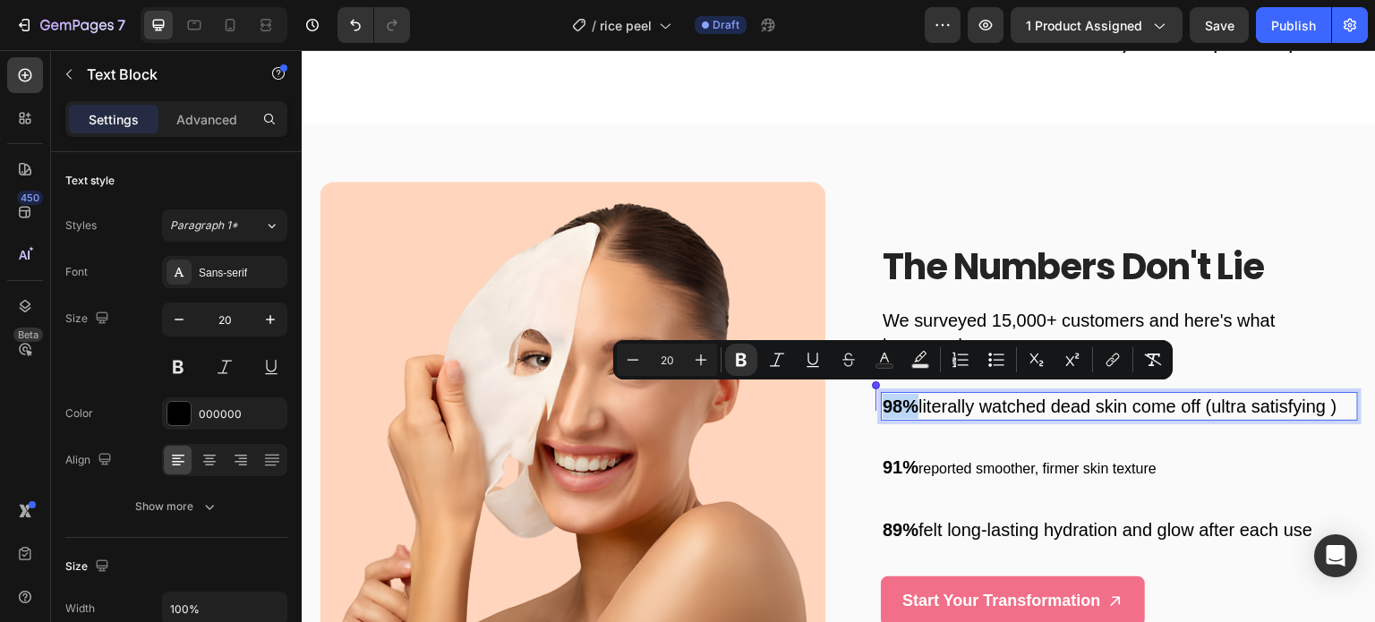
drag, startPoint x: 906, startPoint y: 397, endPoint x: 875, endPoint y: 397, distance: 30.4
click at [677, 359] on input "20" at bounding box center [667, 359] width 36 height 21
click at [669, 361] on input "20" at bounding box center [667, 359] width 36 height 21
type input "50"
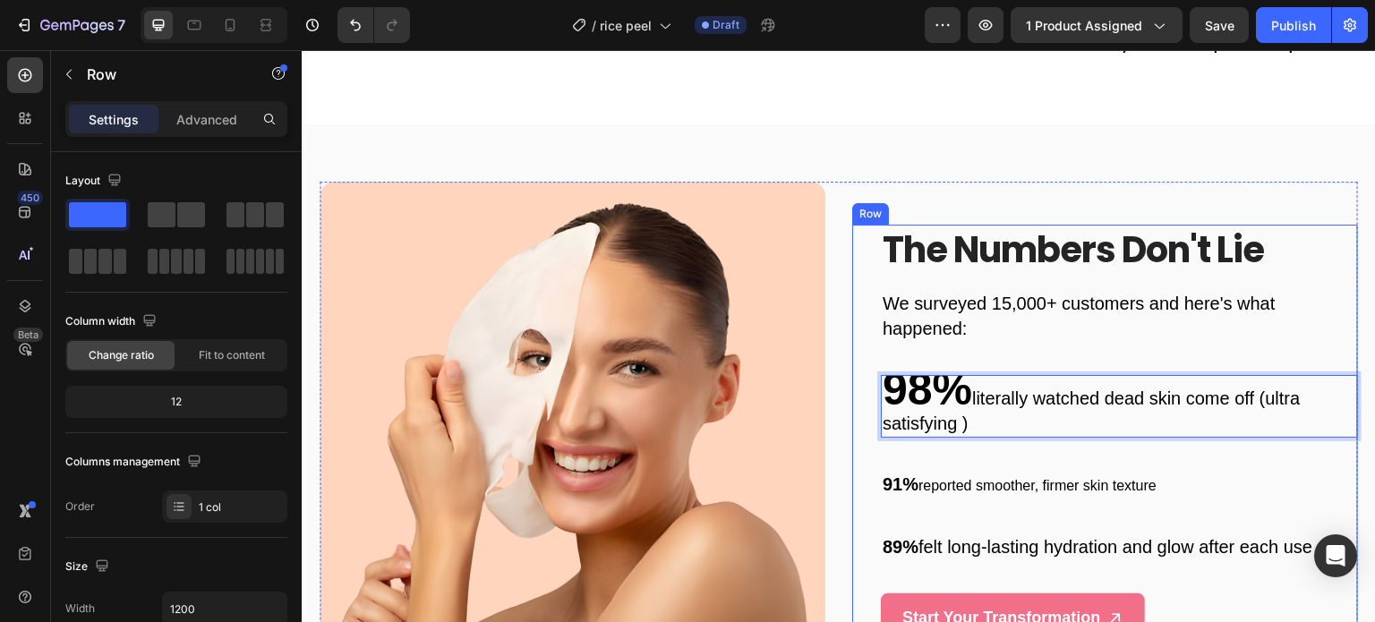
click at [1049, 454] on div "The Numbers Don't Lie Heading We surveyed 15,000+ customers and here's what hap…" at bounding box center [1119, 434] width 477 height 418
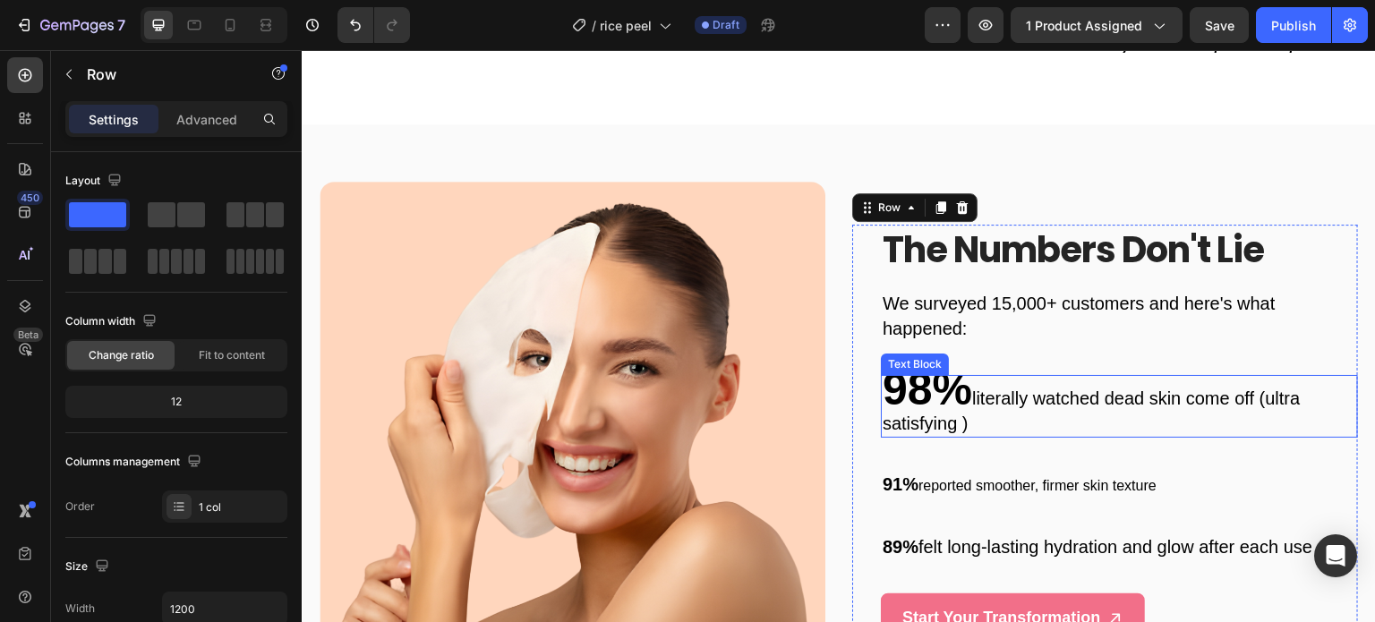
click at [975, 404] on p "98% literally watched dead skin come off (ultra satisfying )" at bounding box center [1120, 406] width 474 height 59
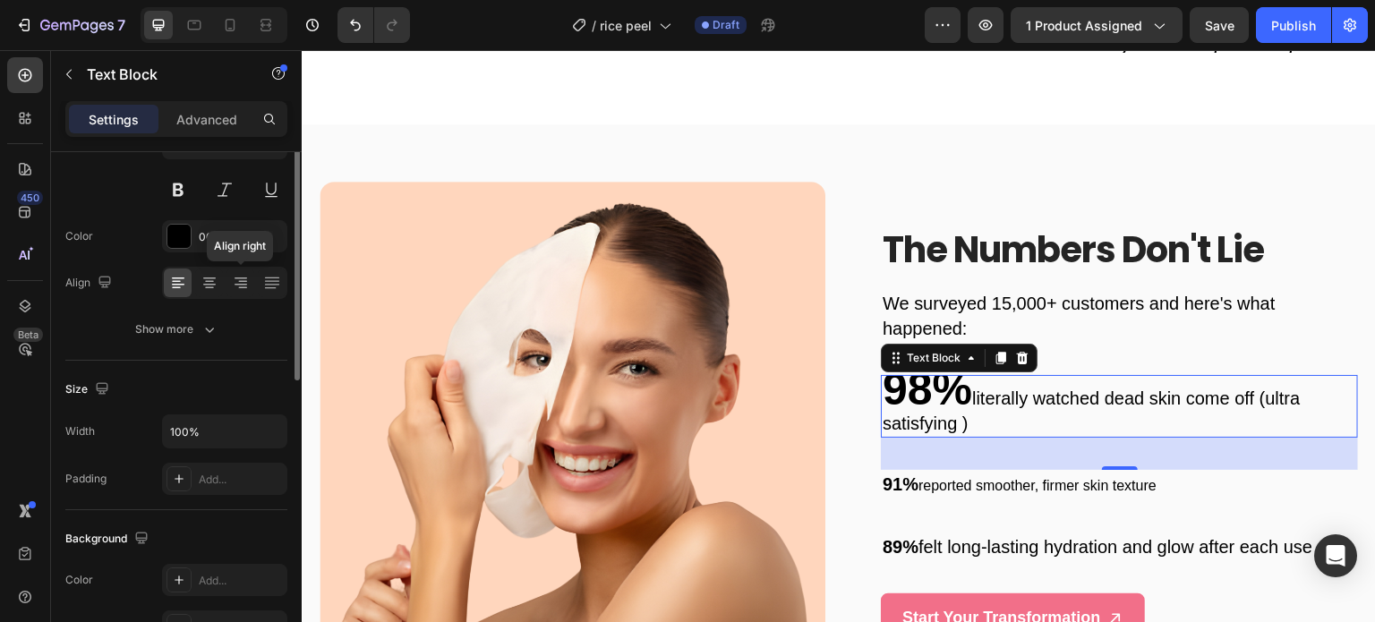
scroll to position [67, 0]
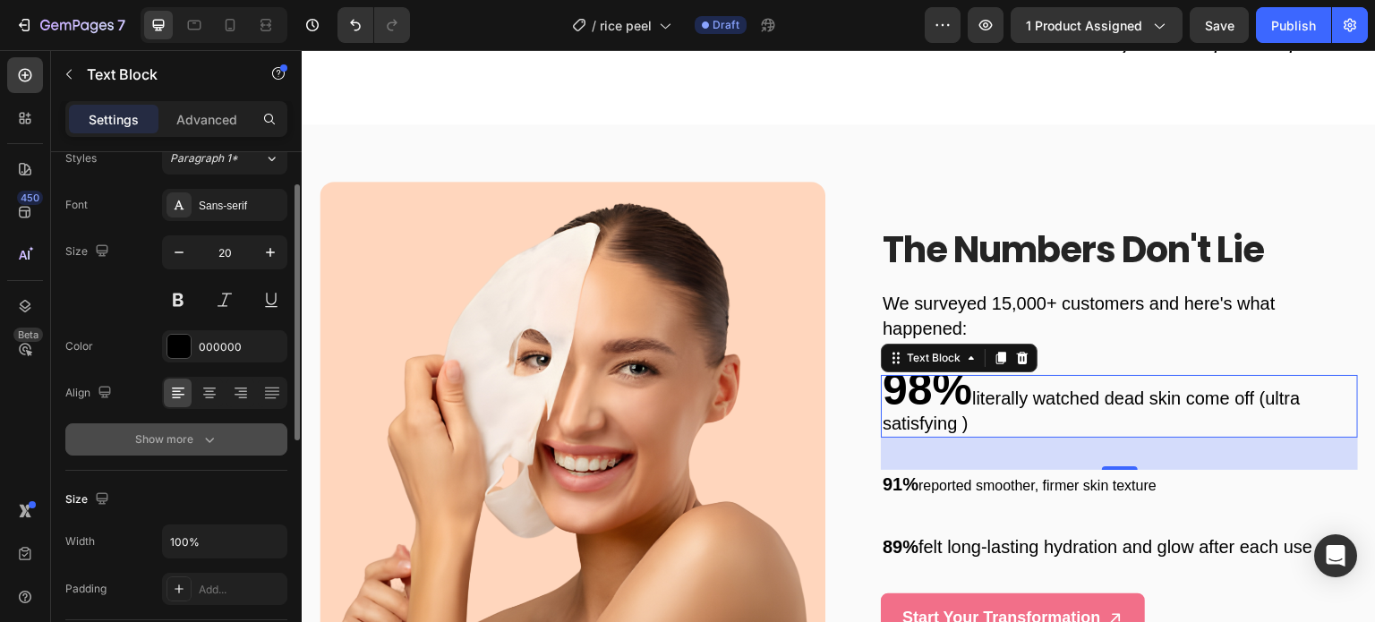
click at [218, 430] on button "Show more" at bounding box center [176, 439] width 222 height 32
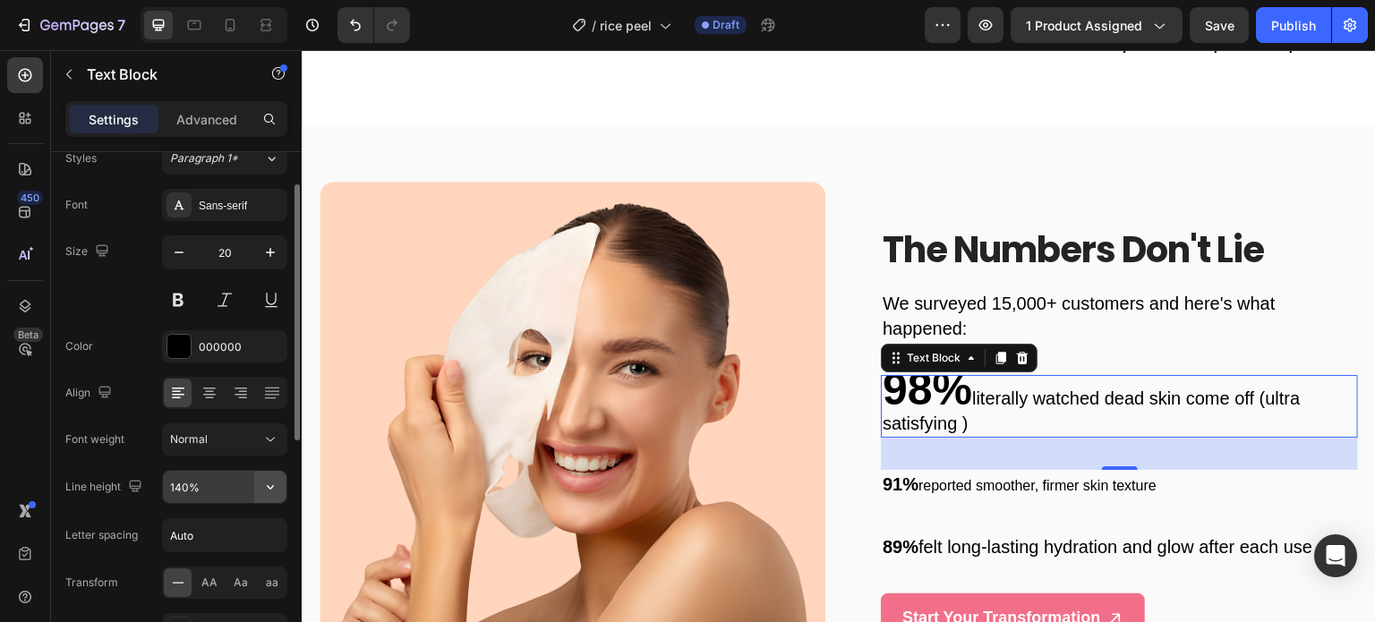
click at [258, 482] on button "button" at bounding box center [270, 487] width 32 height 32
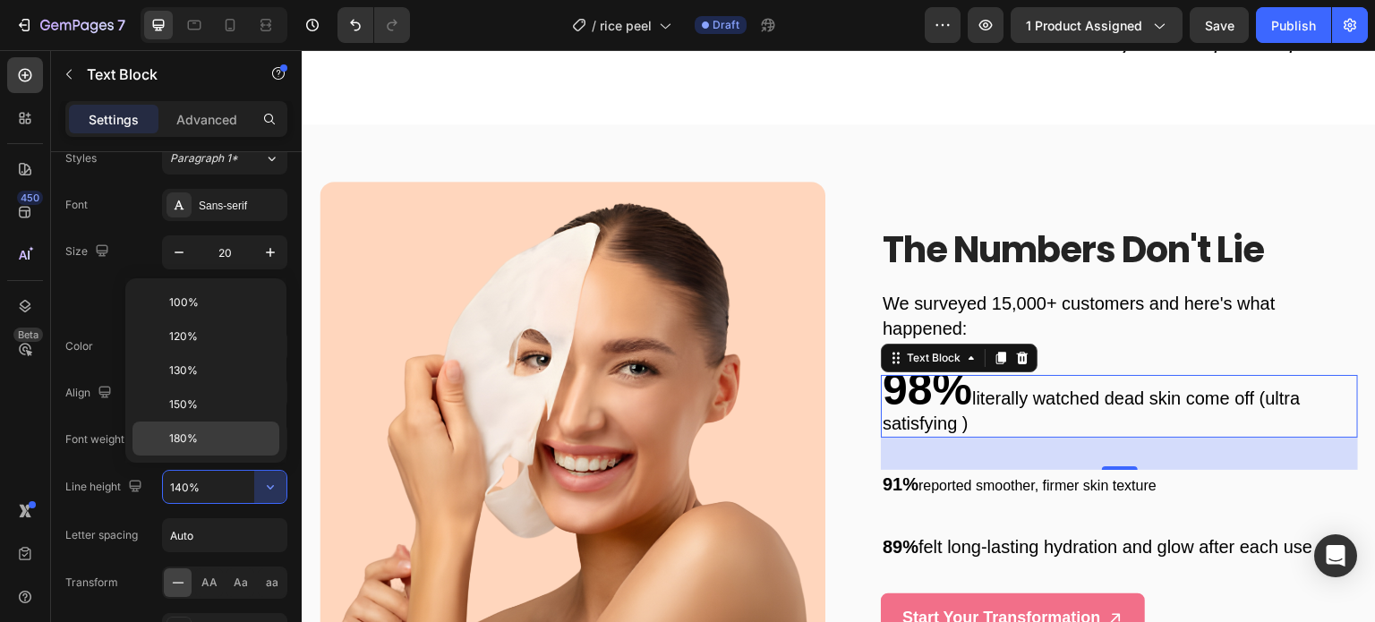
click at [228, 433] on p "180%" at bounding box center [220, 439] width 102 height 16
type input "180%"
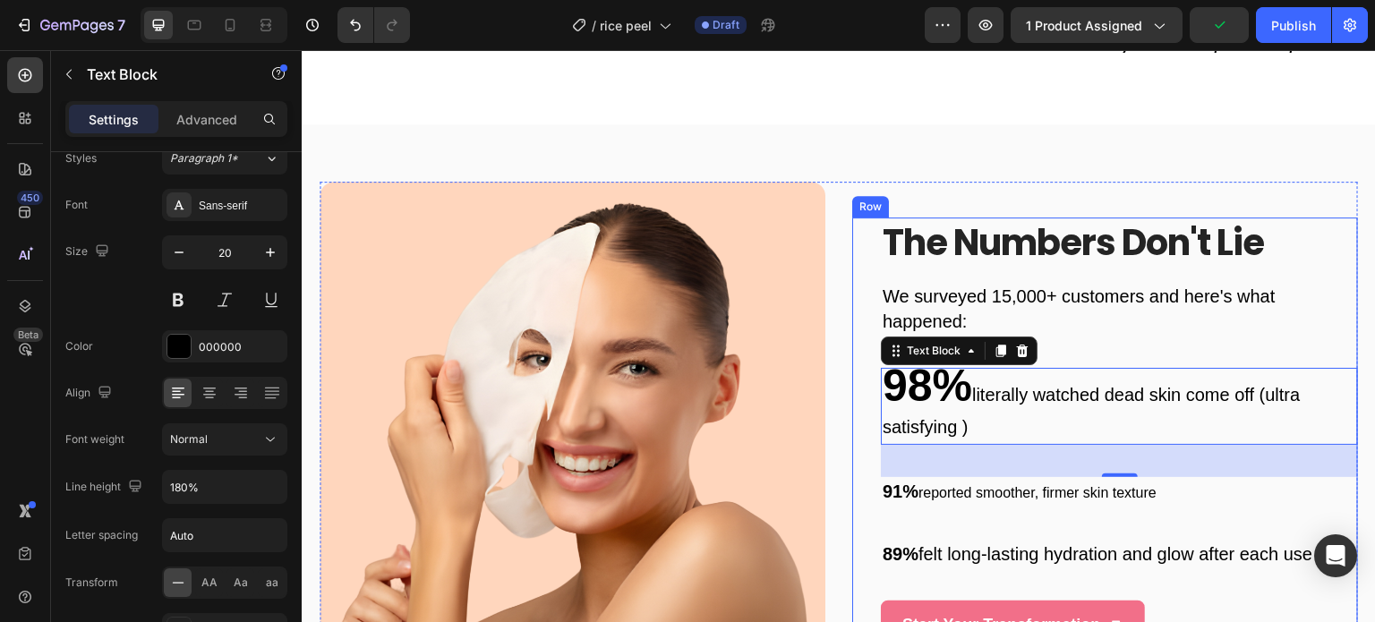
click at [1123, 337] on div "The Numbers Don't Lie Heading We surveyed 15,000+ customers and here's what hap…" at bounding box center [1119, 434] width 477 height 432
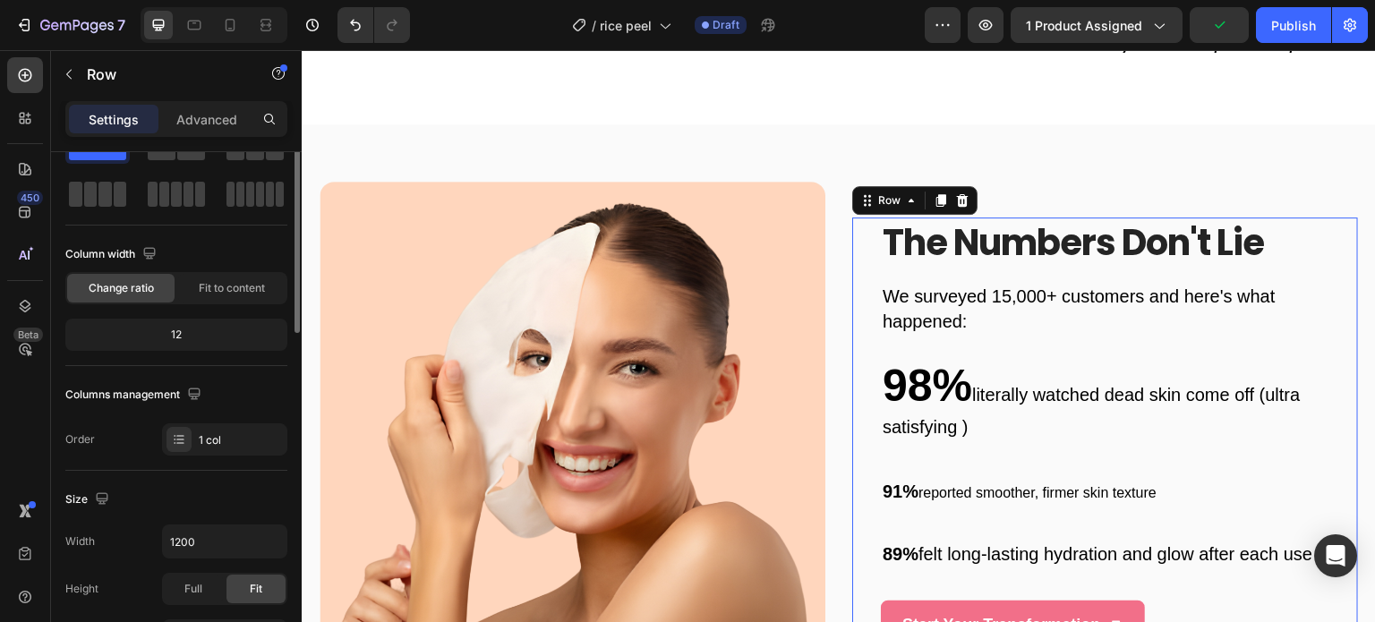
scroll to position [0, 0]
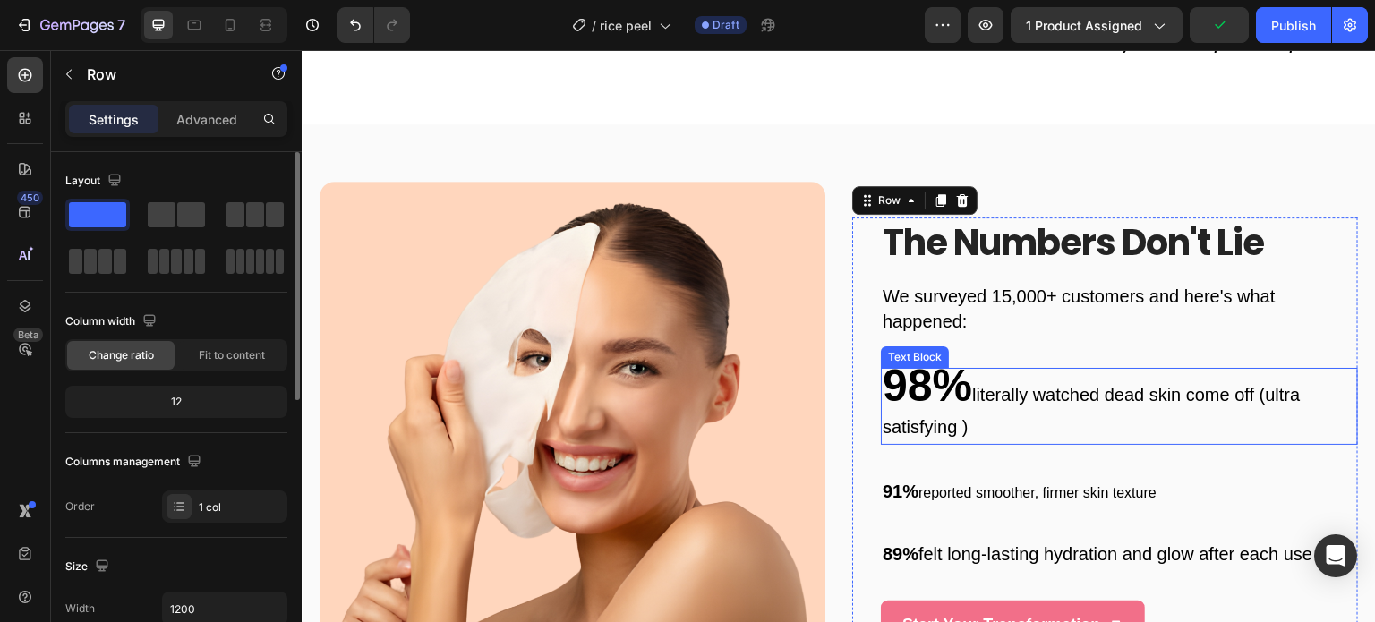
click at [970, 386] on p "98% literally watched dead skin come off (ultra satisfying )" at bounding box center [1120, 406] width 474 height 73
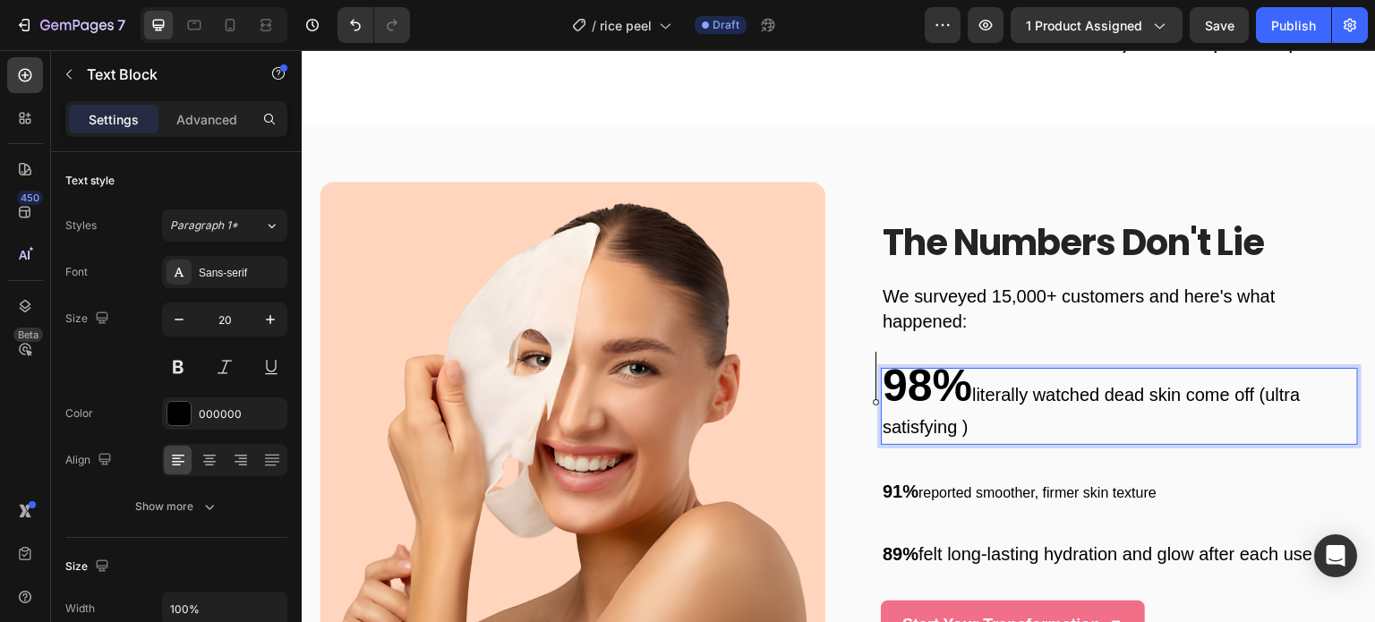
click at [970, 389] on p "98% literally watched dead skin come off (ultra satisfying )" at bounding box center [1120, 406] width 474 height 73
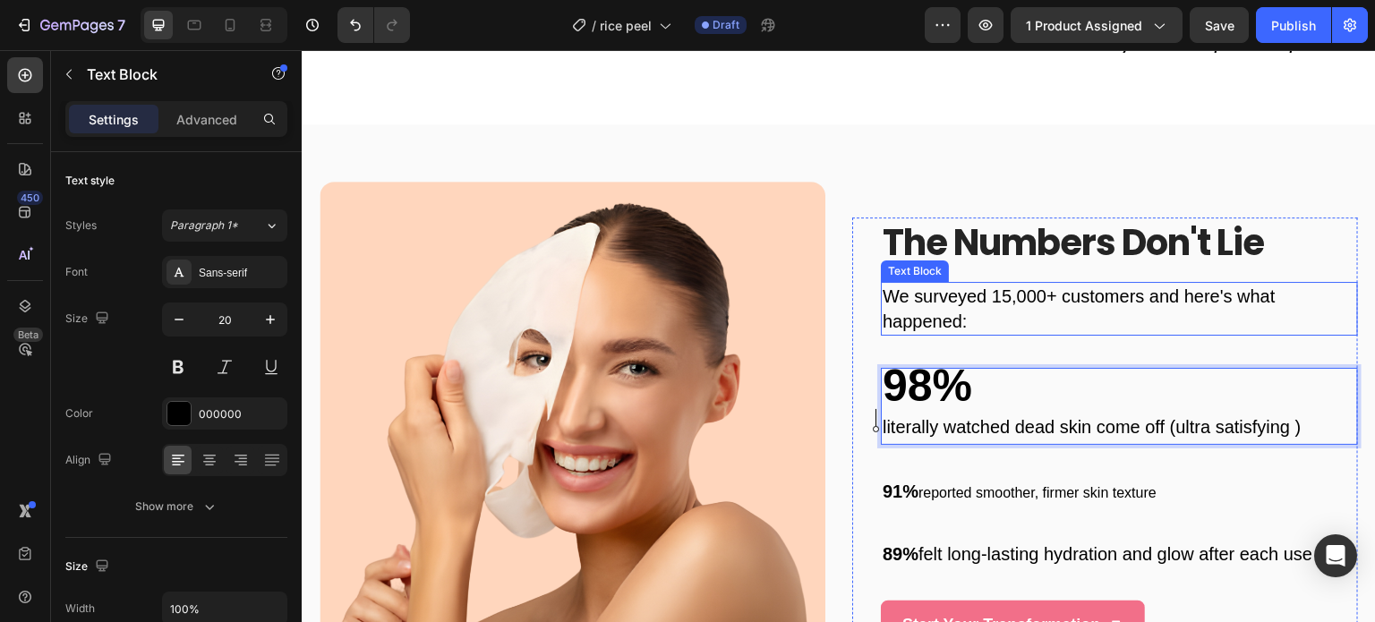
click at [980, 310] on p "We surveyed 15,000+ customers and here's what happened:" at bounding box center [1120, 309] width 474 height 50
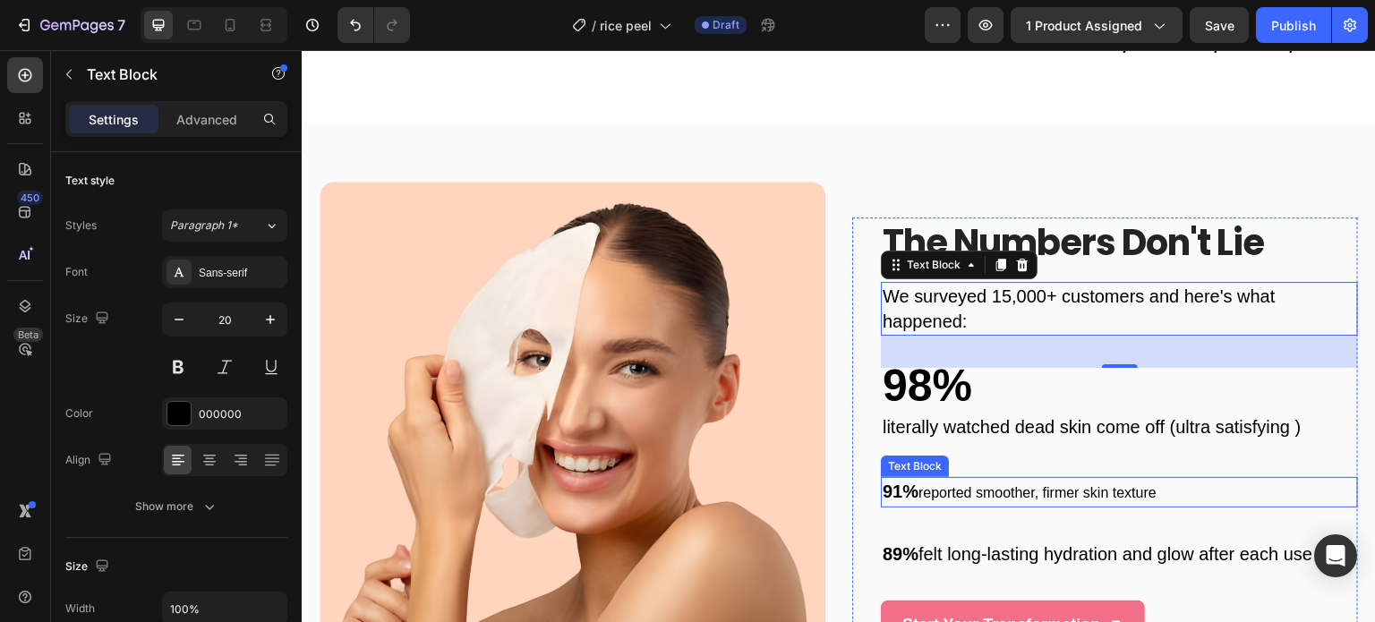
click at [958, 491] on span "reported smoother, firmer skin texture" at bounding box center [1037, 492] width 238 height 15
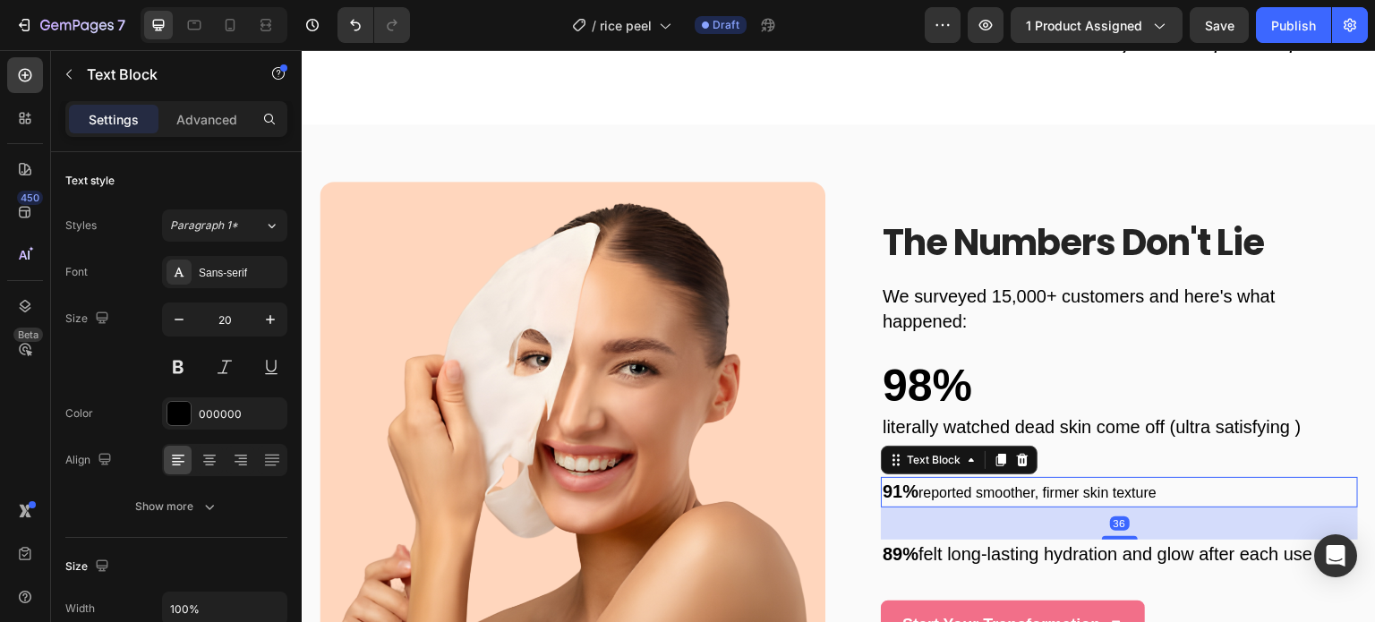
click at [958, 491] on span "reported smoother, firmer skin texture" at bounding box center [1037, 492] width 238 height 15
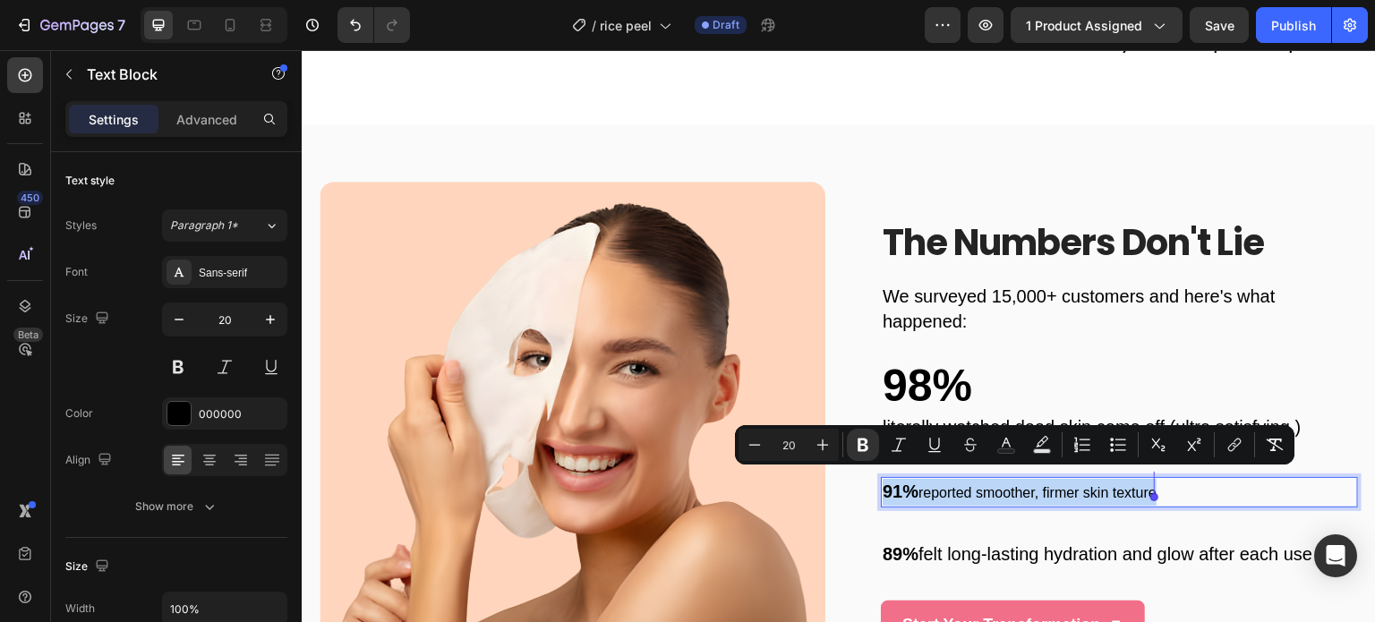
click at [958, 491] on span "reported smoother, firmer skin texture" at bounding box center [1037, 492] width 238 height 15
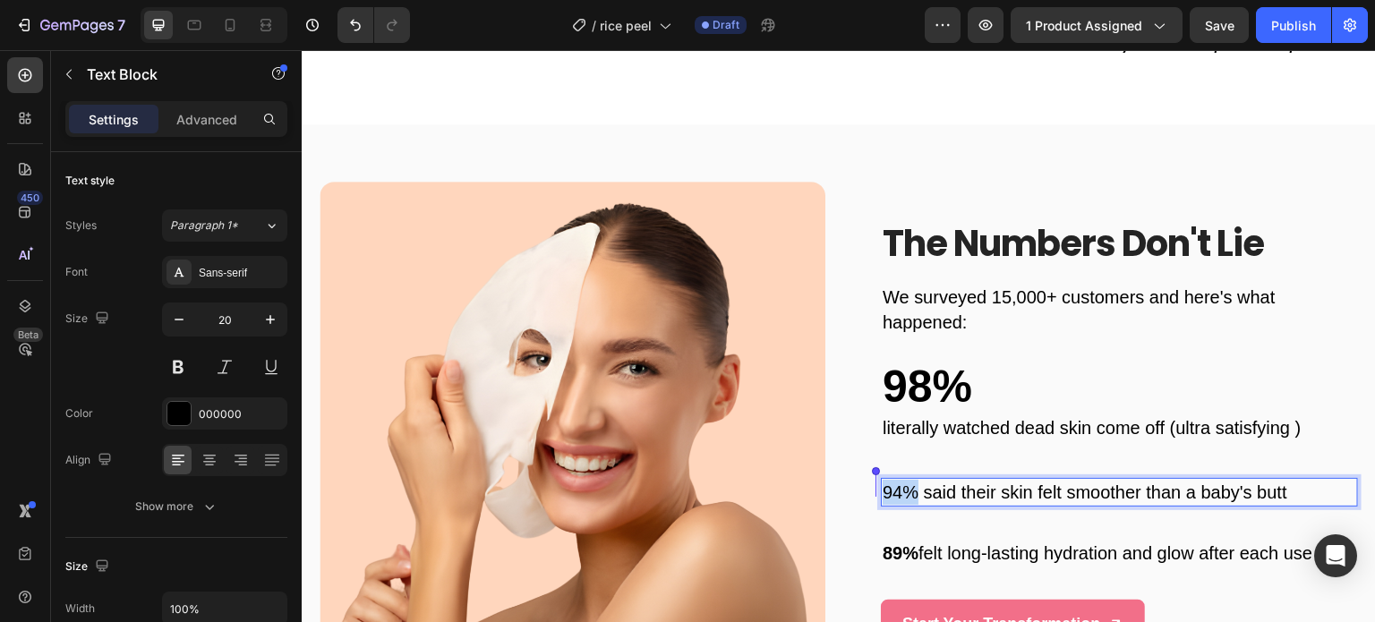
drag, startPoint x: 914, startPoint y: 483, endPoint x: 872, endPoint y: 486, distance: 42.2
click at [872, 486] on div "The Numbers Don't Lie Heading We surveyed 15,000+ customers and here's what hap…" at bounding box center [1105, 433] width 506 height 431
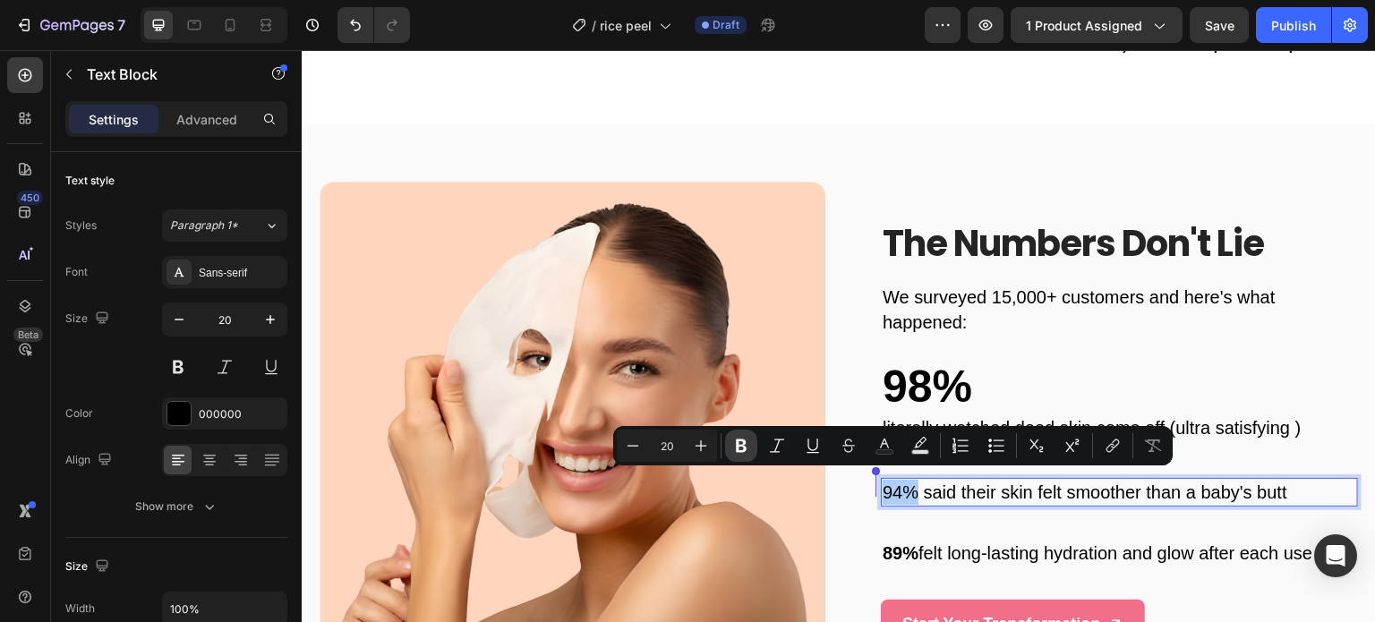
click at [740, 449] on icon "Editor contextual toolbar" at bounding box center [741, 446] width 18 height 18
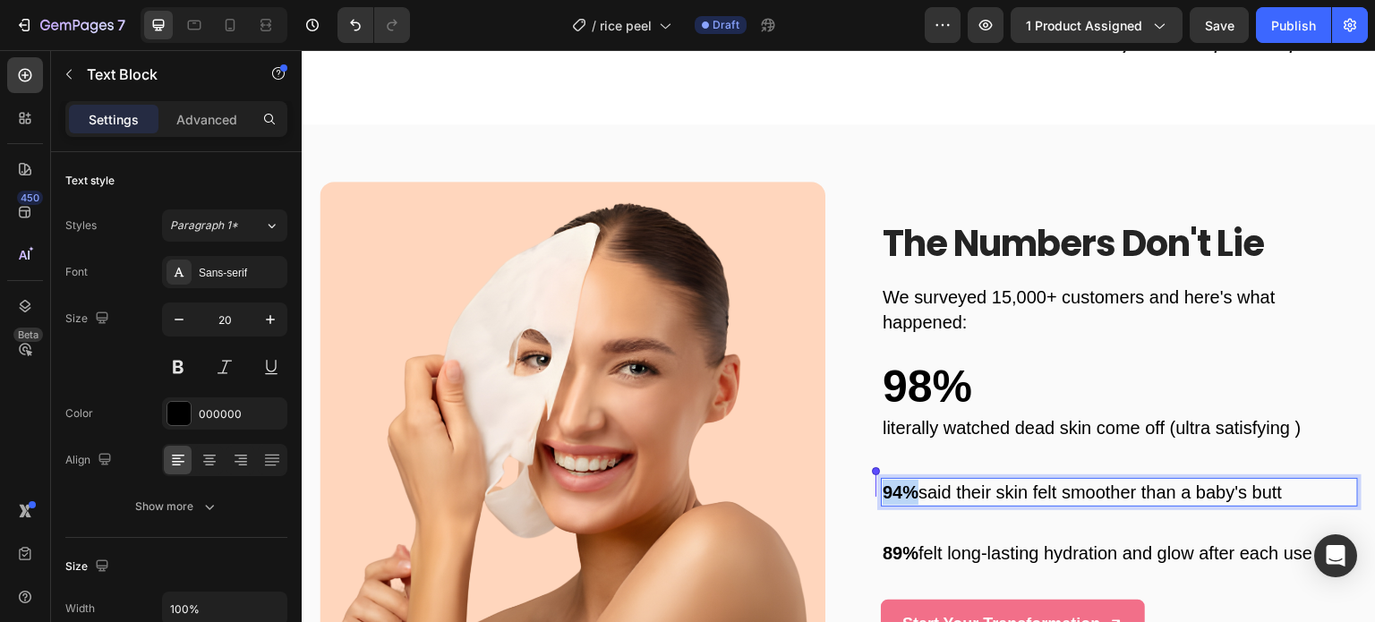
drag, startPoint x: 911, startPoint y: 485, endPoint x: 877, endPoint y: 487, distance: 34.1
click at [883, 487] on p "94% said their skin felt smoother than a baby's butt" at bounding box center [1120, 492] width 474 height 25
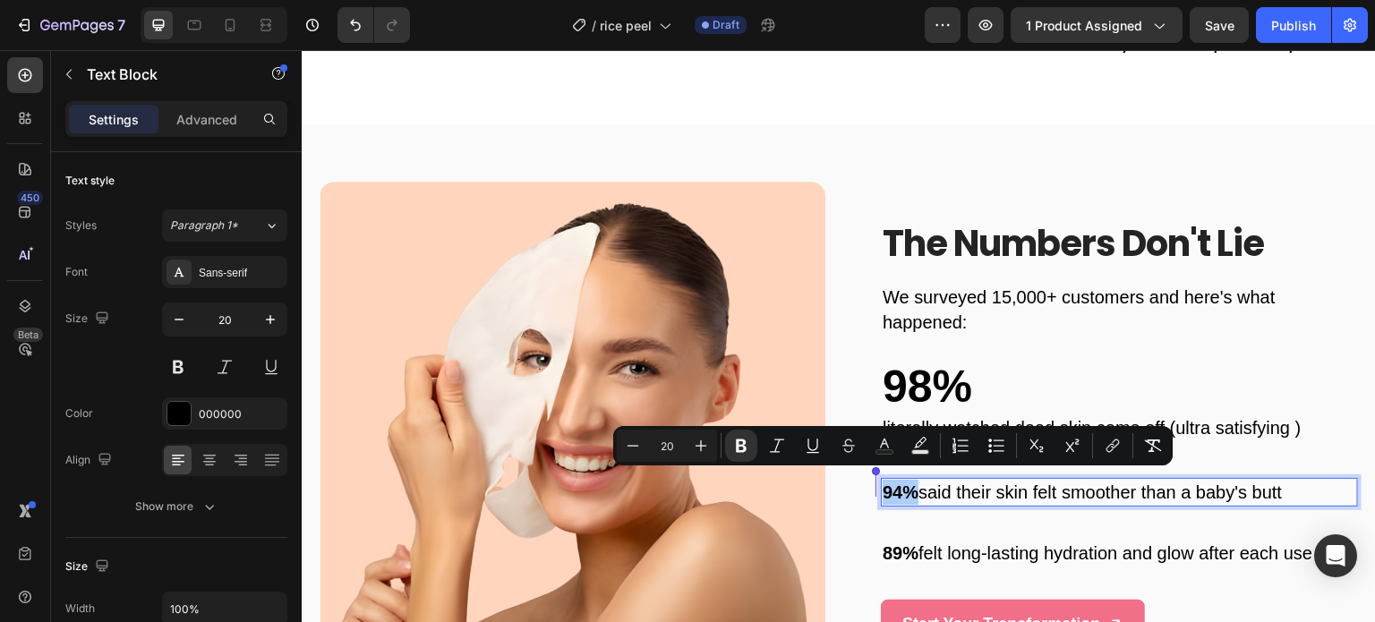
click at [675, 454] on input "20" at bounding box center [667, 445] width 36 height 21
click at [668, 450] on input "20" at bounding box center [667, 445] width 36 height 21
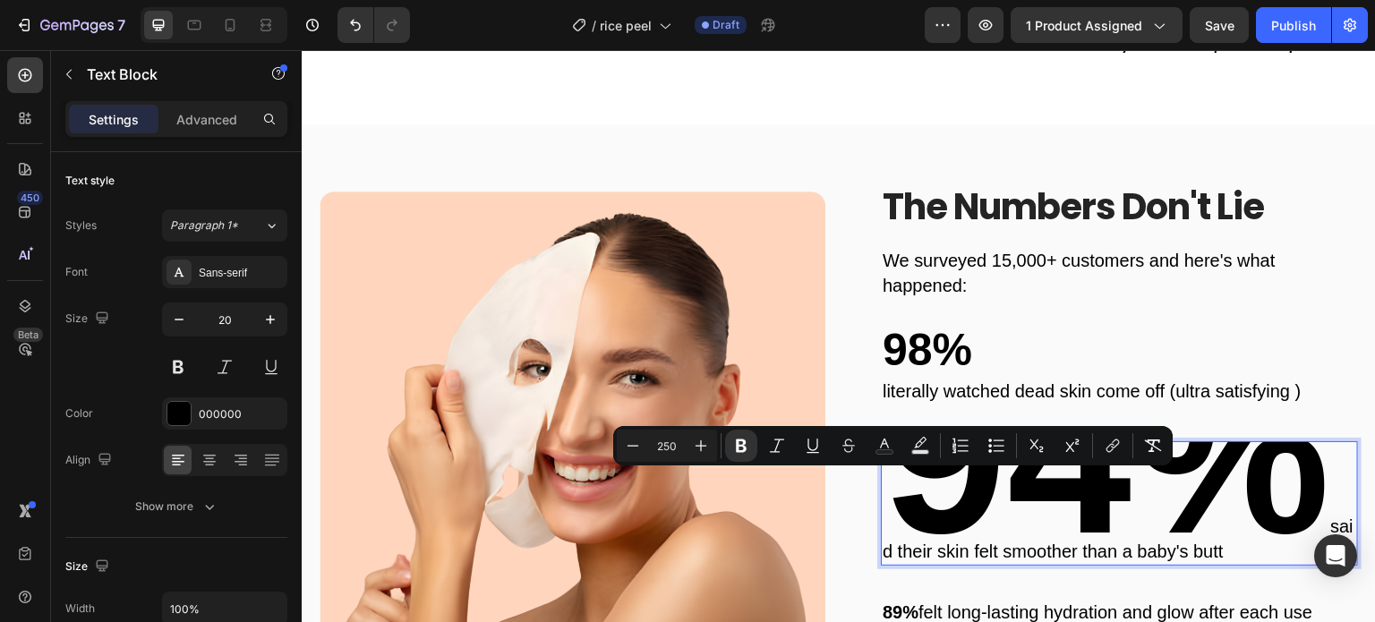
click at [668, 450] on input "250" at bounding box center [667, 445] width 36 height 21
click at [662, 447] on input "250" at bounding box center [667, 445] width 36 height 21
type input "50"
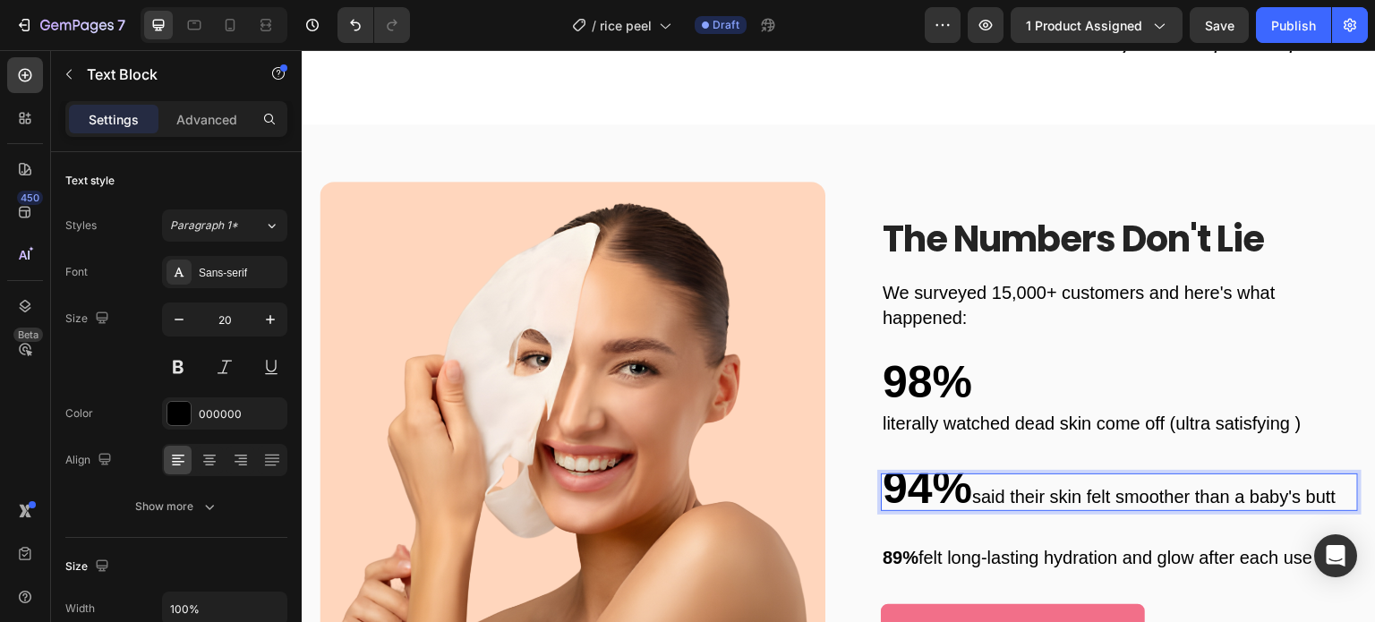
click at [973, 488] on p "94% said their skin felt smoother than a baby's butt" at bounding box center [1120, 492] width 474 height 34
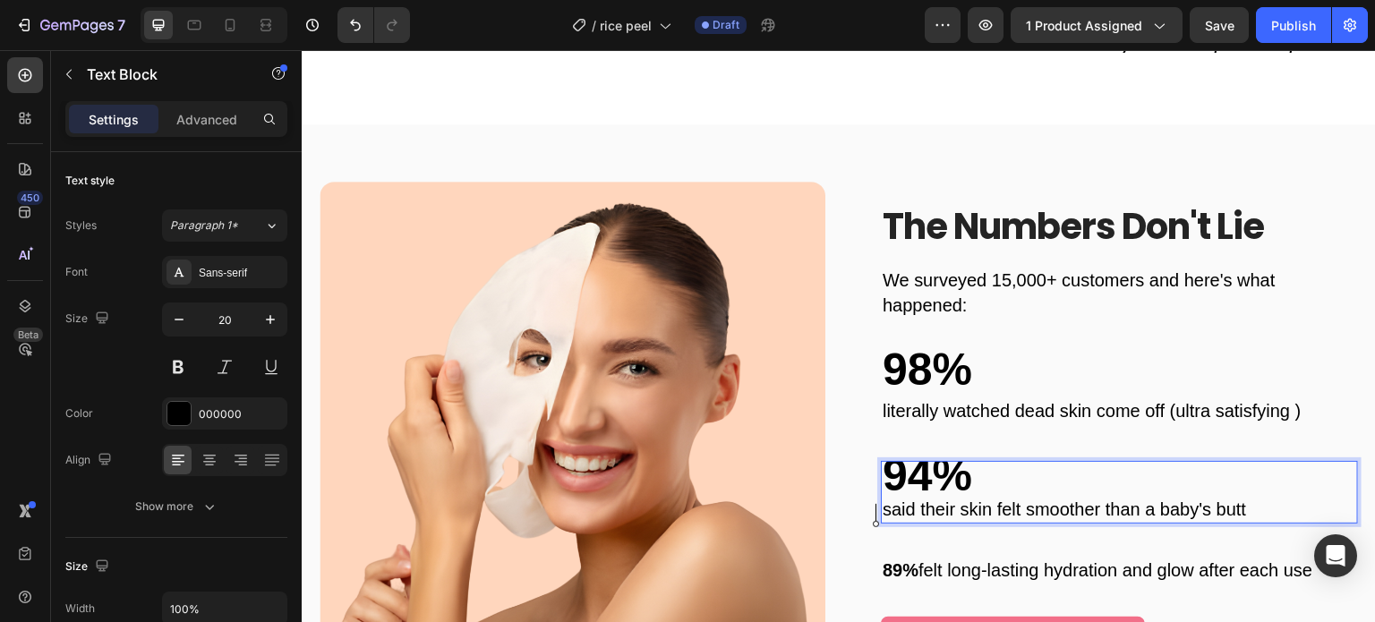
scroll to position [4772, 0]
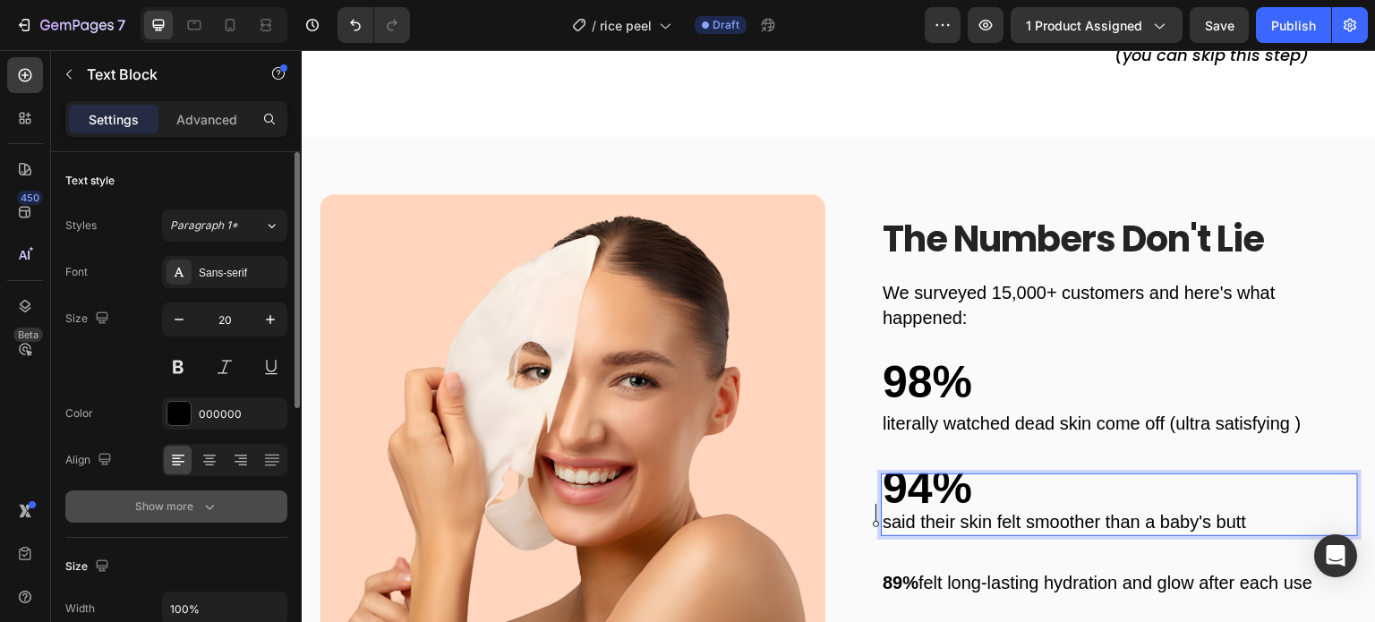
click at [268, 494] on button "Show more" at bounding box center [176, 507] width 222 height 32
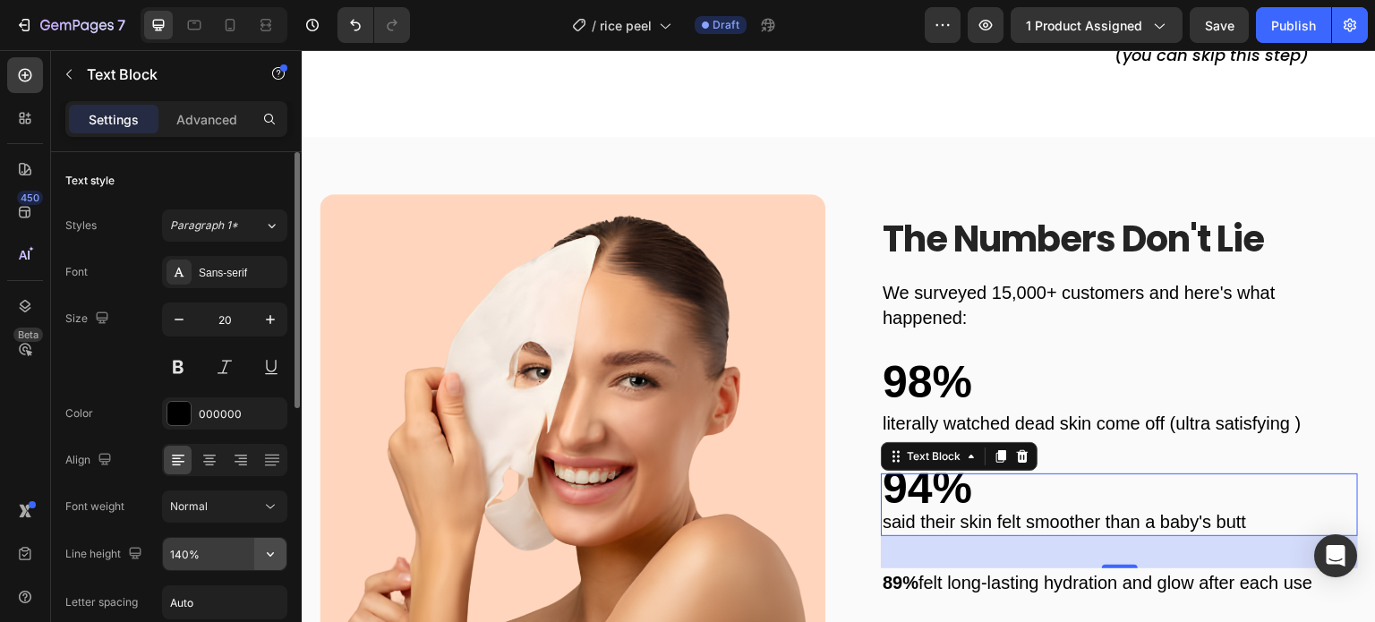
click at [266, 553] on icon "button" at bounding box center [270, 554] width 18 height 18
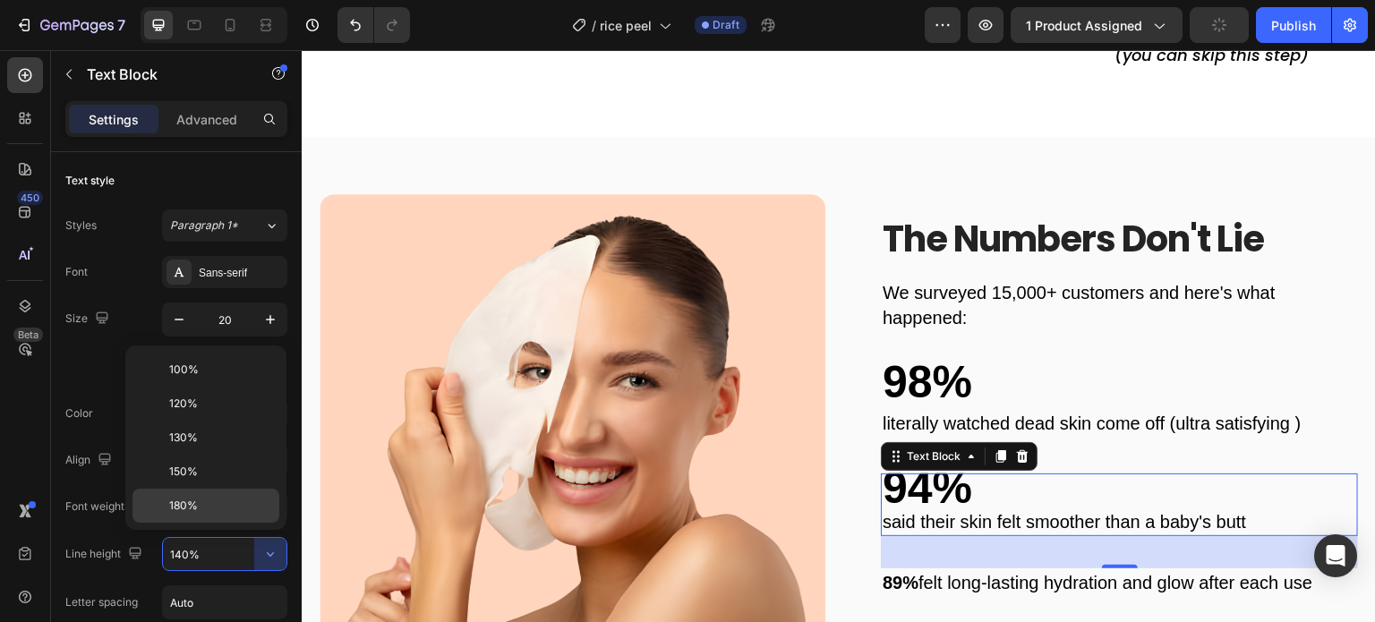
click at [240, 491] on div "180%" at bounding box center [205, 506] width 147 height 34
type input "180%"
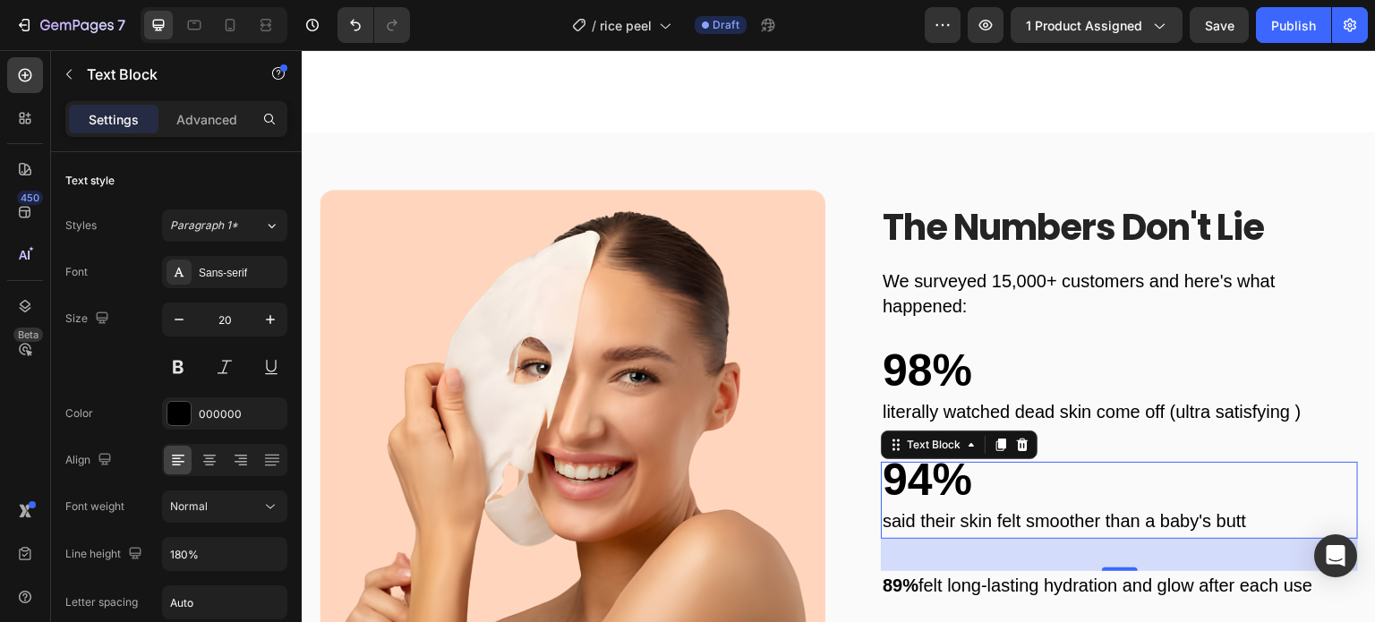
scroll to position [4860, 0]
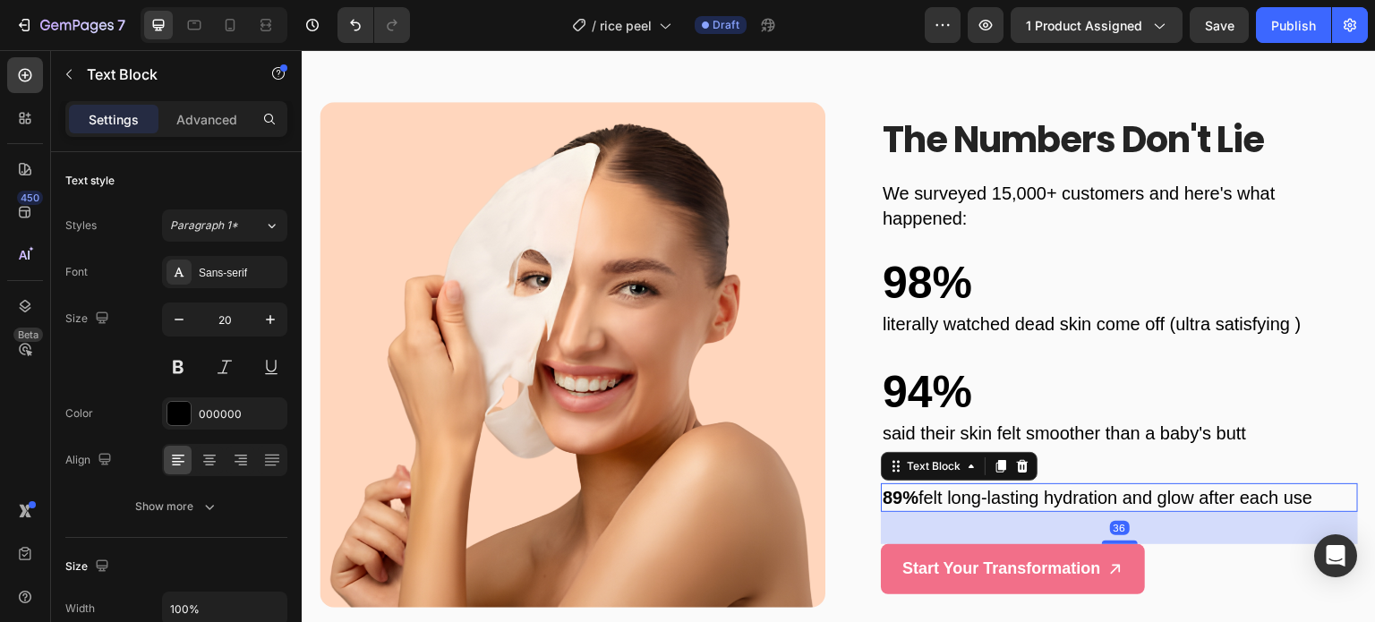
click at [1003, 500] on p "89% felt long-lasting hydration and glow after each use" at bounding box center [1120, 497] width 474 height 25
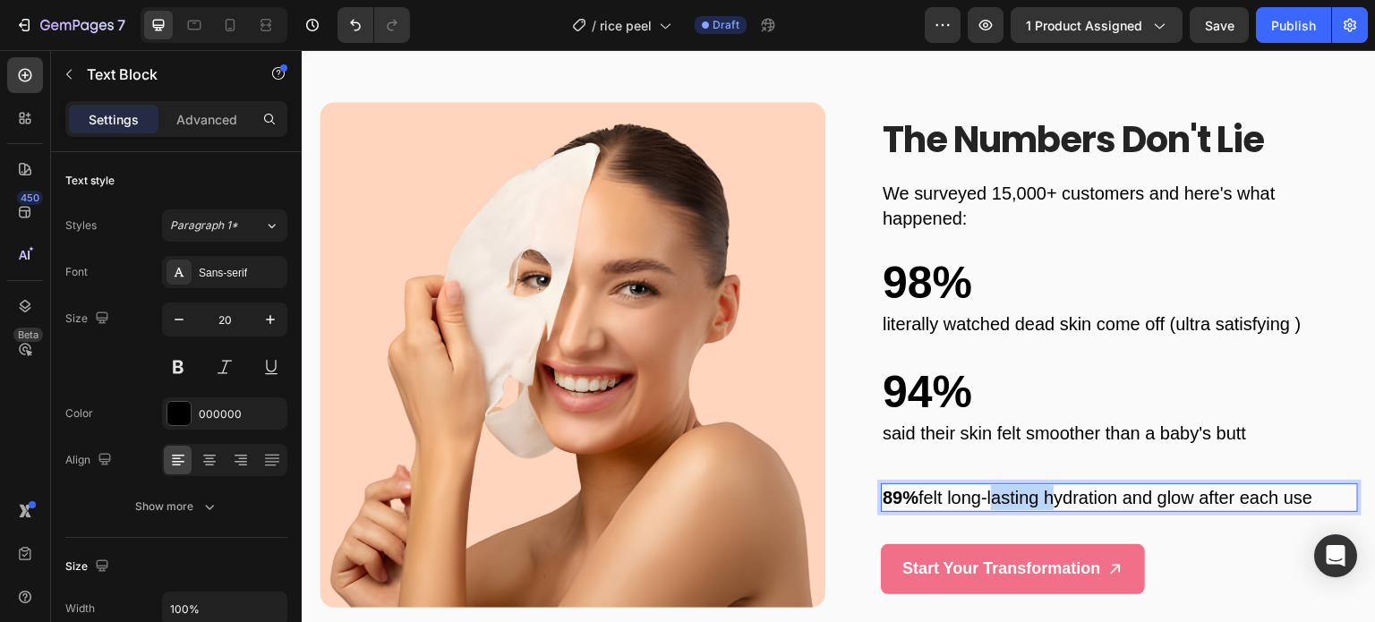
click at [1003, 500] on p "89% felt long-lasting hydration and glow after each use" at bounding box center [1120, 497] width 474 height 25
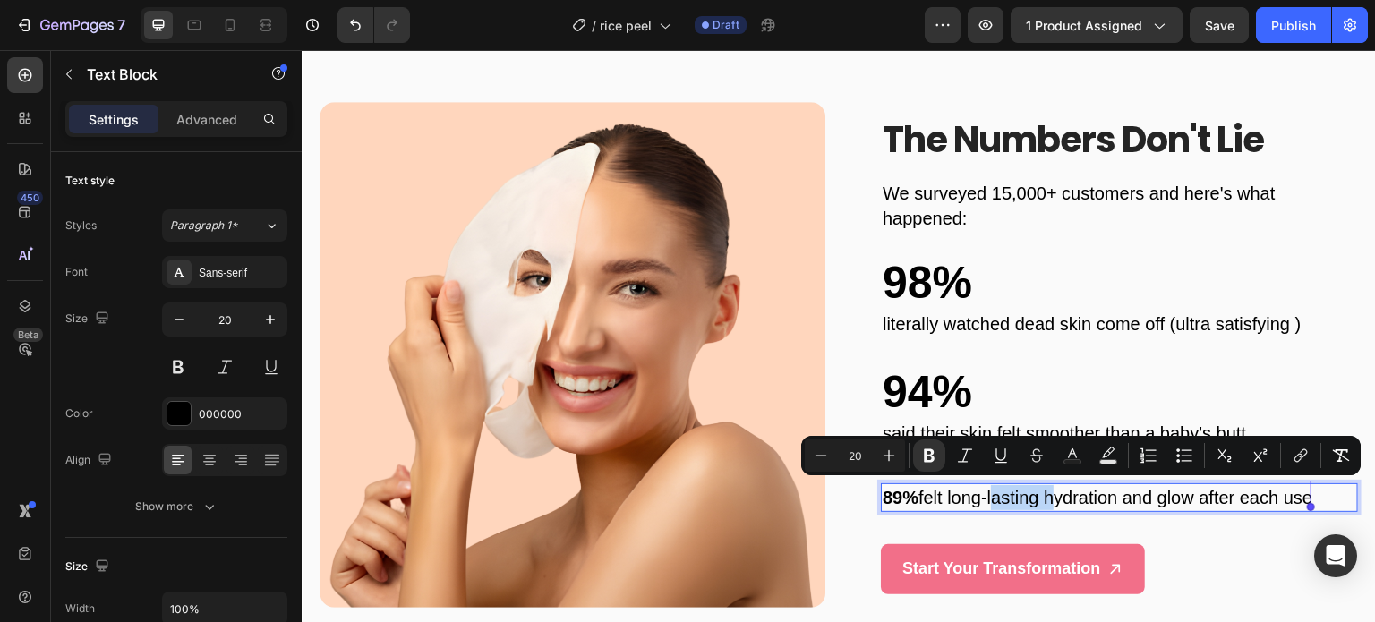
click at [1003, 500] on p "89% felt long-lasting hydration and glow after each use" at bounding box center [1120, 497] width 474 height 25
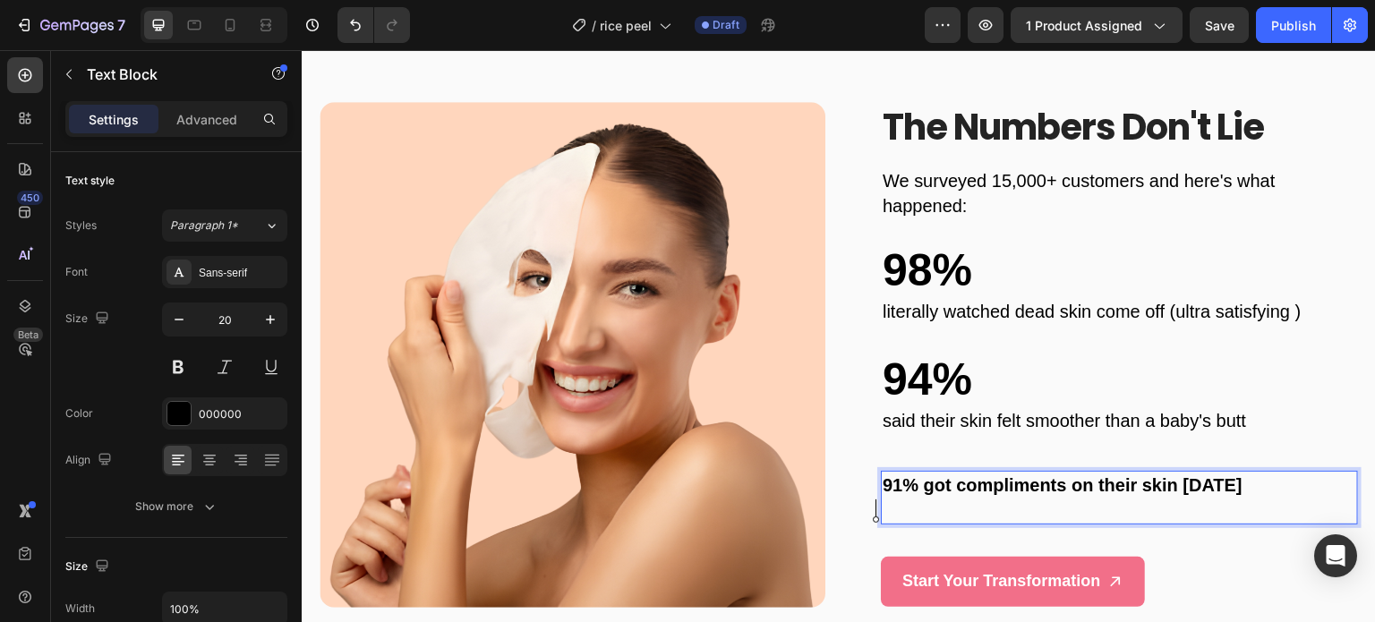
click at [989, 498] on p "91% got compliments on their skin [DATE]" at bounding box center [1120, 498] width 474 height 50
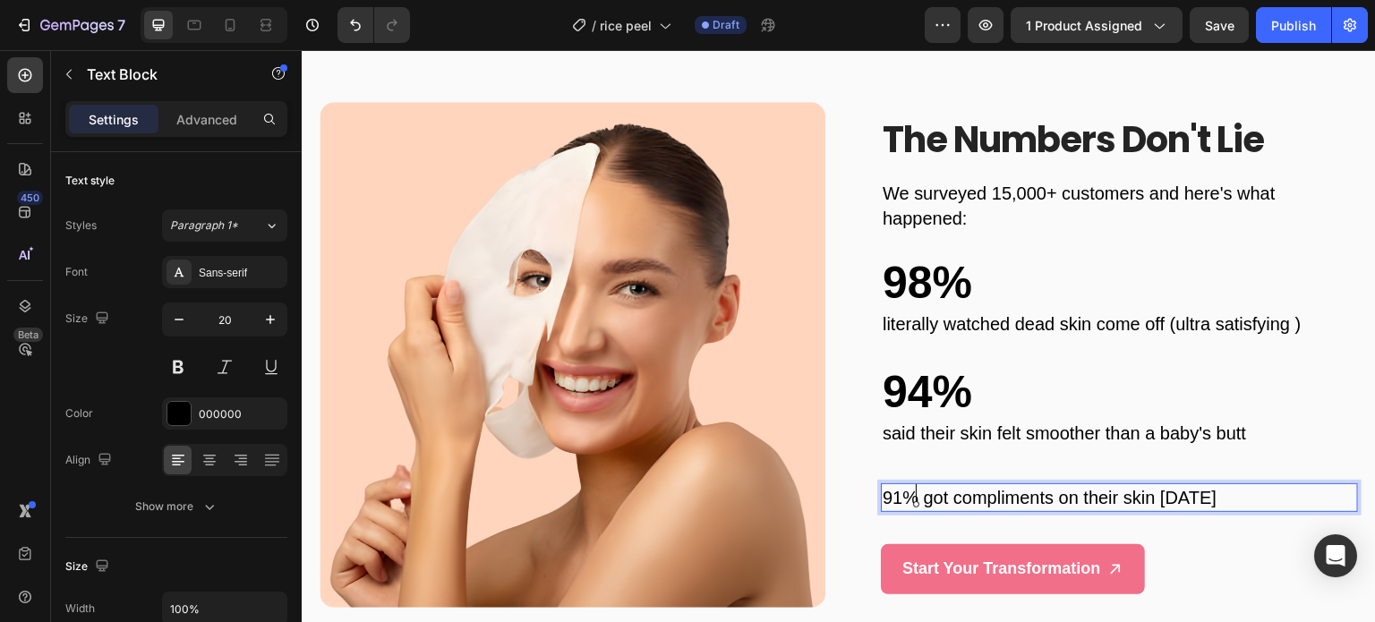
click at [918, 495] on p "91% got compliments on their skin [DATE]" at bounding box center [1120, 497] width 474 height 25
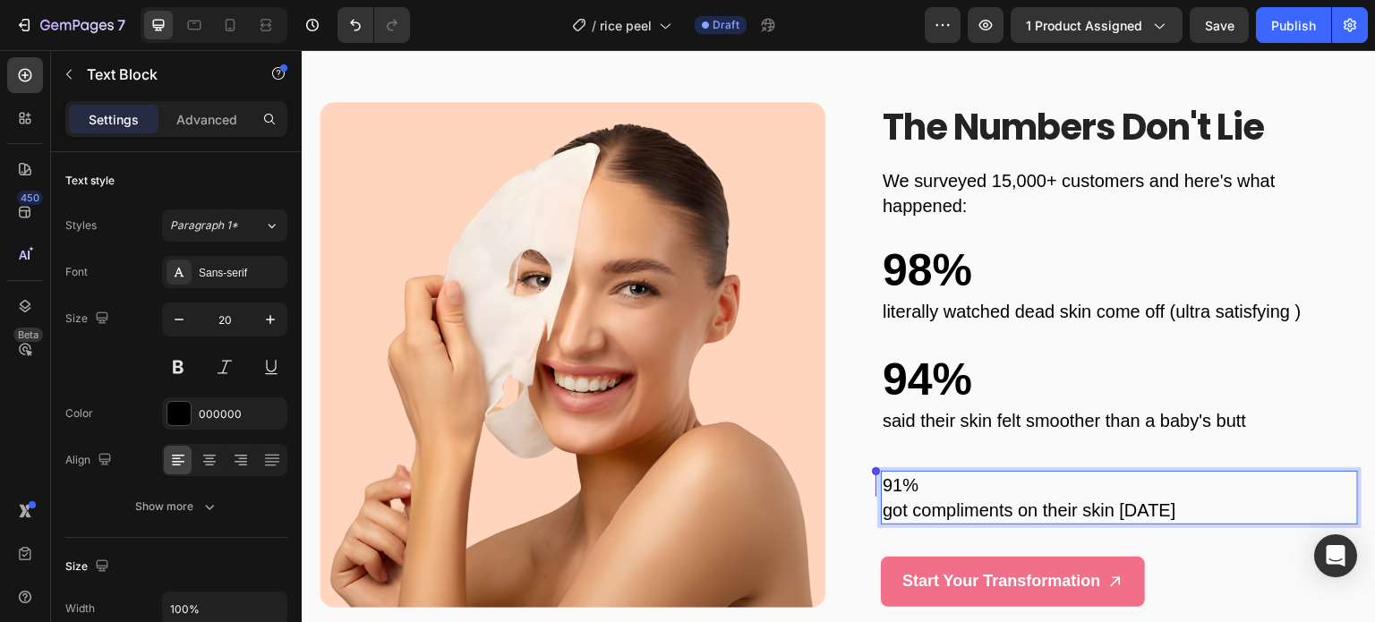
drag, startPoint x: 918, startPoint y: 495, endPoint x: 874, endPoint y: 494, distance: 44.8
click at [881, 494] on div "91% got compliments on their skin [DATE]" at bounding box center [1119, 498] width 477 height 54
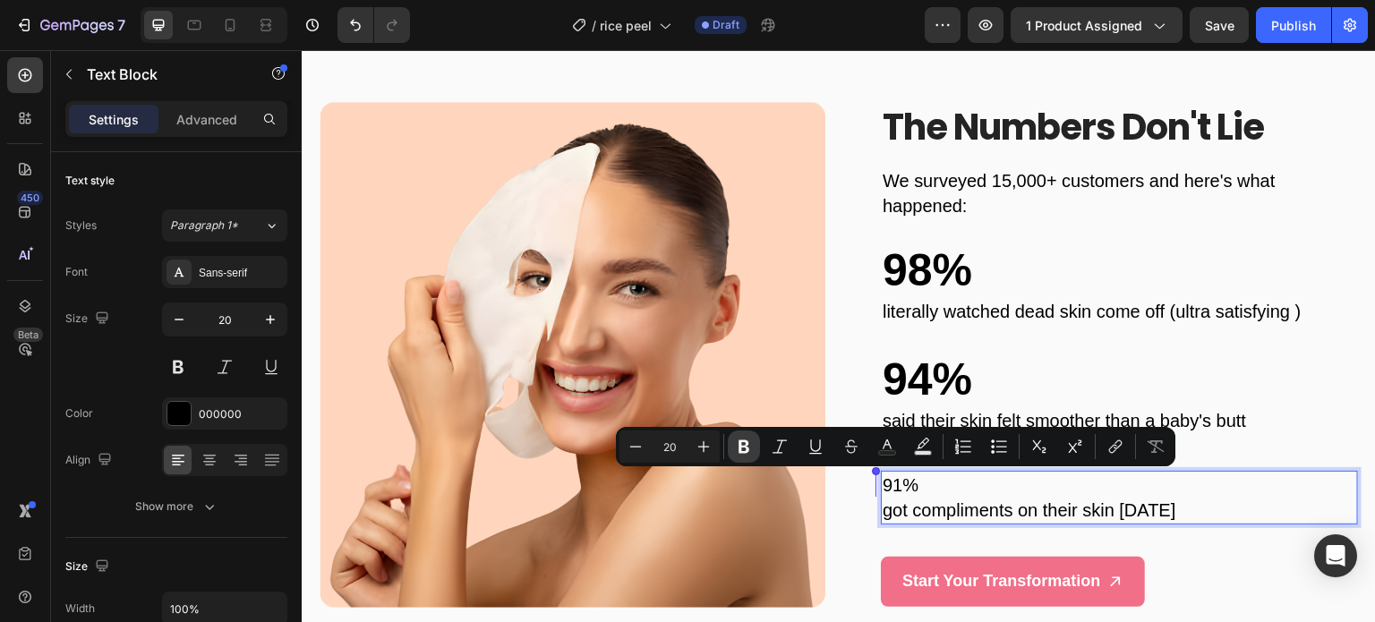
click at [745, 450] on icon "Editor contextual toolbar" at bounding box center [744, 446] width 11 height 13
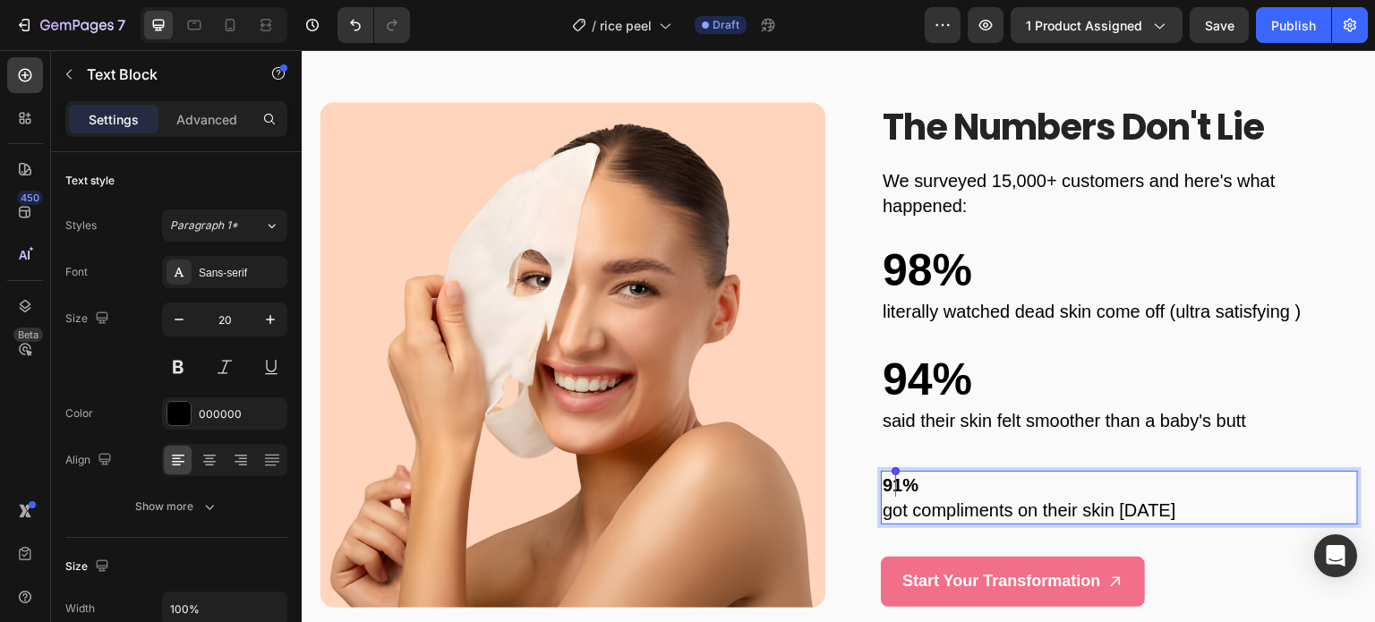
drag, startPoint x: 924, startPoint y: 490, endPoint x: 866, endPoint y: 490, distance: 58.2
click at [866, 490] on div "The Numbers Don't Lie Heading We surveyed 15,000+ customers and here's what hap…" at bounding box center [1105, 354] width 506 height 504
click at [857, 482] on div "The Numbers Don't Lie Heading We surveyed 15,000+ customers and here's what hap…" at bounding box center [1105, 354] width 506 height 504
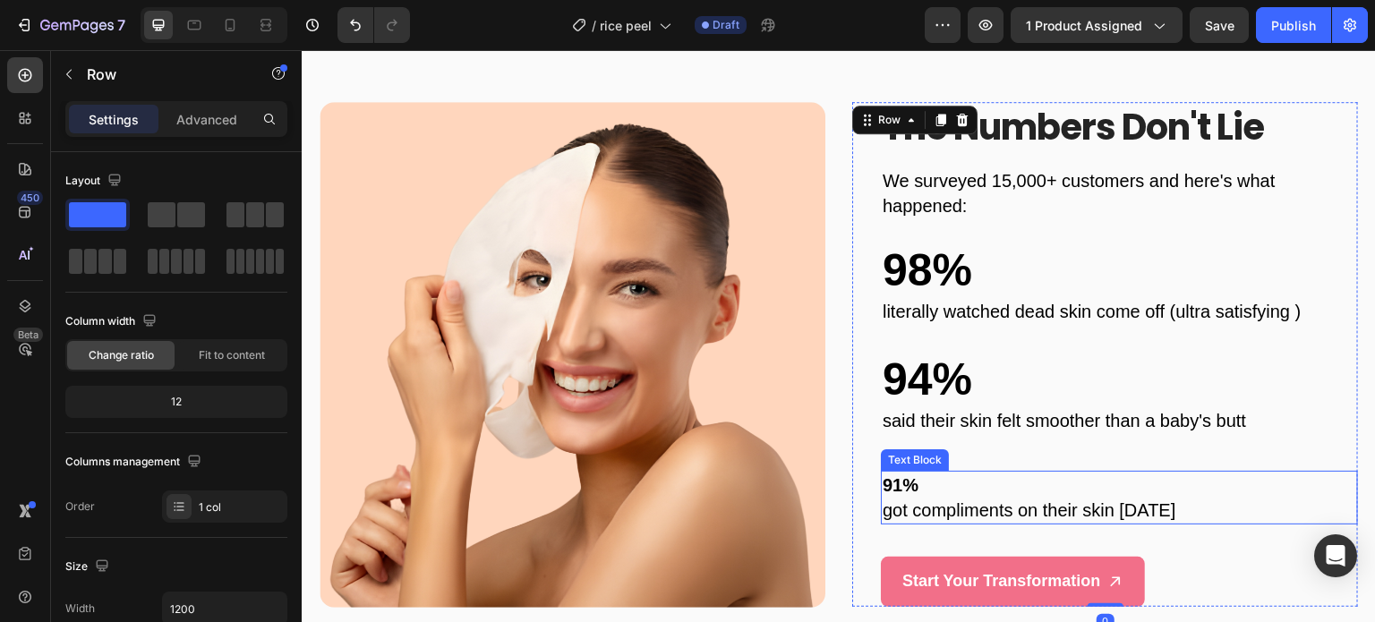
click at [901, 482] on strong "91%" at bounding box center [901, 485] width 36 height 20
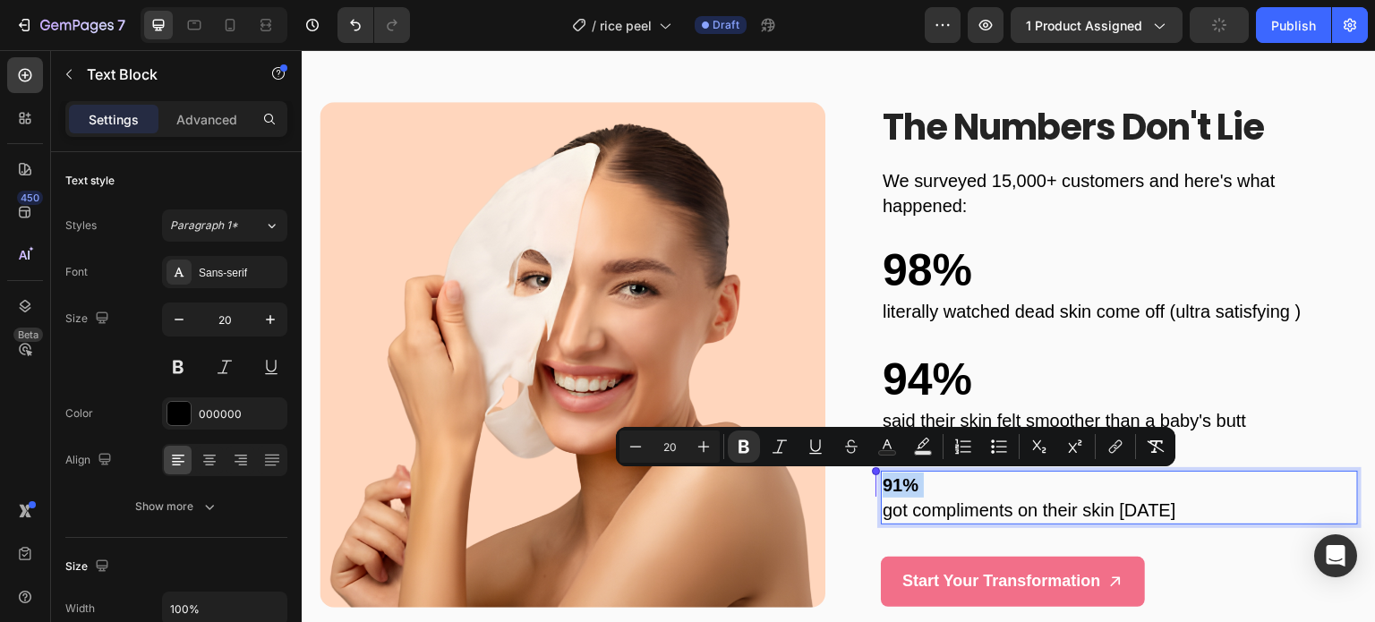
drag, startPoint x: 915, startPoint y: 482, endPoint x: 877, endPoint y: 485, distance: 37.8
click at [883, 485] on strong "91%" at bounding box center [901, 485] width 36 height 20
click at [690, 450] on button "Plus" at bounding box center [703, 447] width 32 height 32
click at [677, 448] on input "21" at bounding box center [670, 446] width 36 height 21
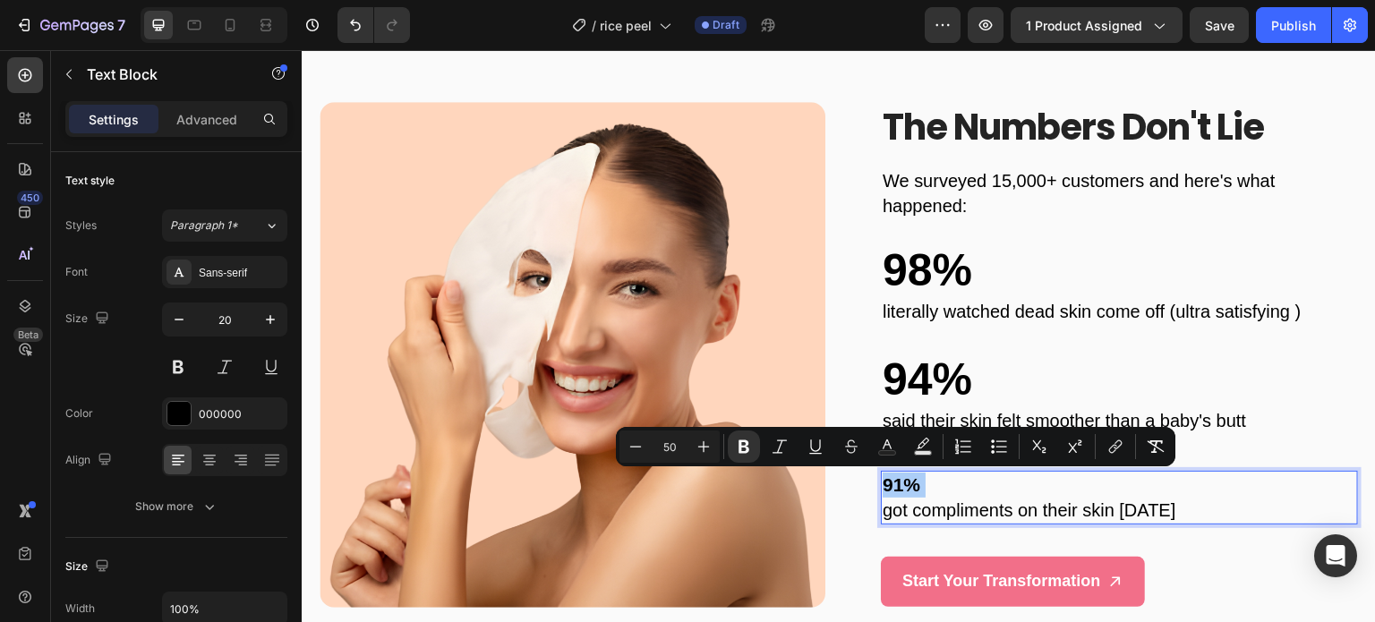
type input "50"
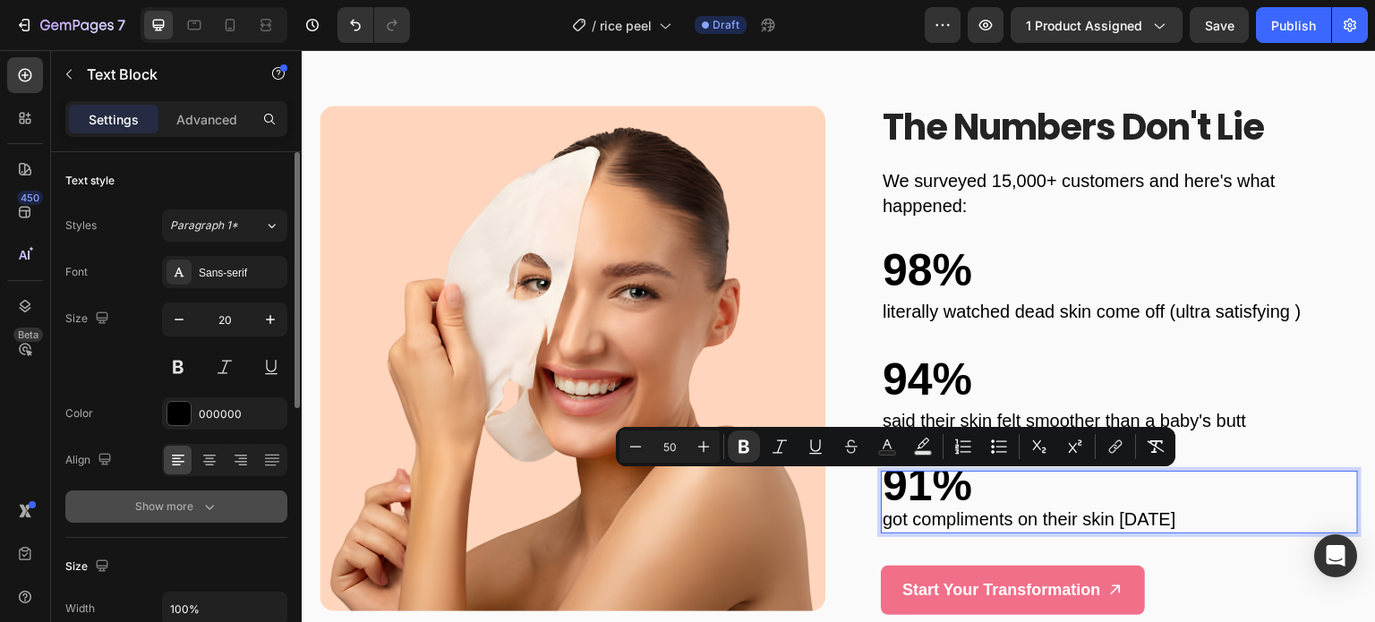
click at [211, 507] on icon "button" at bounding box center [210, 507] width 18 height 18
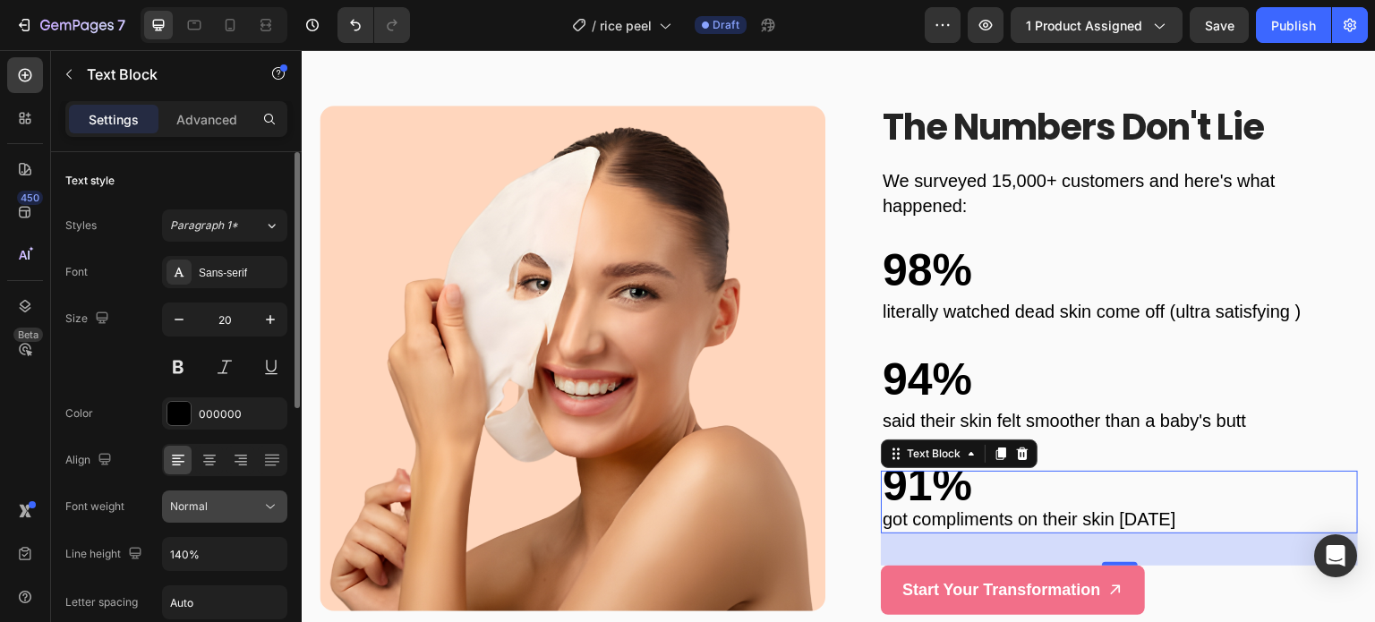
click at [243, 508] on div "Normal" at bounding box center [215, 507] width 91 height 16
click at [264, 551] on icon "button" at bounding box center [270, 554] width 18 height 18
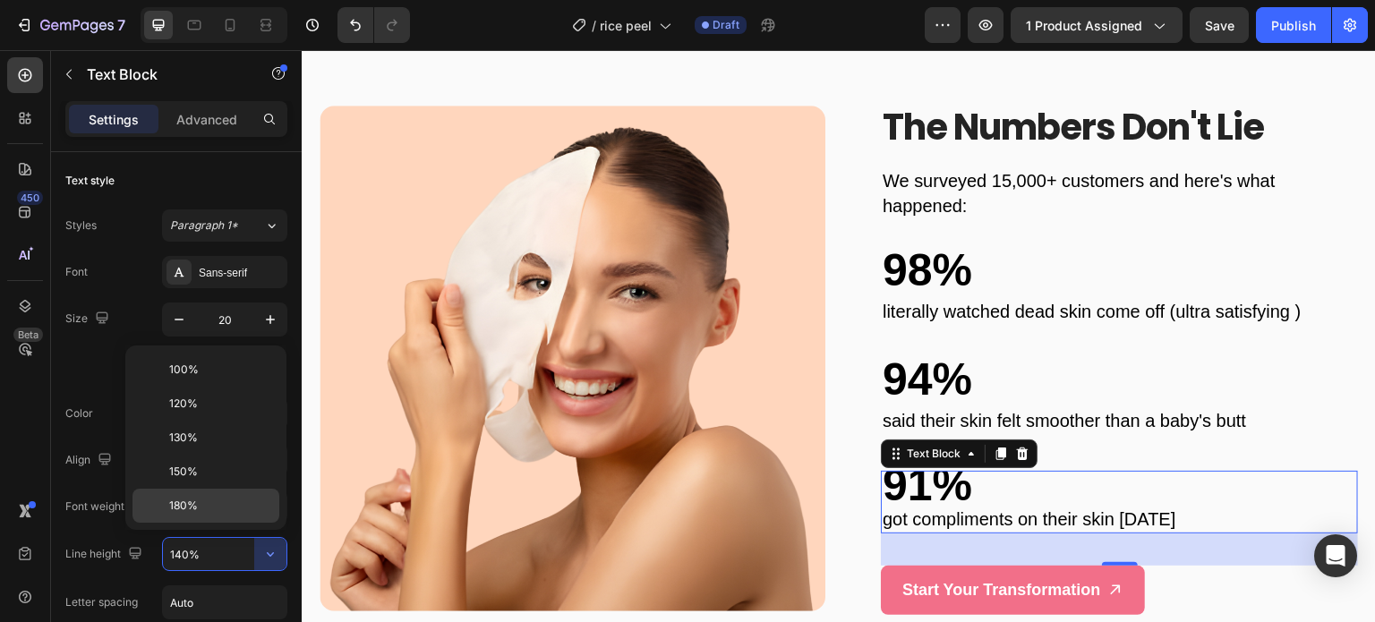
click at [250, 498] on p "180%" at bounding box center [220, 506] width 102 height 16
type input "180%"
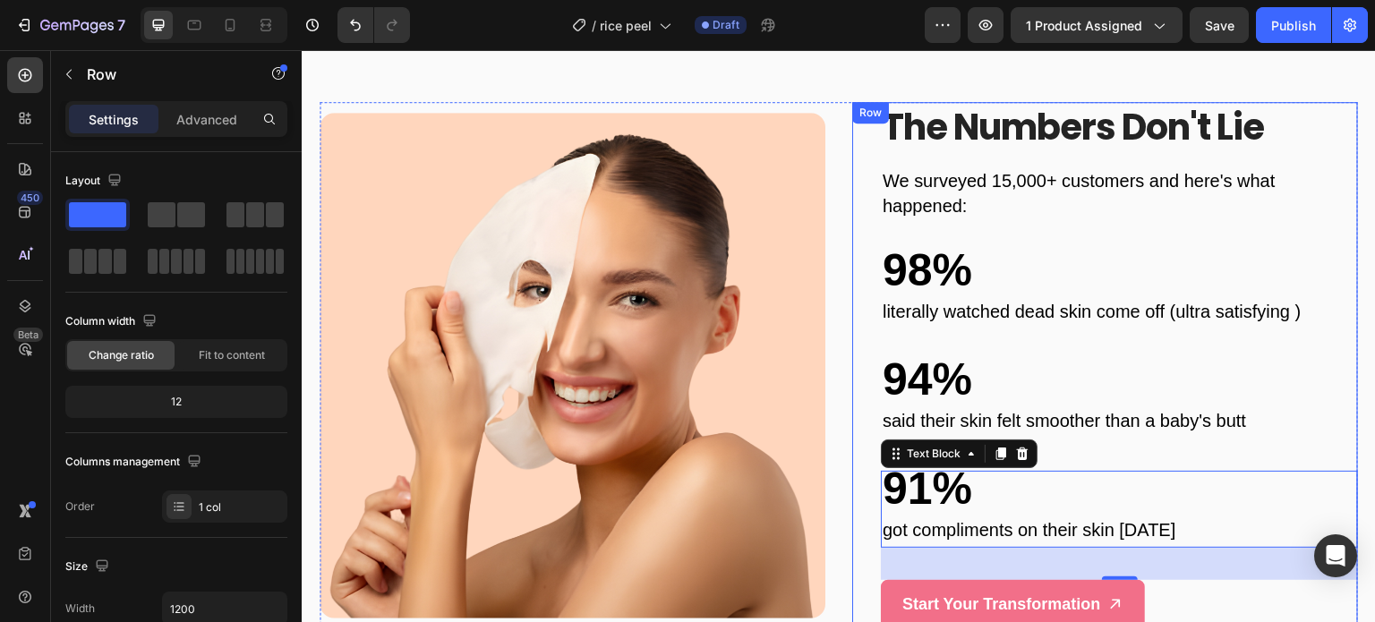
click at [852, 425] on div "The Numbers Don't Lie Heading We surveyed 15,000+ customers and here's what hap…" at bounding box center [1105, 365] width 506 height 527
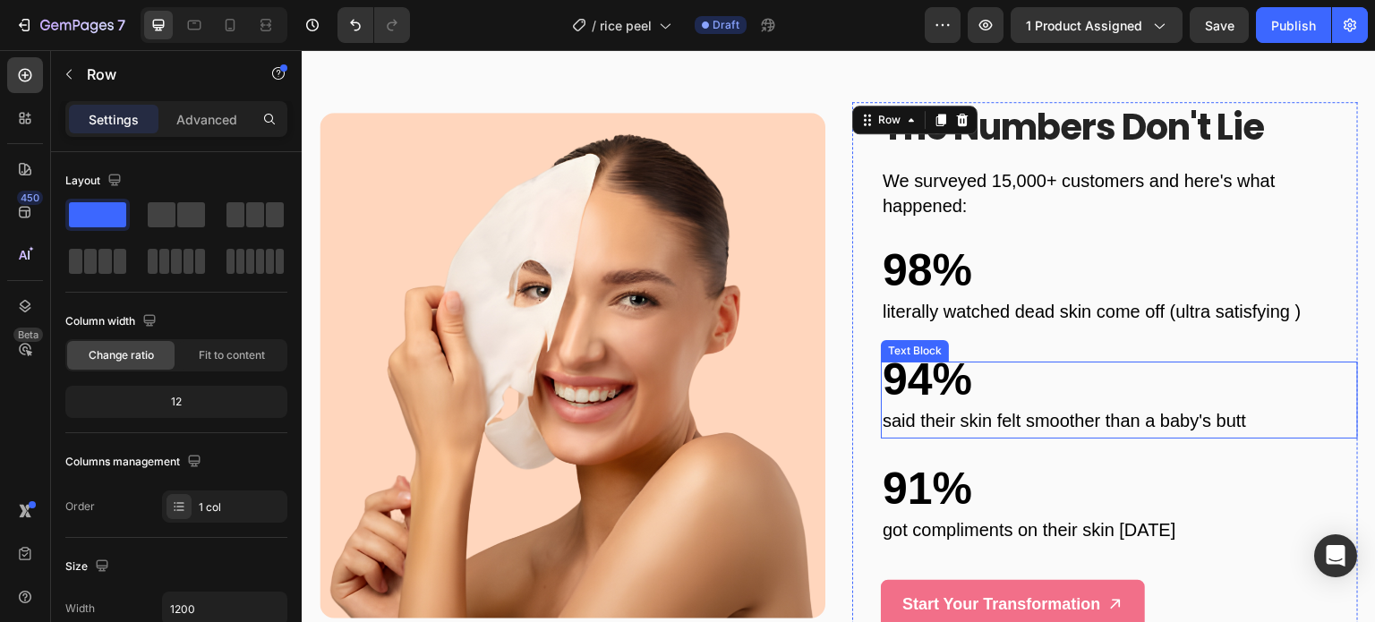
scroll to position [4992, 0]
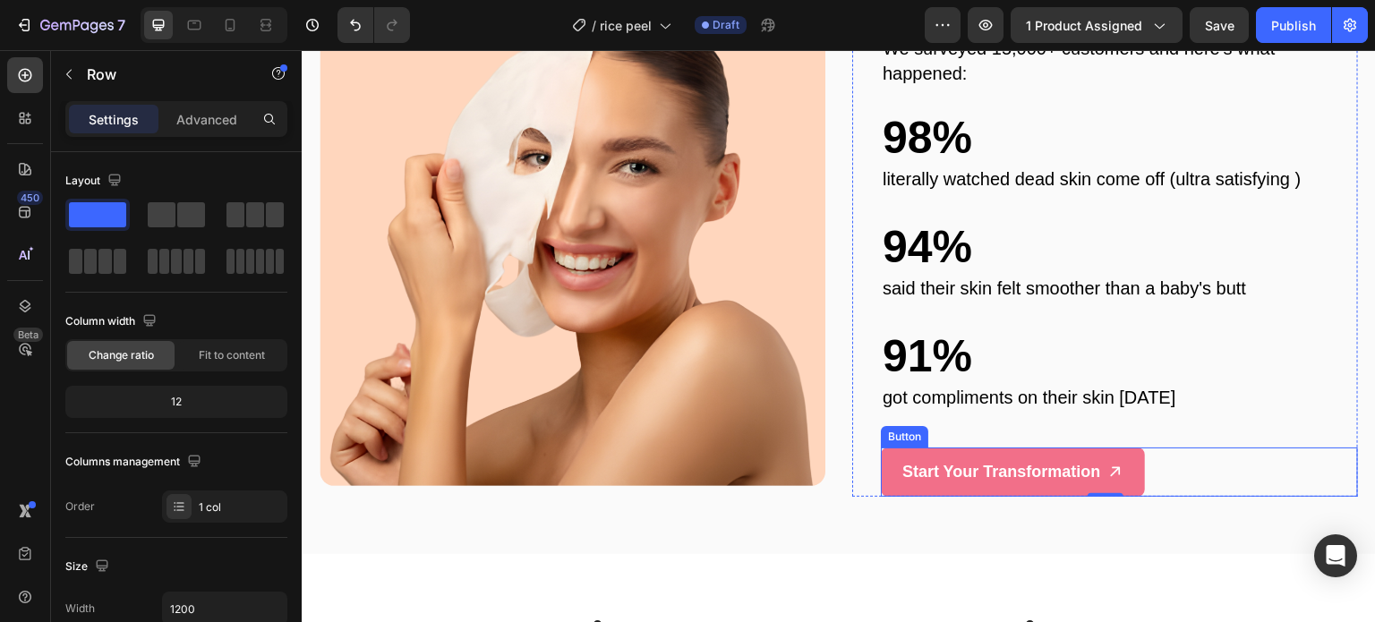
click at [1157, 462] on div "Start Your Transformation Button" at bounding box center [1119, 472] width 477 height 49
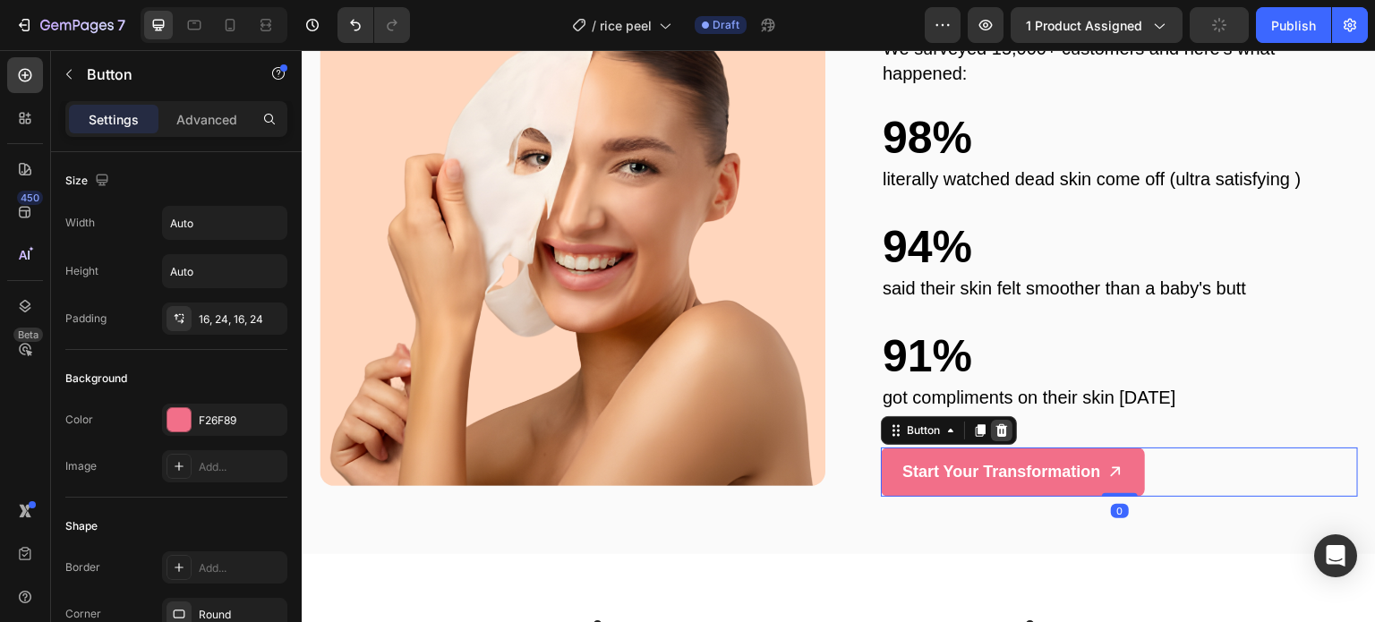
click at [995, 431] on icon at bounding box center [1002, 430] width 14 height 14
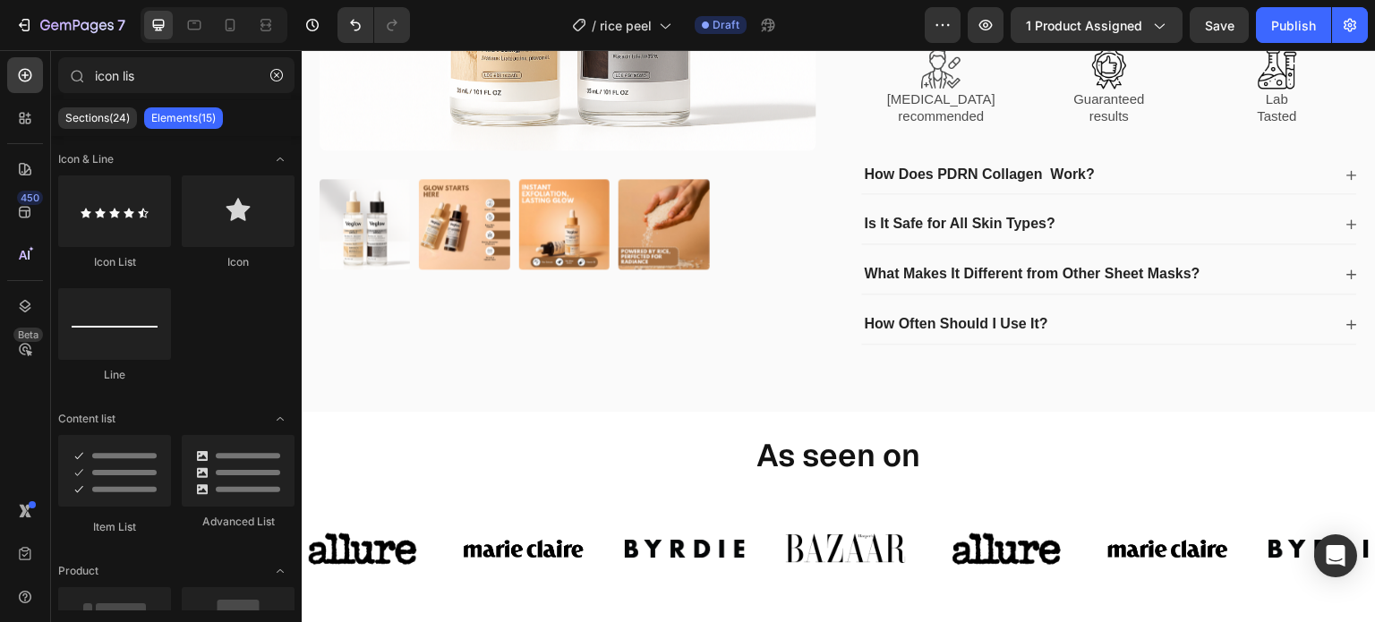
scroll to position [0, 0]
